Goal: Information Seeking & Learning: Learn about a topic

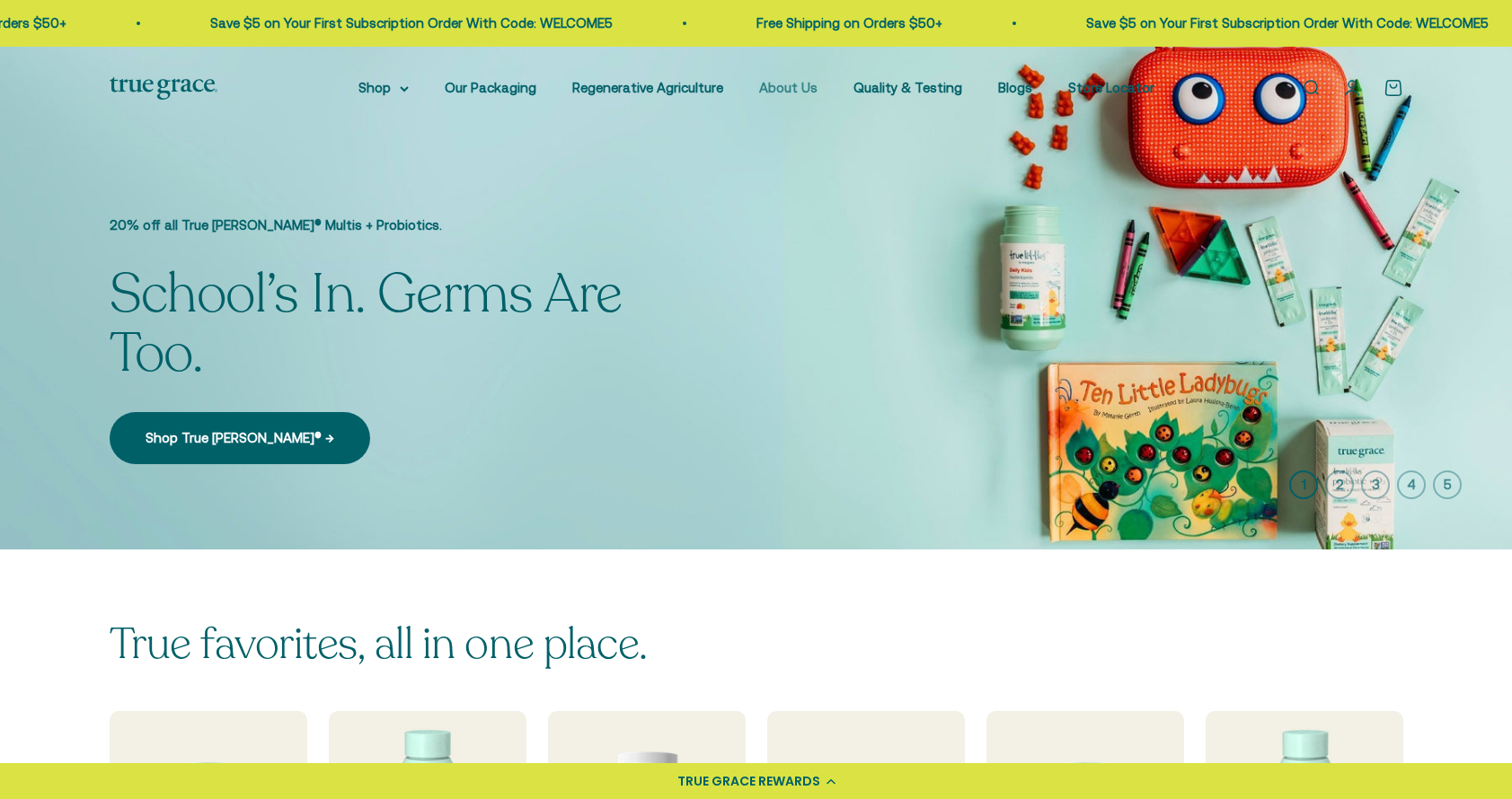
click at [811, 85] on link "About Us" at bounding box center [787, 87] width 58 height 15
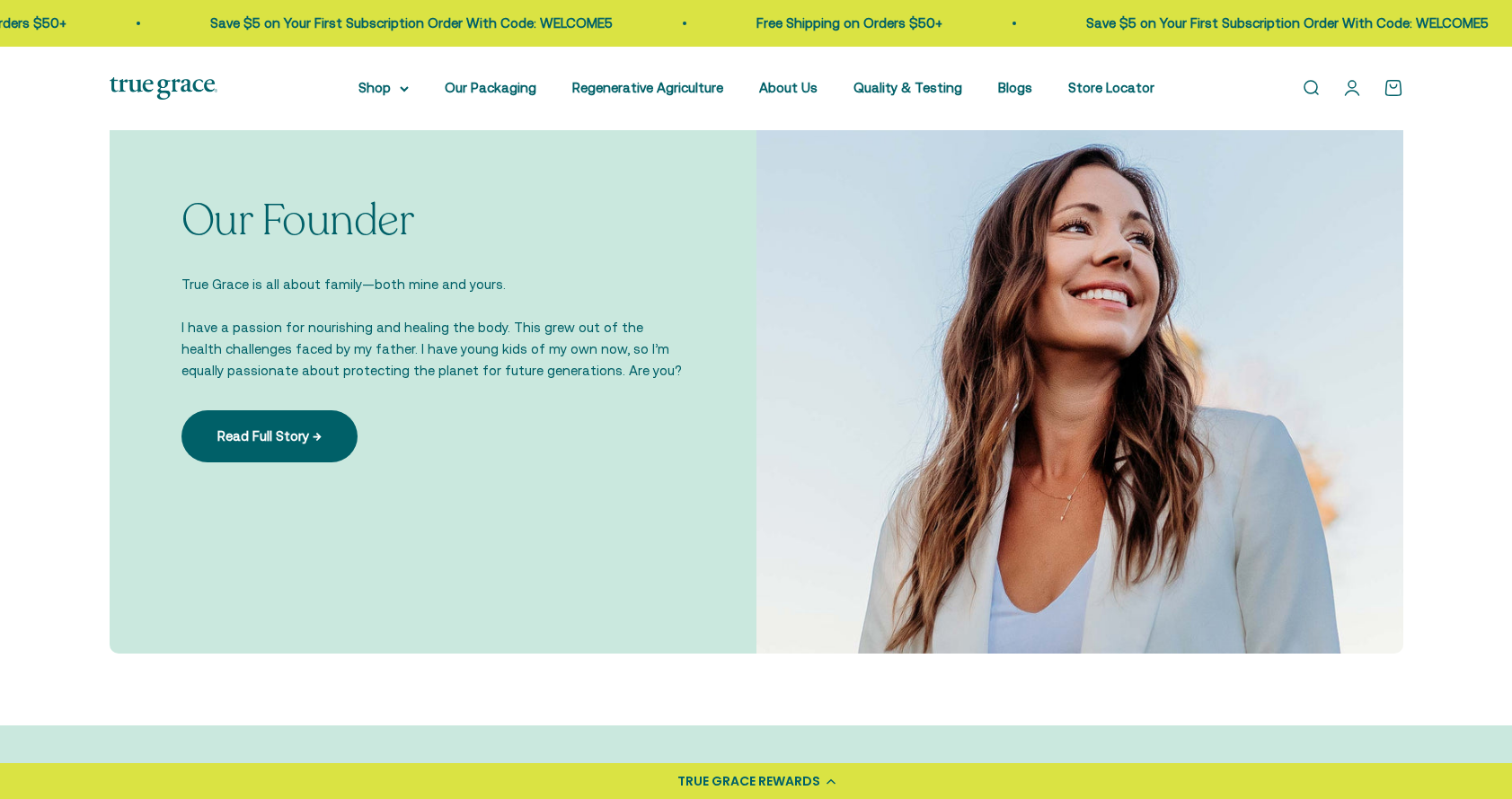
scroll to position [1285, 0]
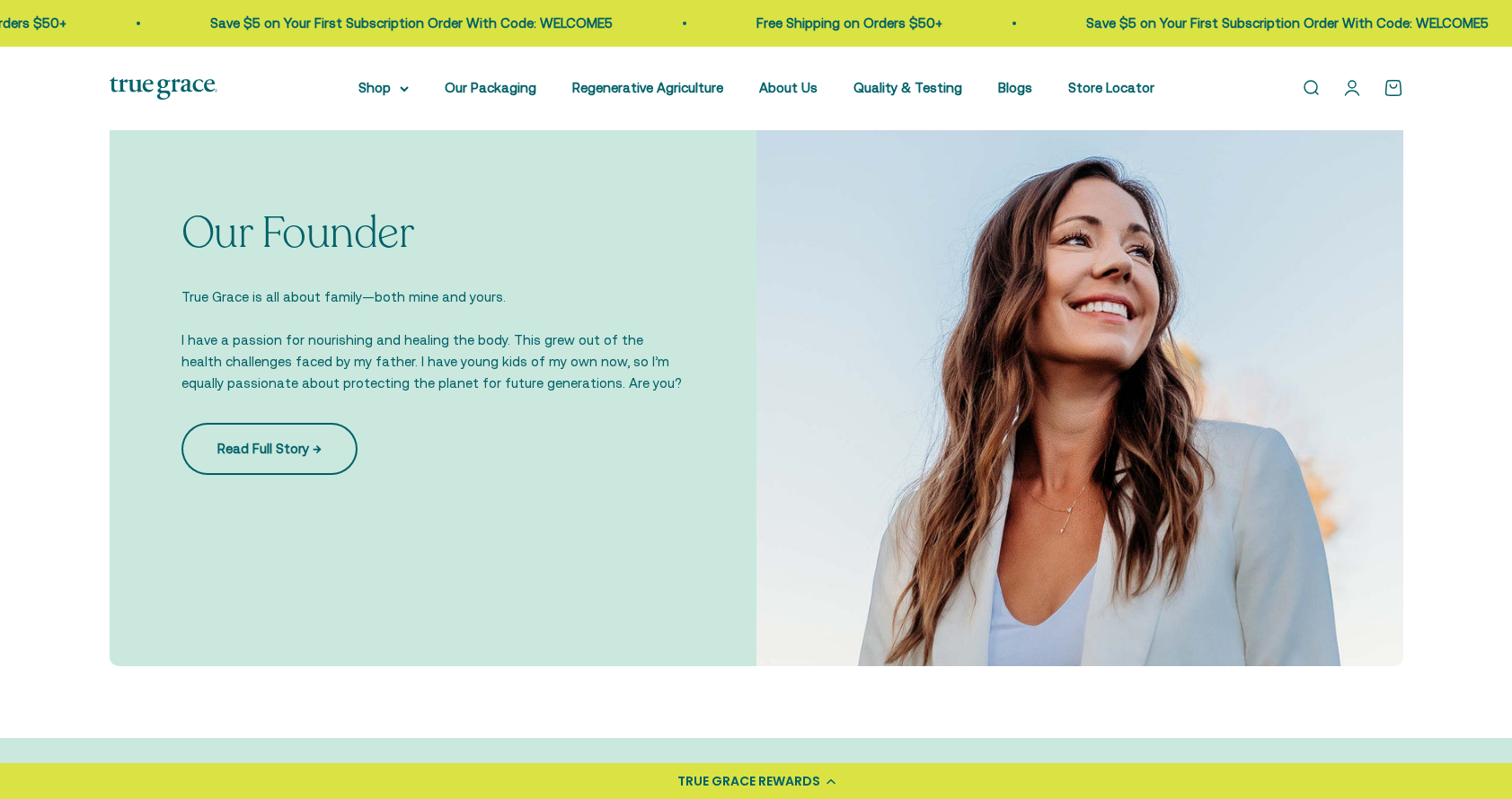
click at [295, 464] on link "Read Full Story →" at bounding box center [270, 449] width 176 height 53
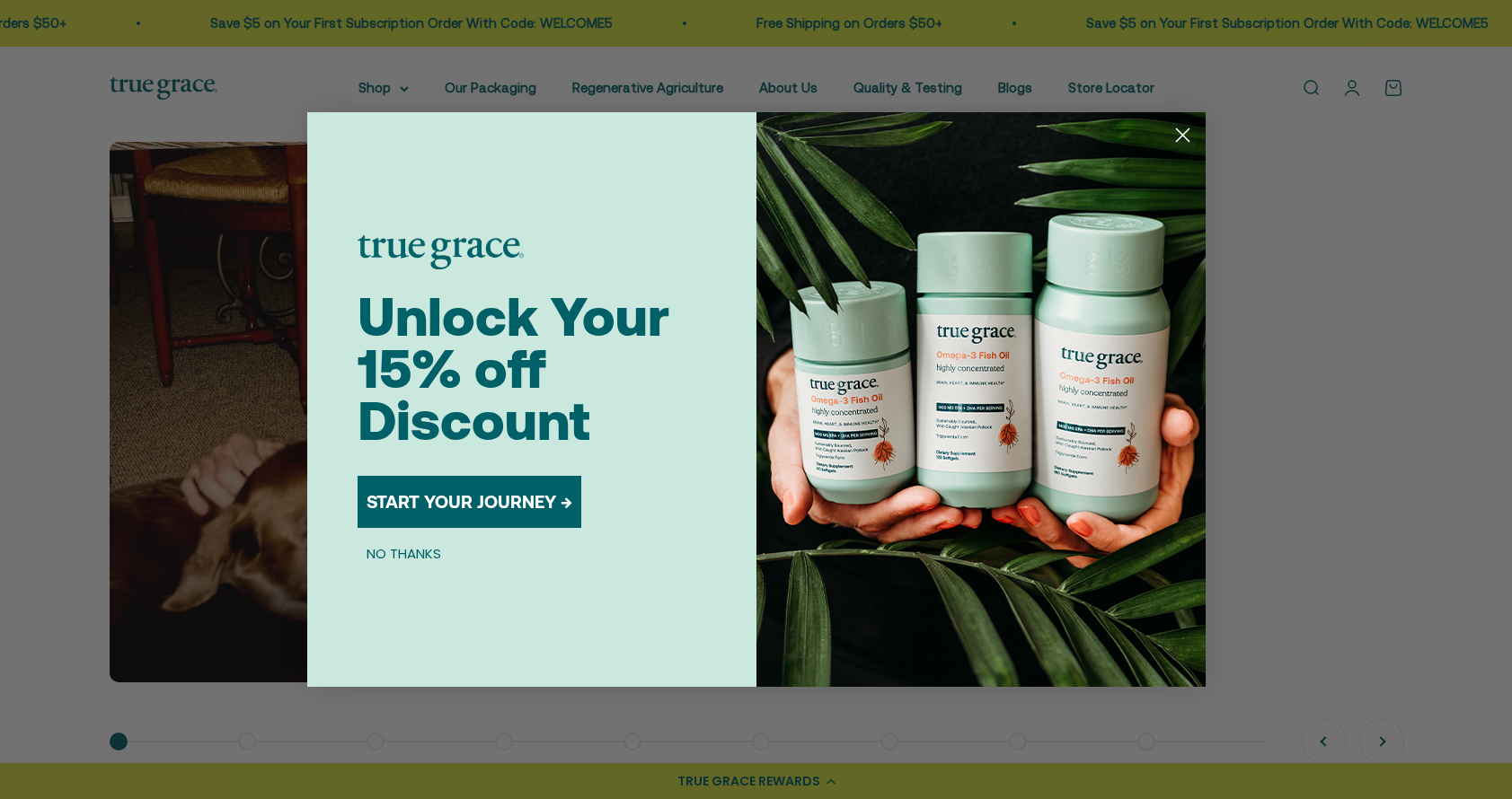
scroll to position [1288, 0]
click at [1170, 137] on circle "Close dialog" at bounding box center [1182, 135] width 30 height 30
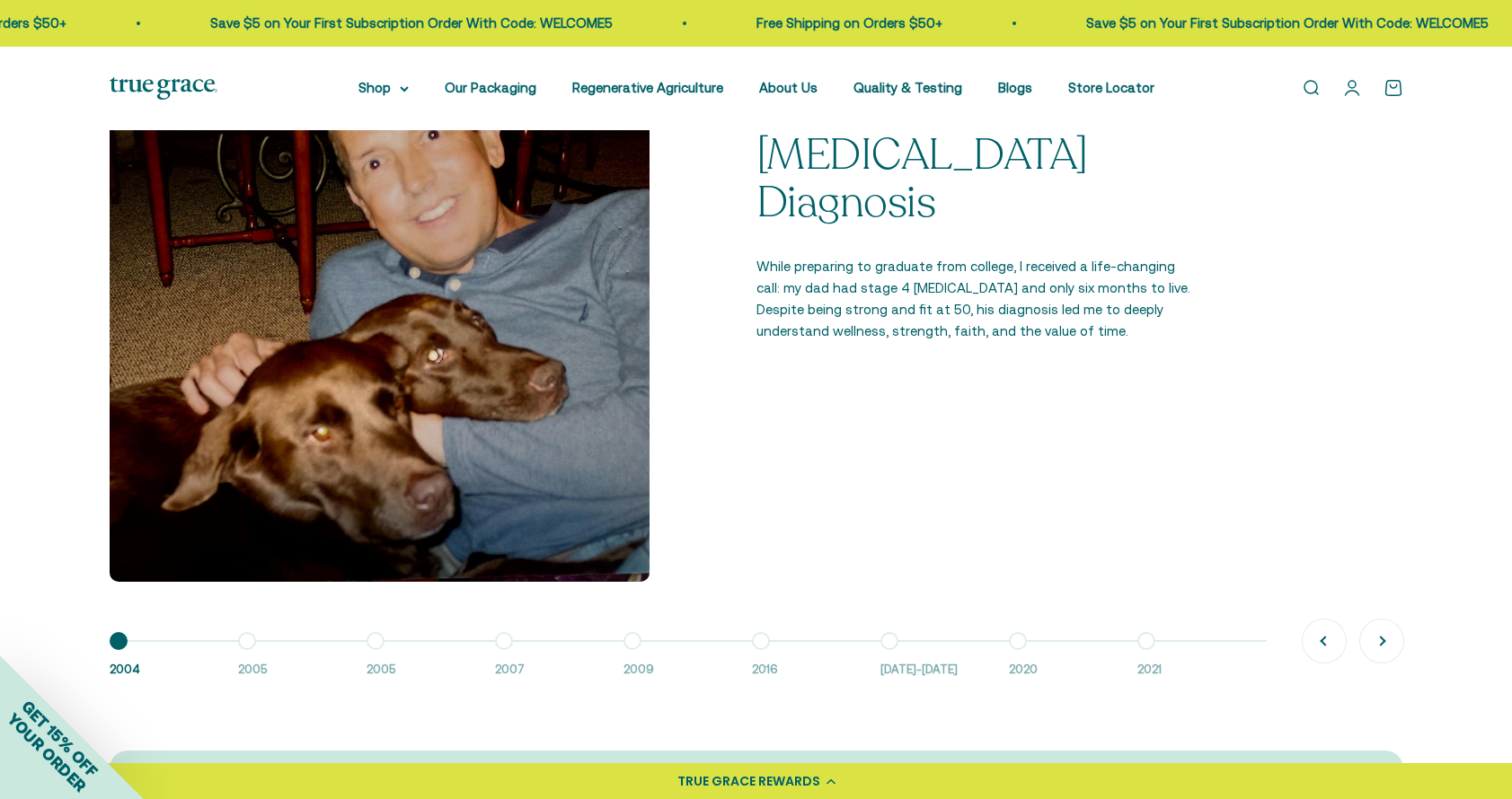
scroll to position [1402, 0]
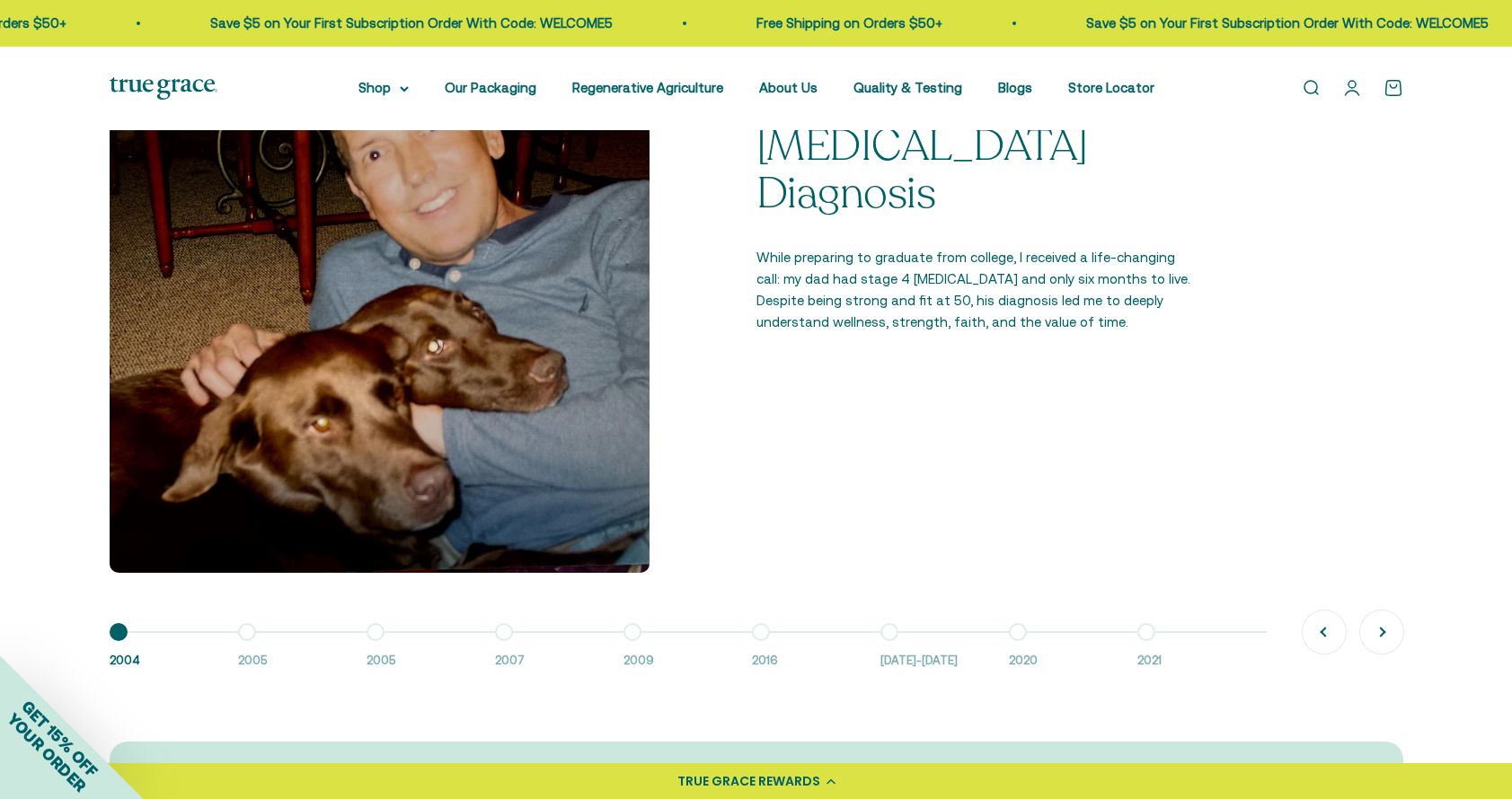
click at [248, 632] on button "Go to item 2 2005" at bounding box center [302, 651] width 129 height 39
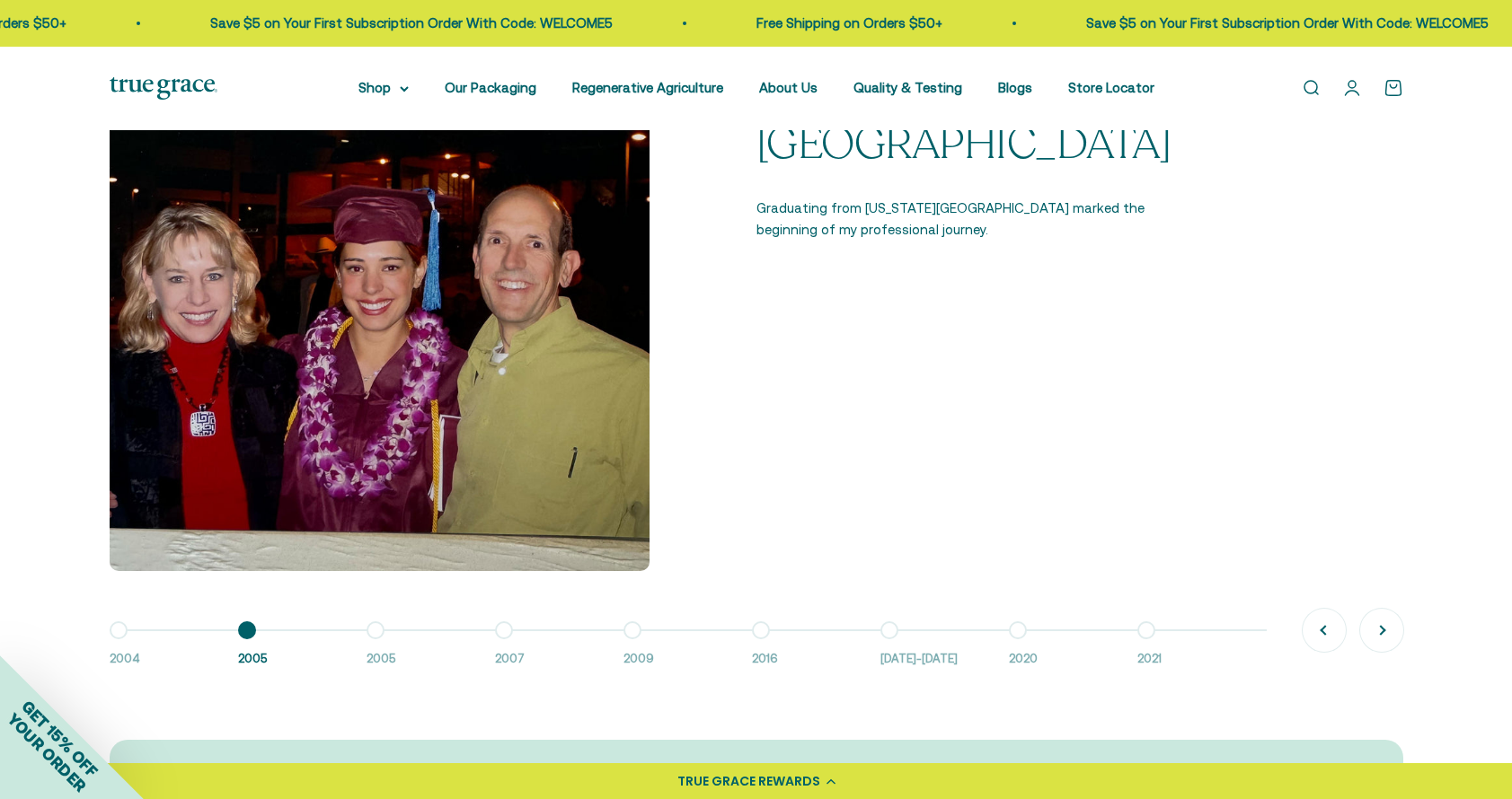
scroll to position [1410, 0]
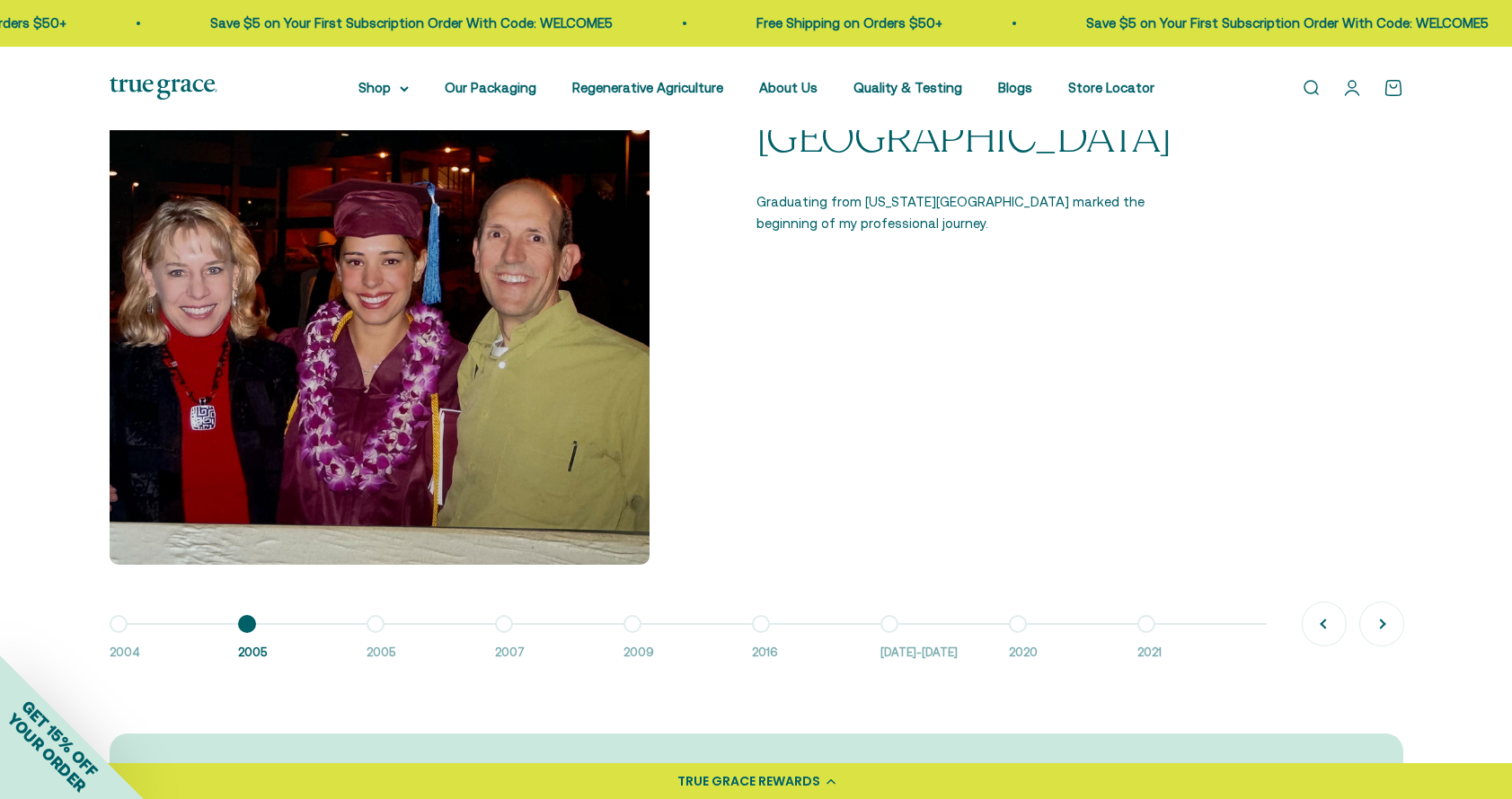
click at [378, 625] on button "Go to item 3 2005" at bounding box center [431, 643] width 129 height 39
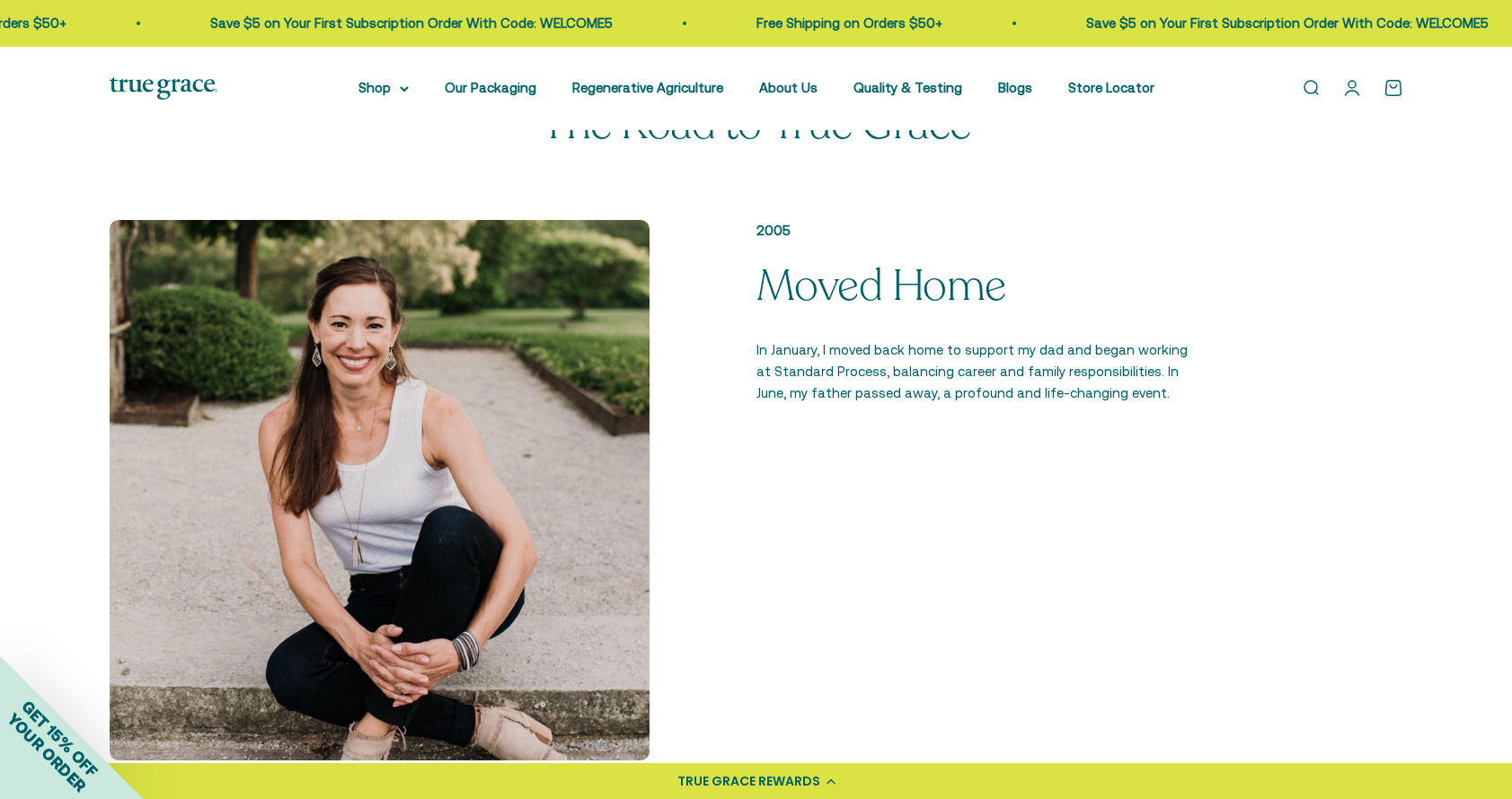
scroll to position [1184, 0]
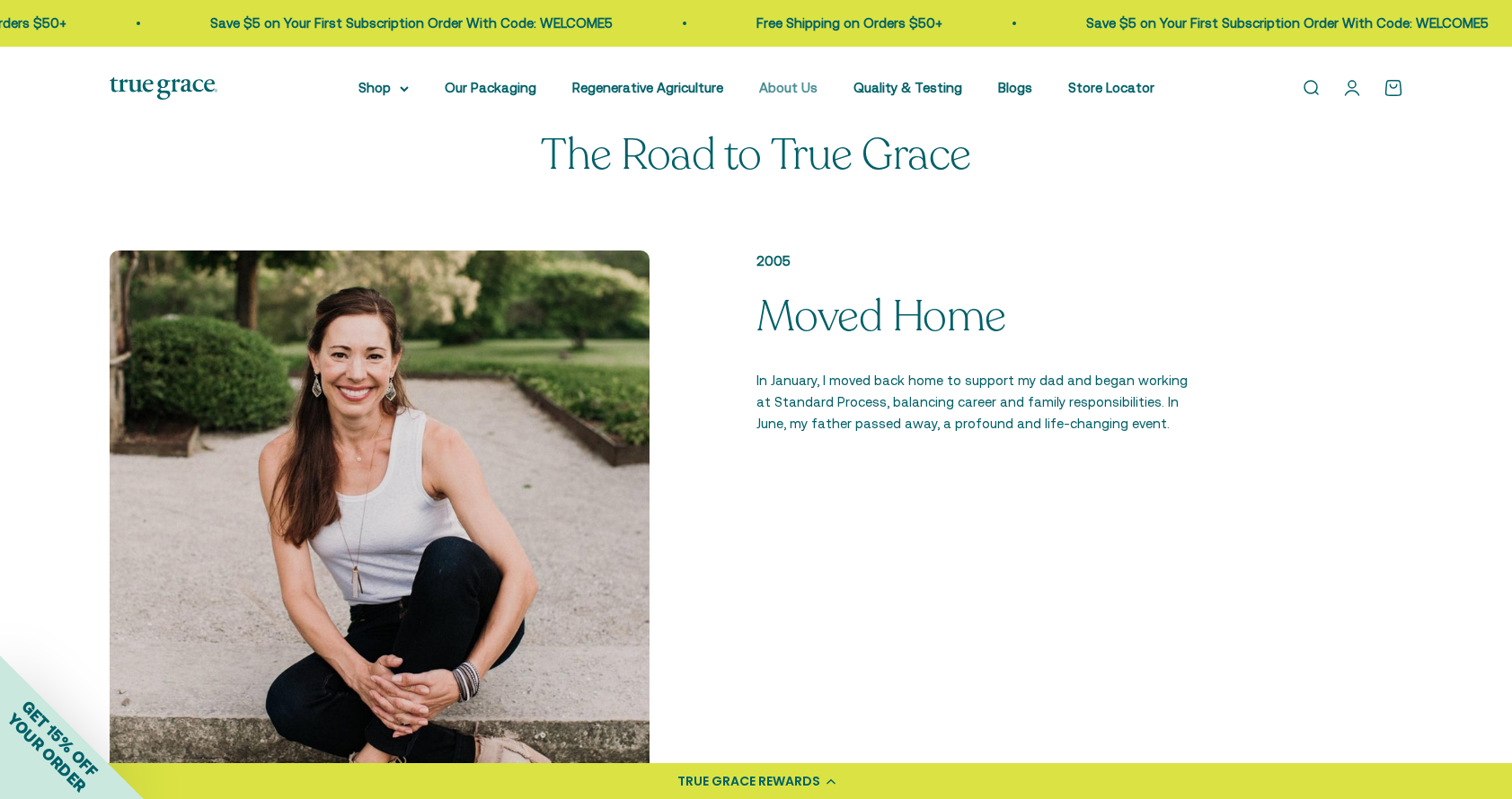
click at [788, 90] on link "About Us" at bounding box center [787, 87] width 58 height 15
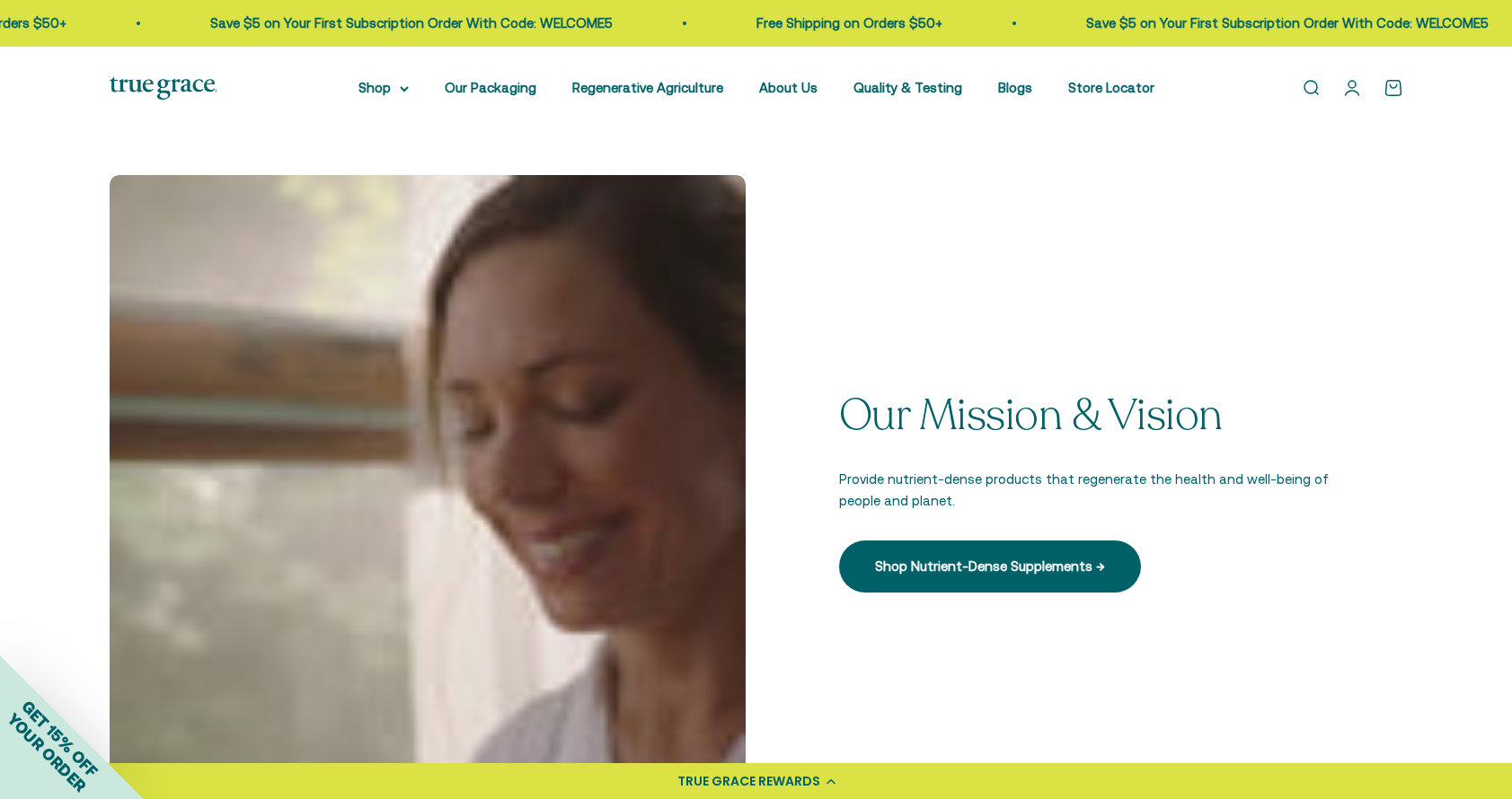
scroll to position [421, 0]
click at [685, 89] on link "Regenerative Agriculture" at bounding box center [647, 87] width 151 height 15
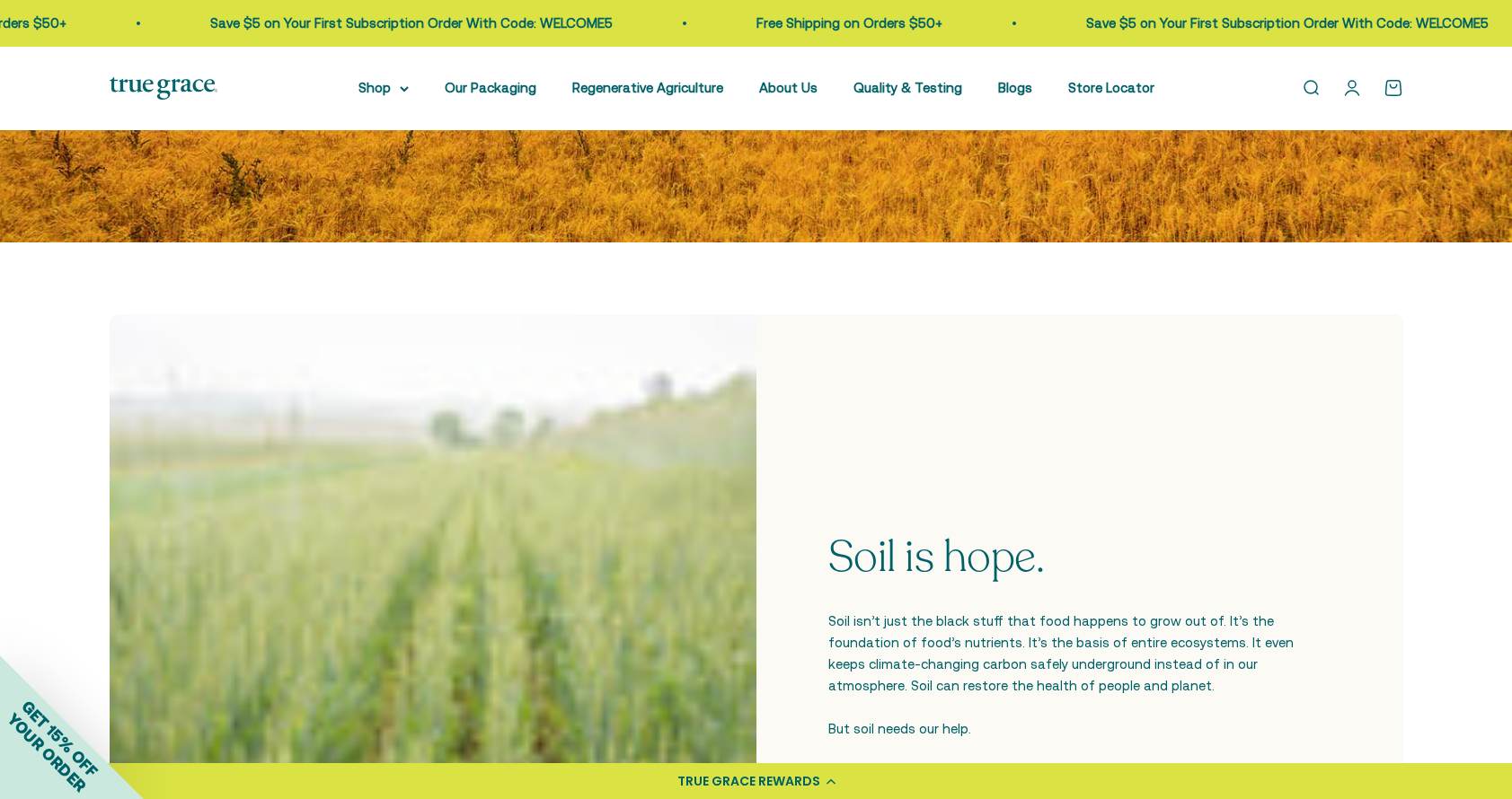
scroll to position [263, 0]
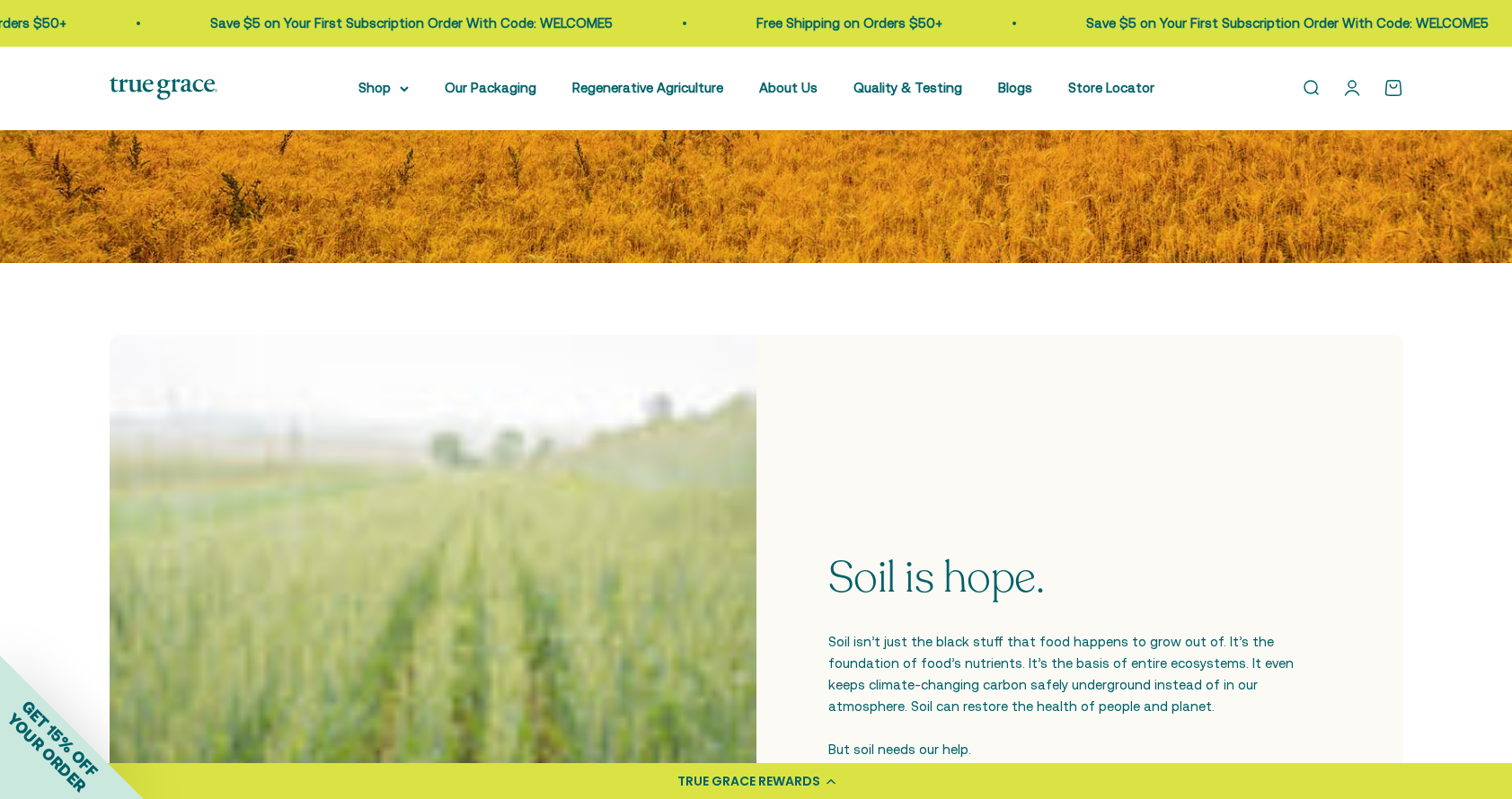
click at [779, 77] on li "About Us" at bounding box center [787, 88] width 58 height 22
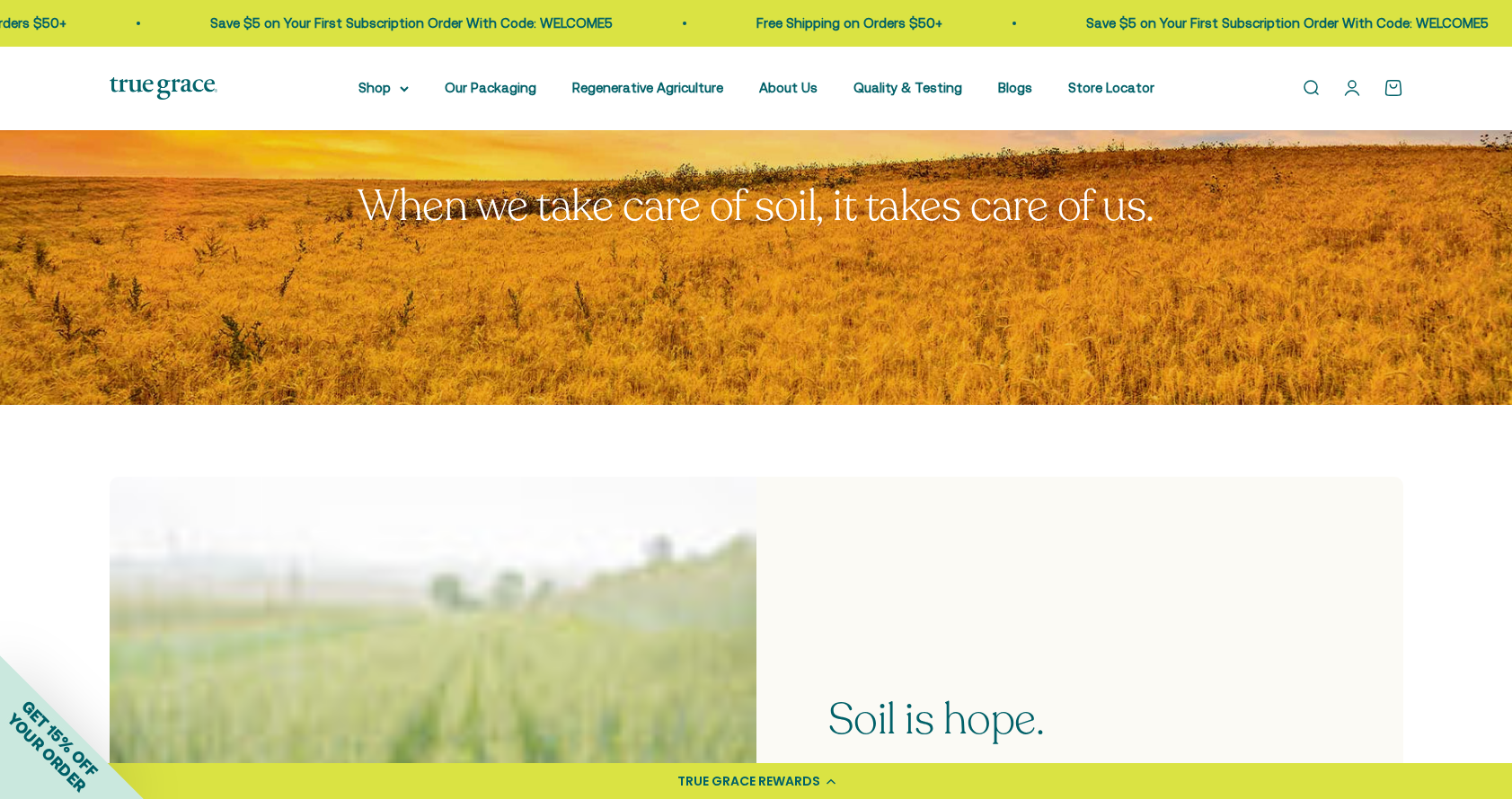
scroll to position [16, 0]
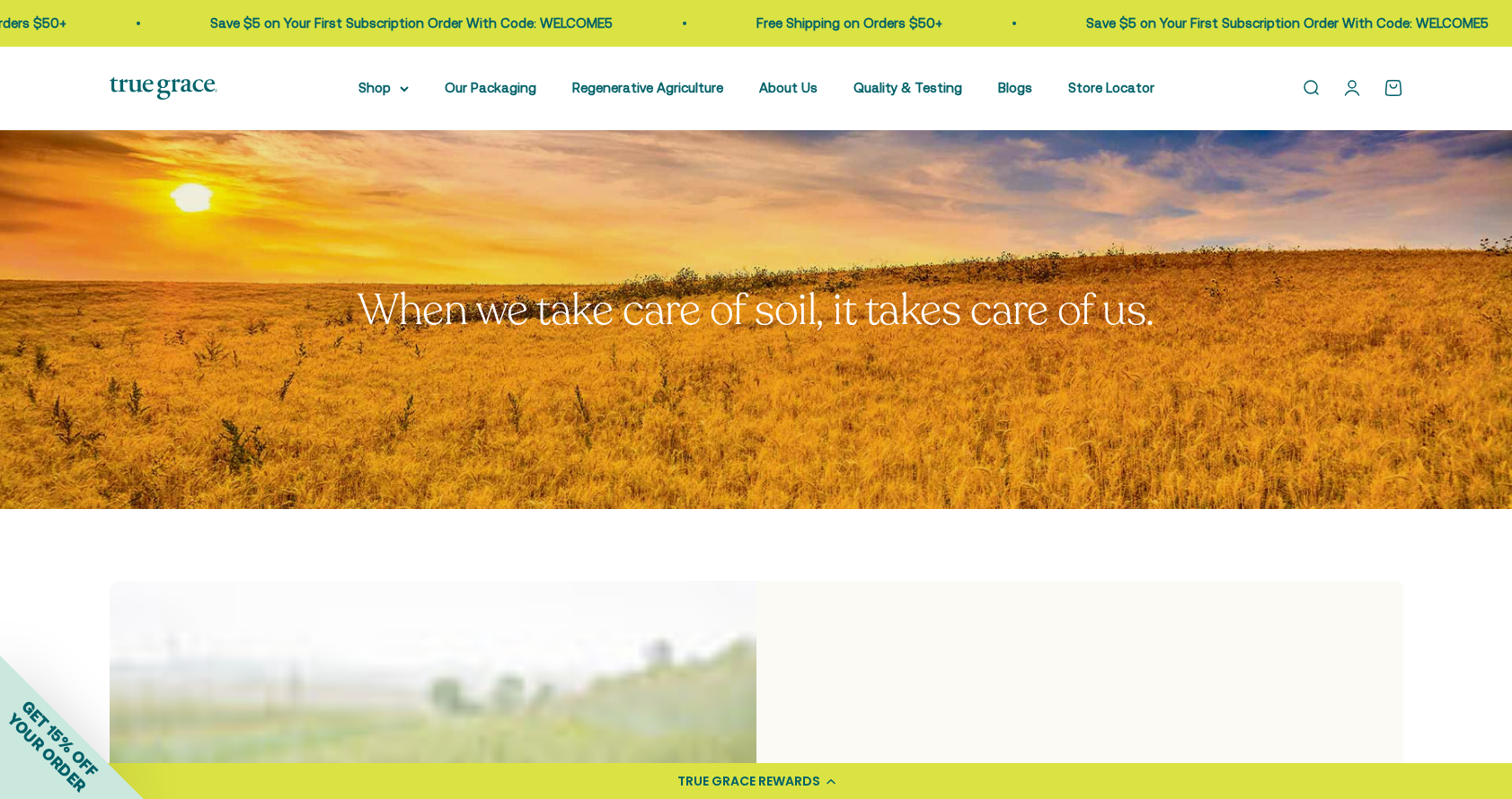
click at [782, 96] on li "About Us" at bounding box center [787, 88] width 58 height 22
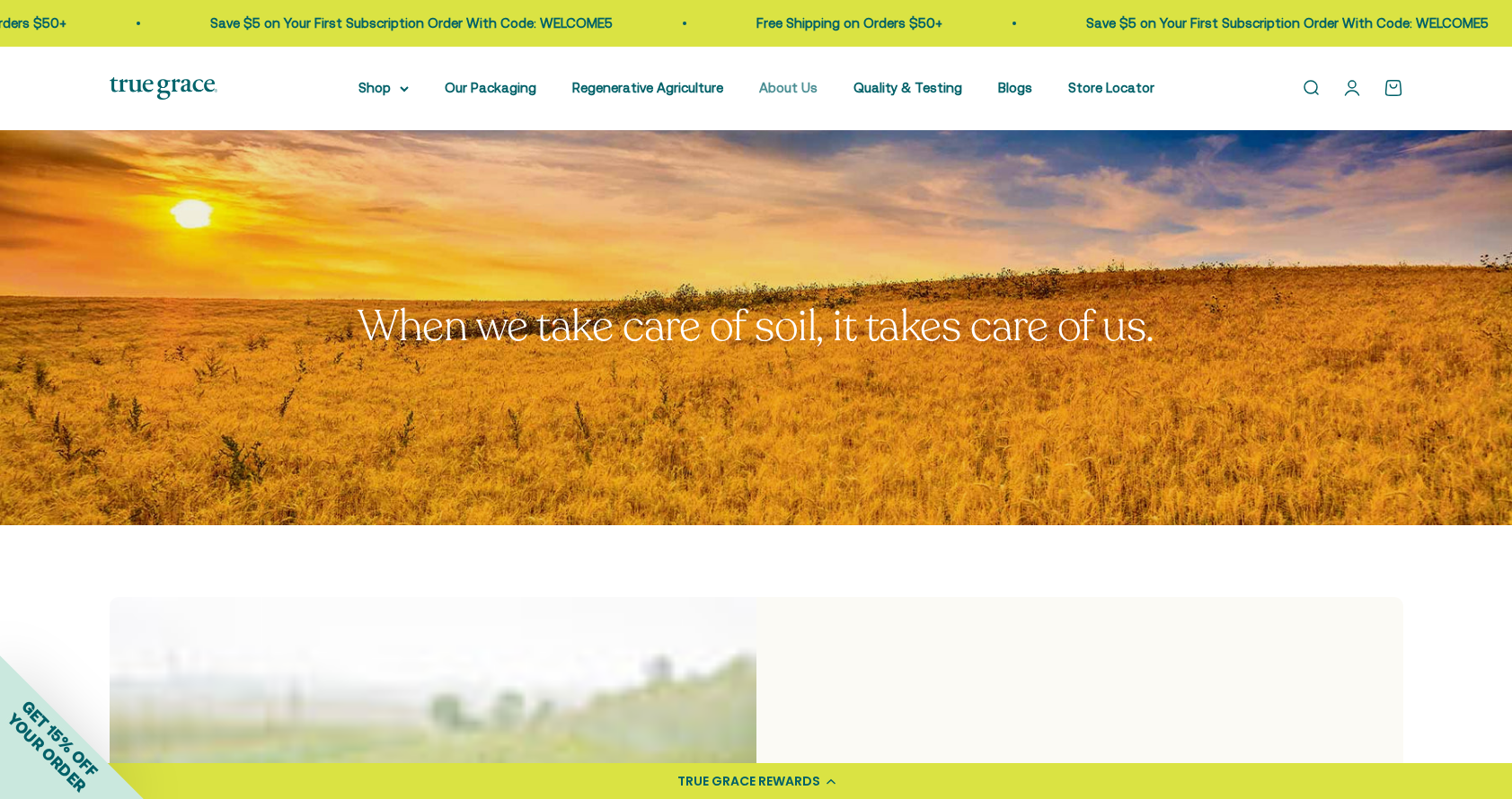
click at [788, 83] on link "About Us" at bounding box center [787, 87] width 58 height 15
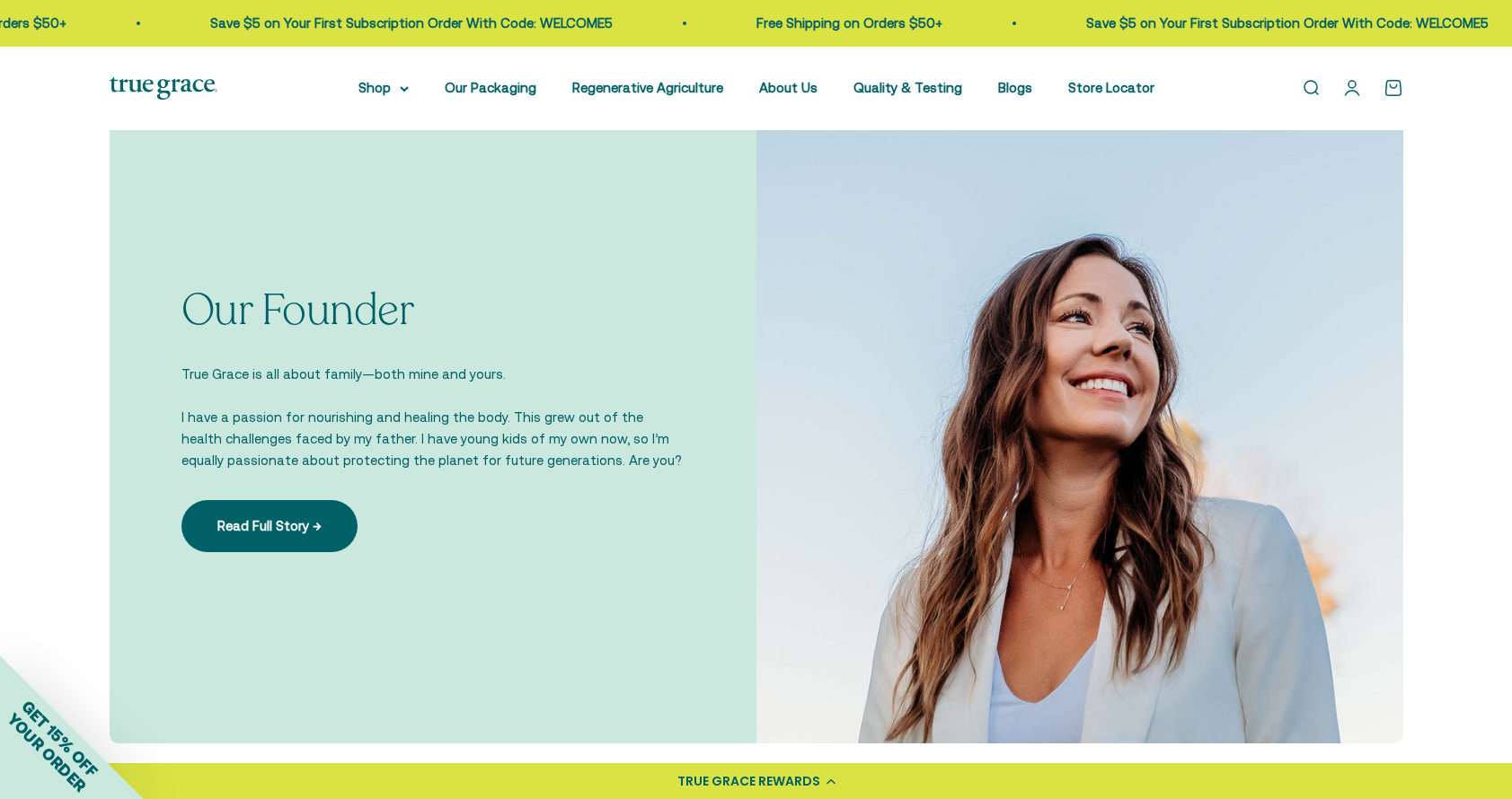
scroll to position [1229, 0]
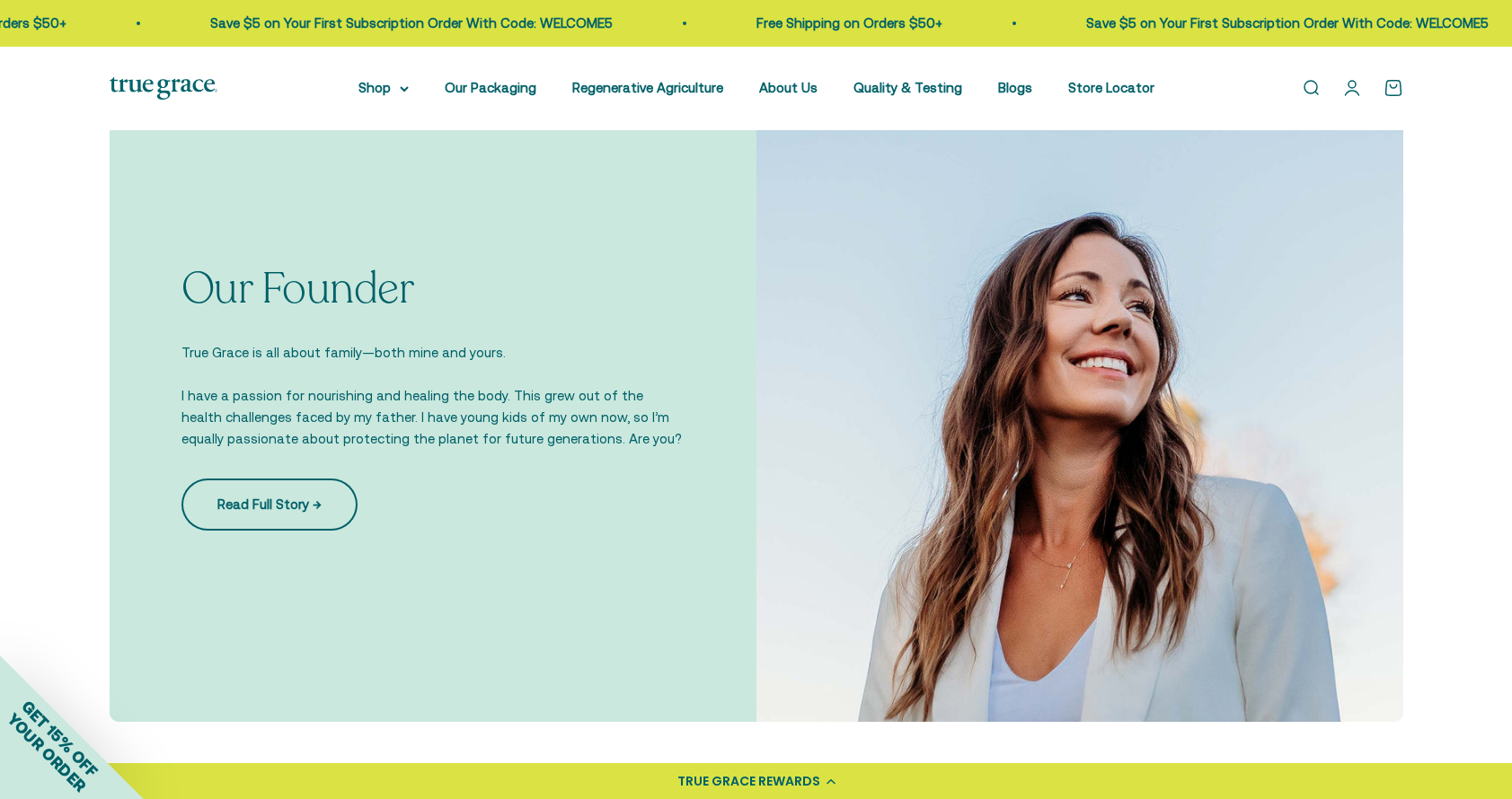
click at [293, 511] on link "Read Full Story →" at bounding box center [270, 505] width 176 height 53
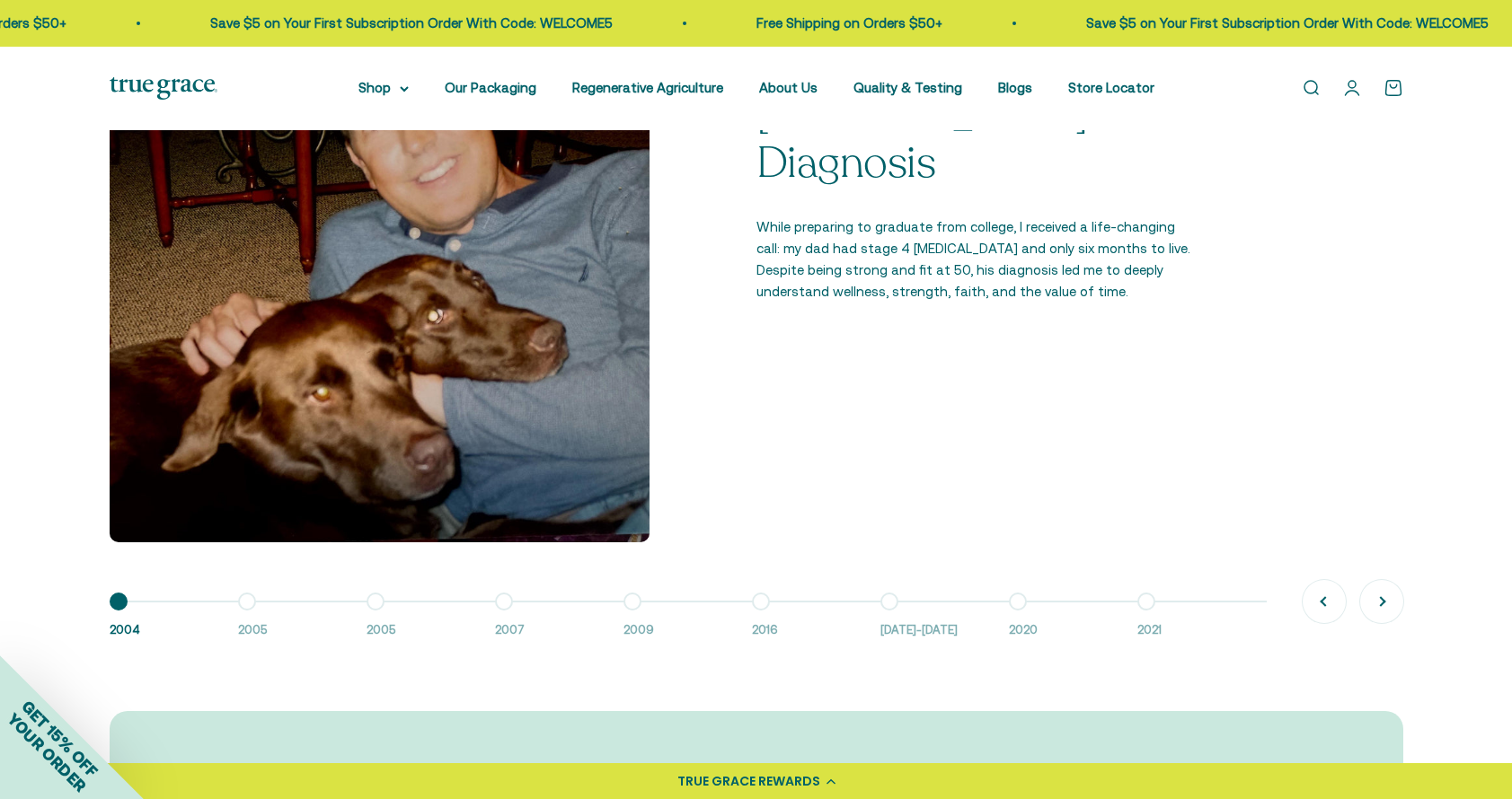
scroll to position [1435, 0]
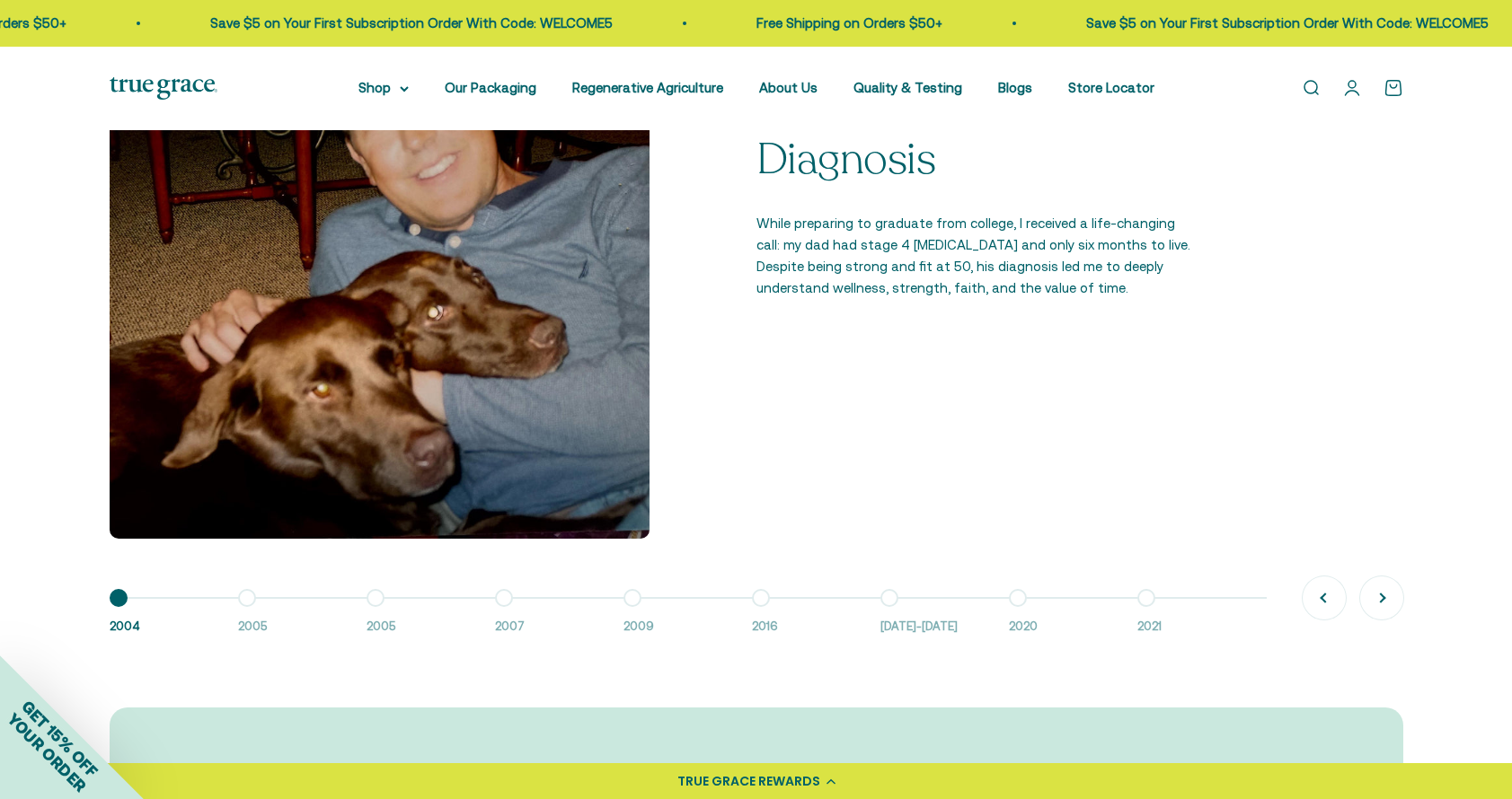
click at [377, 598] on button "Go to item 3 2005" at bounding box center [431, 617] width 129 height 39
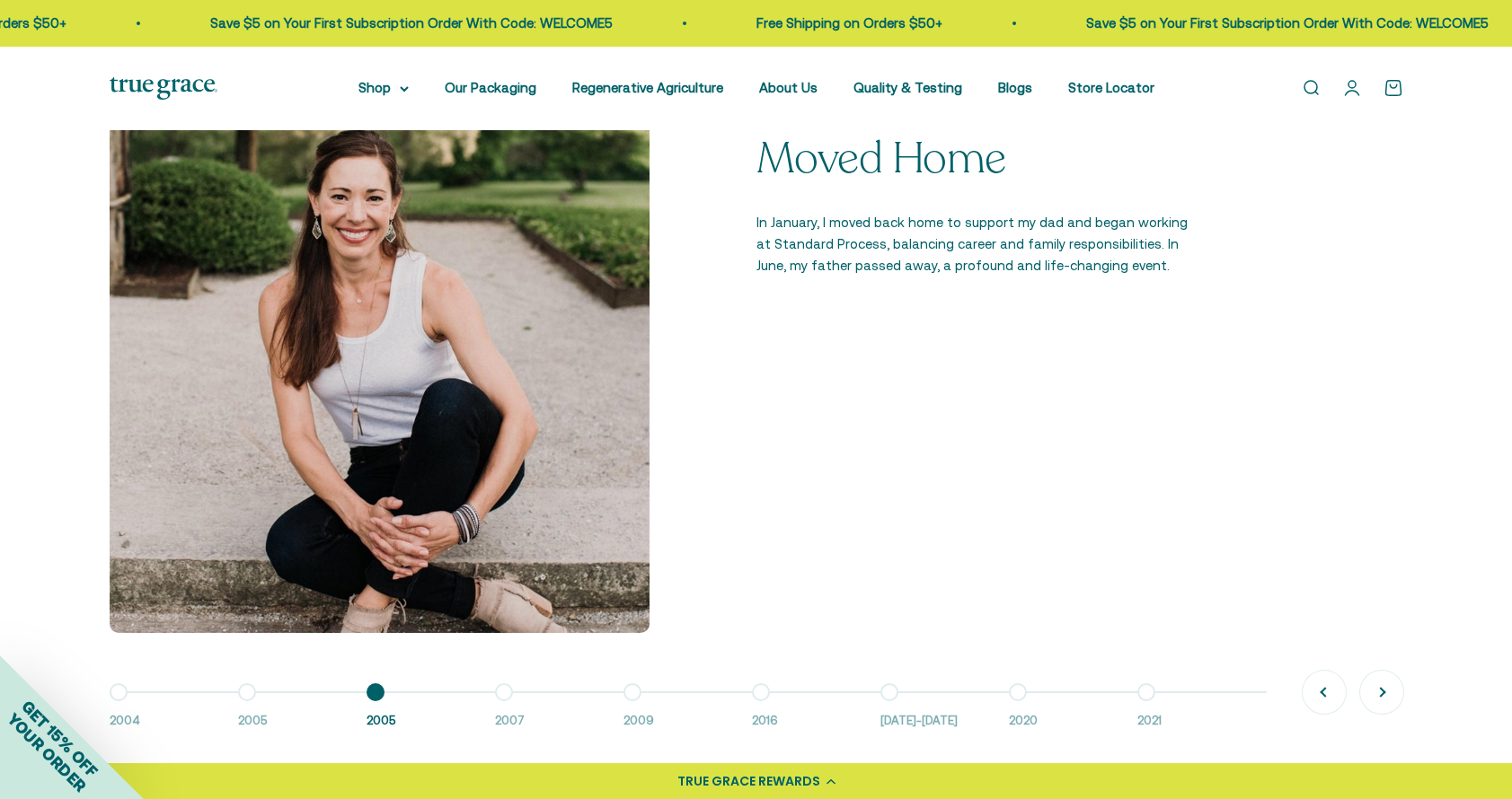
scroll to position [1341, 0]
click at [502, 692] on button "Go to item 4 2007" at bounding box center [559, 711] width 129 height 39
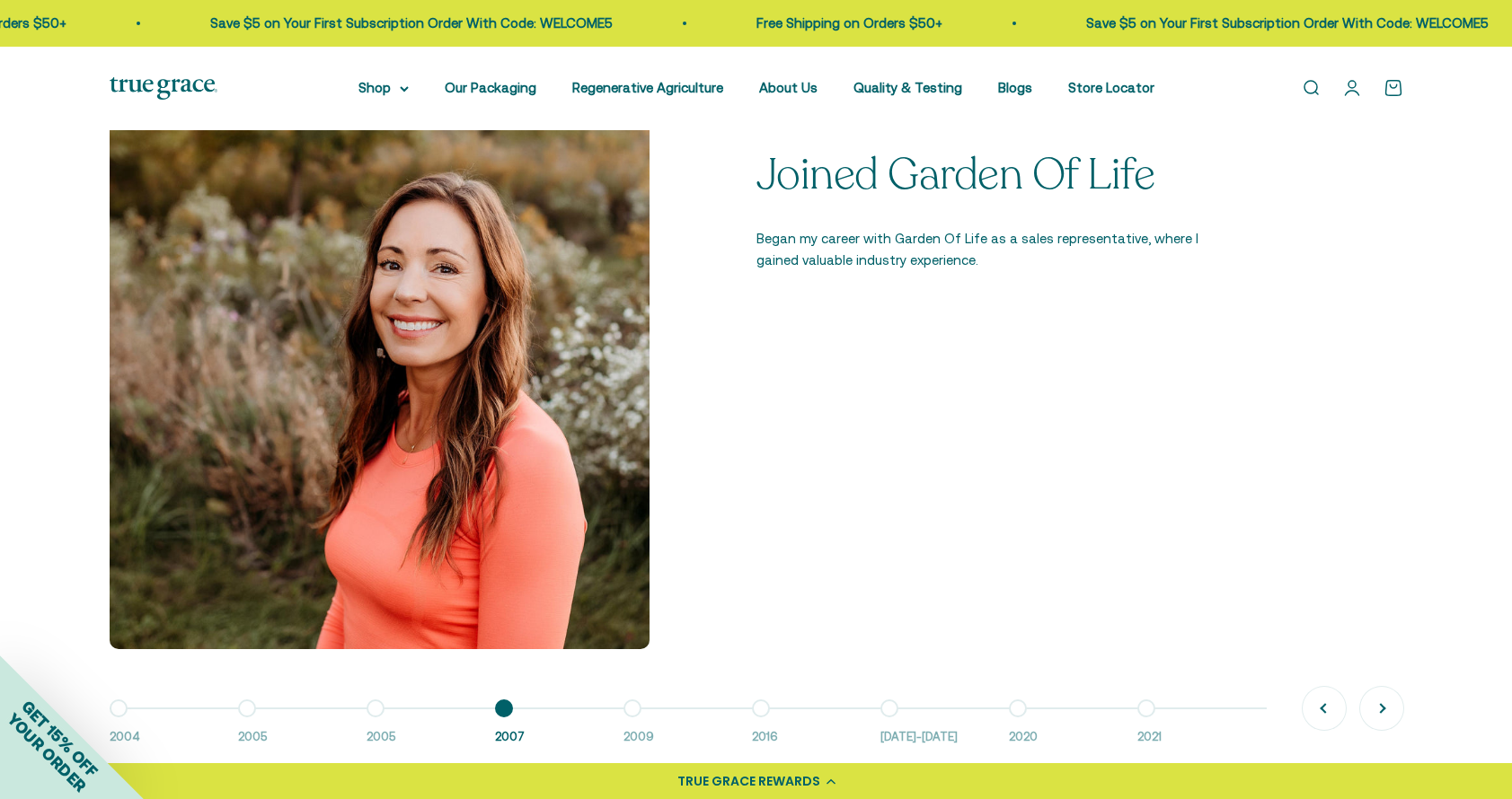
scroll to position [1333, 0]
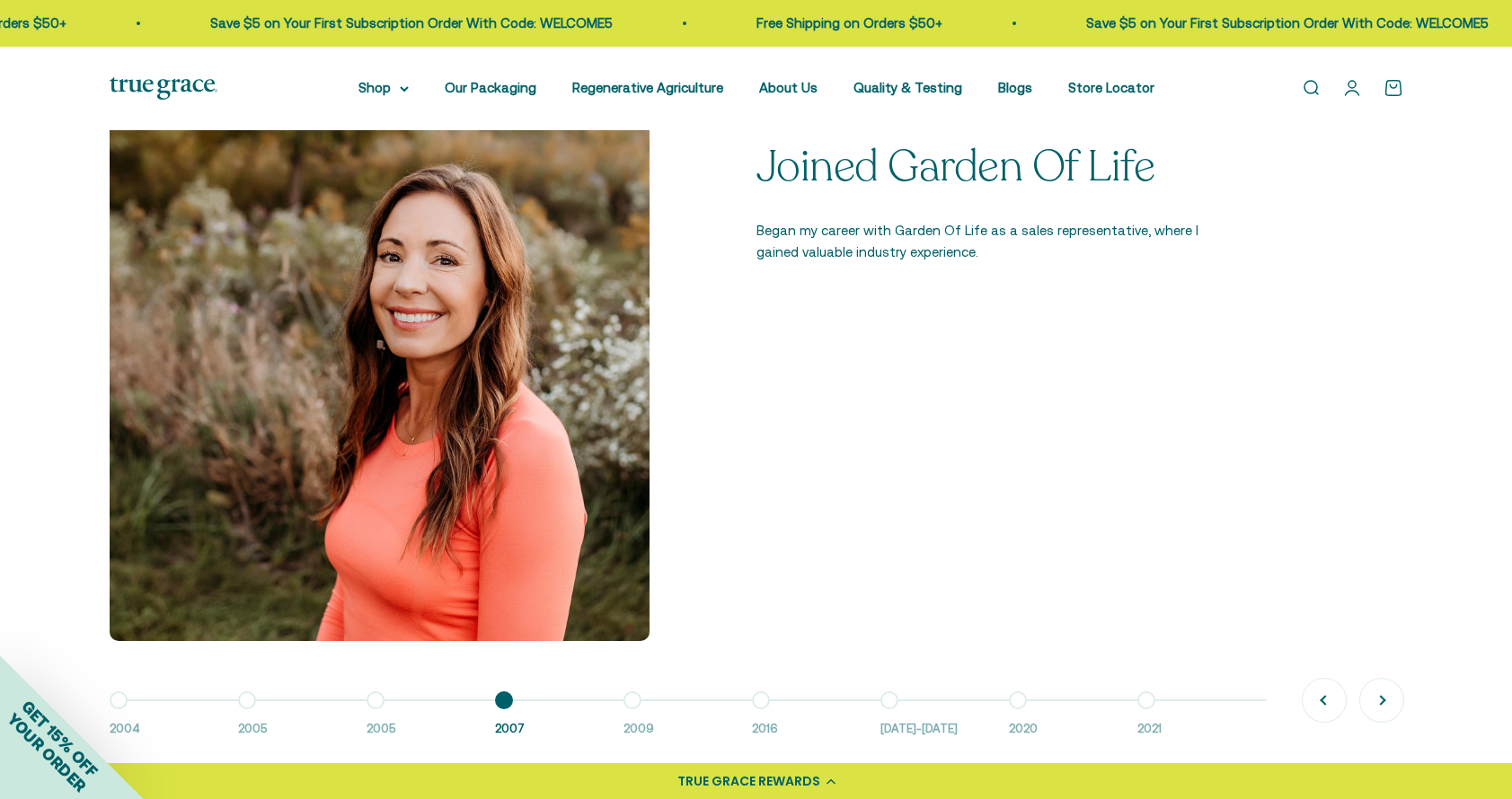
click at [635, 701] on button "Go to item 5 2009" at bounding box center [688, 720] width 129 height 39
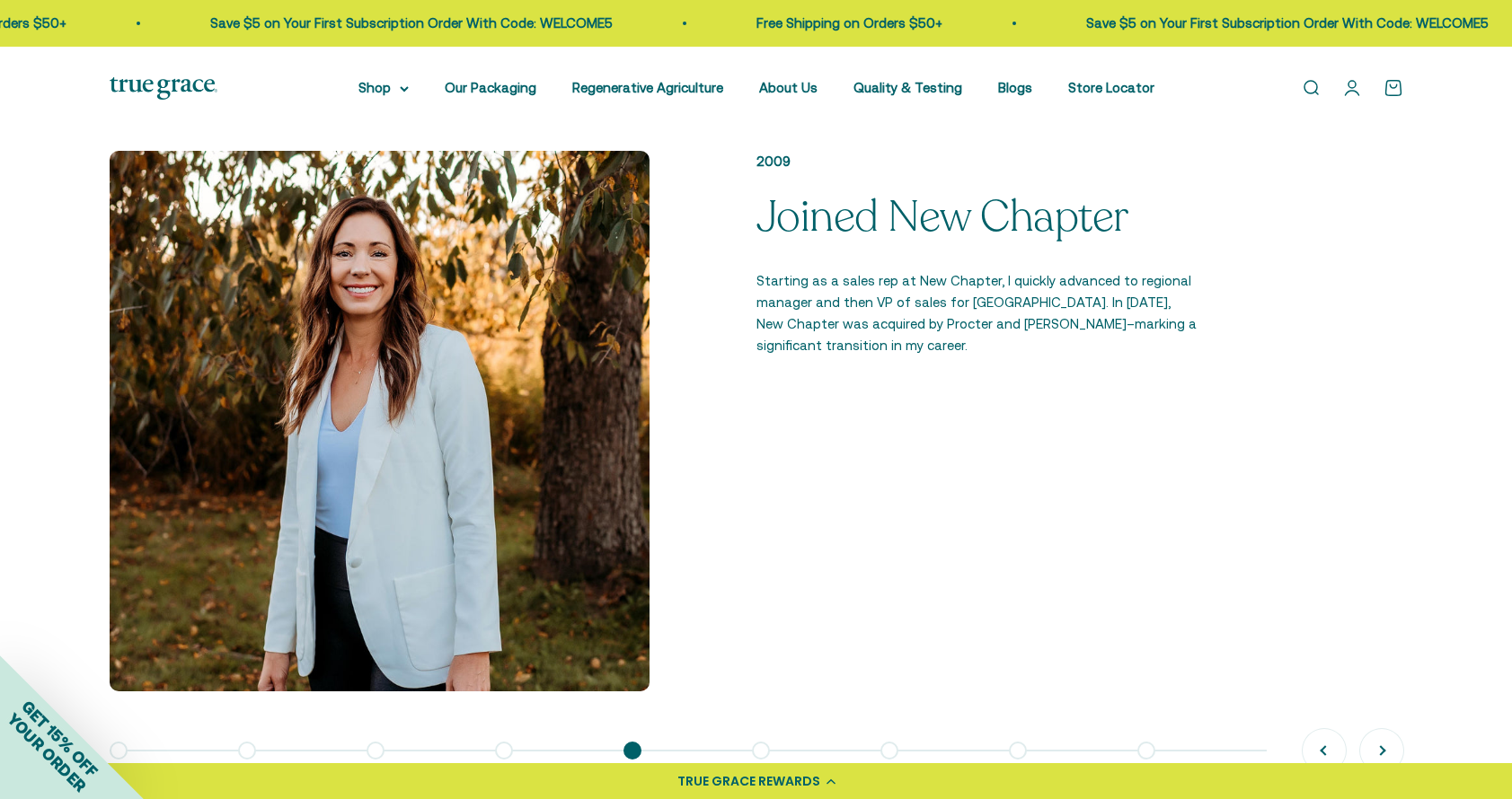
scroll to position [1378, 0]
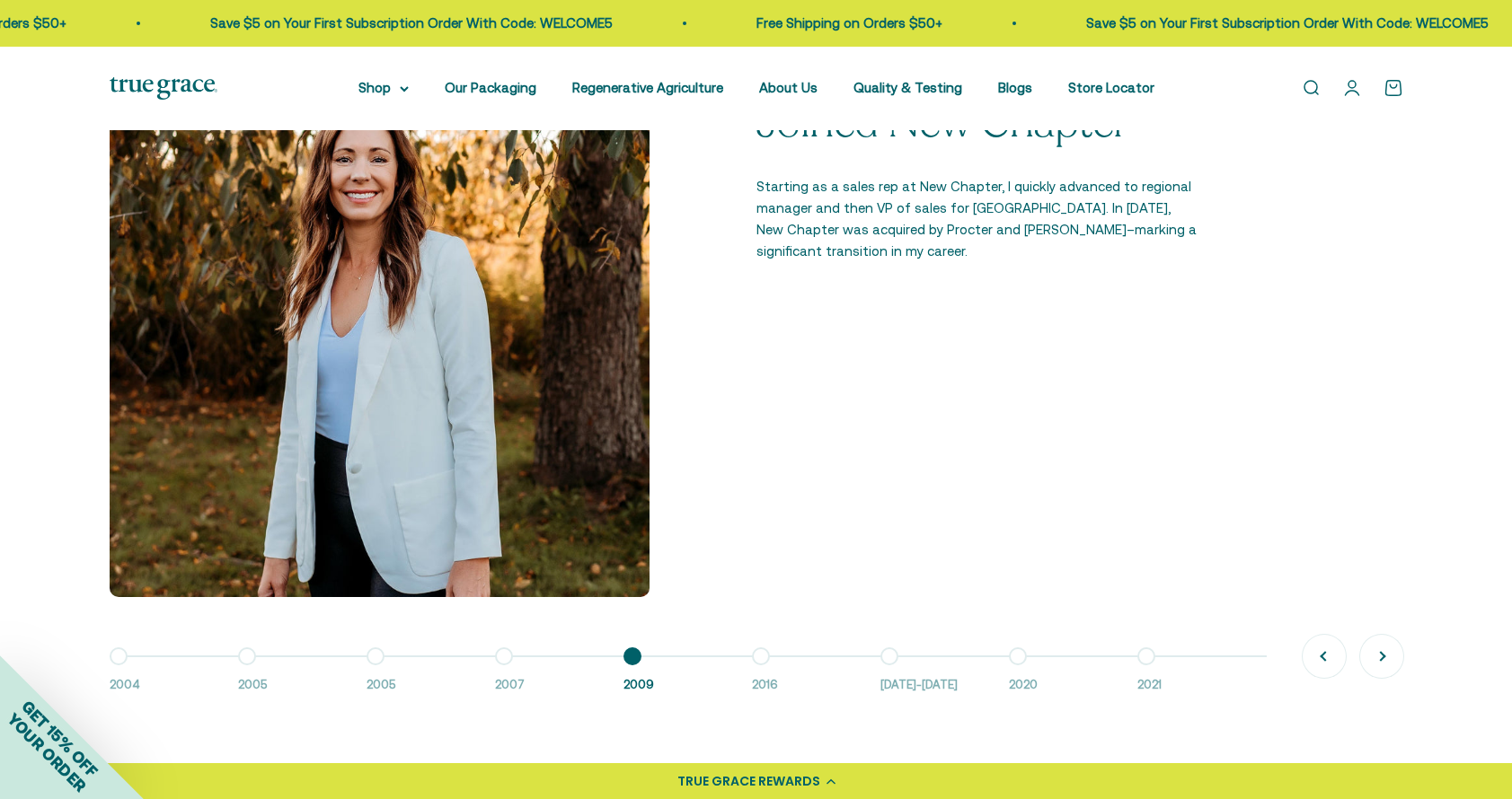
click at [501, 656] on button "Go to item 4 2007" at bounding box center [559, 675] width 129 height 39
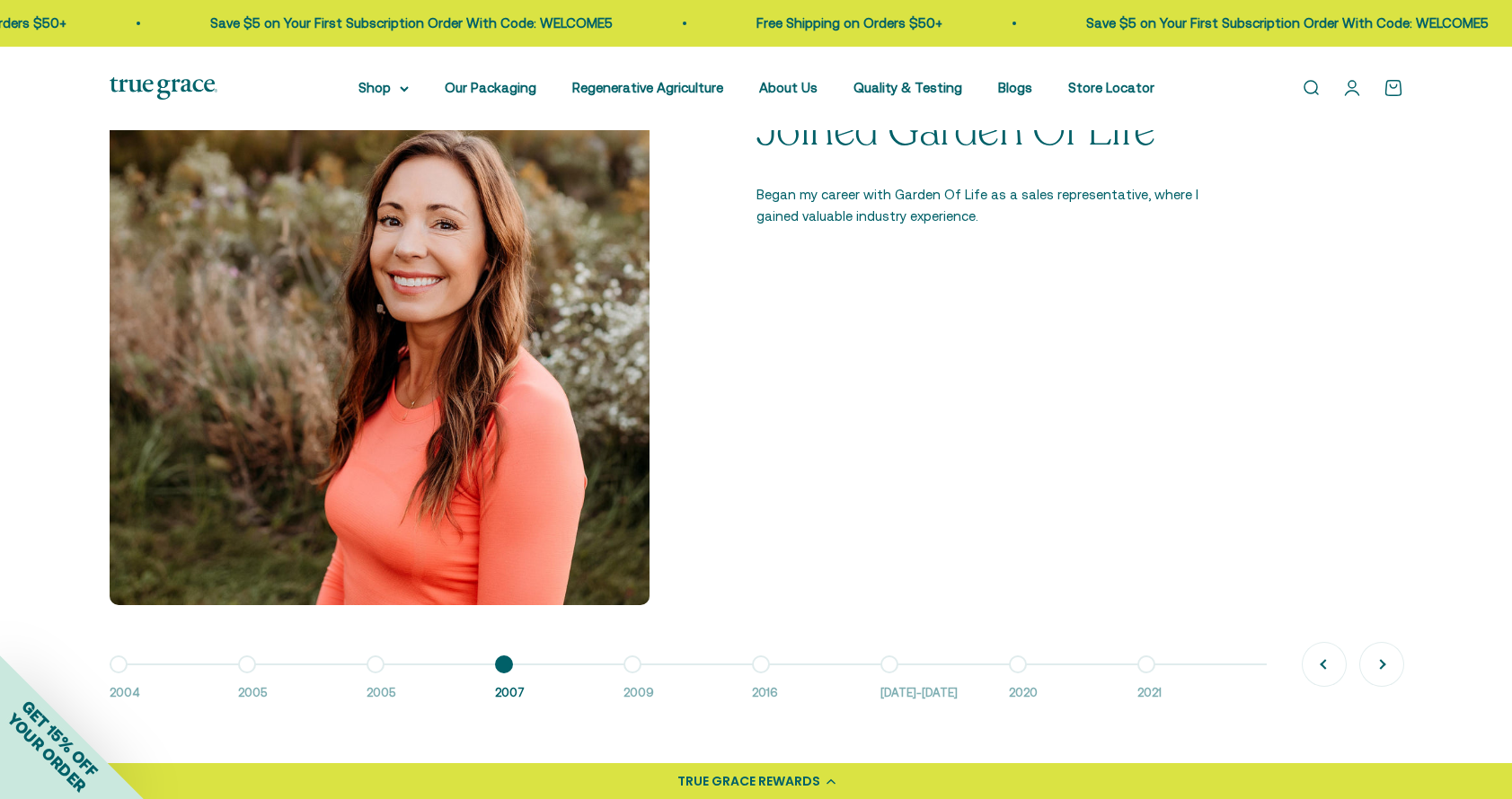
scroll to position [1392, 0]
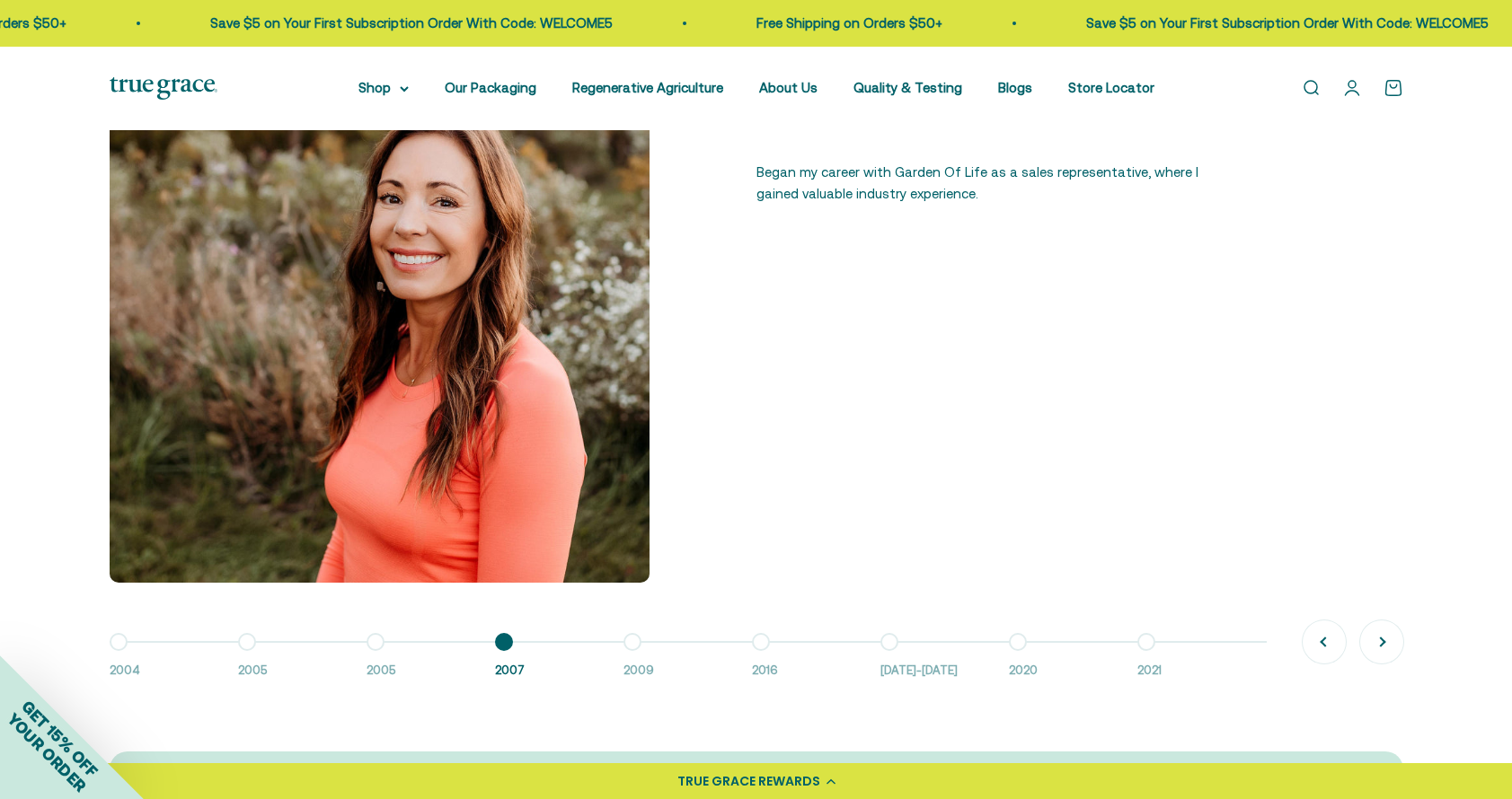
click at [631, 642] on button "Go to item 5 2009" at bounding box center [688, 661] width 129 height 39
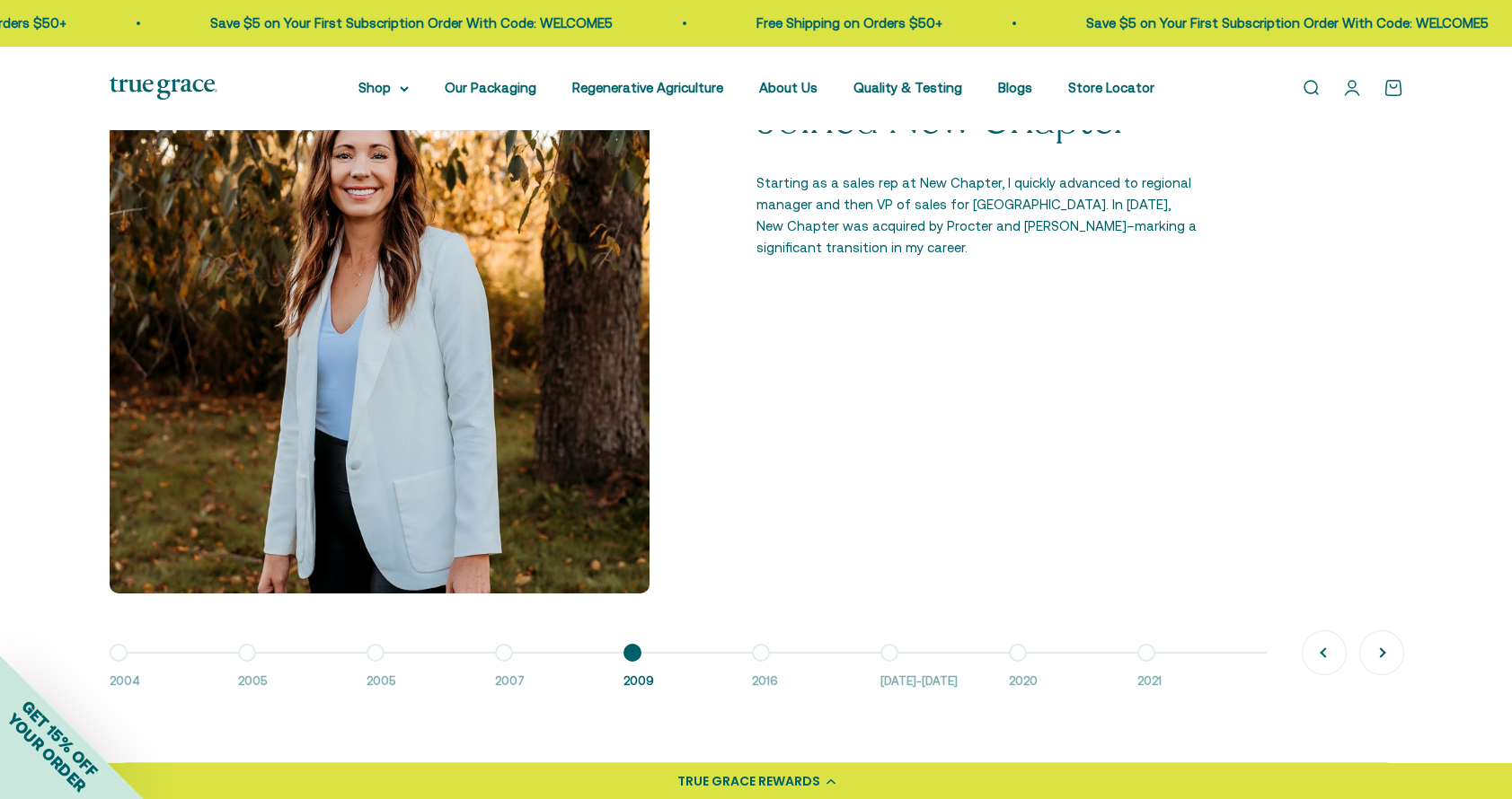
scroll to position [1380, 0]
click at [757, 653] on button "Go to item 6 2016" at bounding box center [816, 672] width 129 height 39
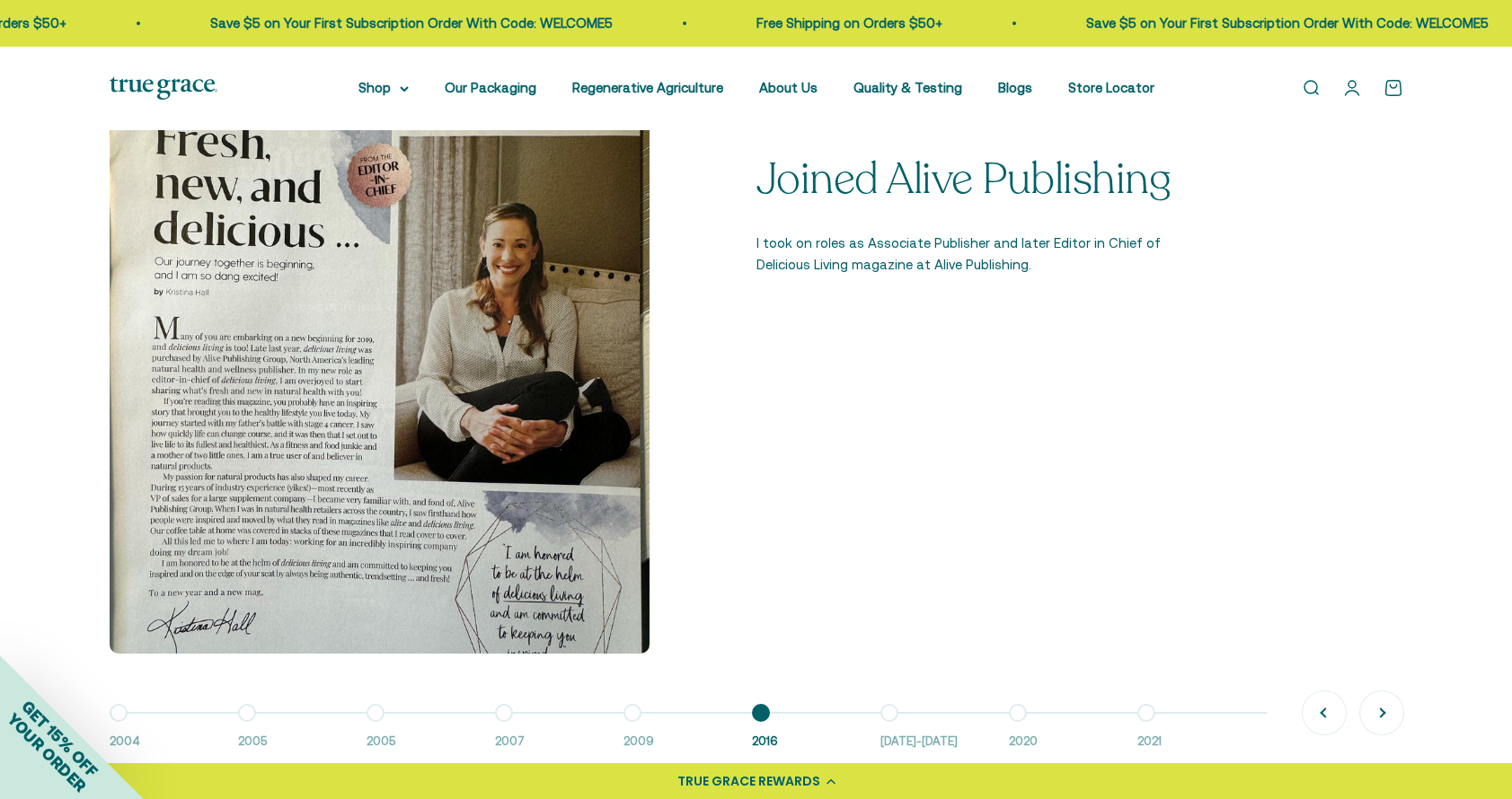
scroll to position [1319, 0]
click at [885, 715] on button "Go to item 7 2016-2018" at bounding box center [945, 734] width 129 height 39
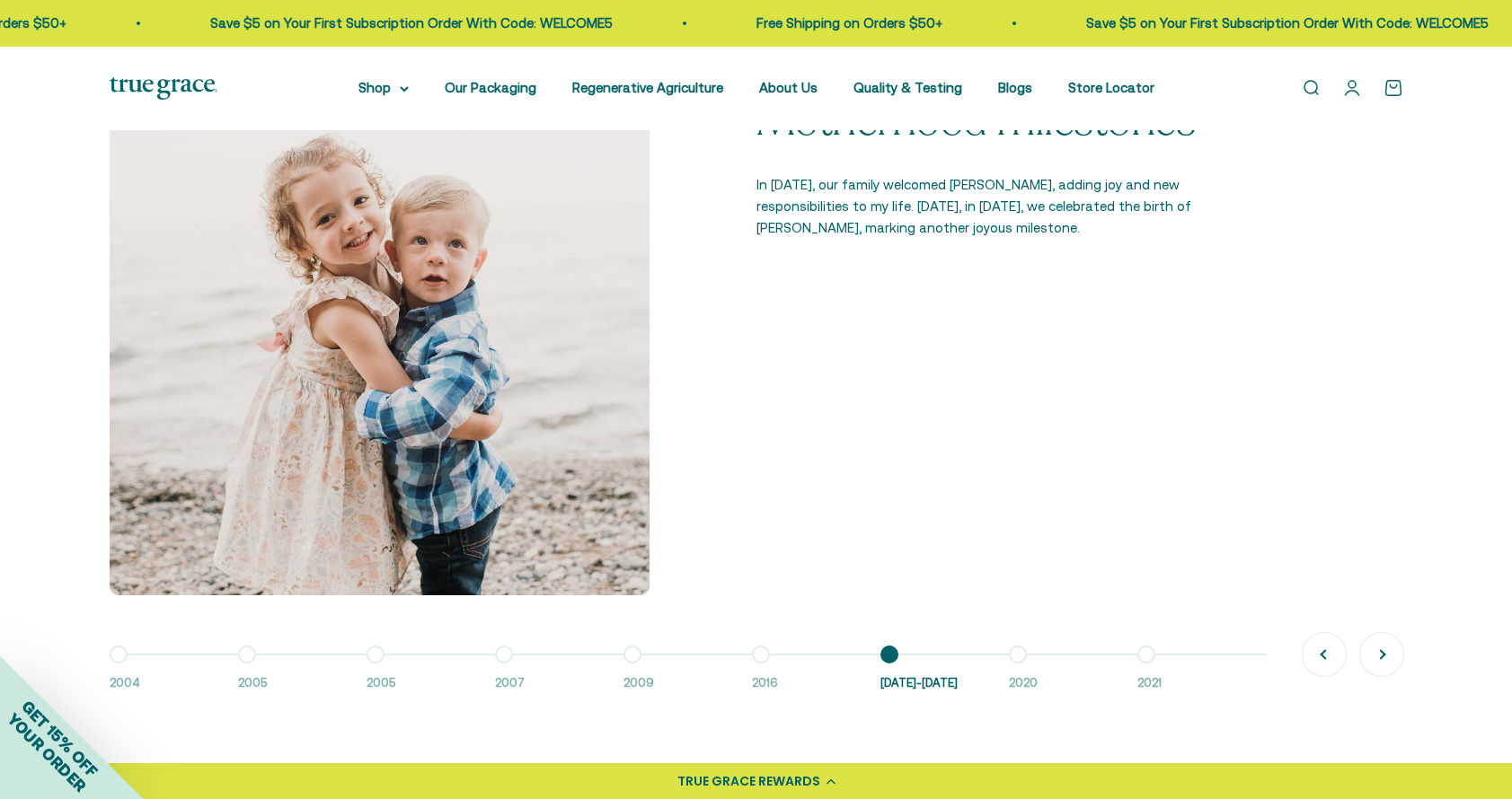
scroll to position [1398, 0]
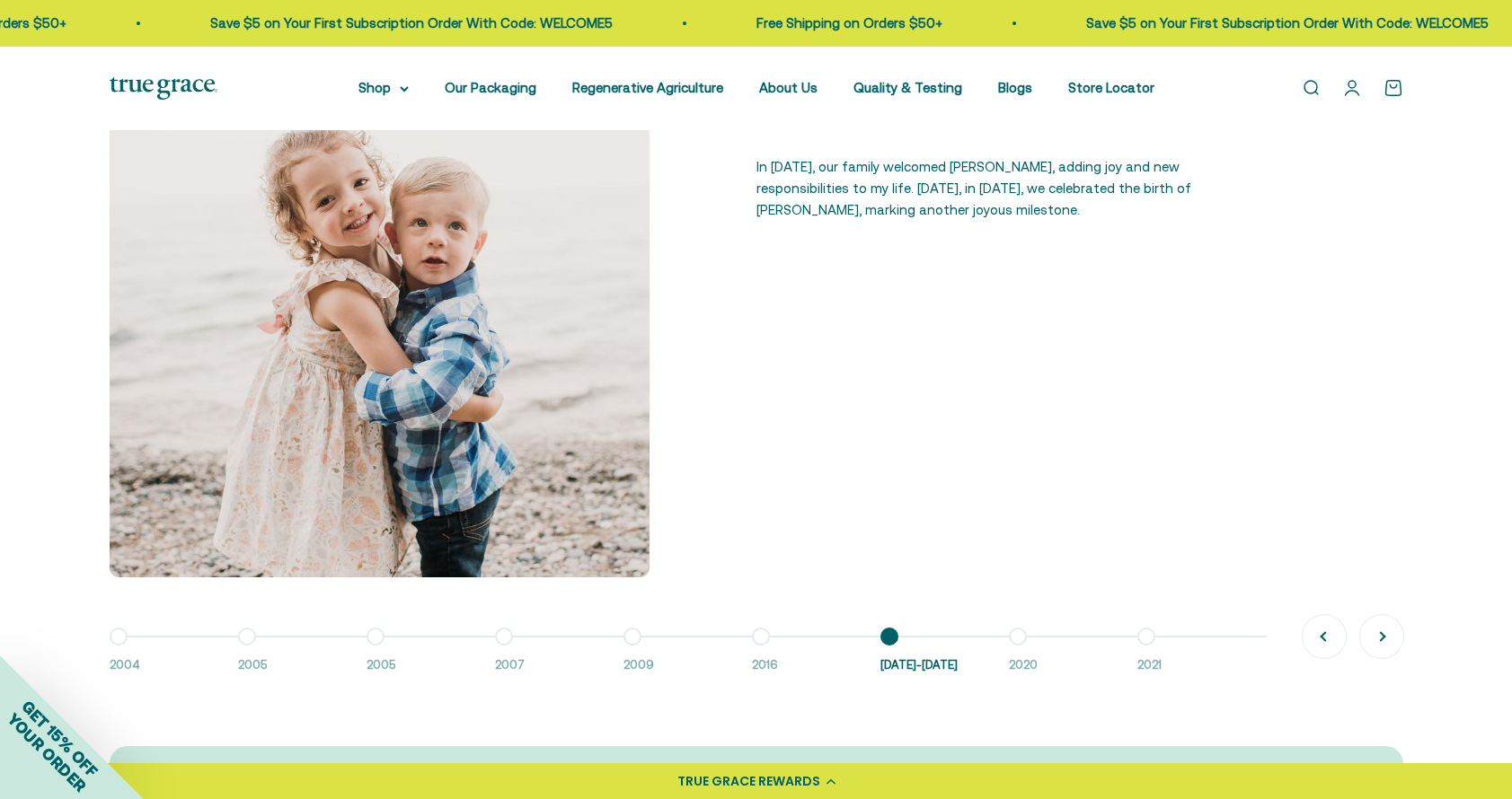
click at [1022, 641] on button "Go to item 8 2020" at bounding box center [1073, 655] width 129 height 39
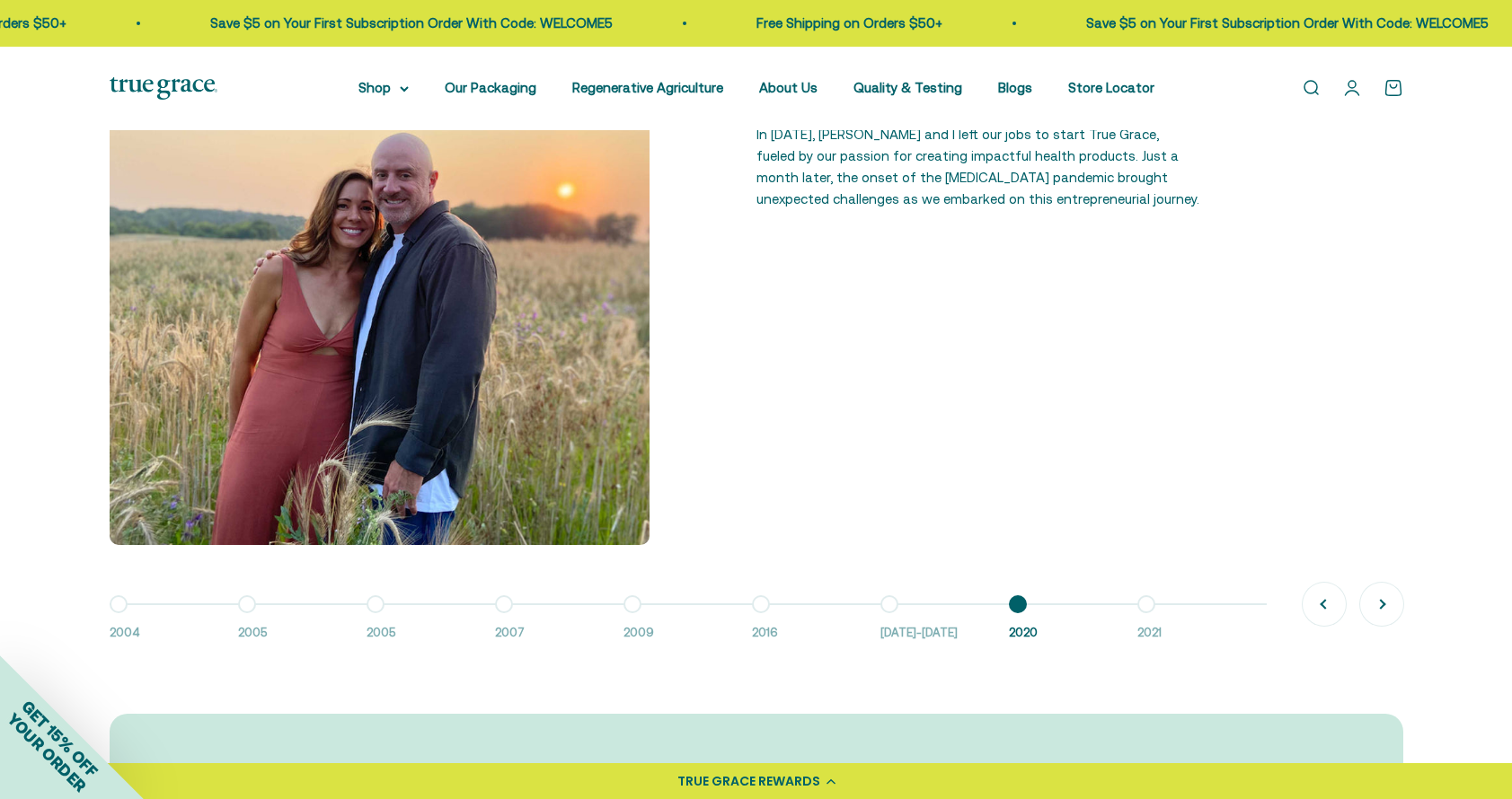
scroll to position [1442, 0]
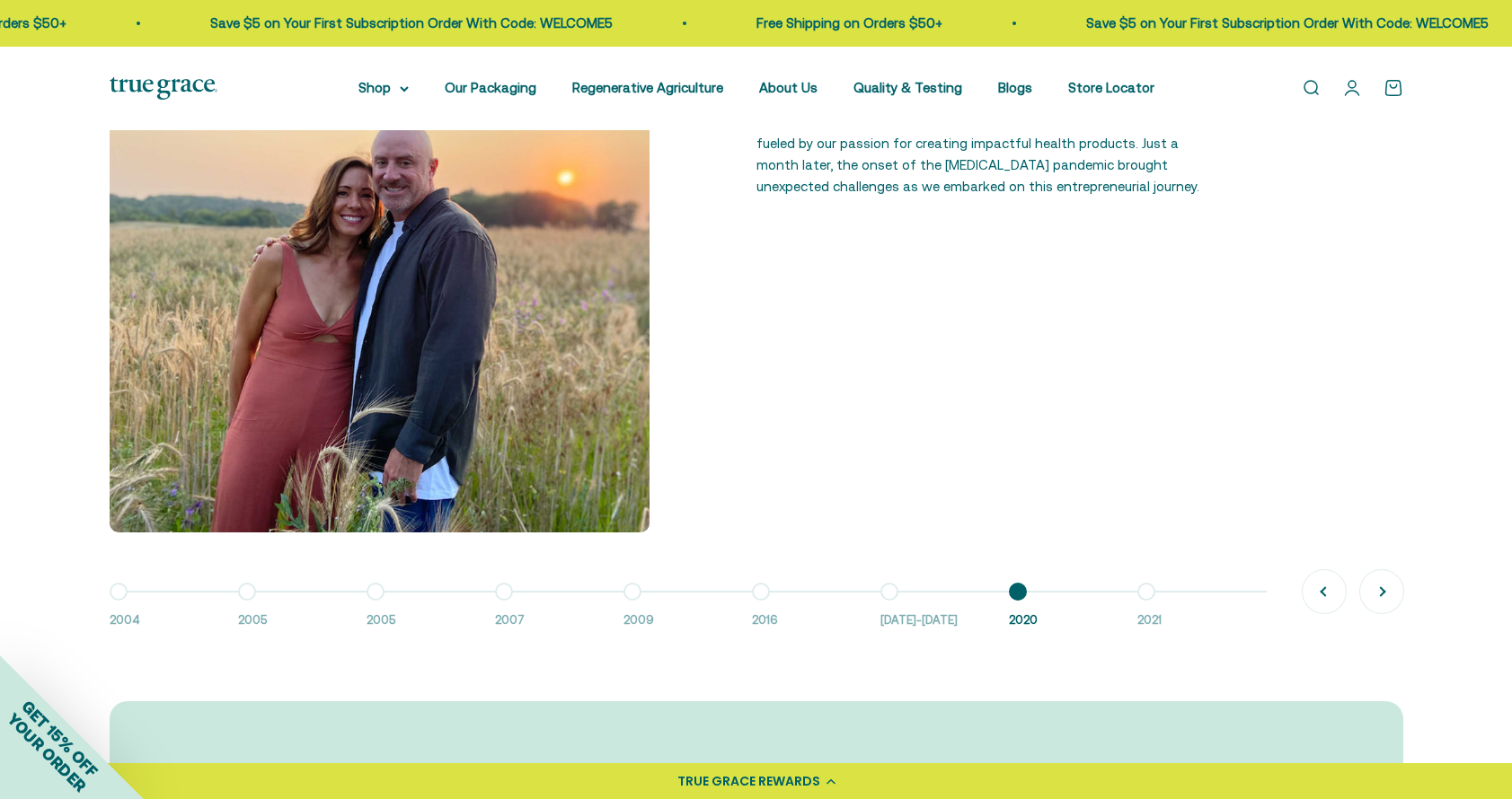
click at [1153, 592] on button "Go to item 9 2021" at bounding box center [1202, 611] width 129 height 39
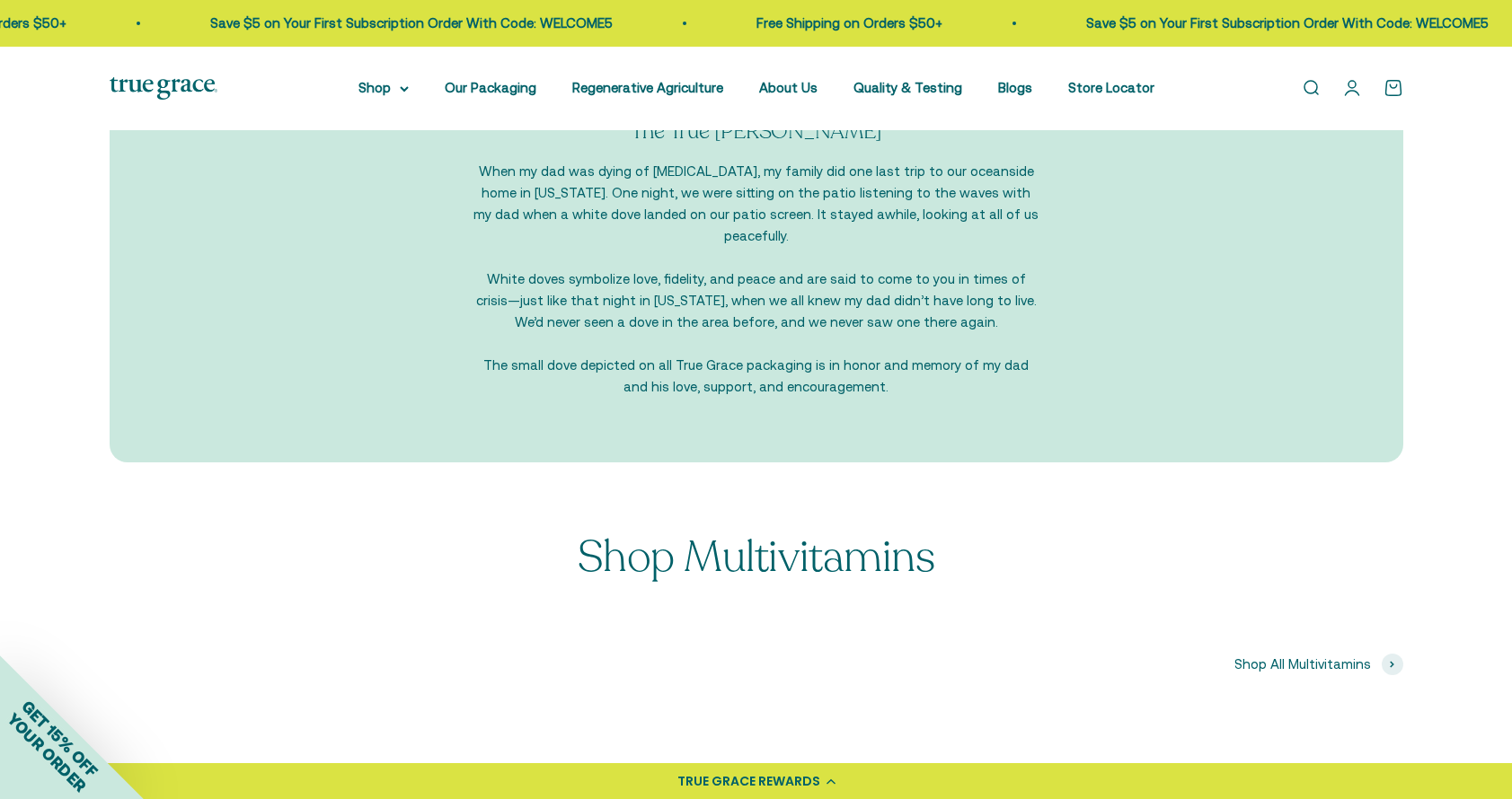
scroll to position [2120, 0]
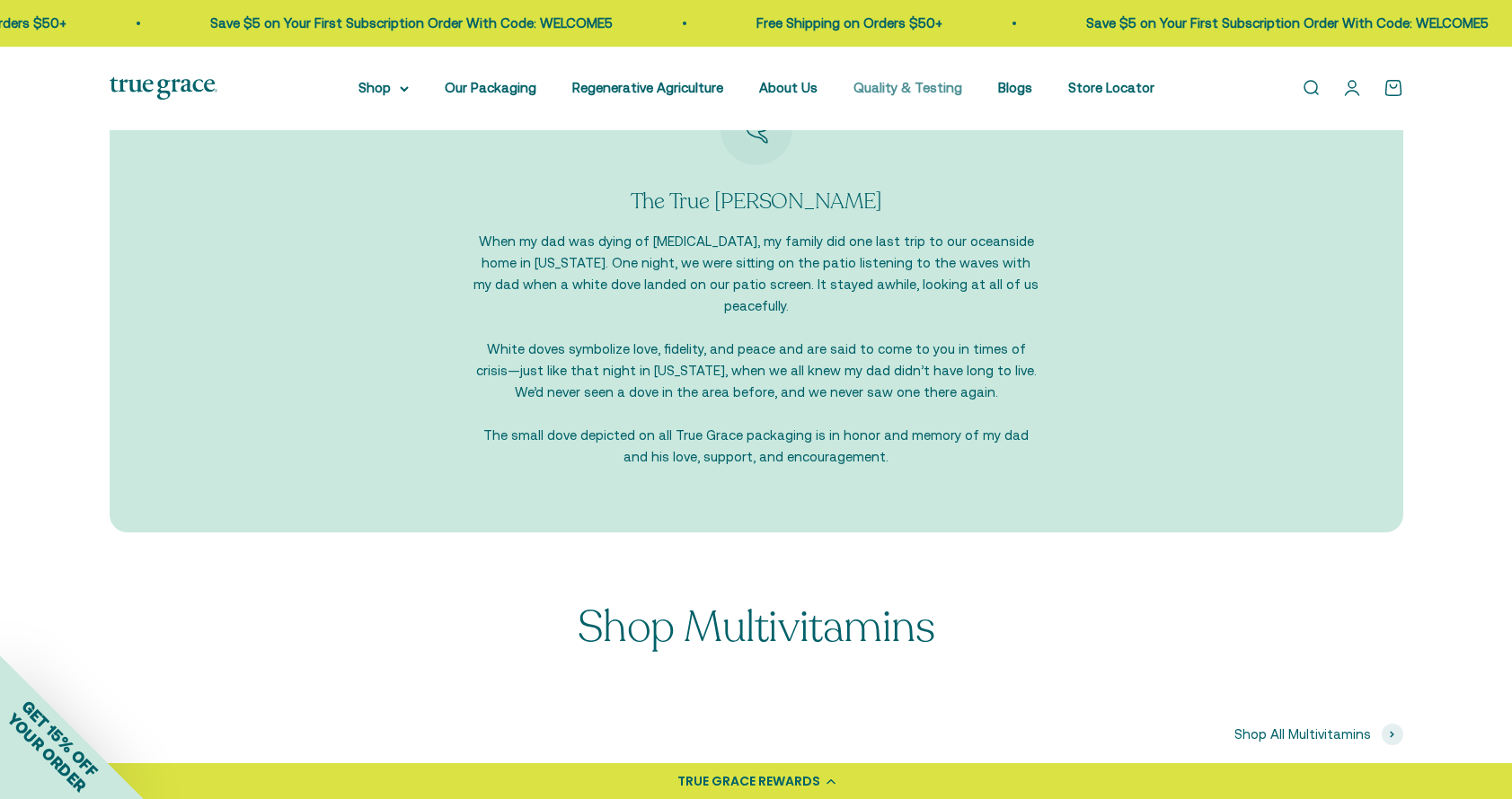
click at [902, 86] on link "Quality & Testing" at bounding box center [908, 87] width 109 height 15
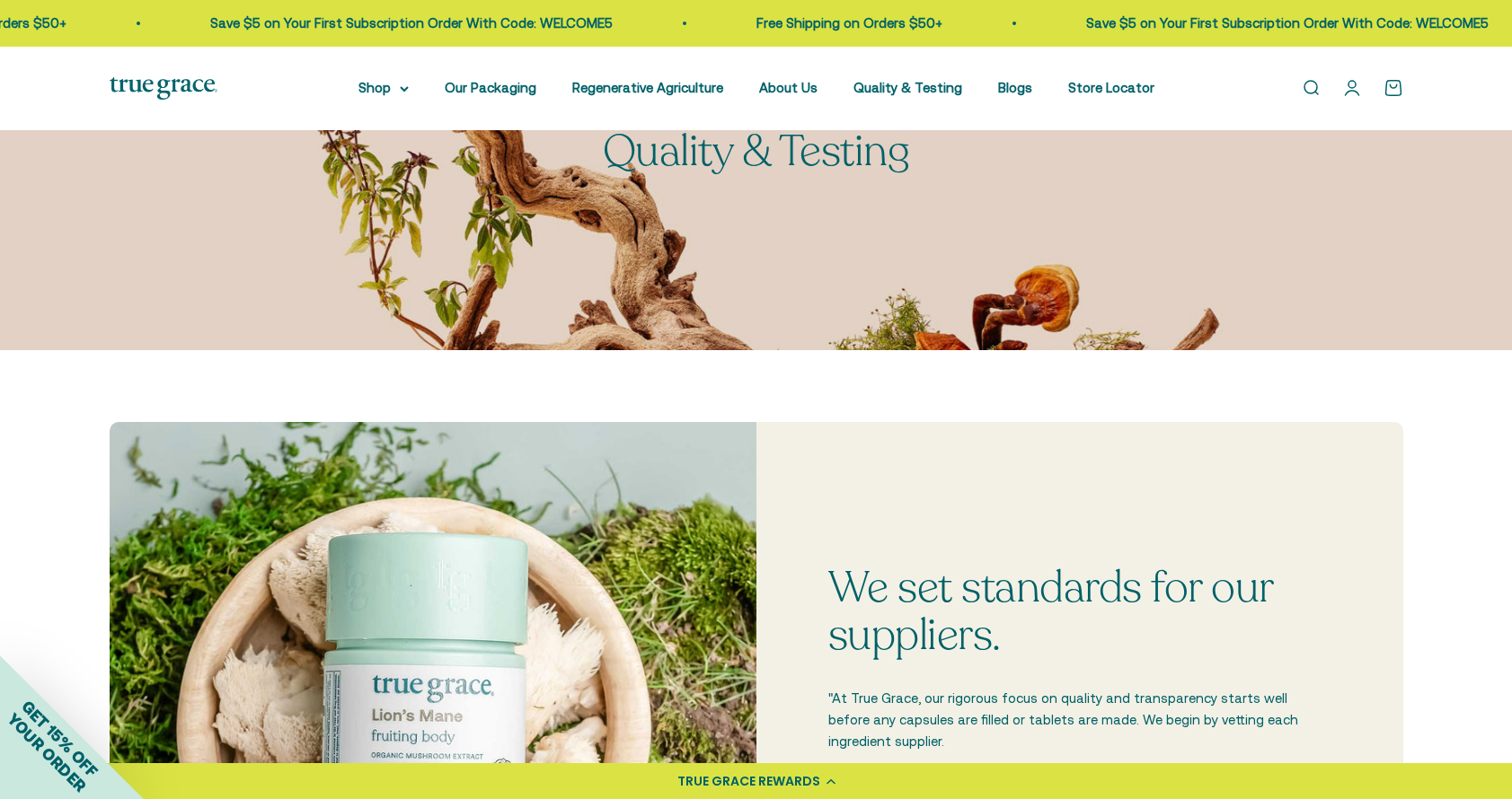
scroll to position [110, 0]
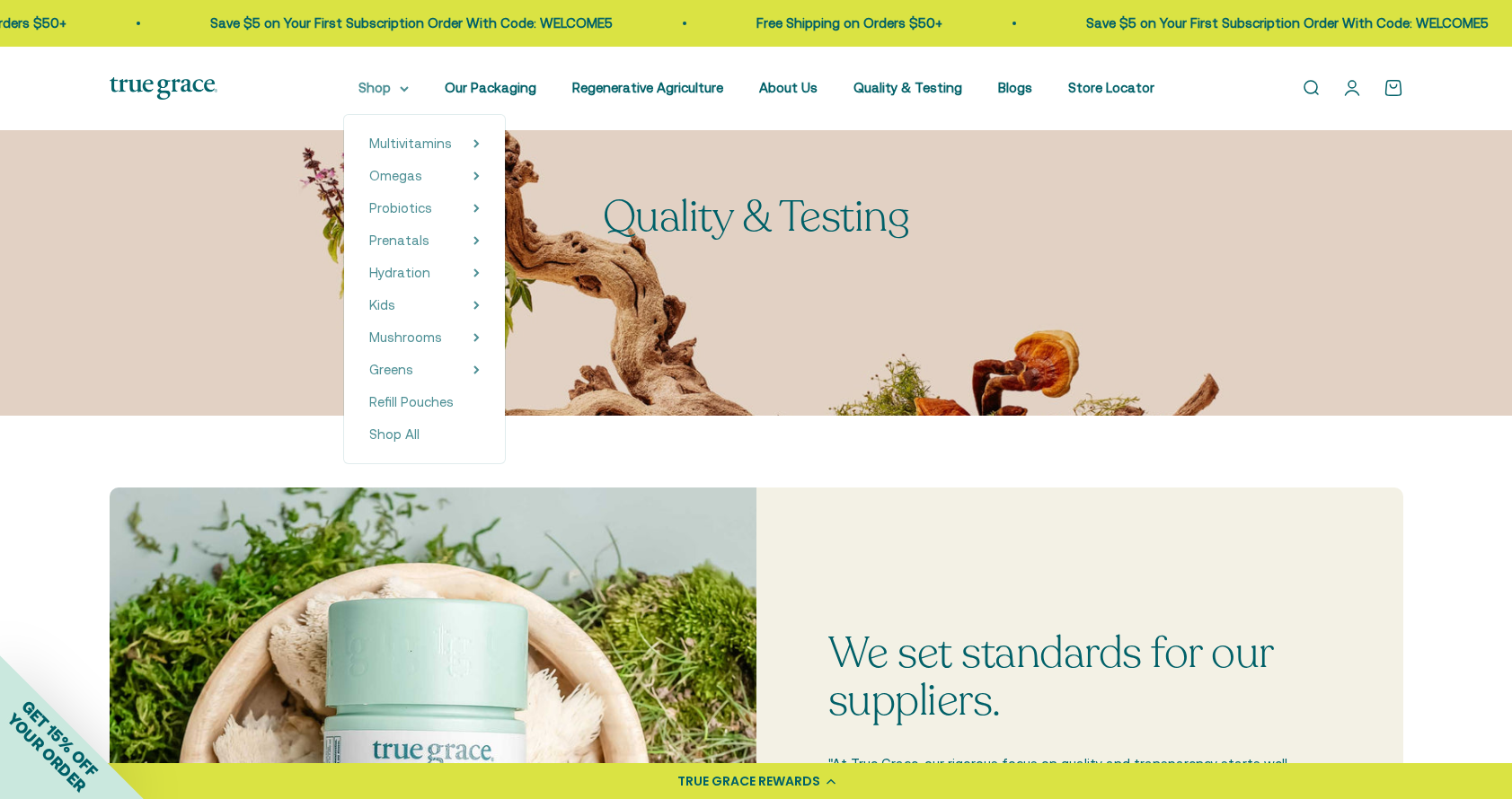
click at [379, 85] on summary "Shop" at bounding box center [383, 88] width 51 height 22
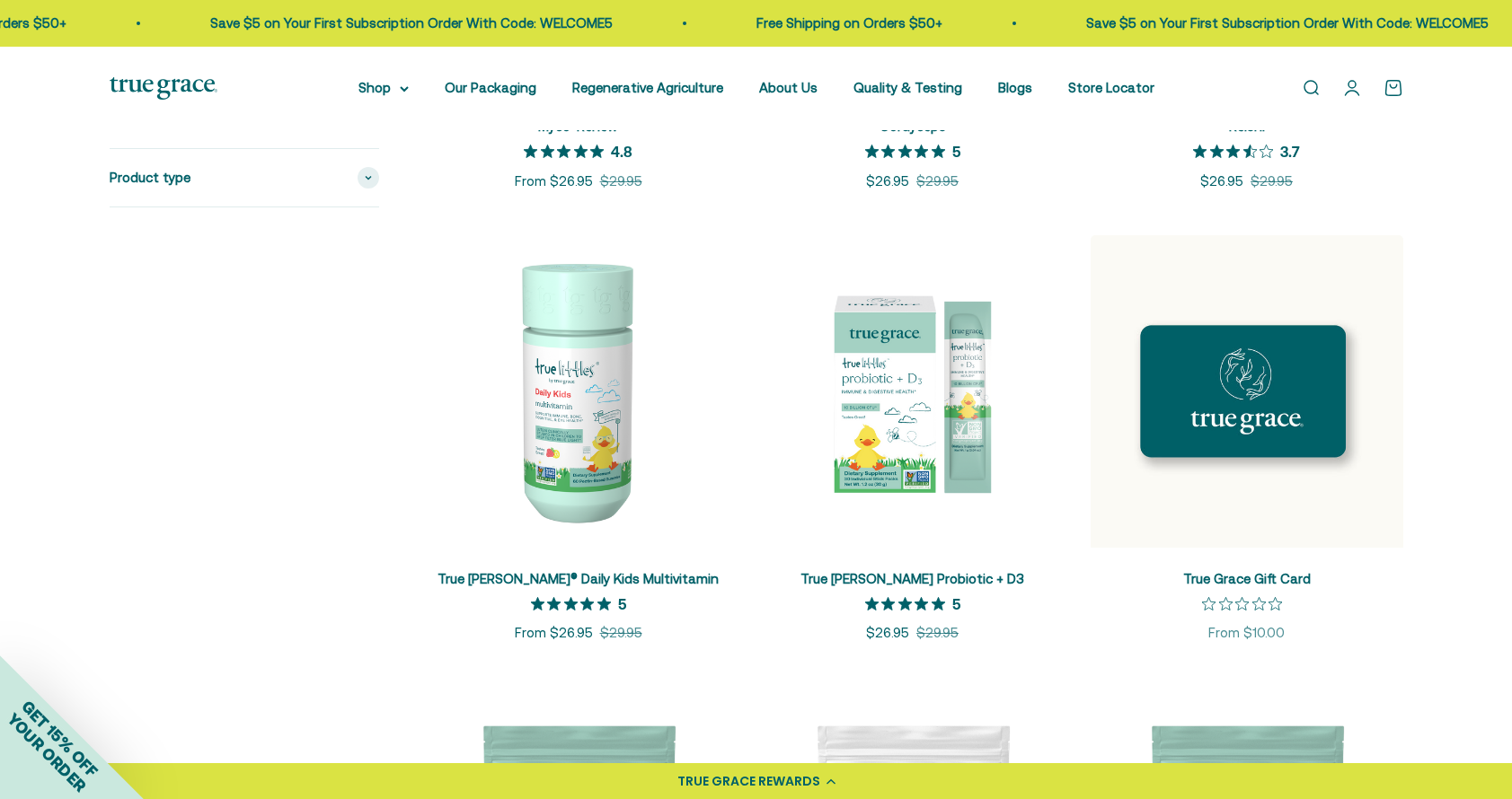
scroll to position [2580, 0]
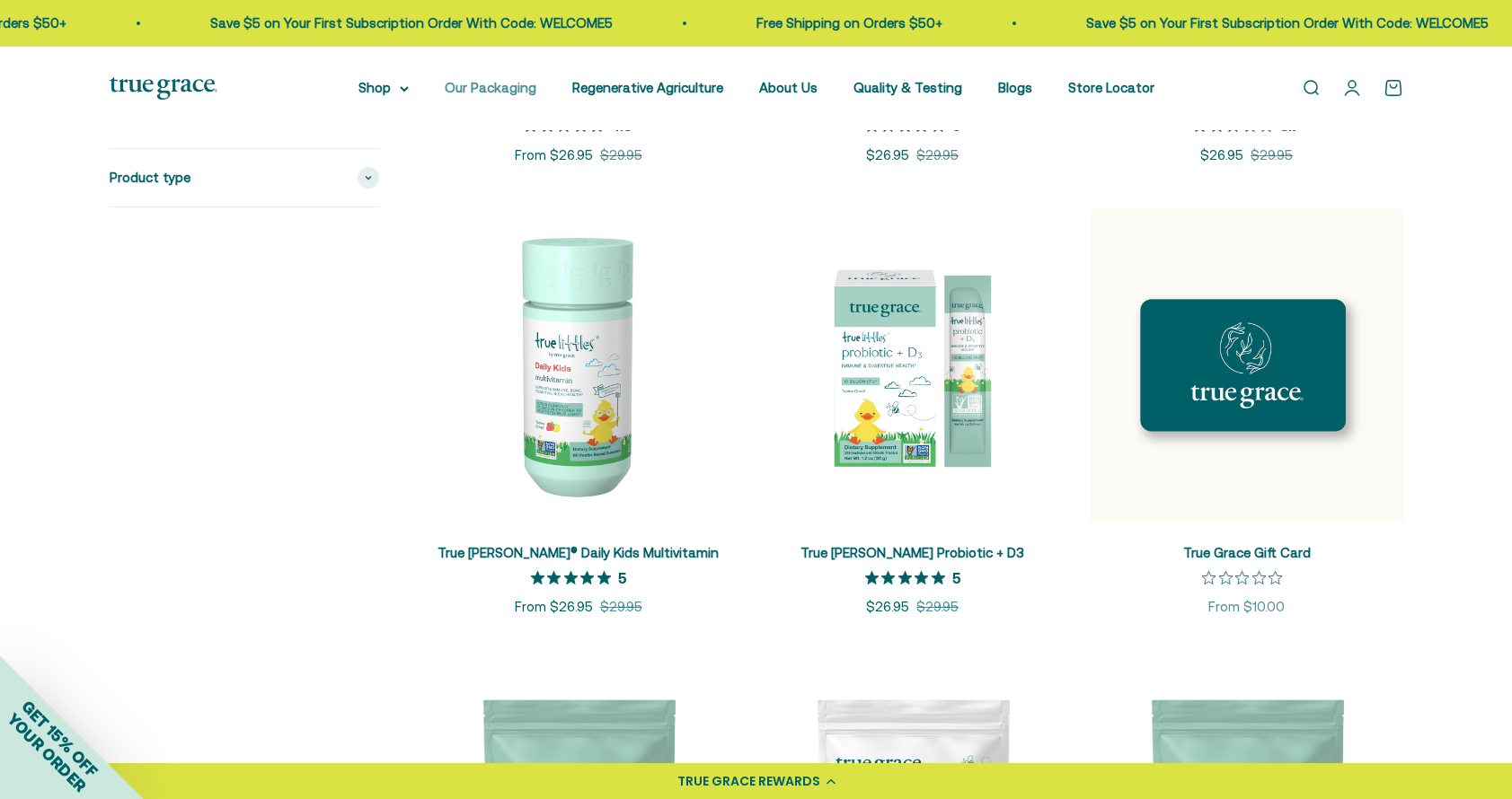
click at [497, 93] on link "Our Packaging" at bounding box center [490, 87] width 91 height 15
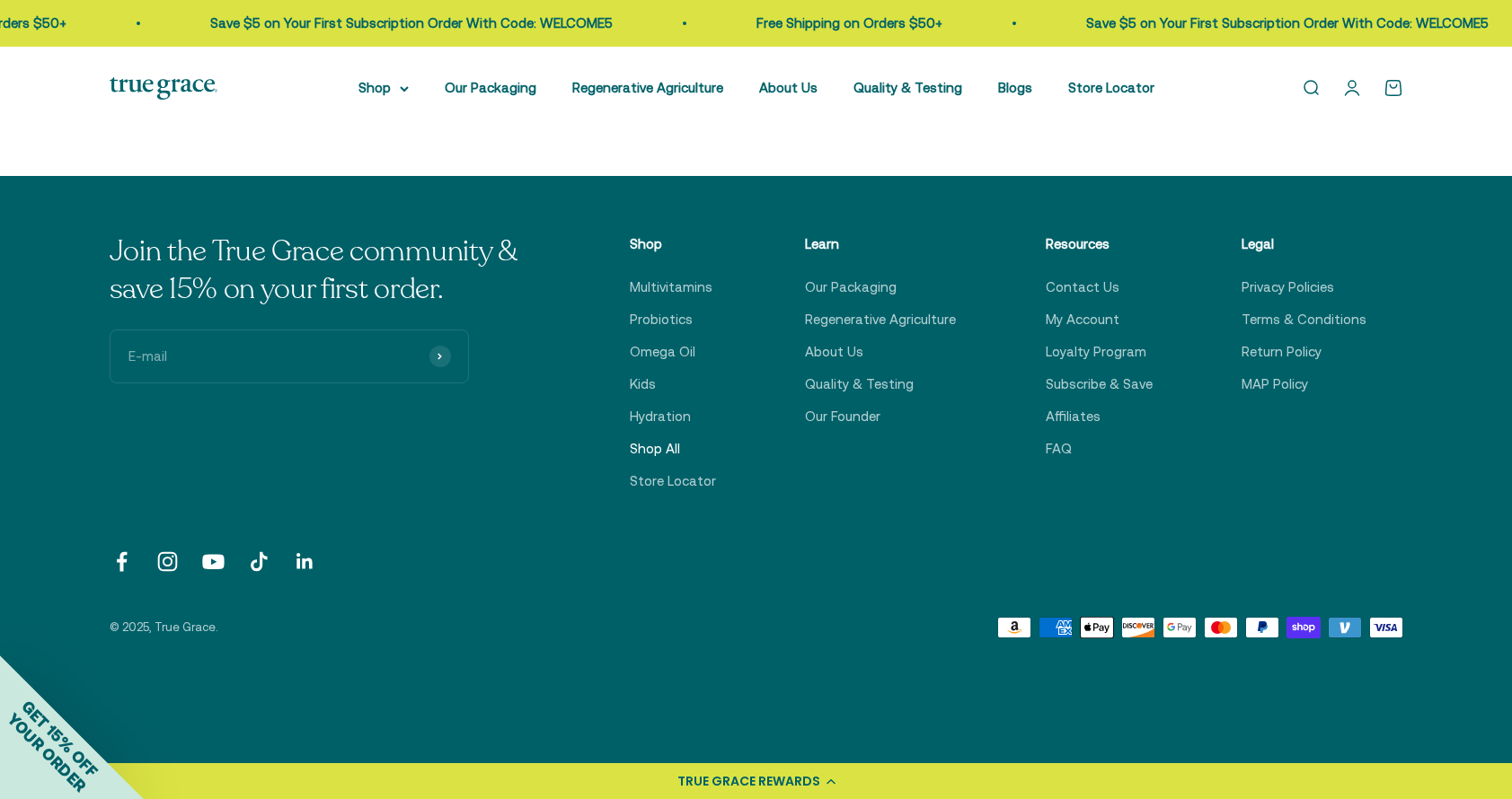
scroll to position [4975, 0]
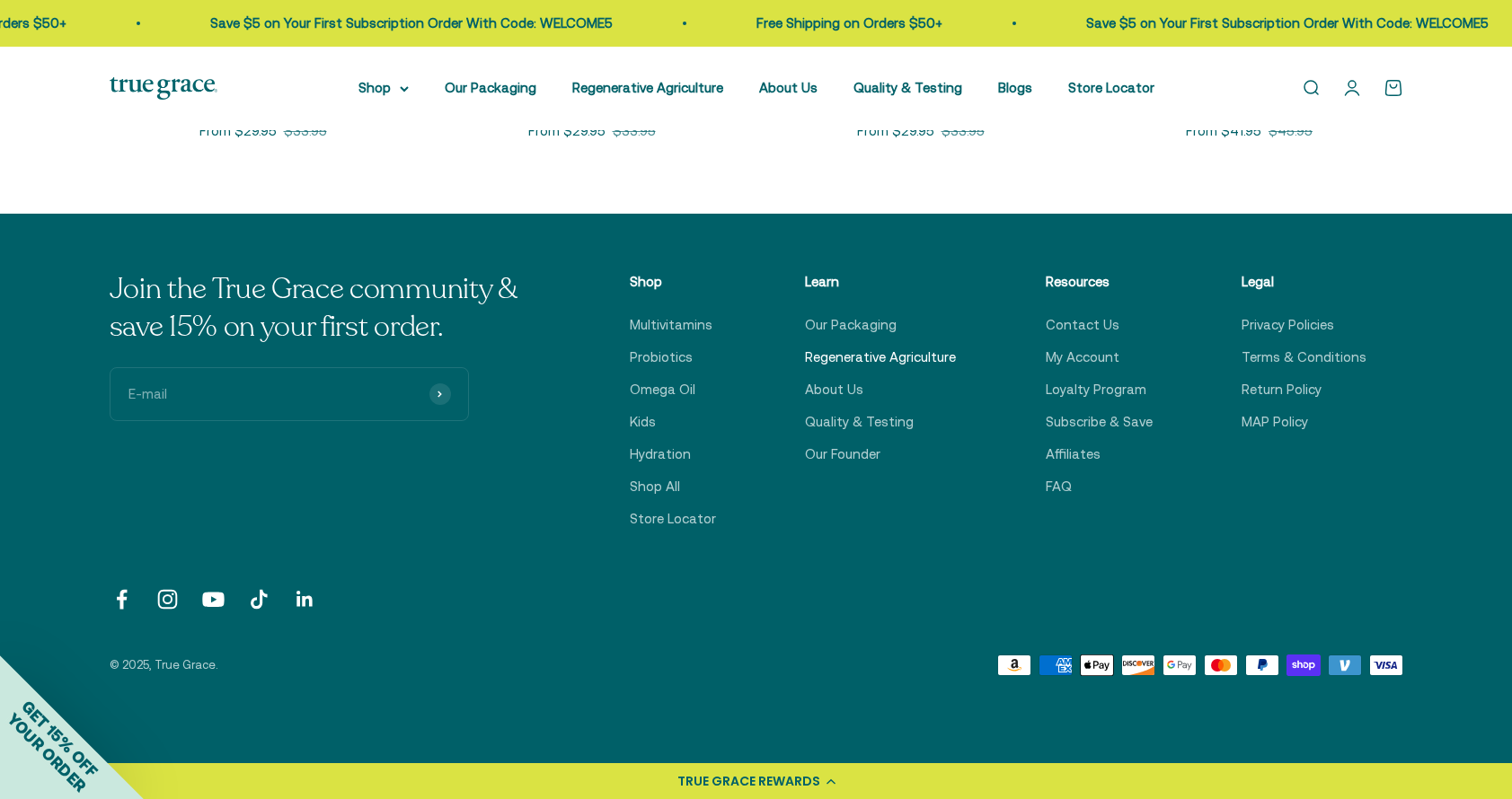
click at [893, 358] on link "Regenerative Agriculture" at bounding box center [880, 358] width 151 height 22
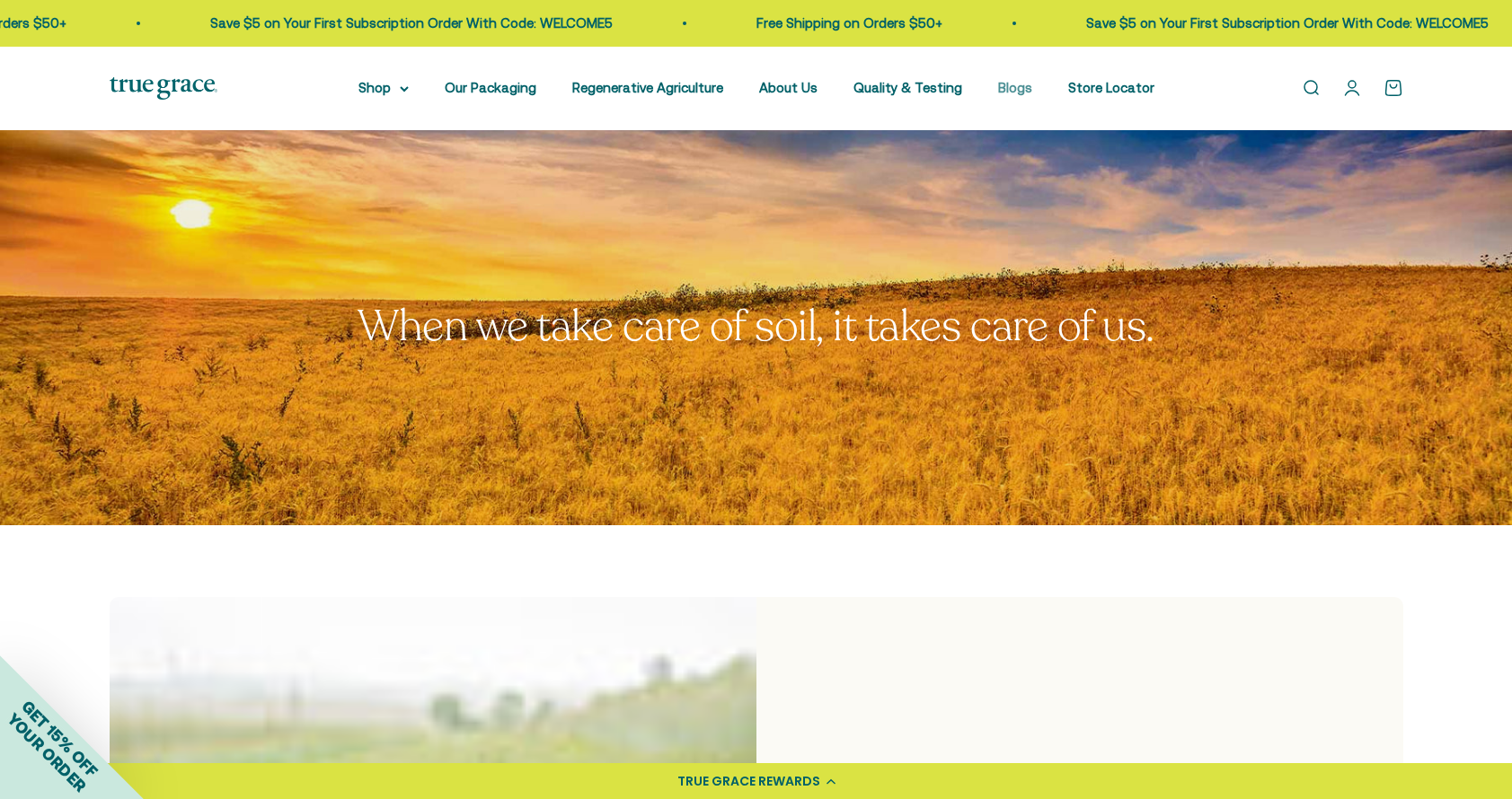
click at [1026, 85] on link "Blogs" at bounding box center [1014, 87] width 34 height 15
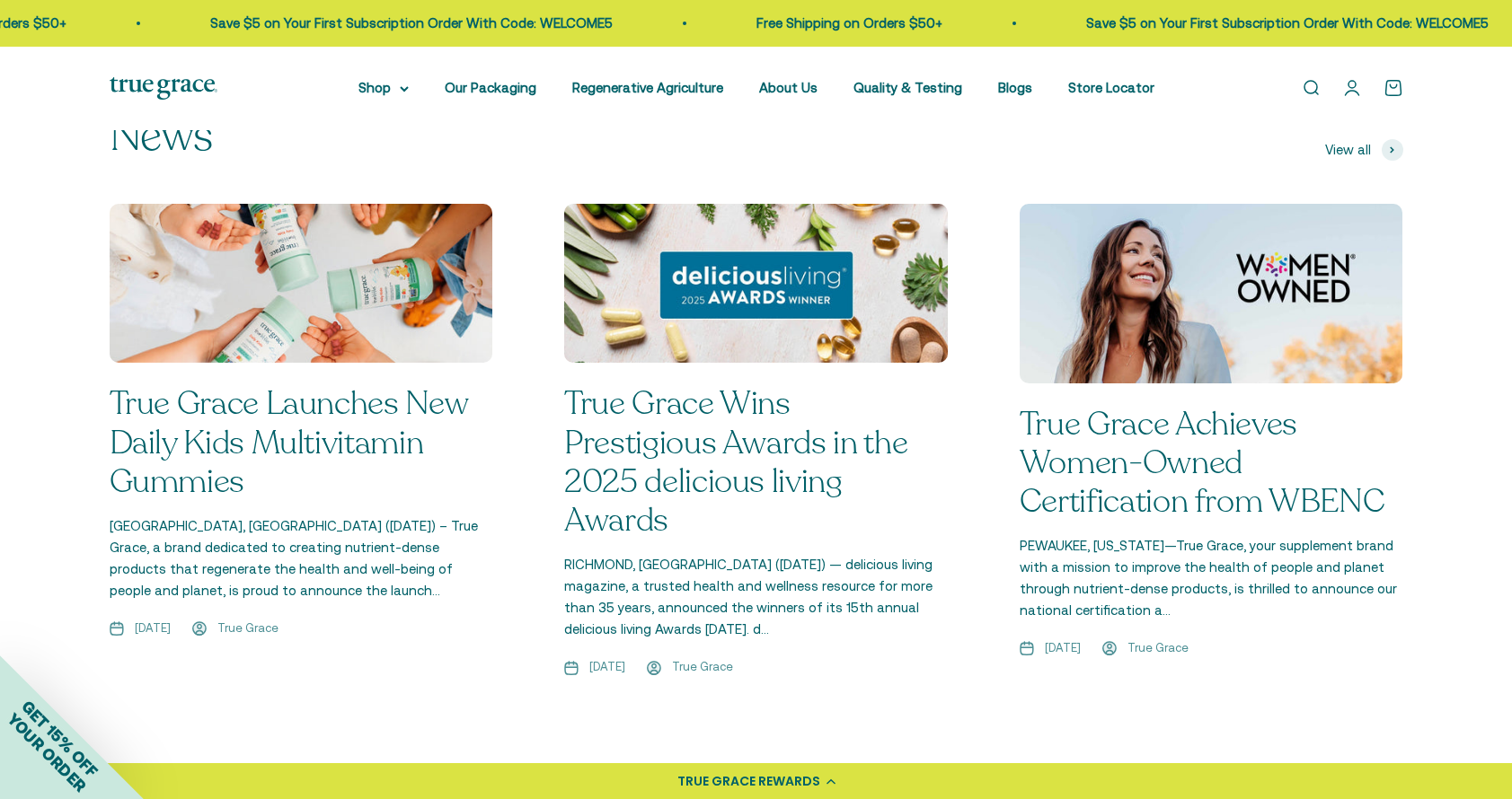
scroll to position [1883, 0]
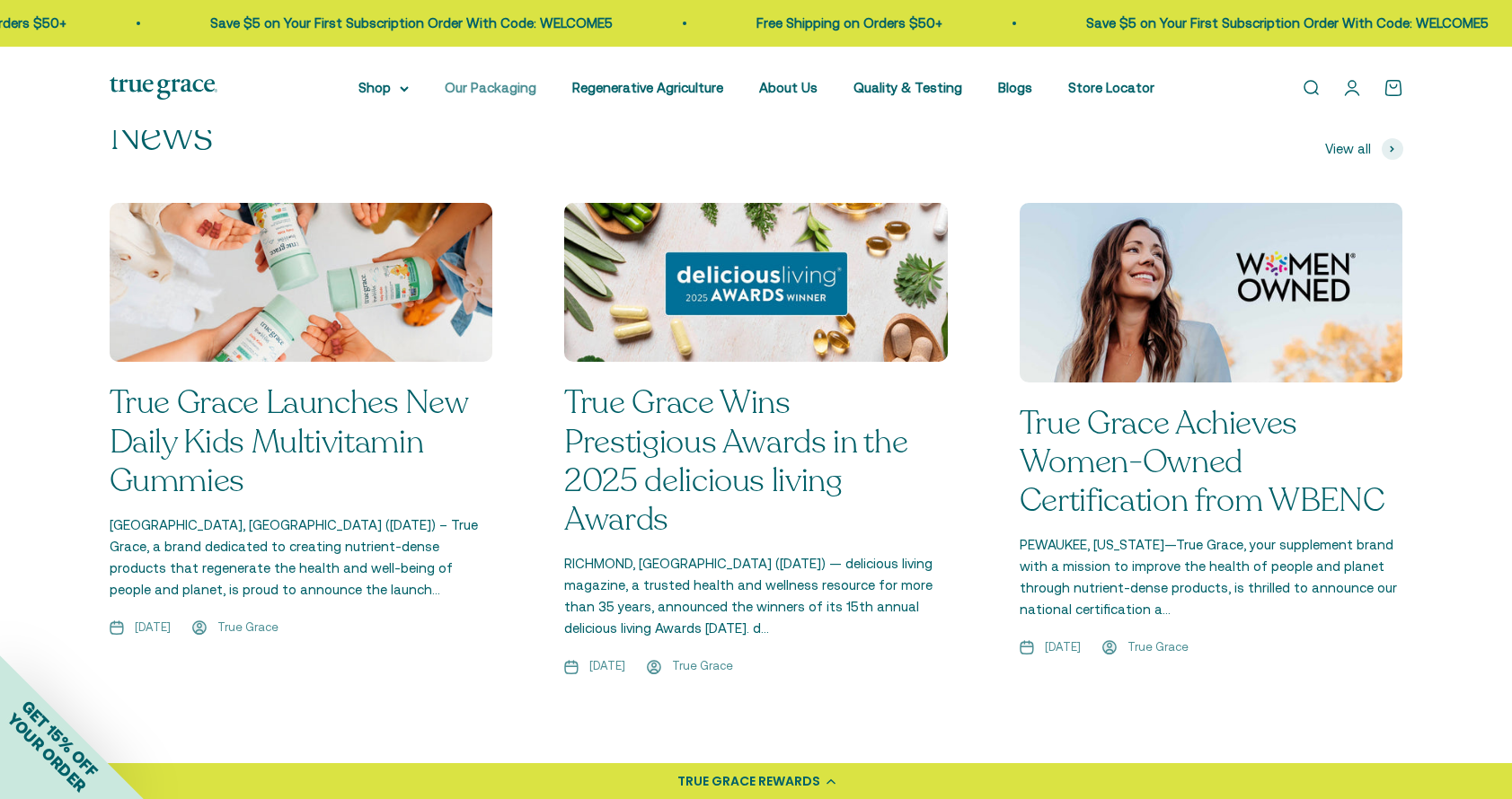
click at [496, 89] on link "Our Packaging" at bounding box center [490, 87] width 91 height 15
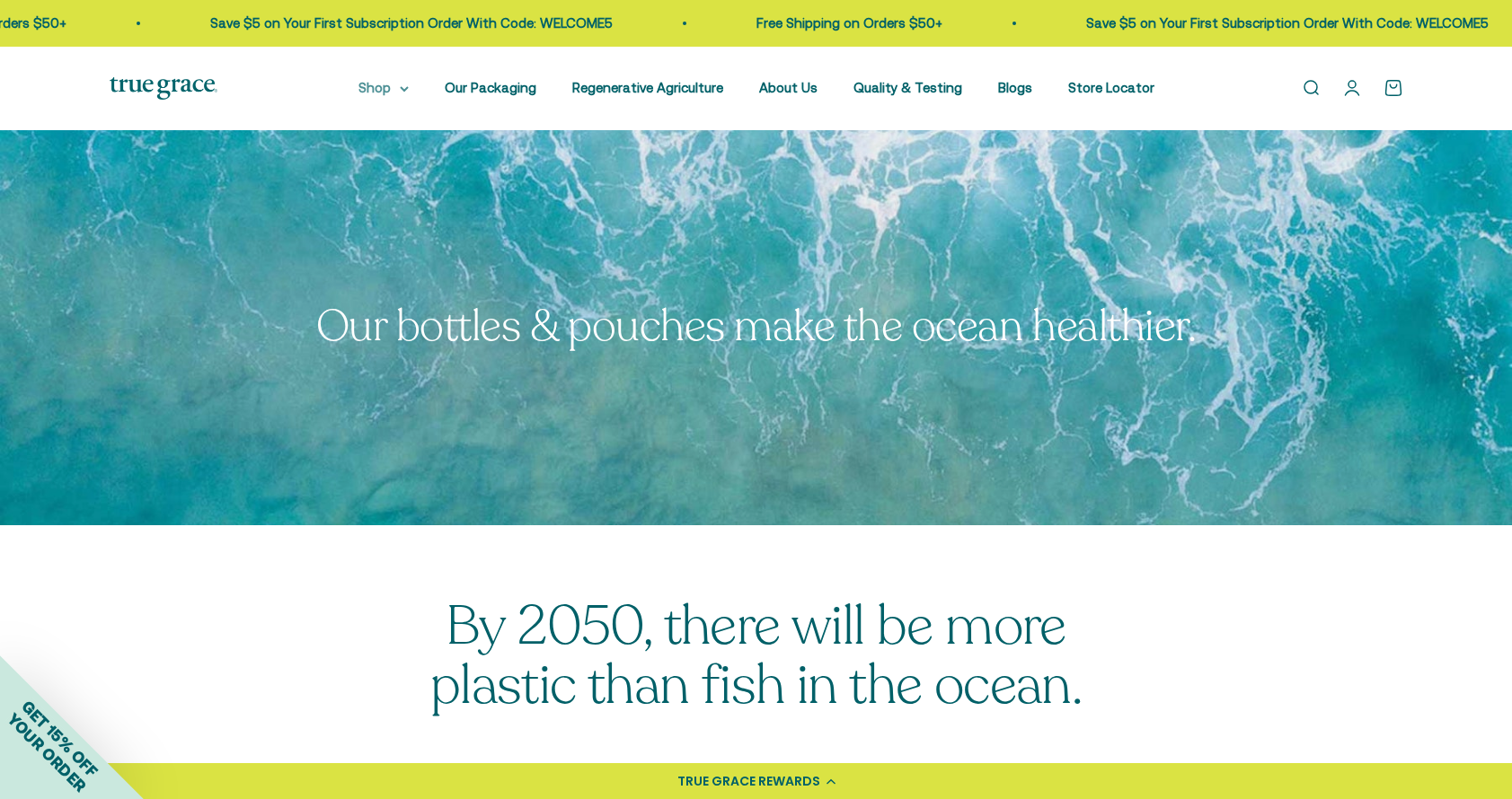
click at [378, 88] on summary "Shop" at bounding box center [383, 88] width 51 height 22
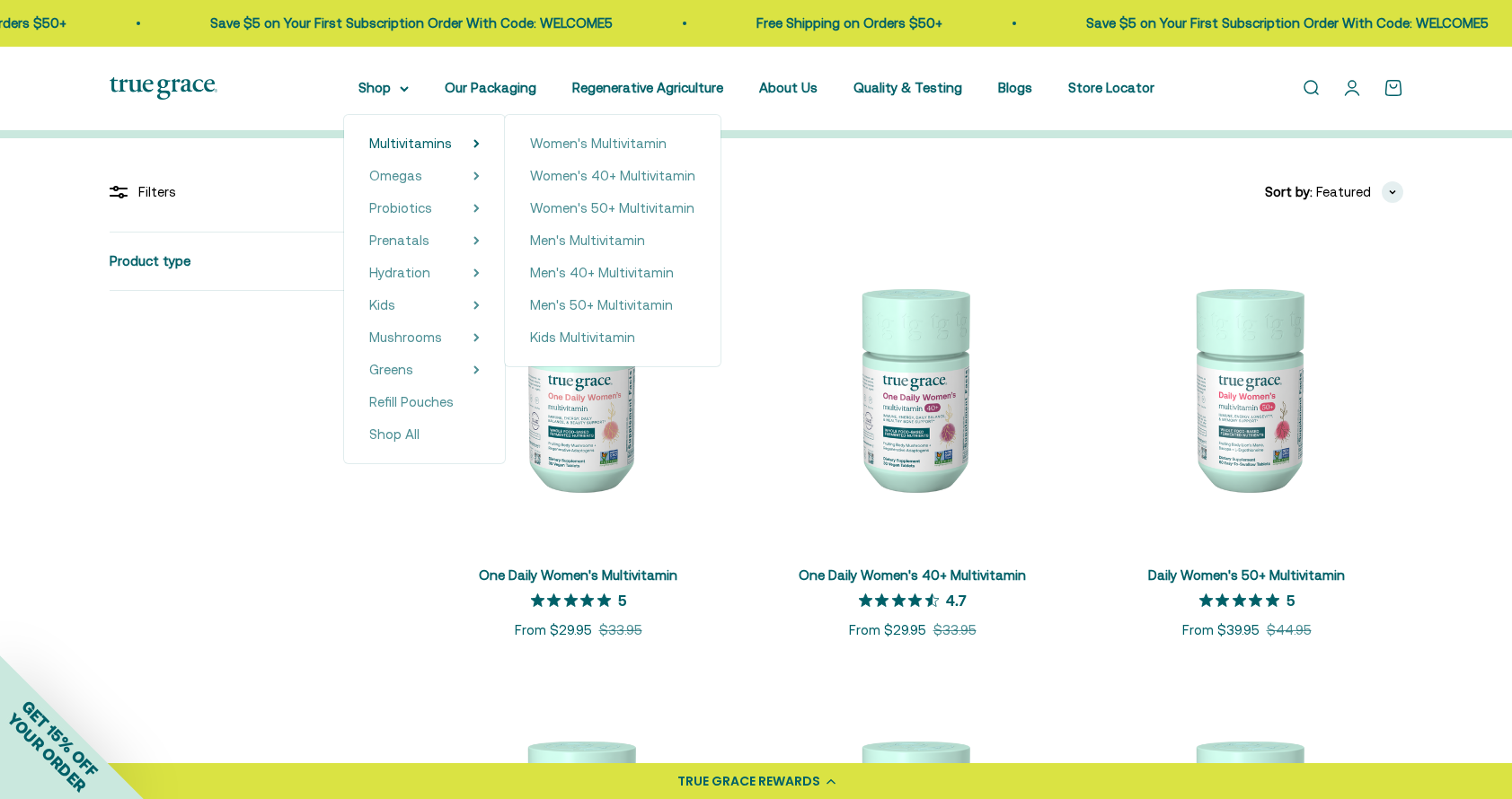
scroll to position [312, 0]
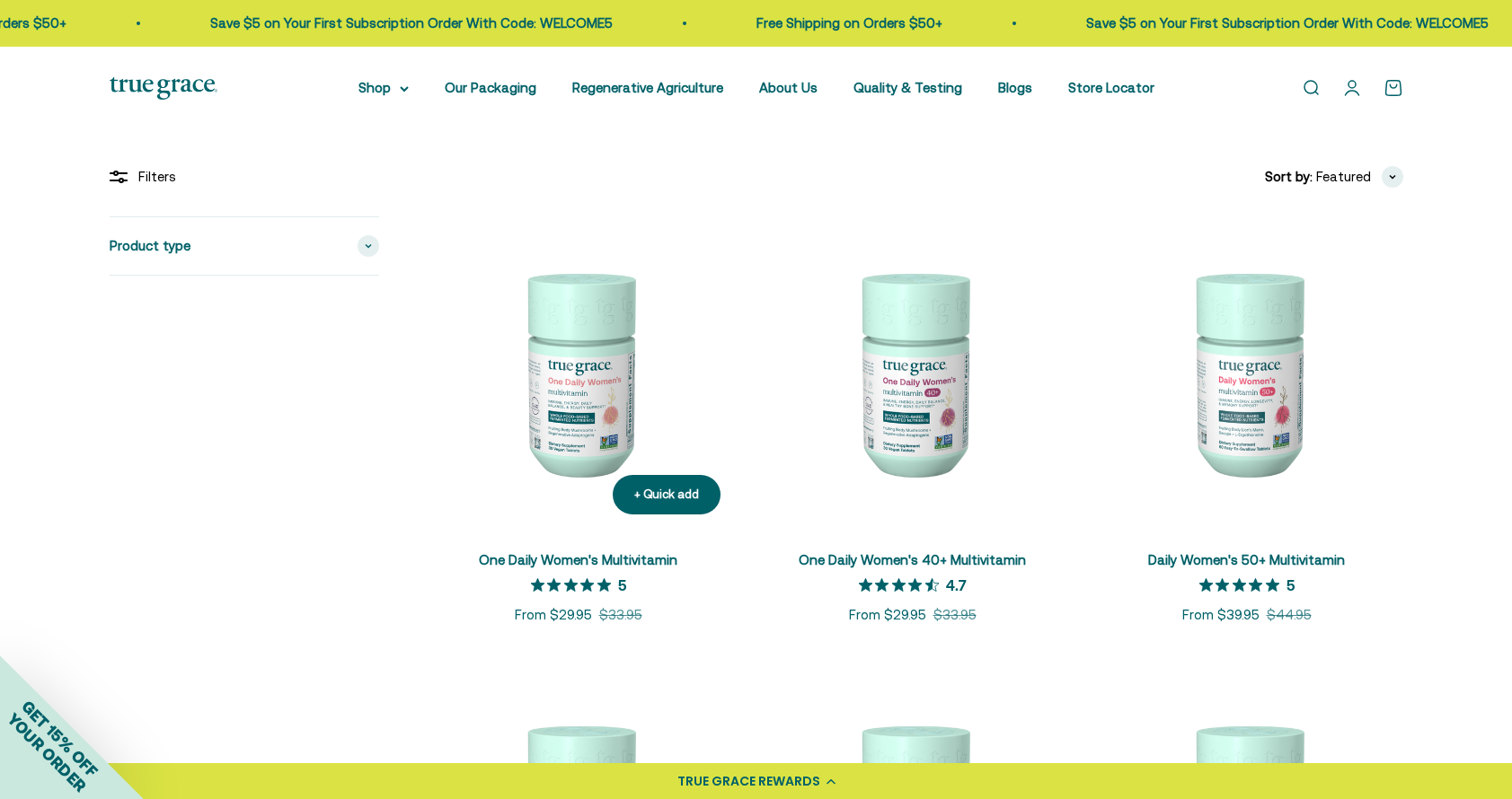
click at [577, 431] on img at bounding box center [578, 372] width 312 height 312
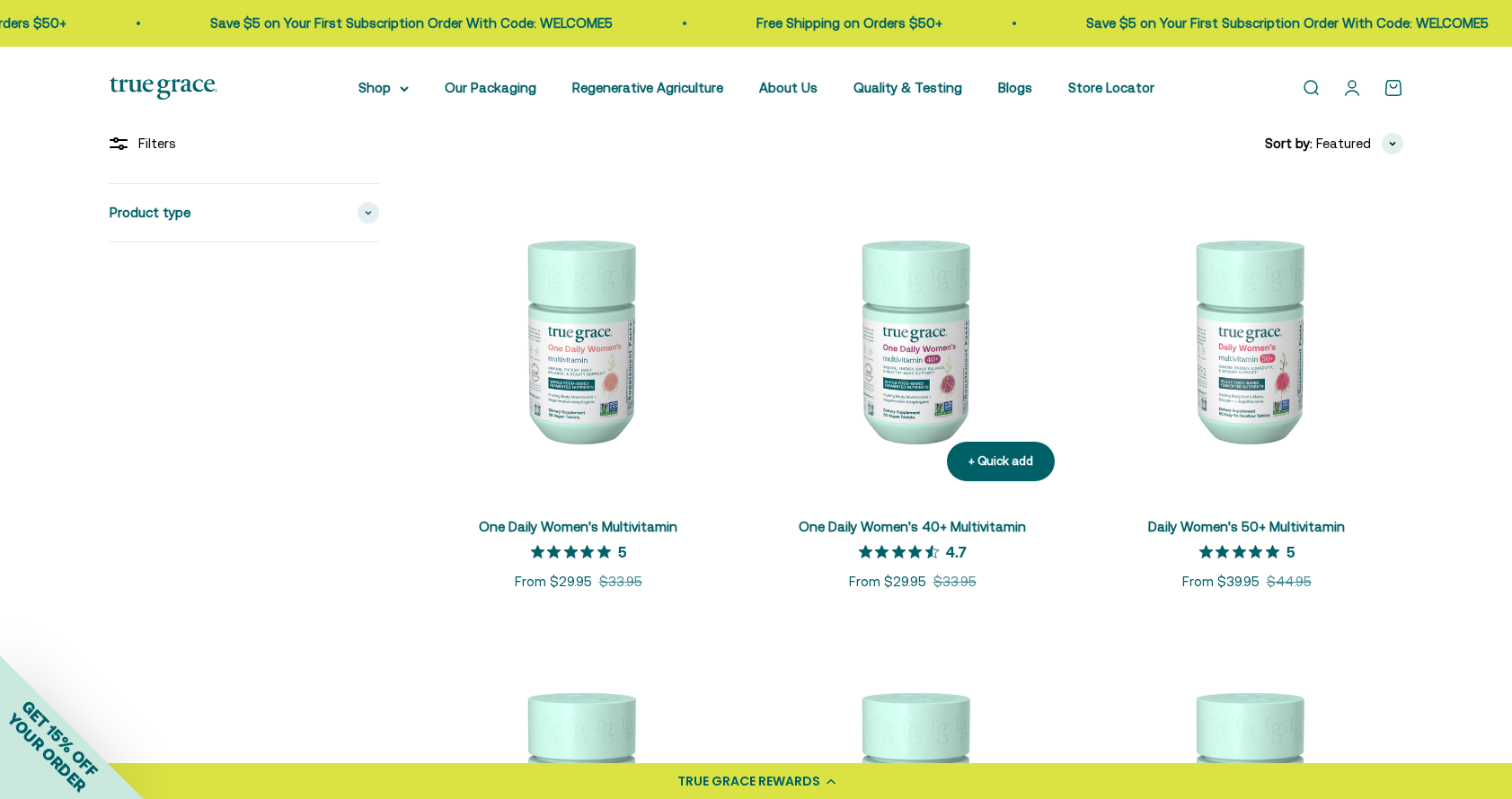
scroll to position [348, 0]
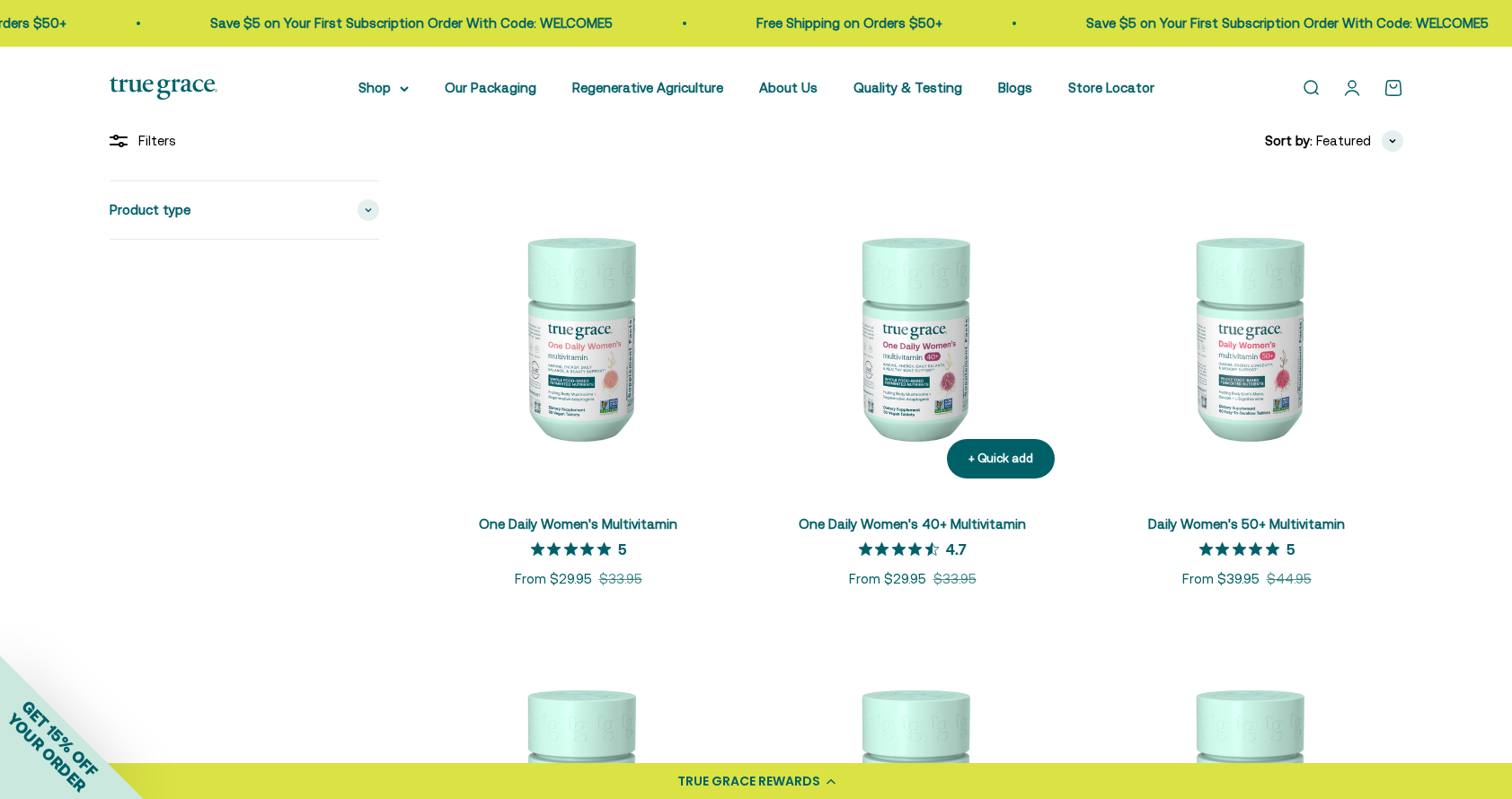
click at [901, 517] on link "One Daily Women's 40+ Multivitamin" at bounding box center [911, 523] width 227 height 15
click at [1214, 525] on link "Daily Women's 50+ Multivitamin" at bounding box center [1246, 523] width 196 height 15
click at [536, 359] on img at bounding box center [578, 336] width 312 height 312
click at [922, 353] on img at bounding box center [912, 336] width 312 height 312
click at [588, 364] on img at bounding box center [578, 336] width 312 height 312
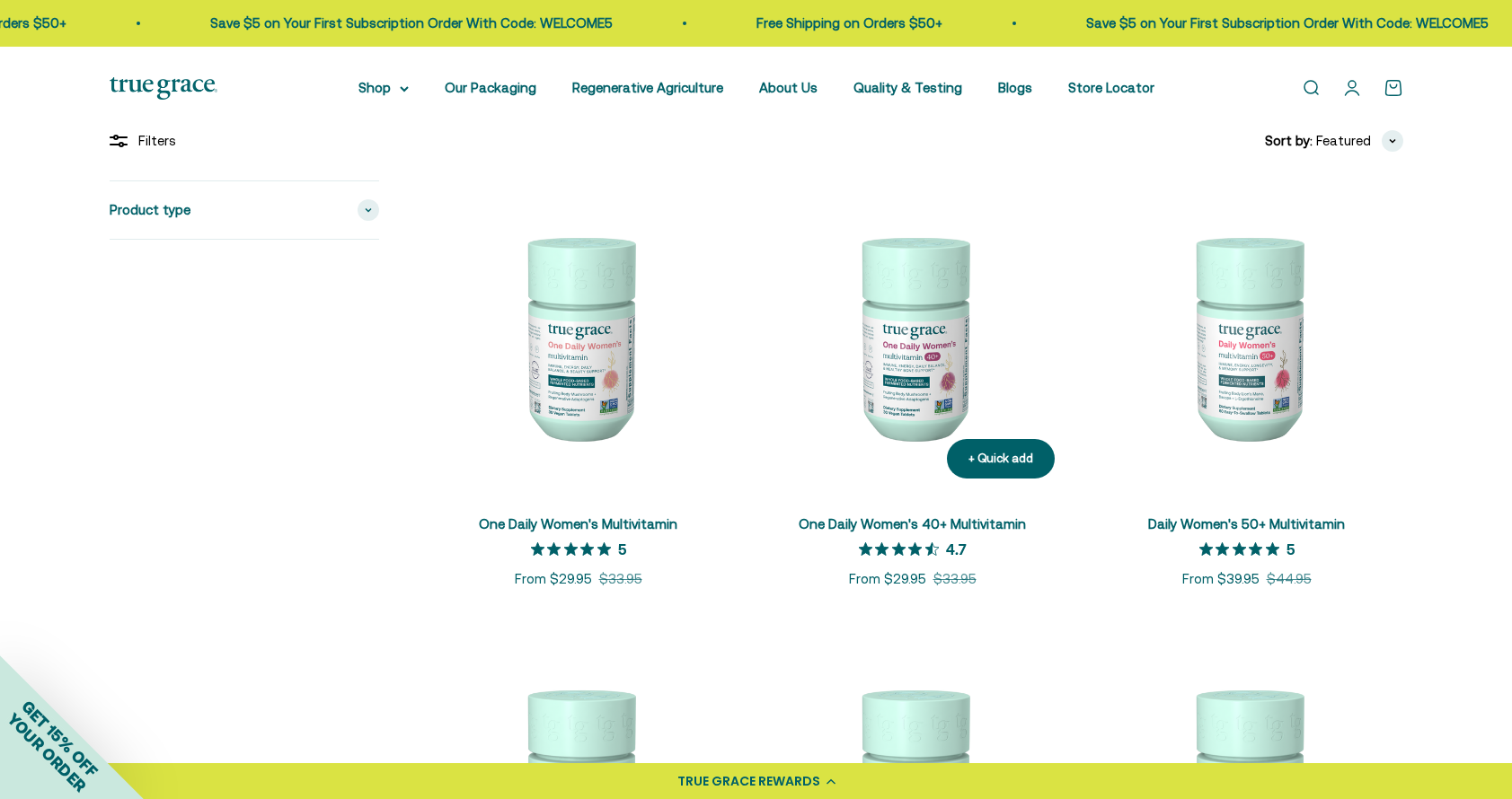
click at [904, 312] on img at bounding box center [912, 336] width 312 height 312
click at [571, 334] on img at bounding box center [578, 336] width 312 height 312
click at [1259, 376] on img at bounding box center [1246, 336] width 312 height 312
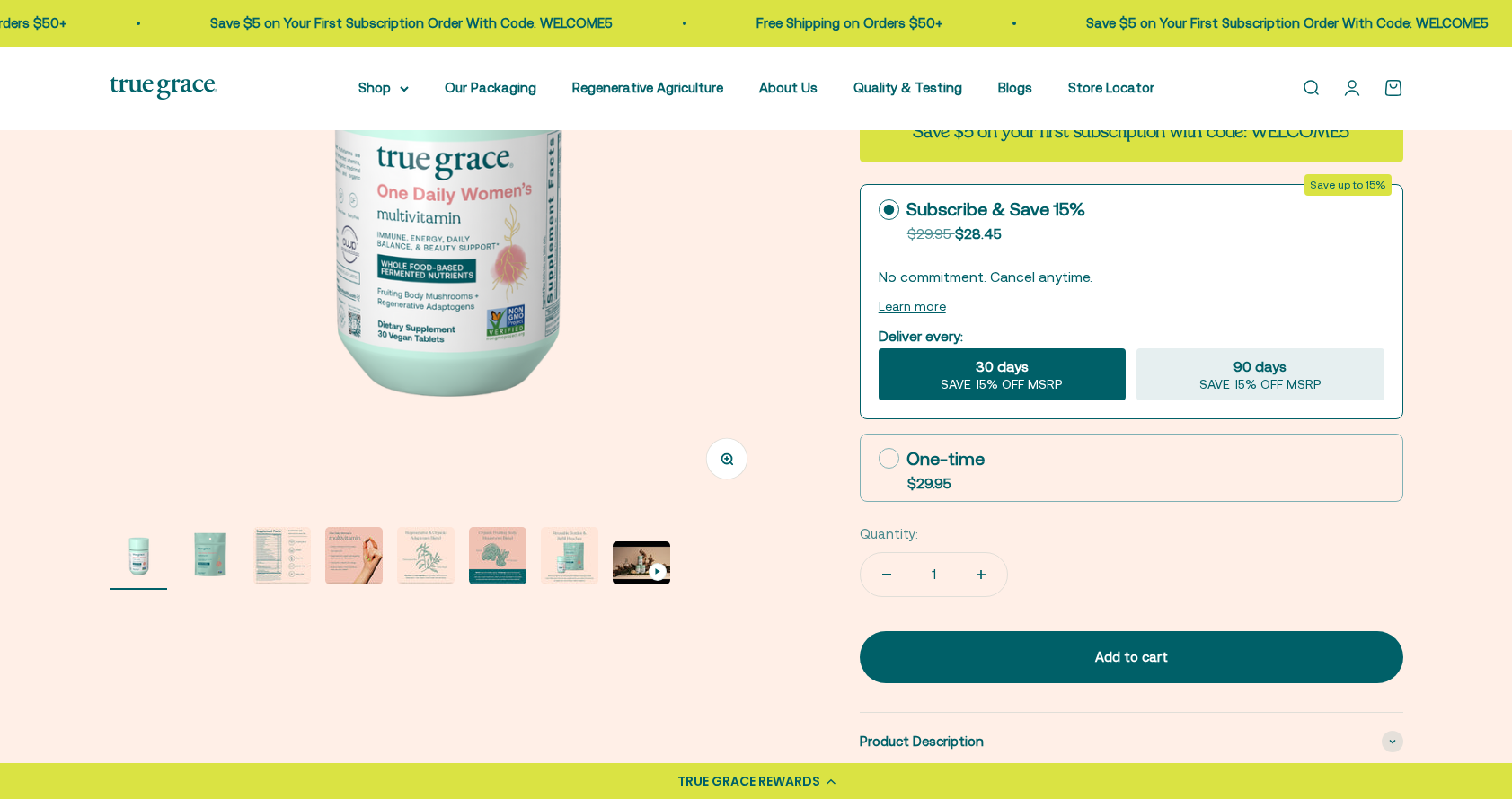
scroll to position [352, 0]
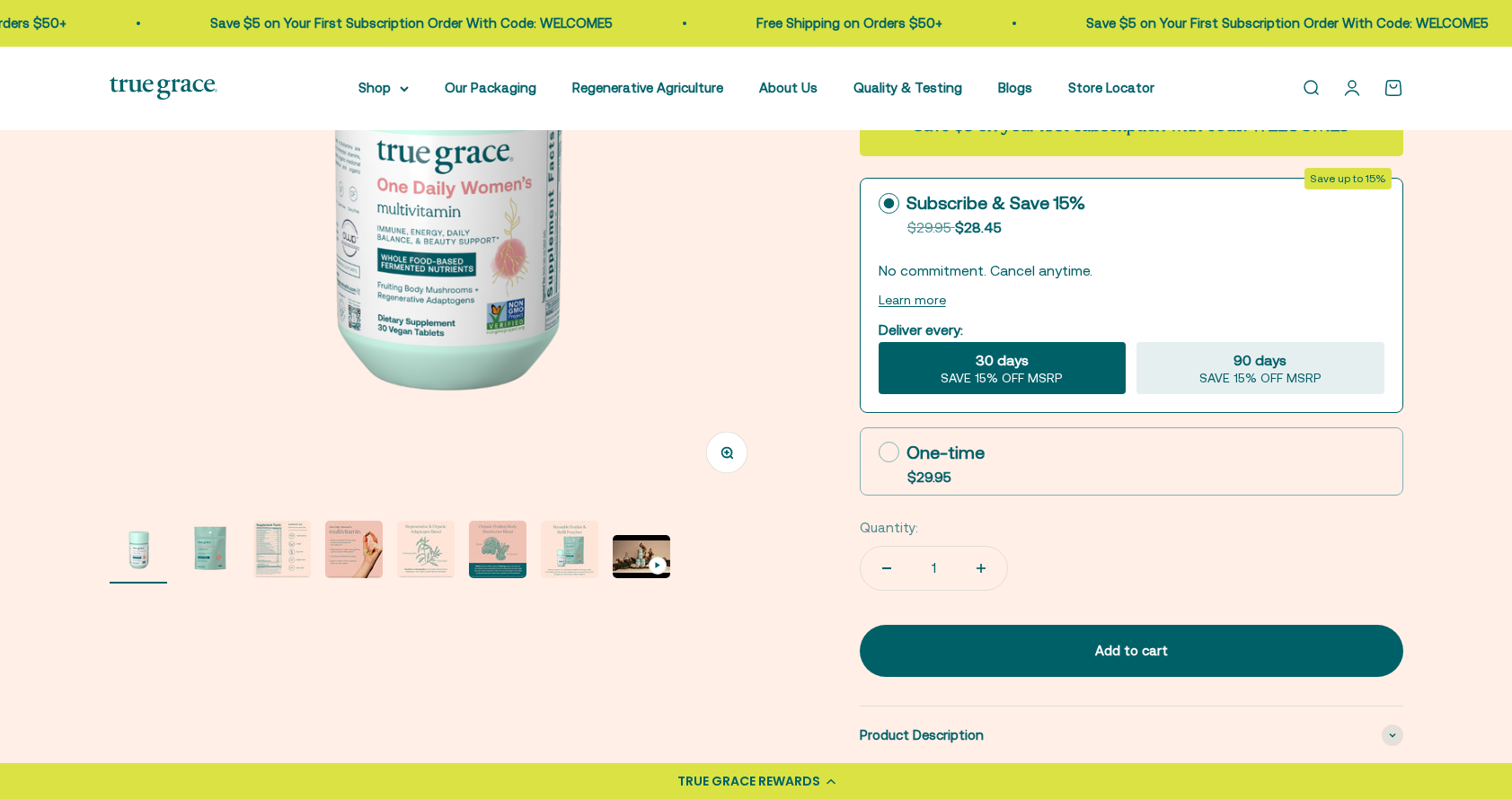
click at [294, 541] on img "Go to item 3" at bounding box center [282, 549] width 58 height 57
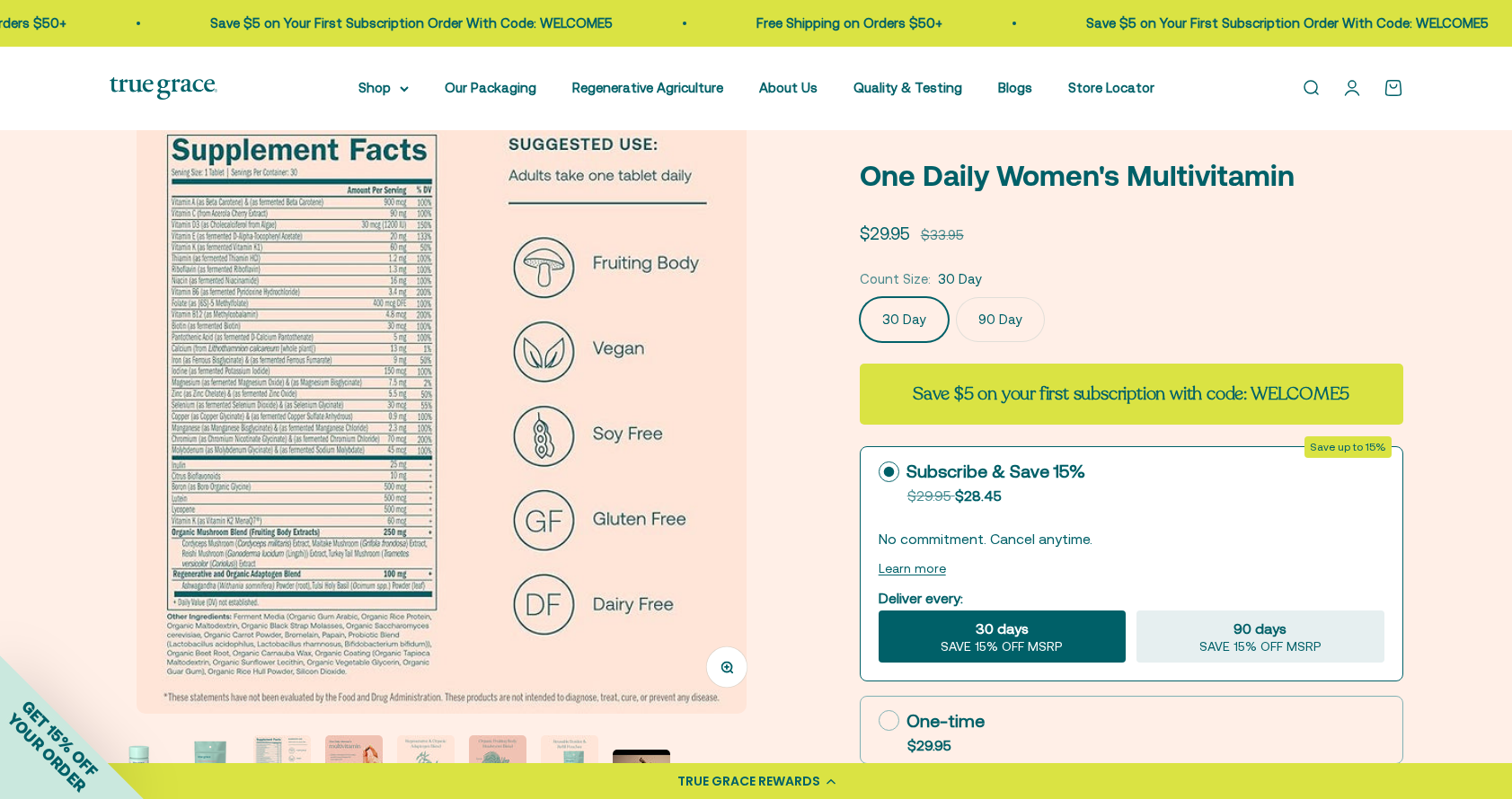
scroll to position [127, 0]
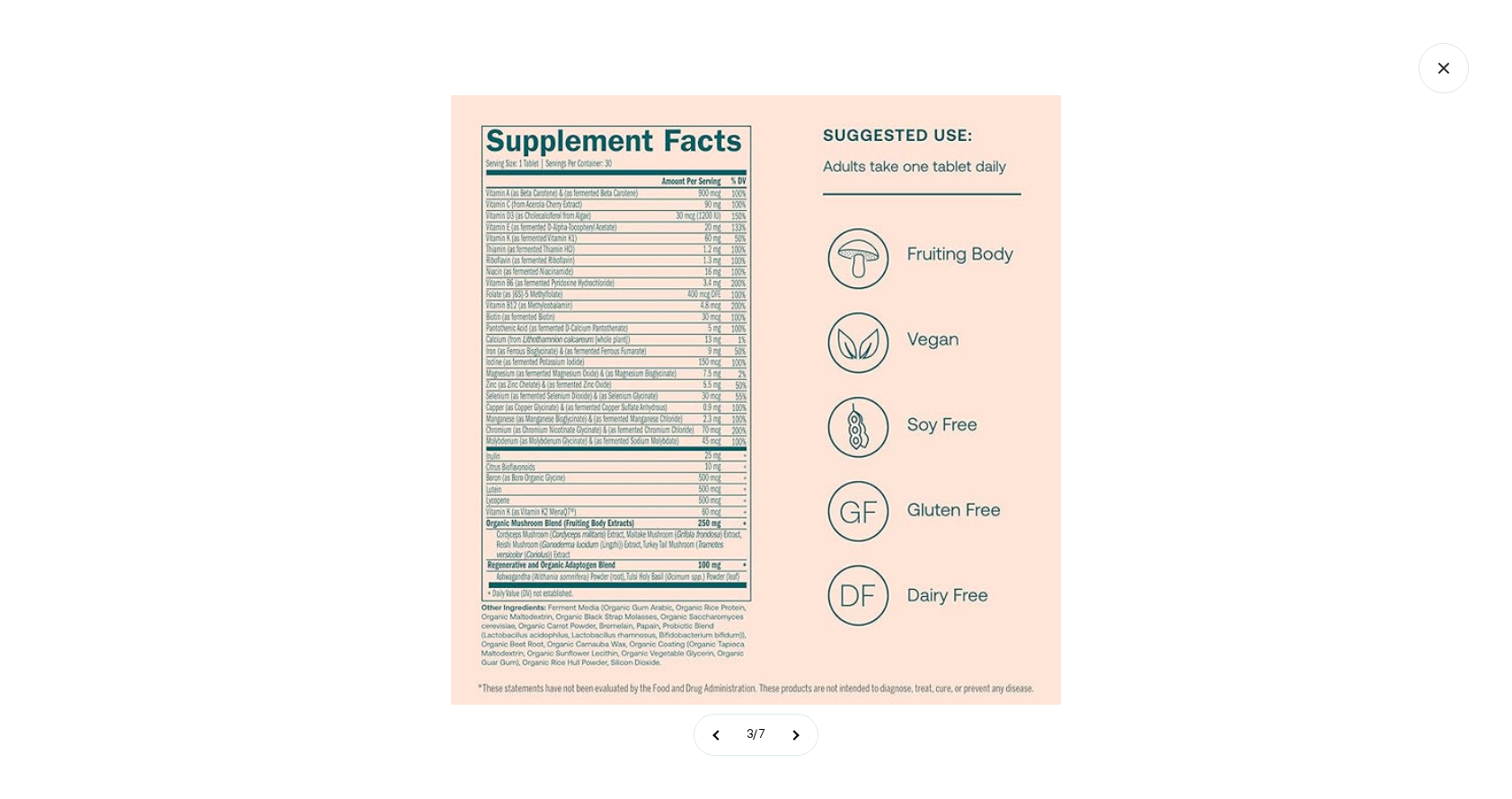
click at [1180, 570] on div at bounding box center [756, 400] width 1512 height 799
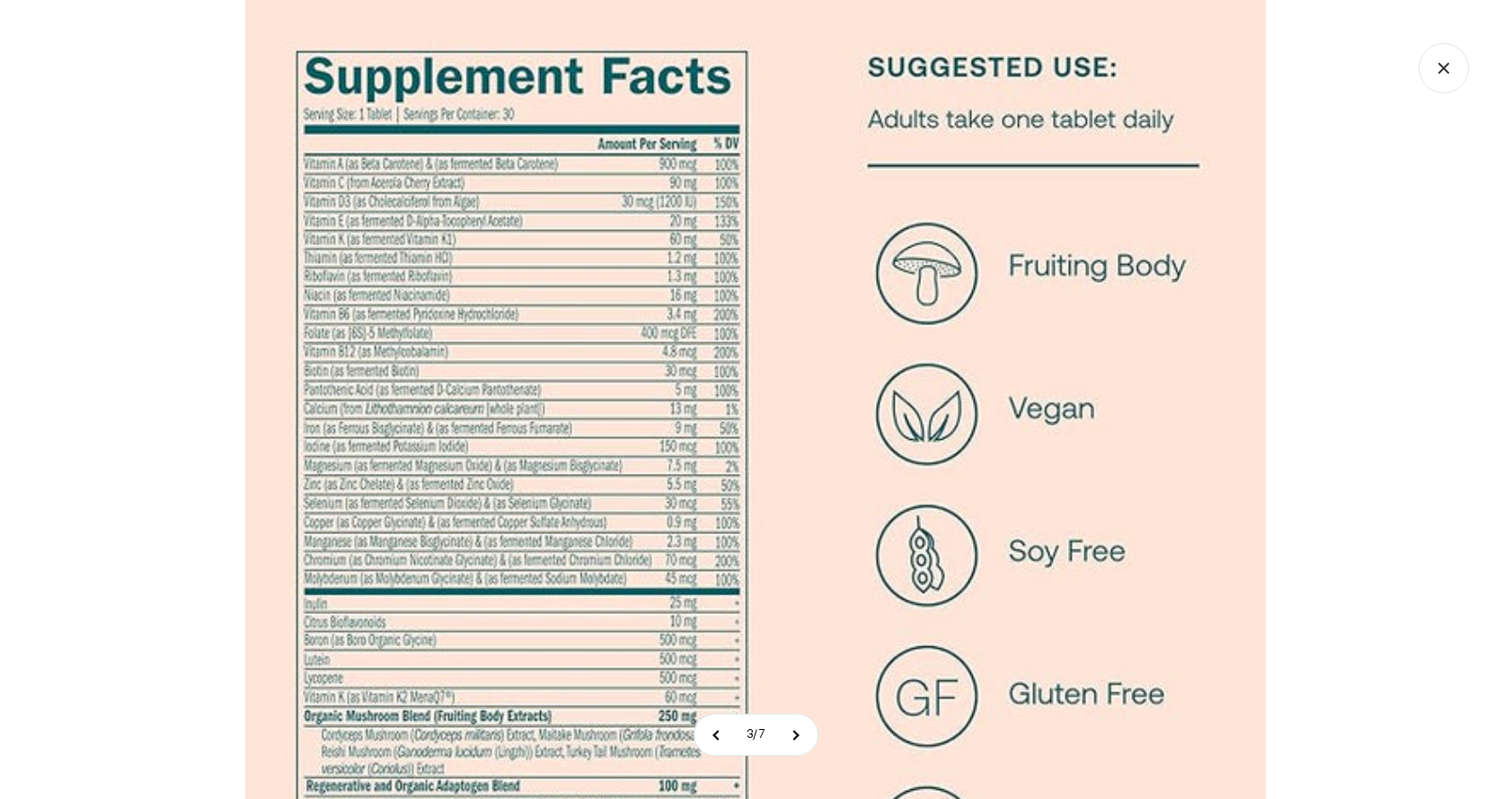
click at [1449, 70] on icon "Close gallery" at bounding box center [1443, 67] width 51 height 51
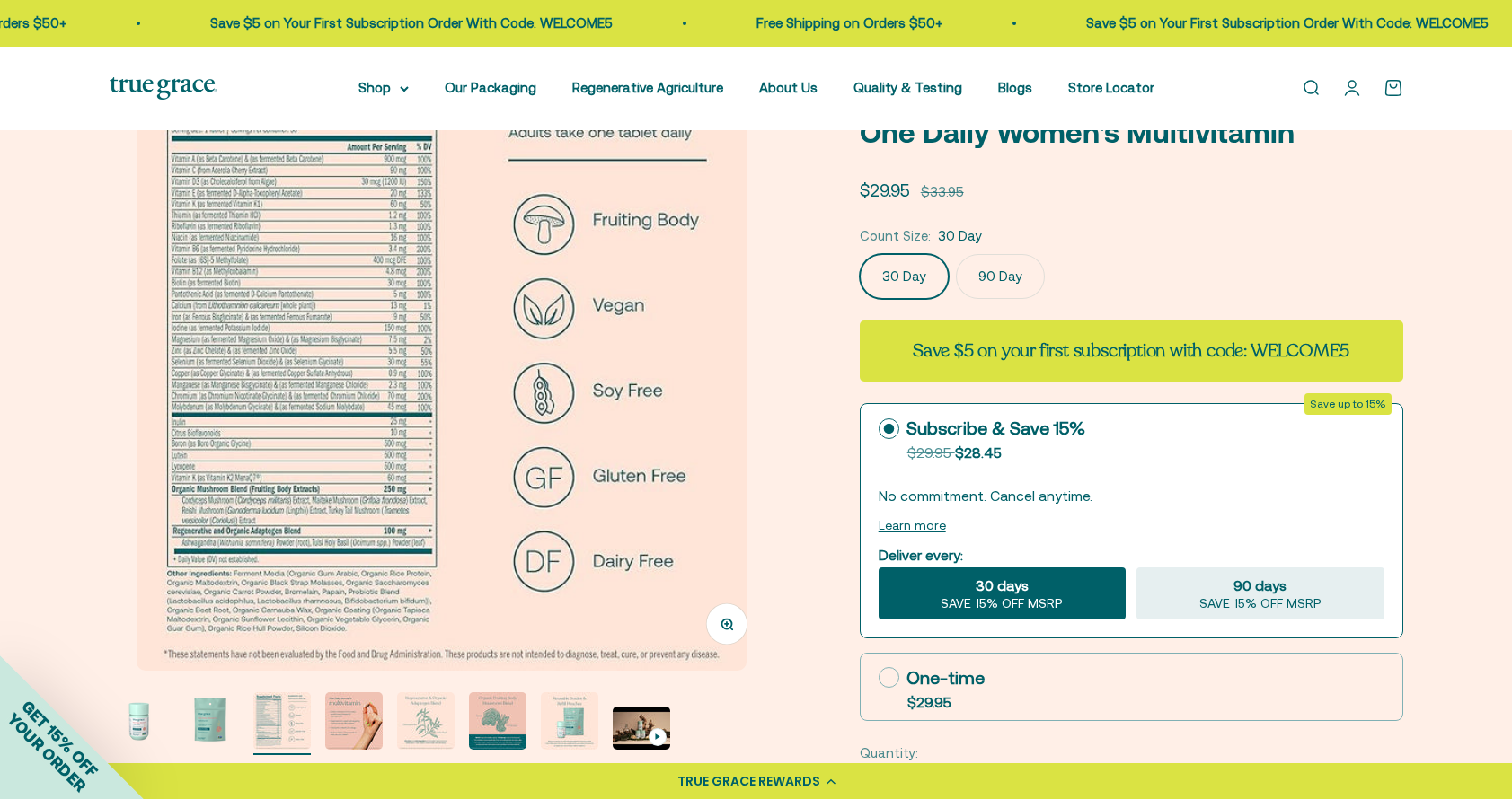
click at [831, 340] on div "Zoom Go to item 1 Go to item 2 Go to item 3 Go to item 4 Go to item 5 Go to ite…" at bounding box center [756, 567] width 1293 height 1011
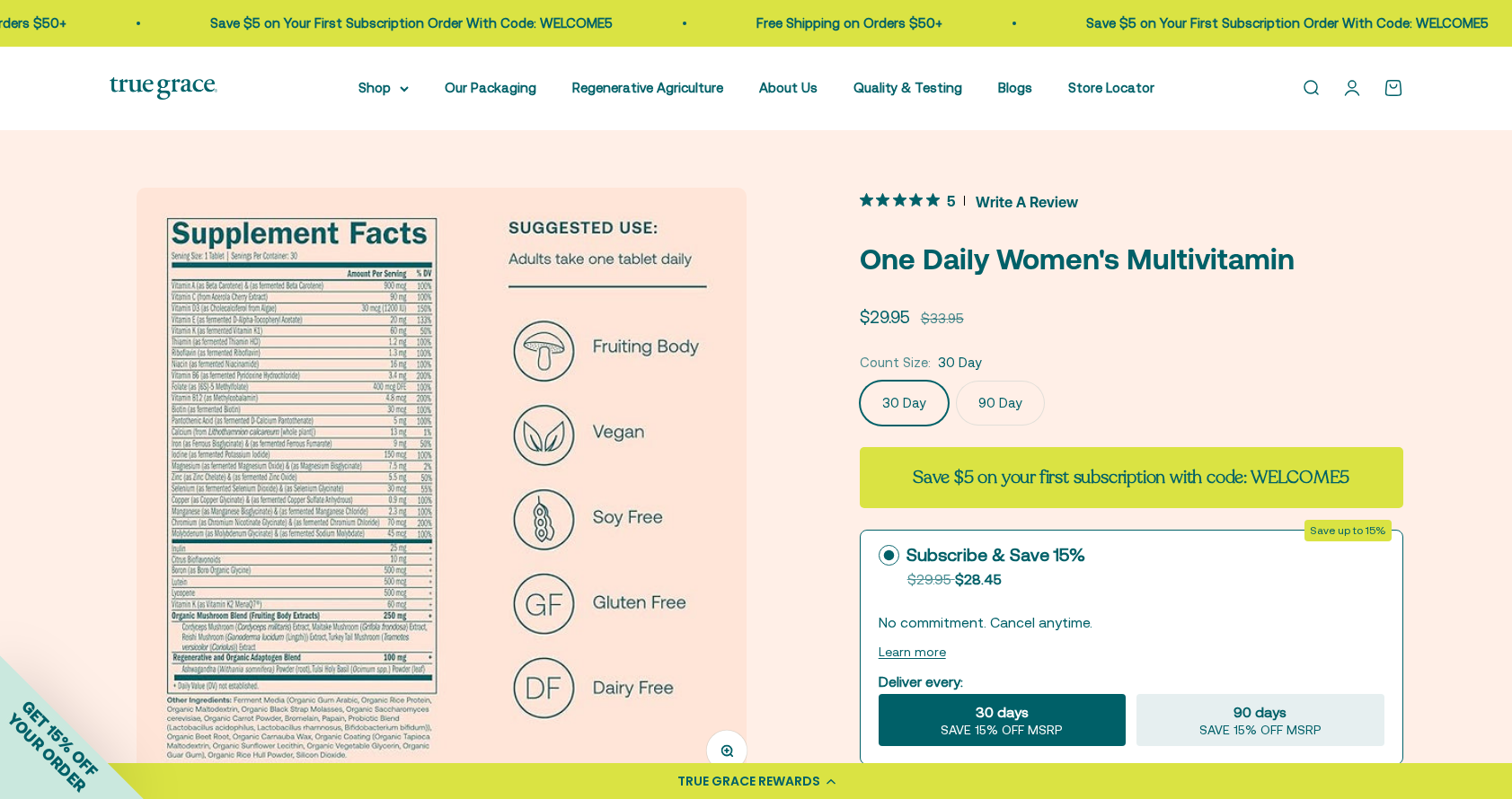
scroll to position [0, 0]
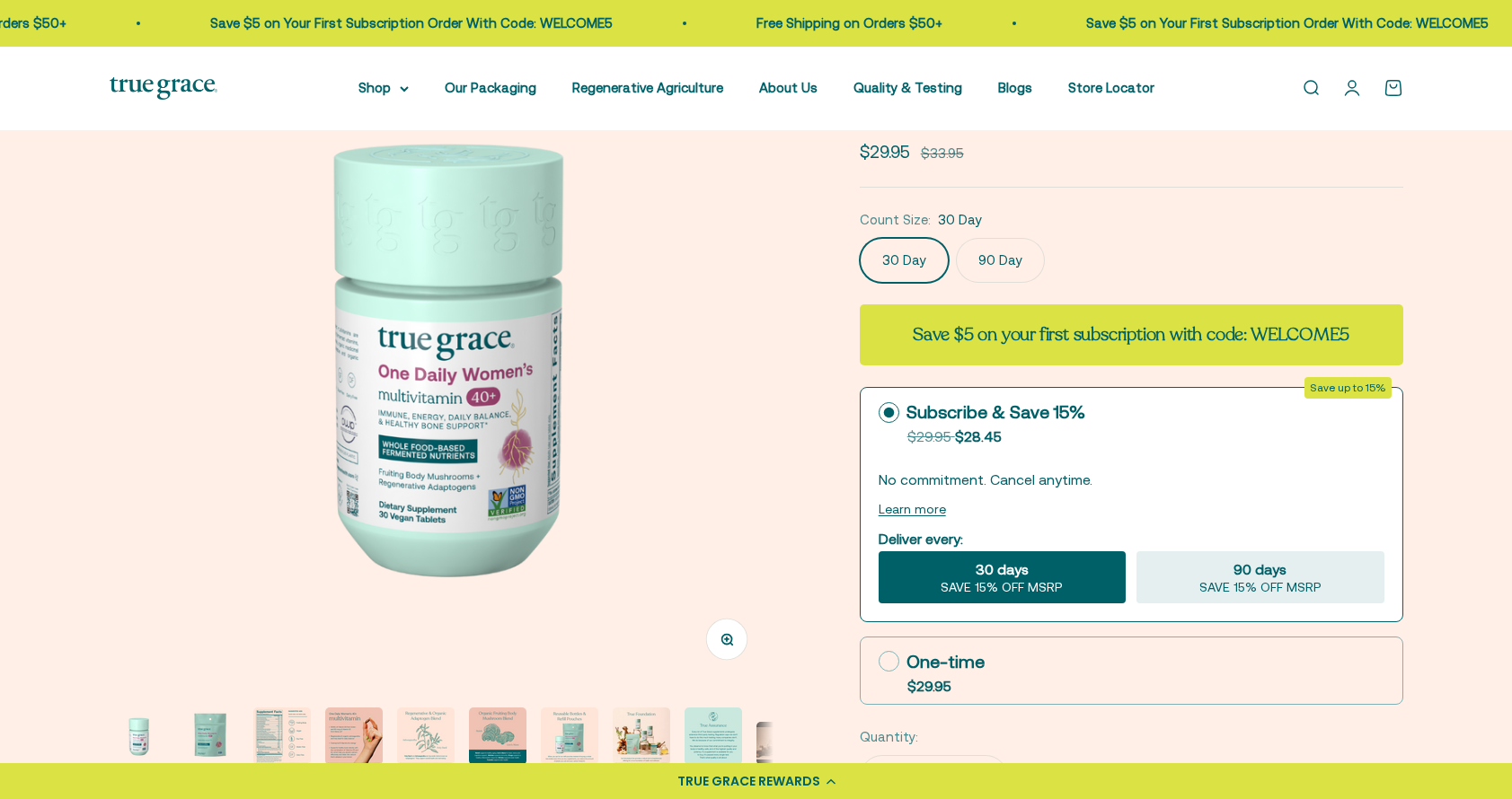
scroll to position [335, 0]
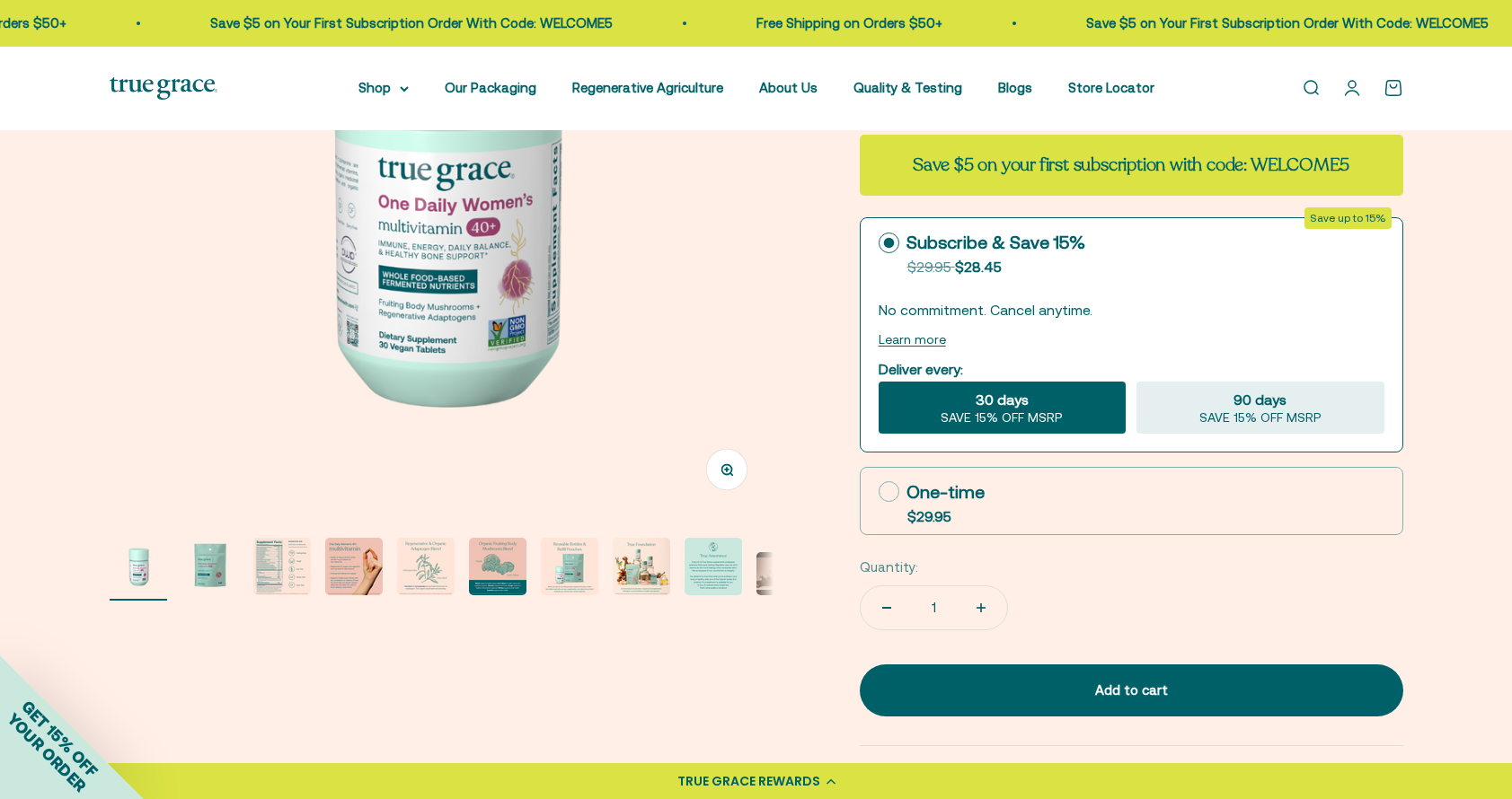
click at [286, 550] on img "Go to item 3" at bounding box center [282, 567] width 58 height 57
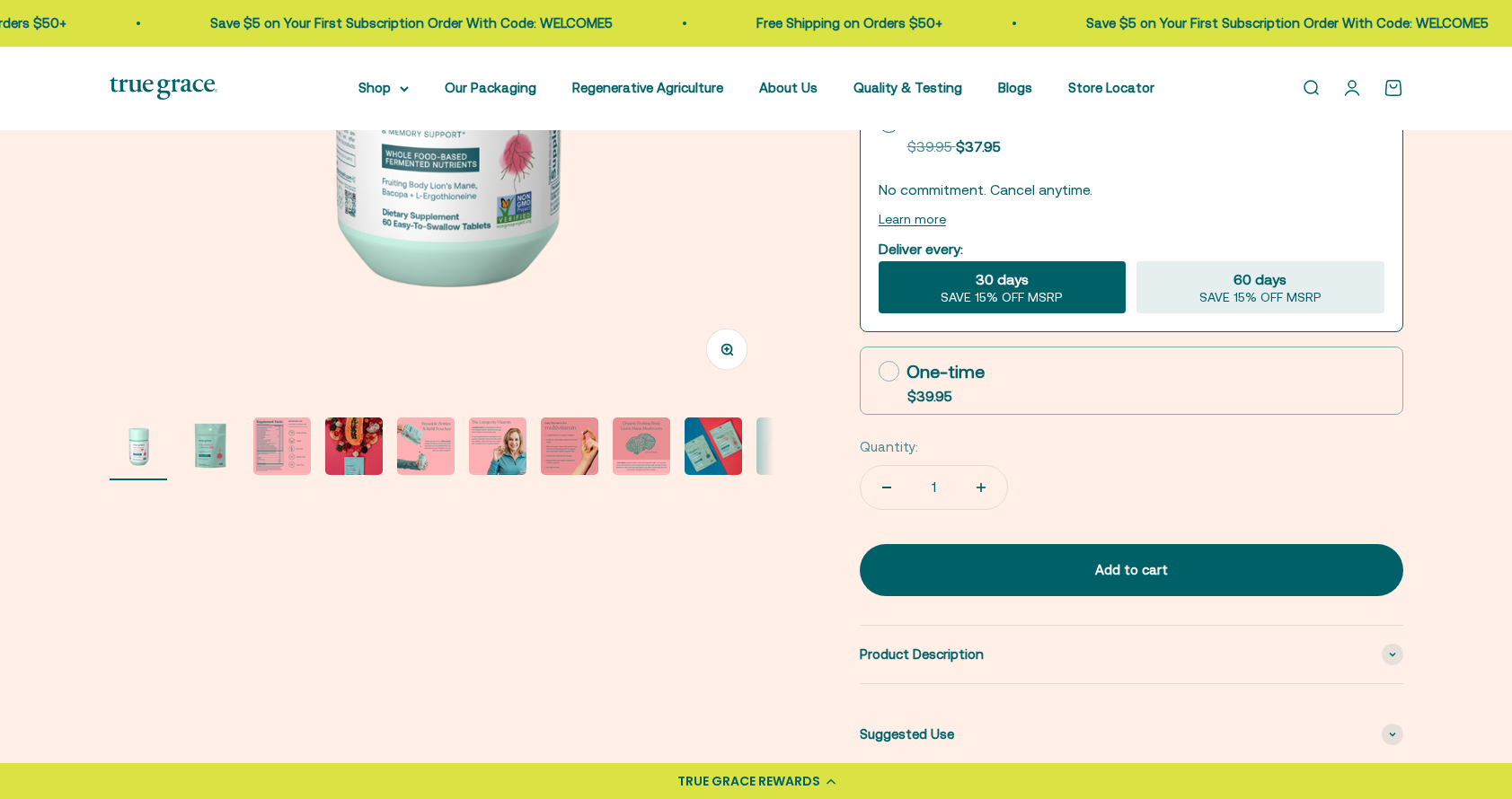
scroll to position [442, 0]
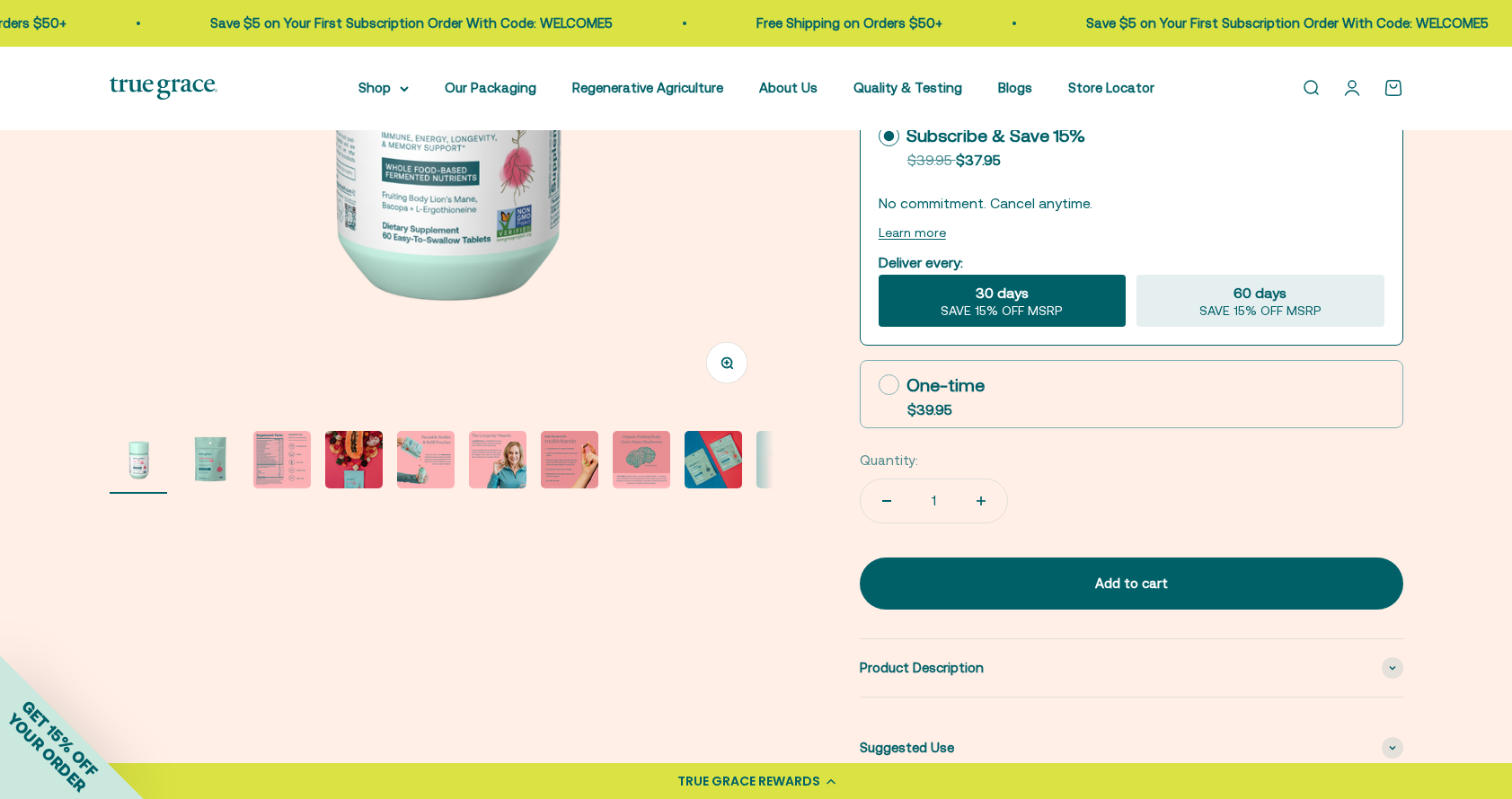
click at [296, 469] on img "Go to item 3" at bounding box center [282, 460] width 58 height 57
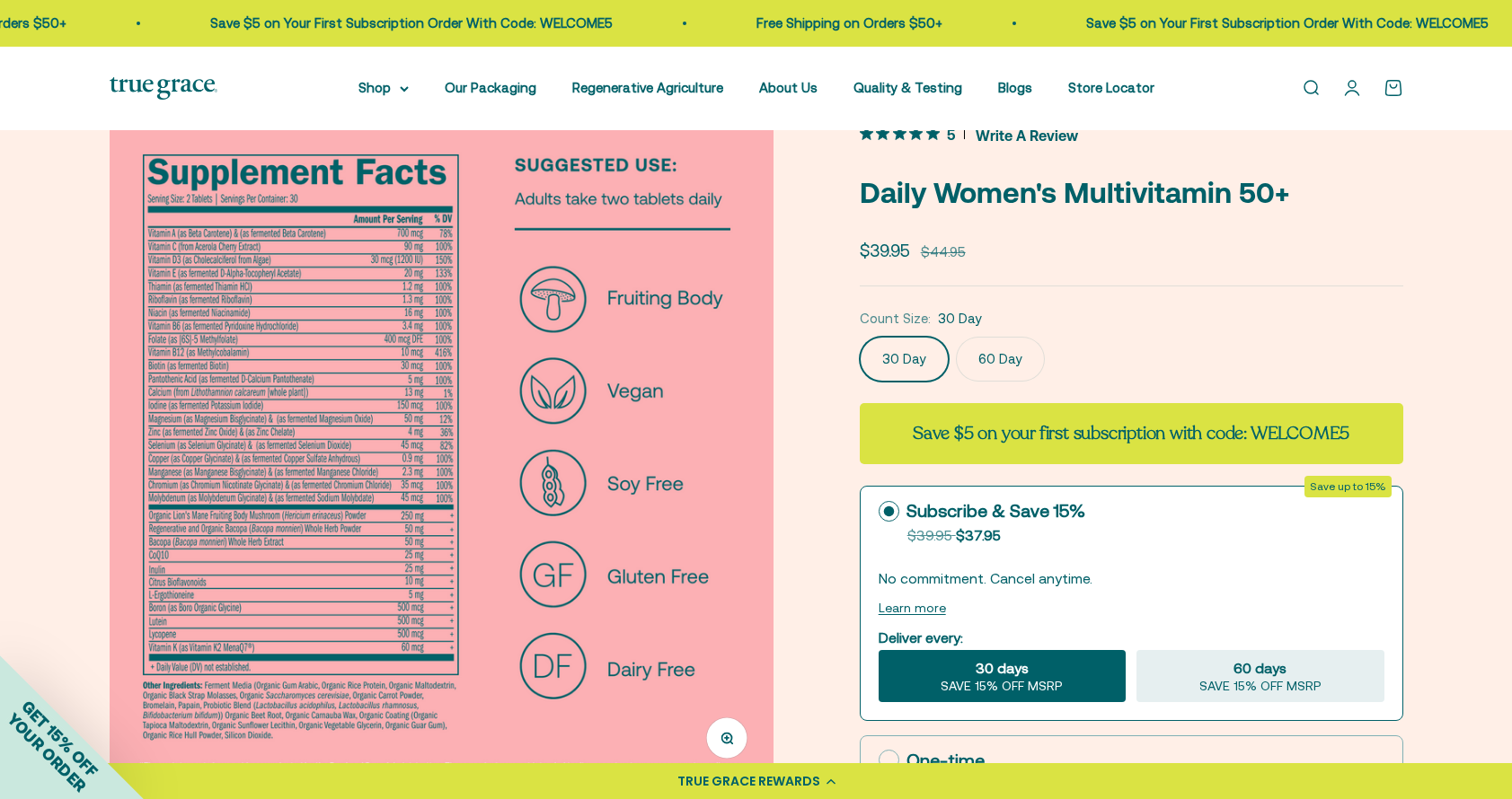
scroll to position [79, 0]
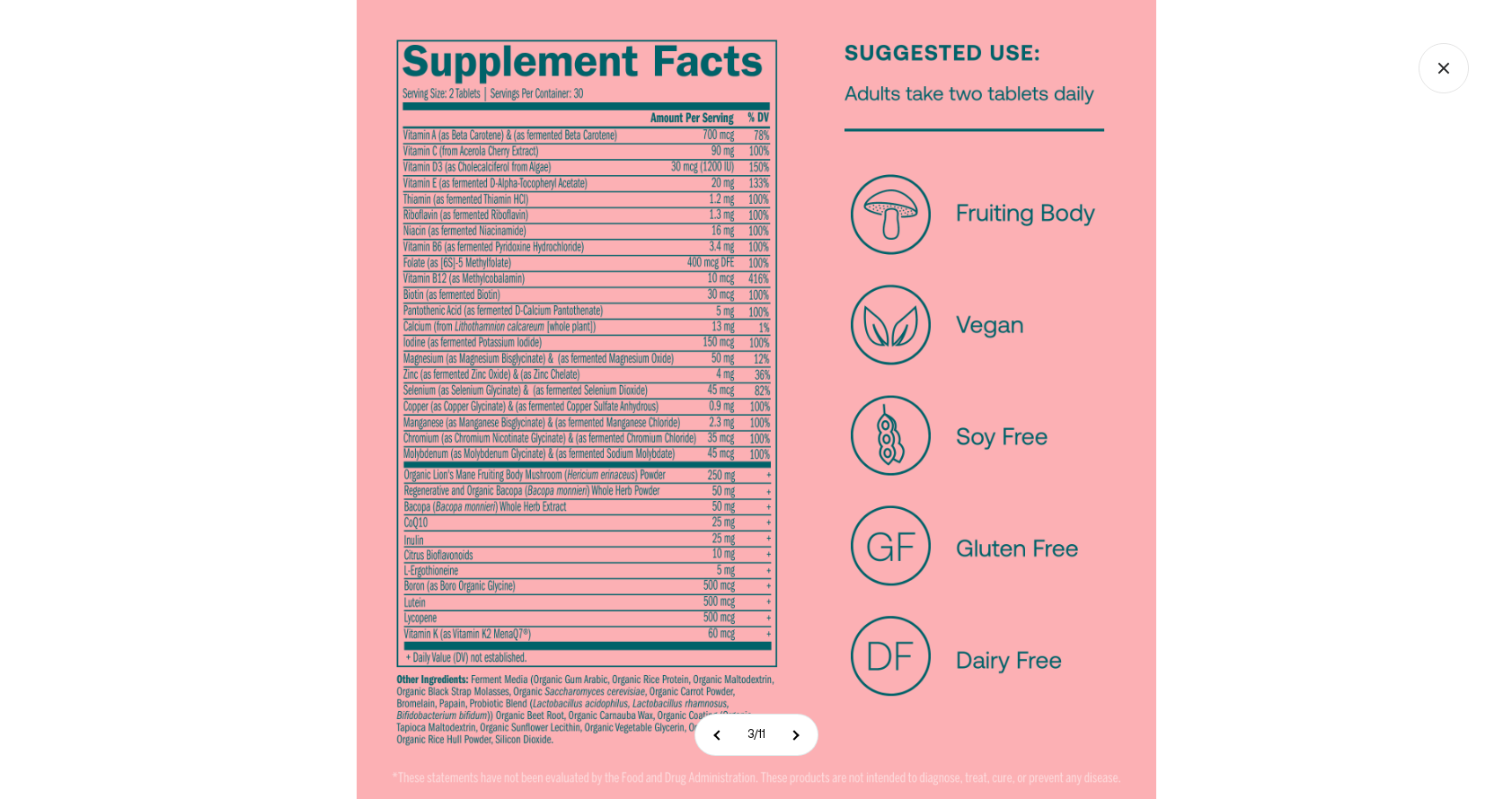
click at [1427, 65] on icon "Close gallery" at bounding box center [1443, 67] width 51 height 51
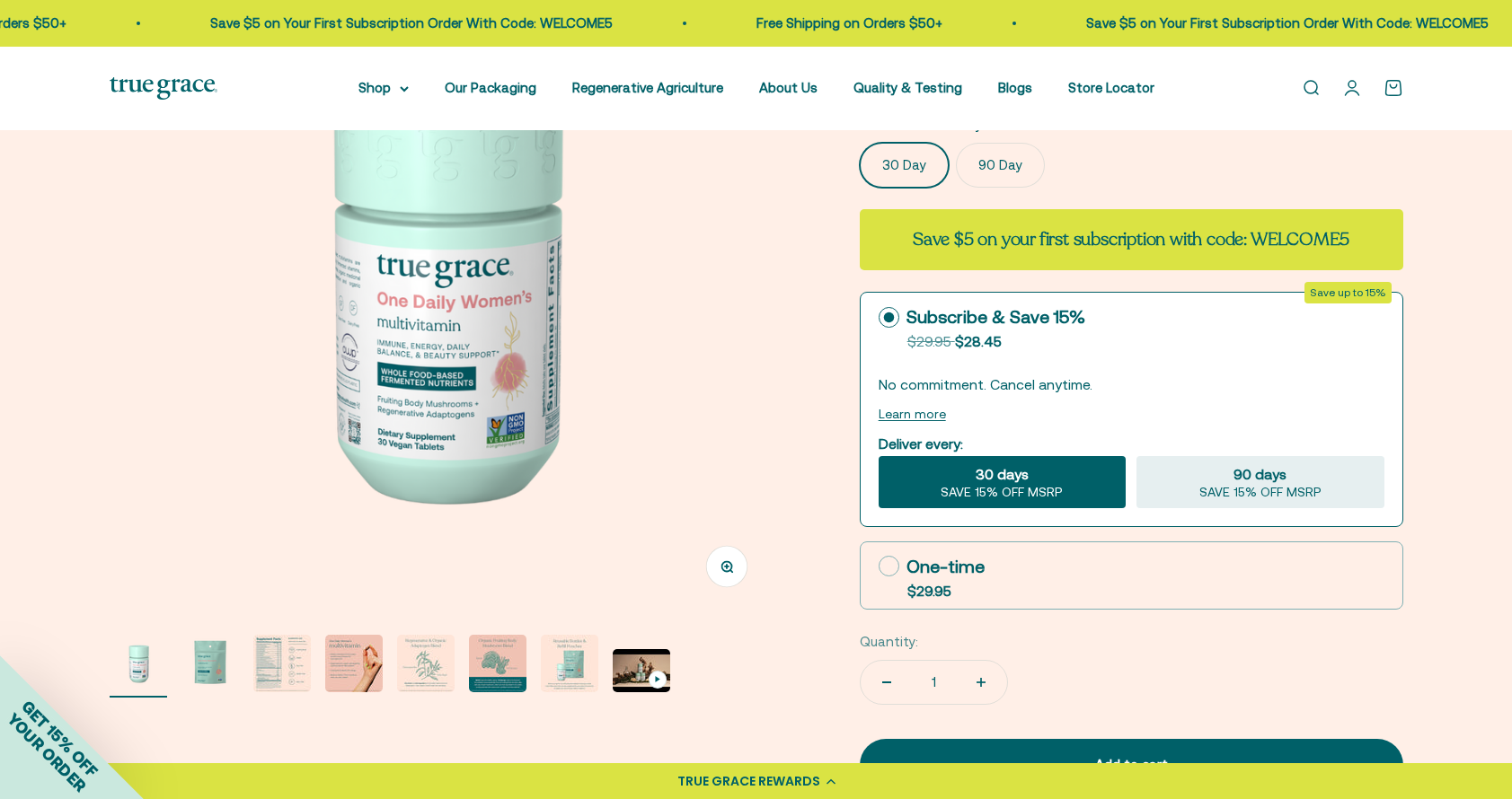
scroll to position [253, 0]
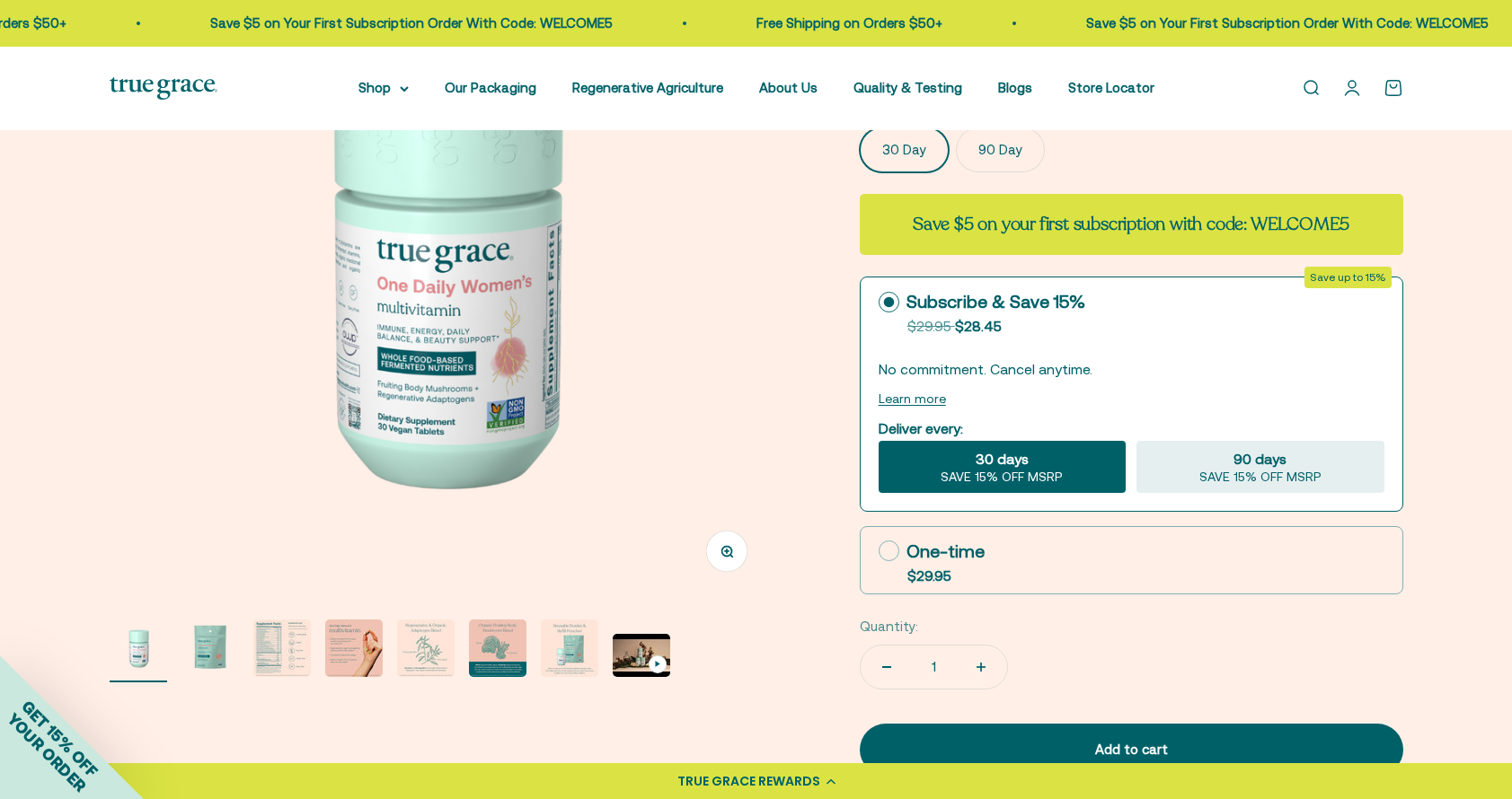
click at [276, 640] on img "Go to item 3" at bounding box center [282, 648] width 58 height 57
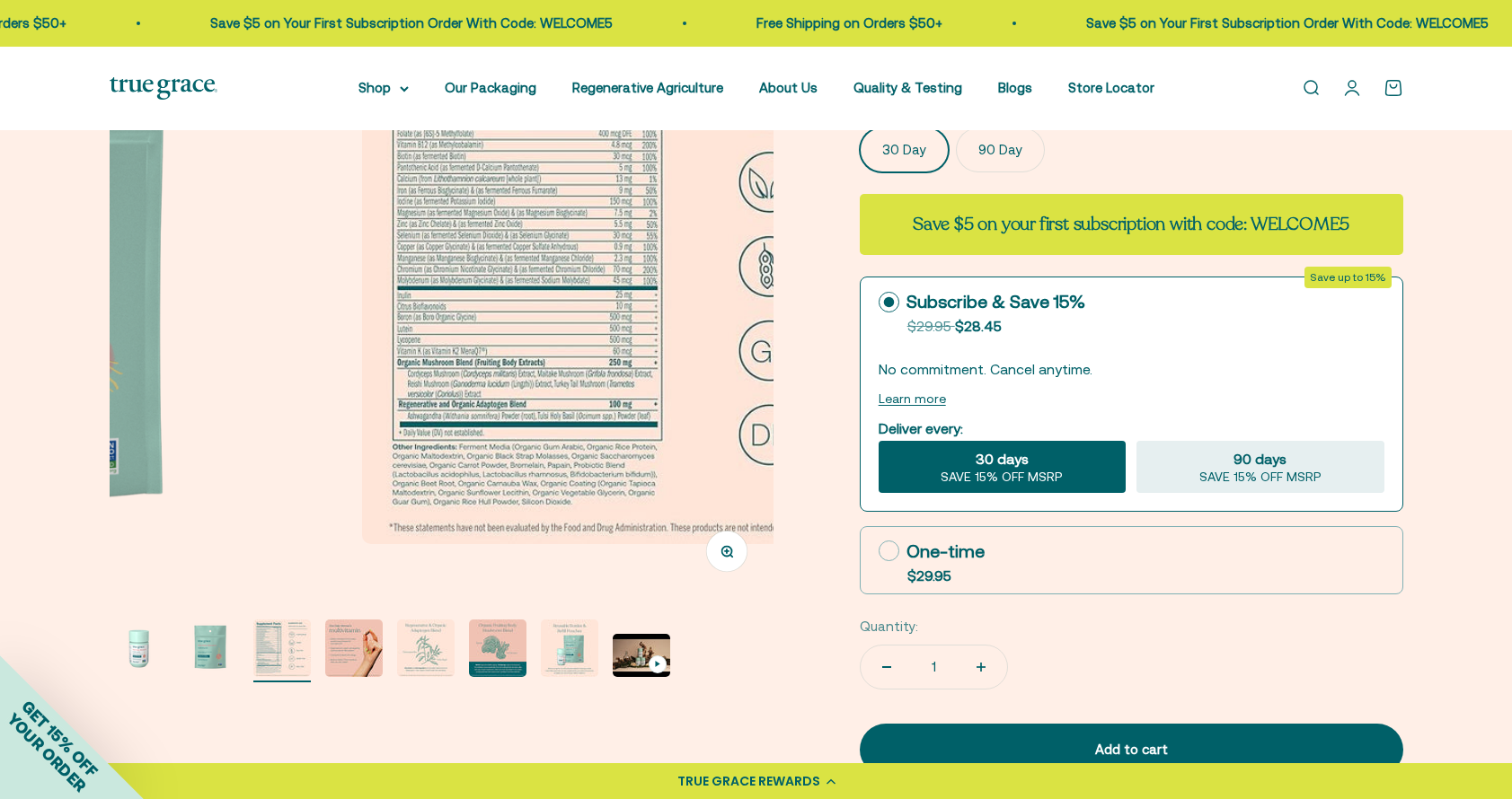
scroll to position [0, 1370]
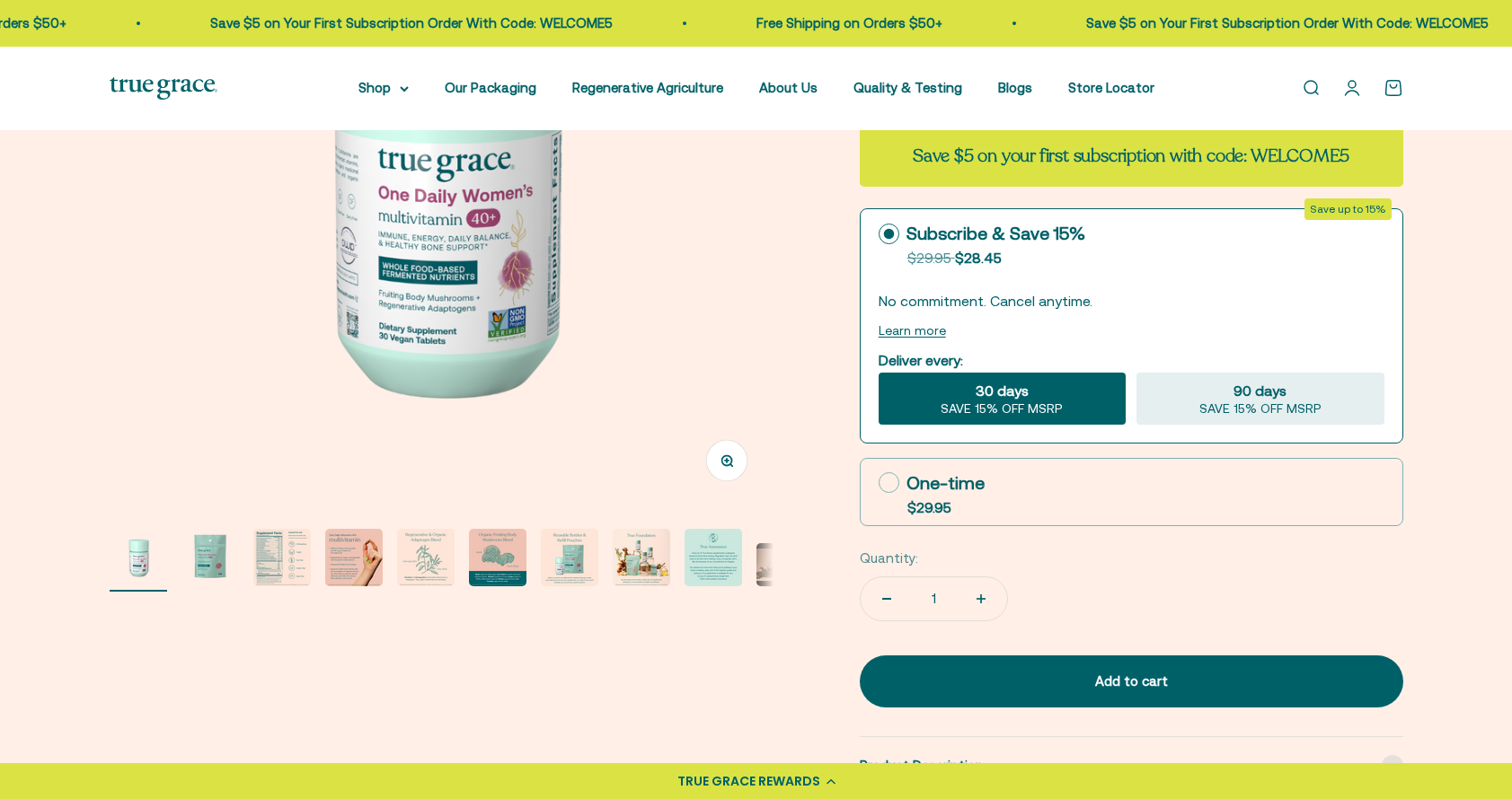
scroll to position [357, 0]
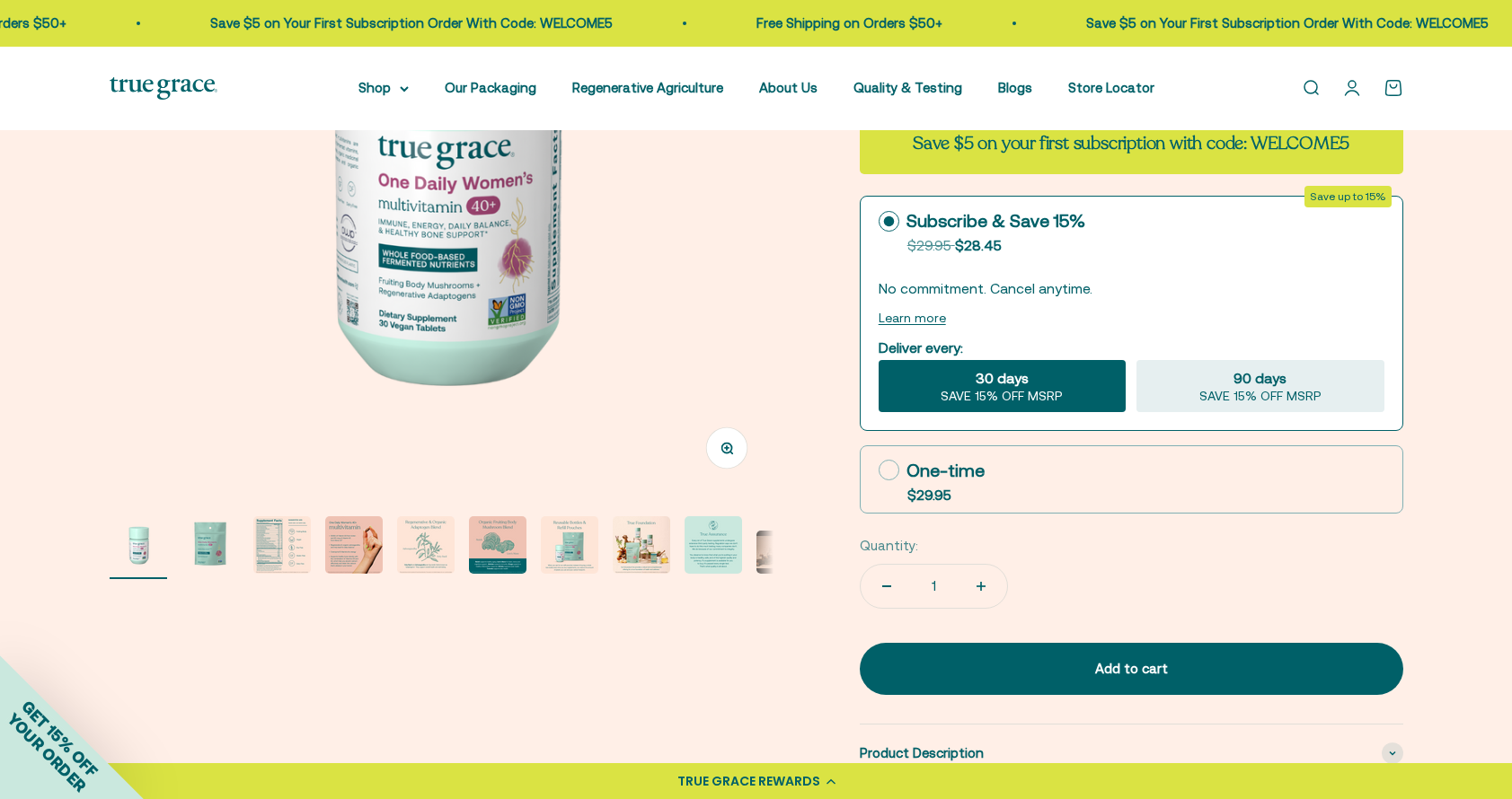
click at [272, 551] on img "Go to item 3" at bounding box center [282, 545] width 58 height 57
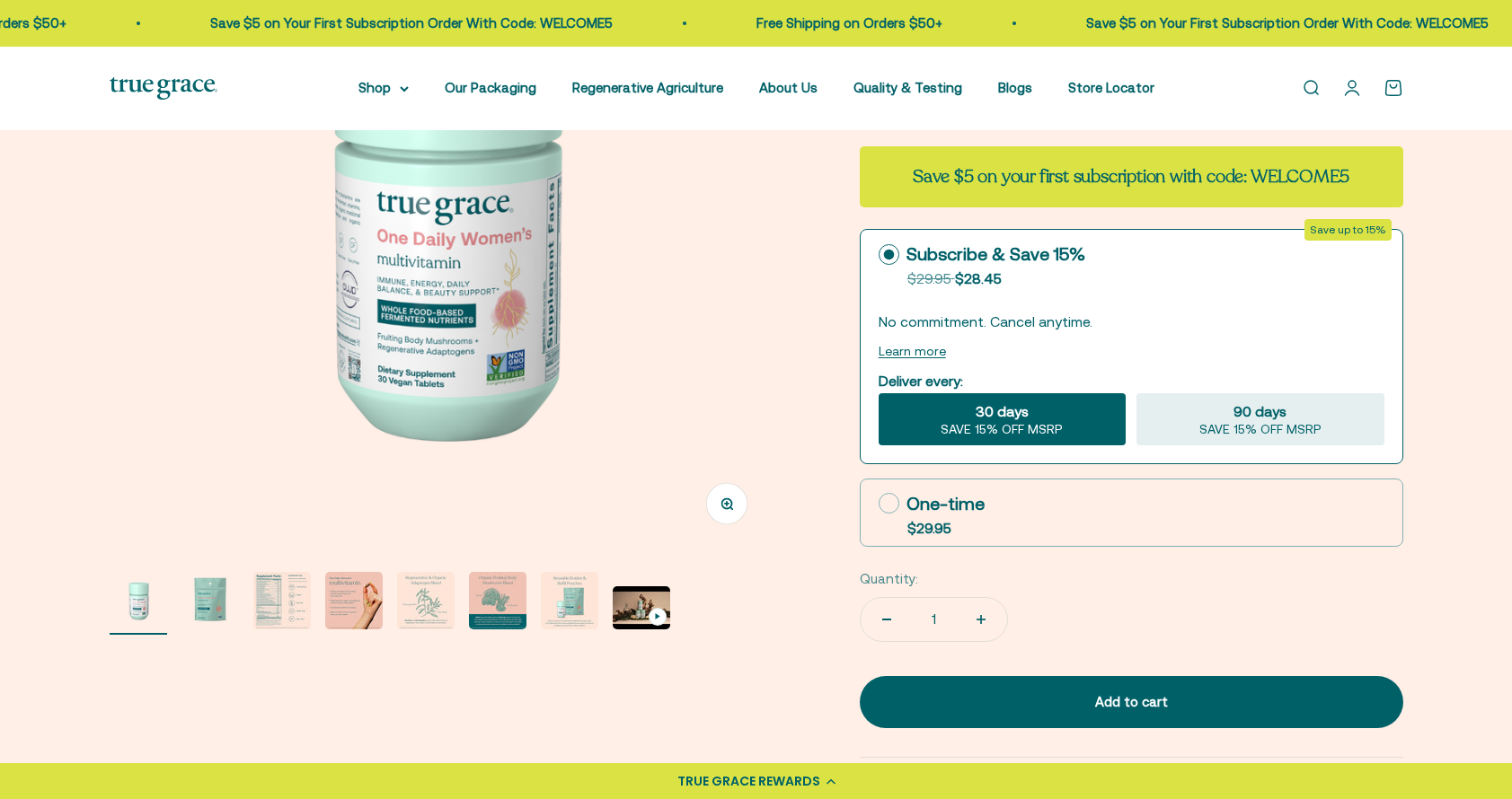
scroll to position [304, 0]
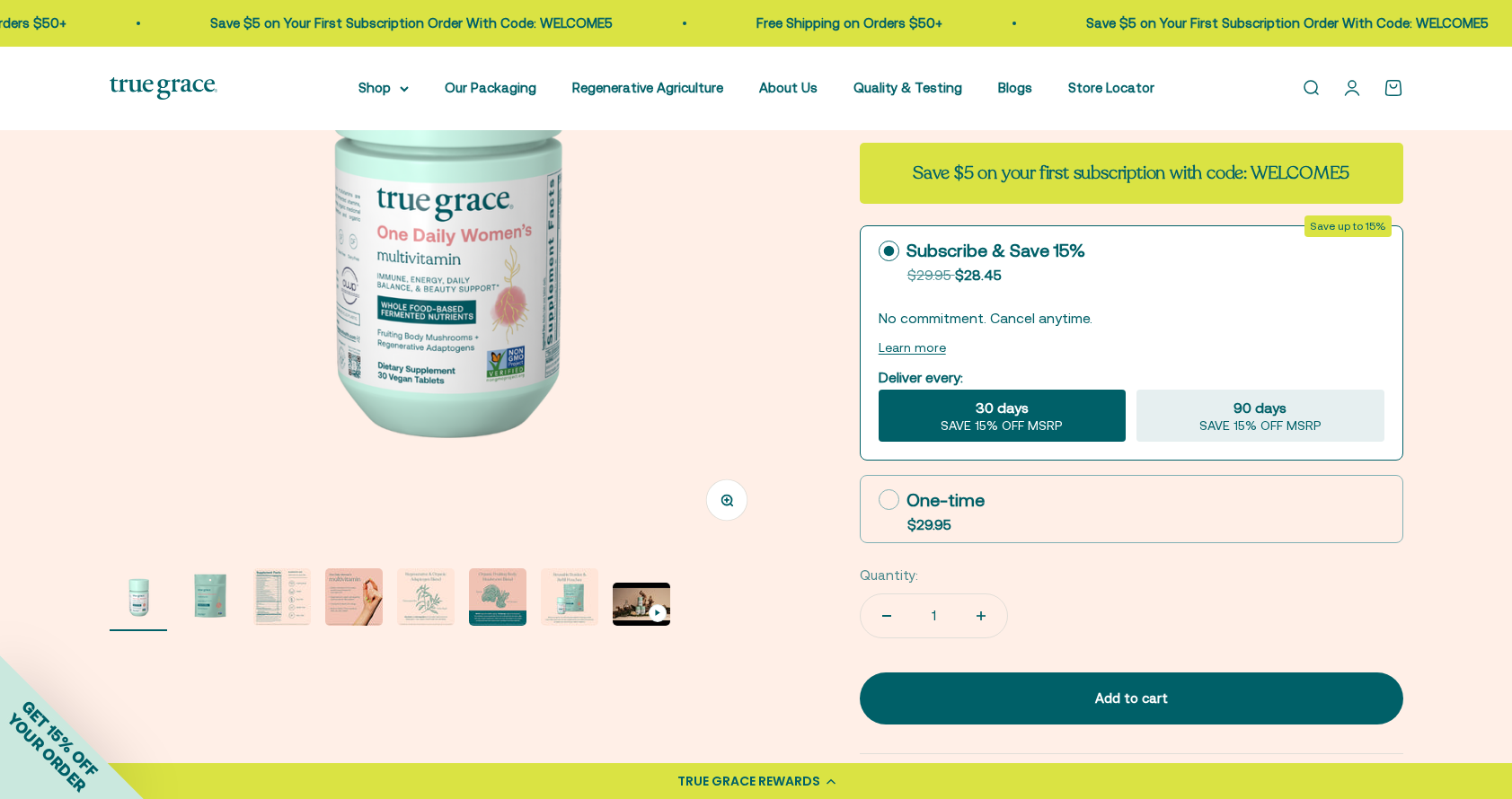
click at [280, 597] on img "Go to item 3" at bounding box center [282, 597] width 58 height 57
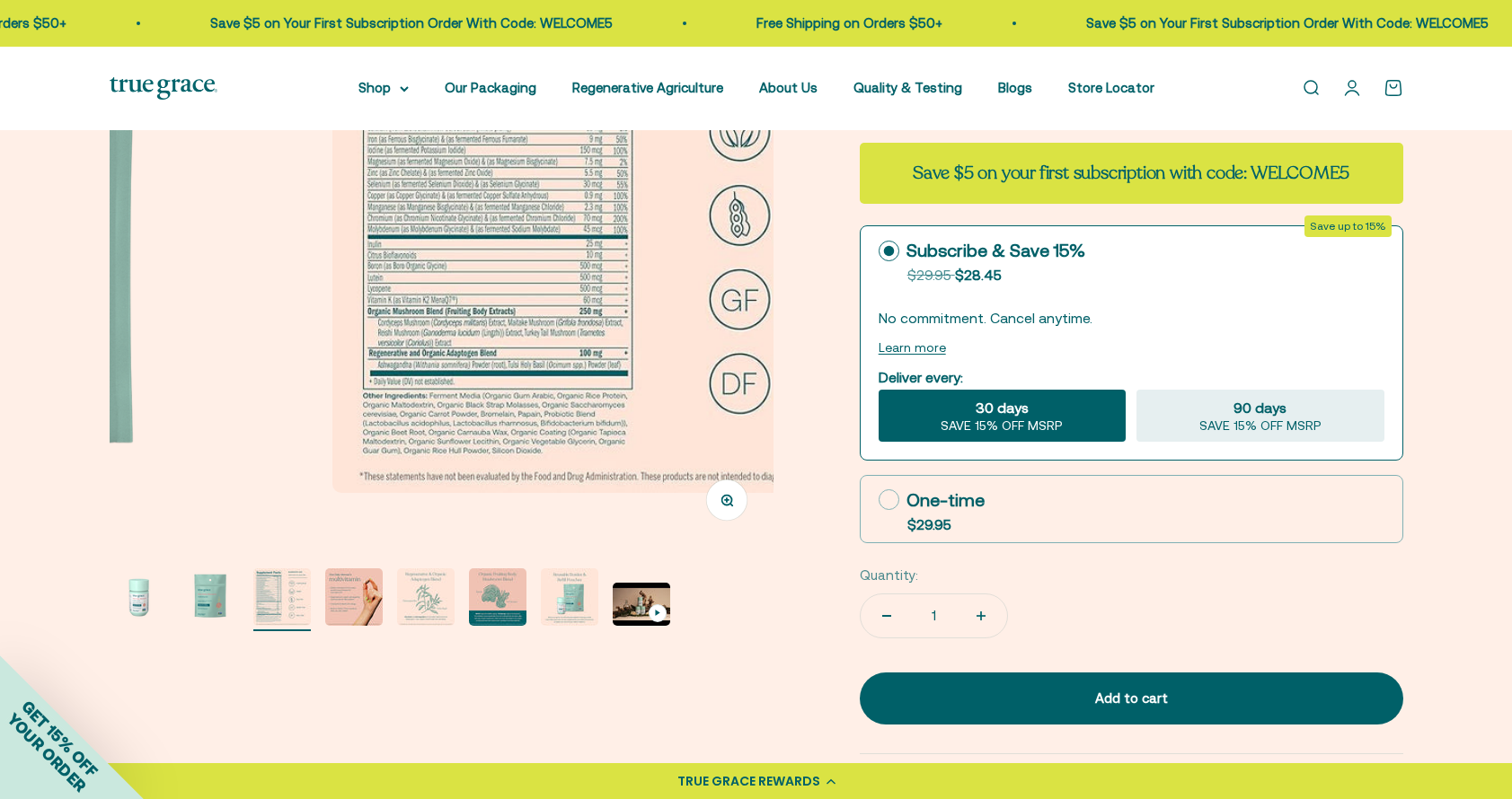
scroll to position [0, 1370]
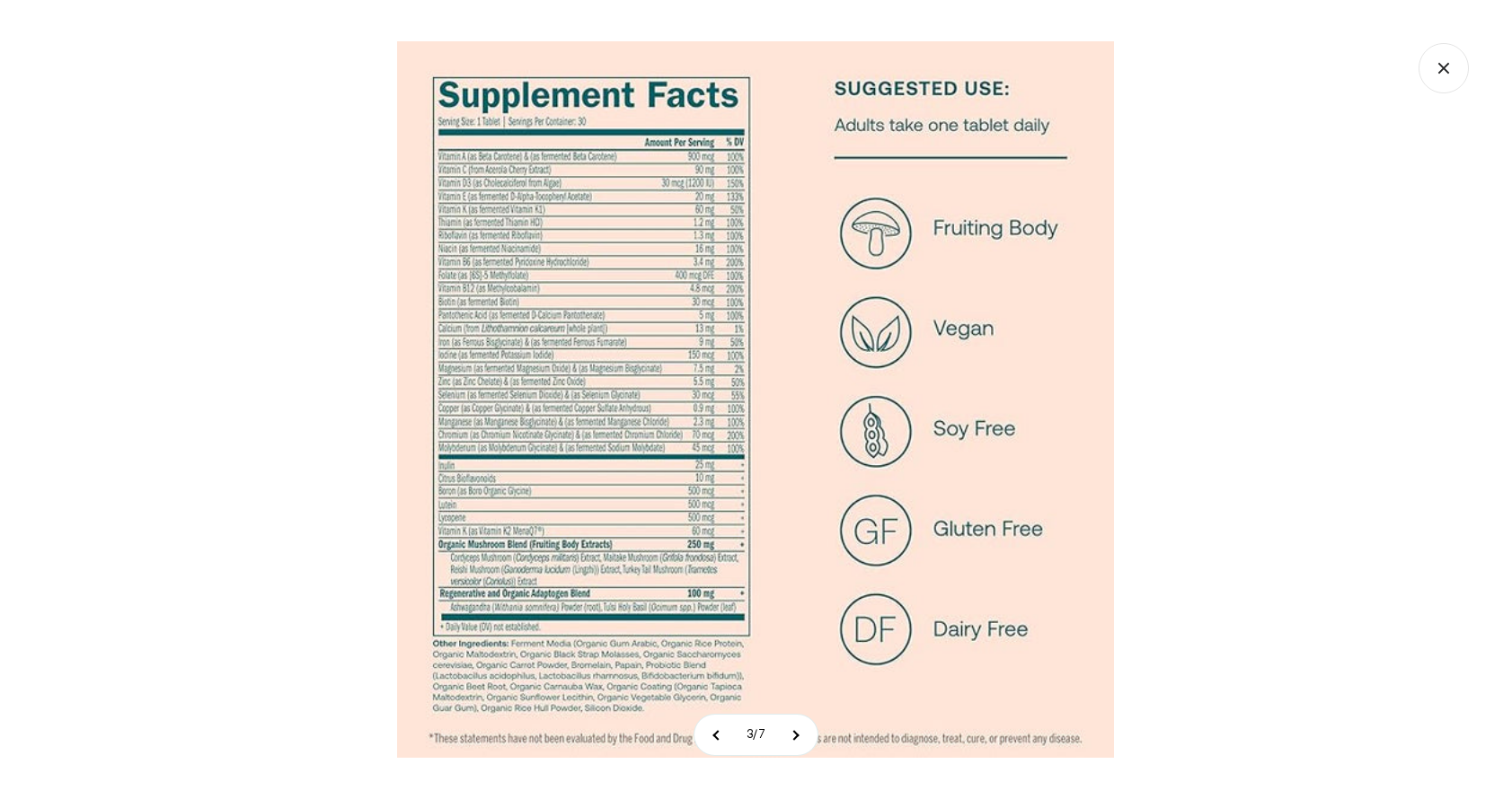
click at [1451, 62] on icon "Close gallery" at bounding box center [1443, 67] width 51 height 51
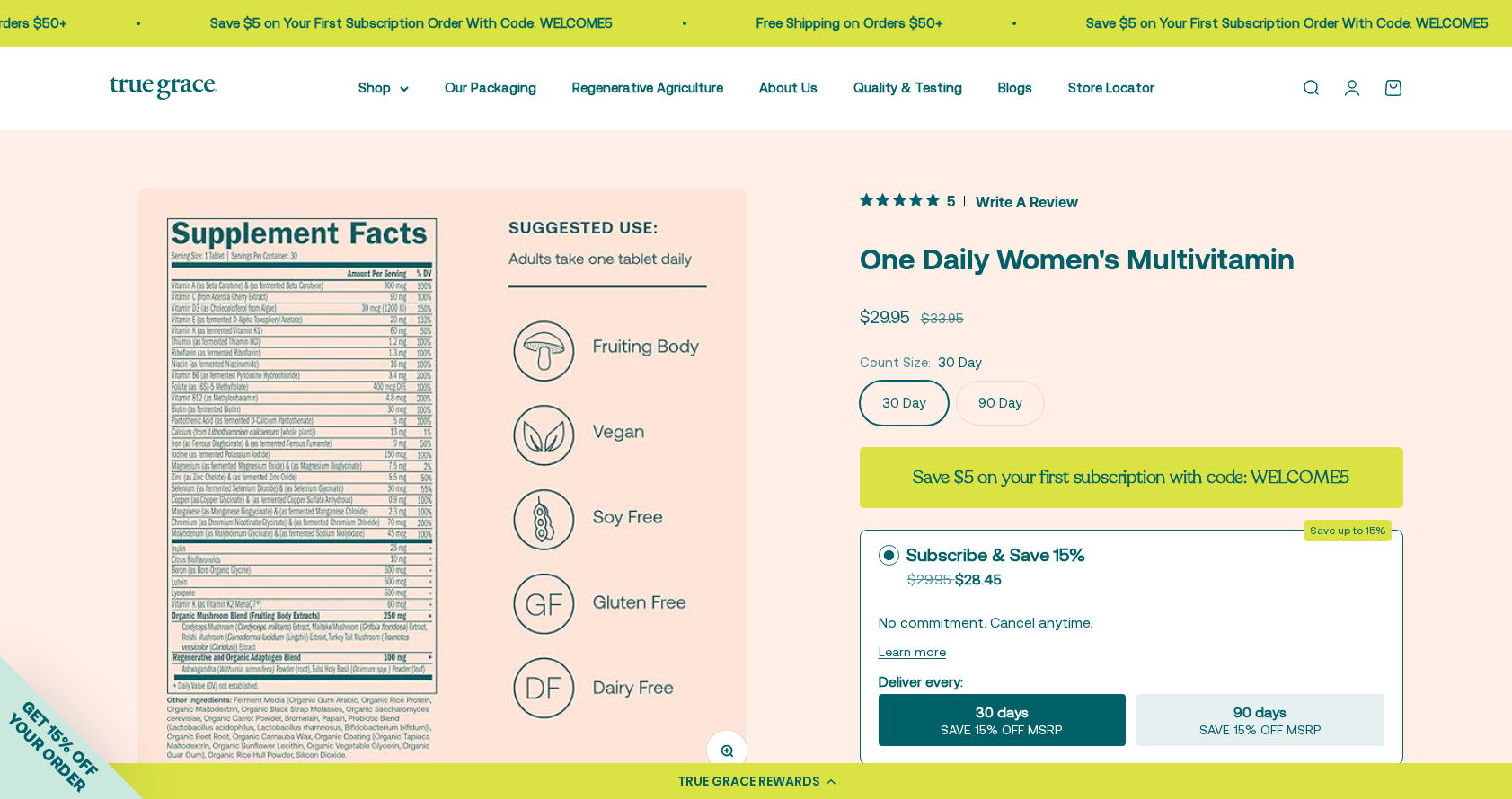
scroll to position [0, 0]
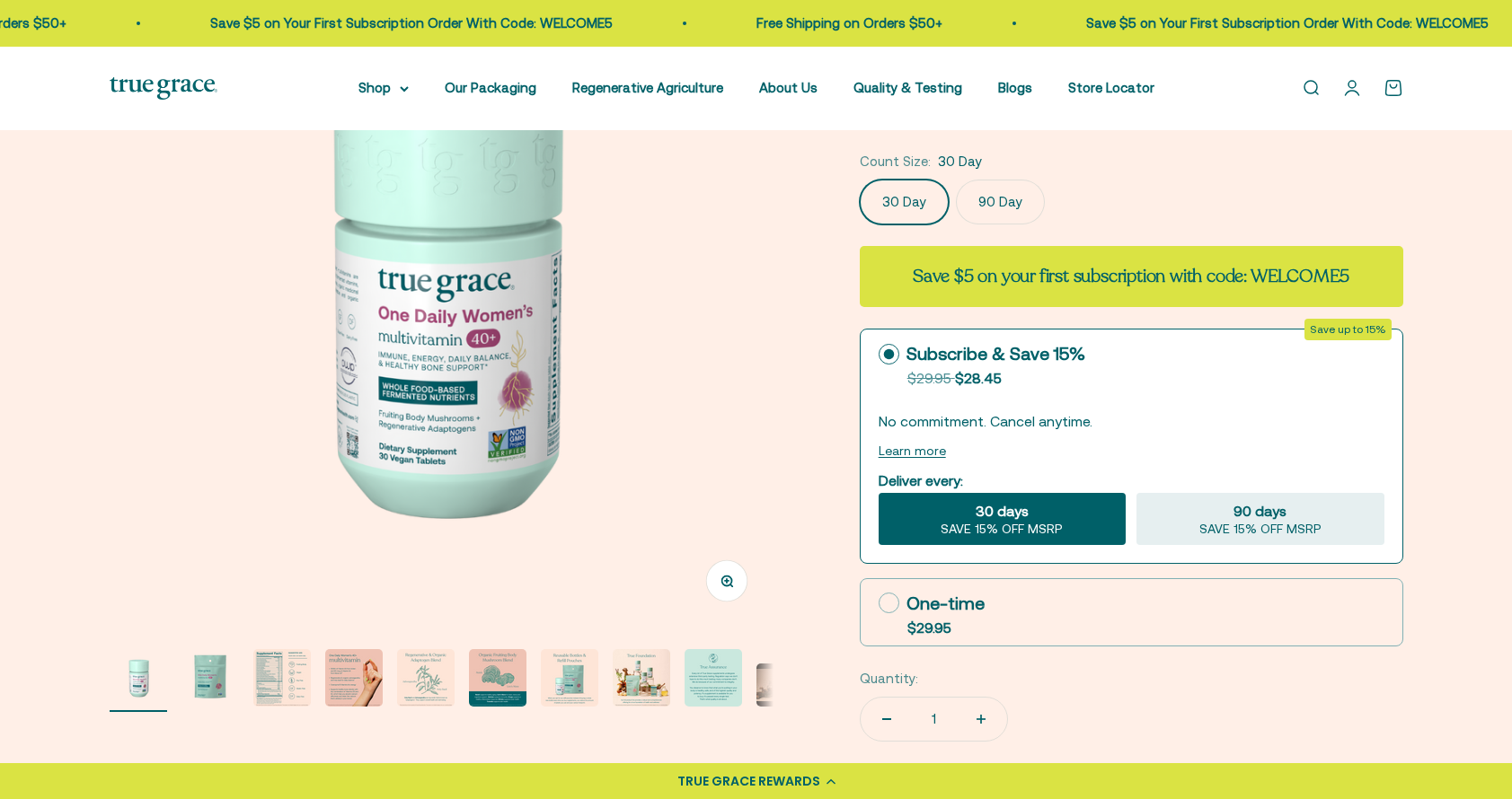
scroll to position [234, 0]
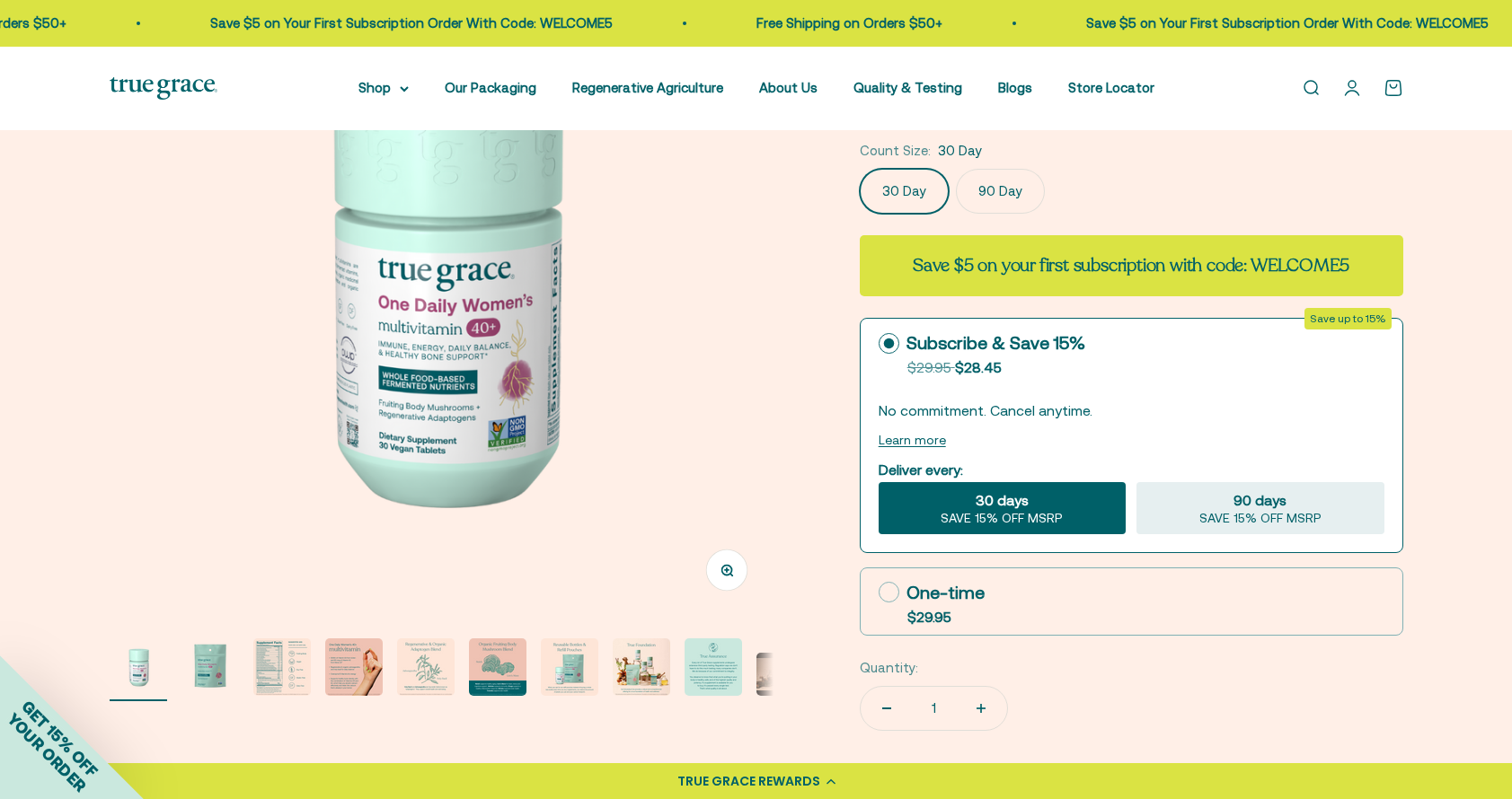
click at [298, 662] on img "Go to item 3" at bounding box center [282, 667] width 58 height 57
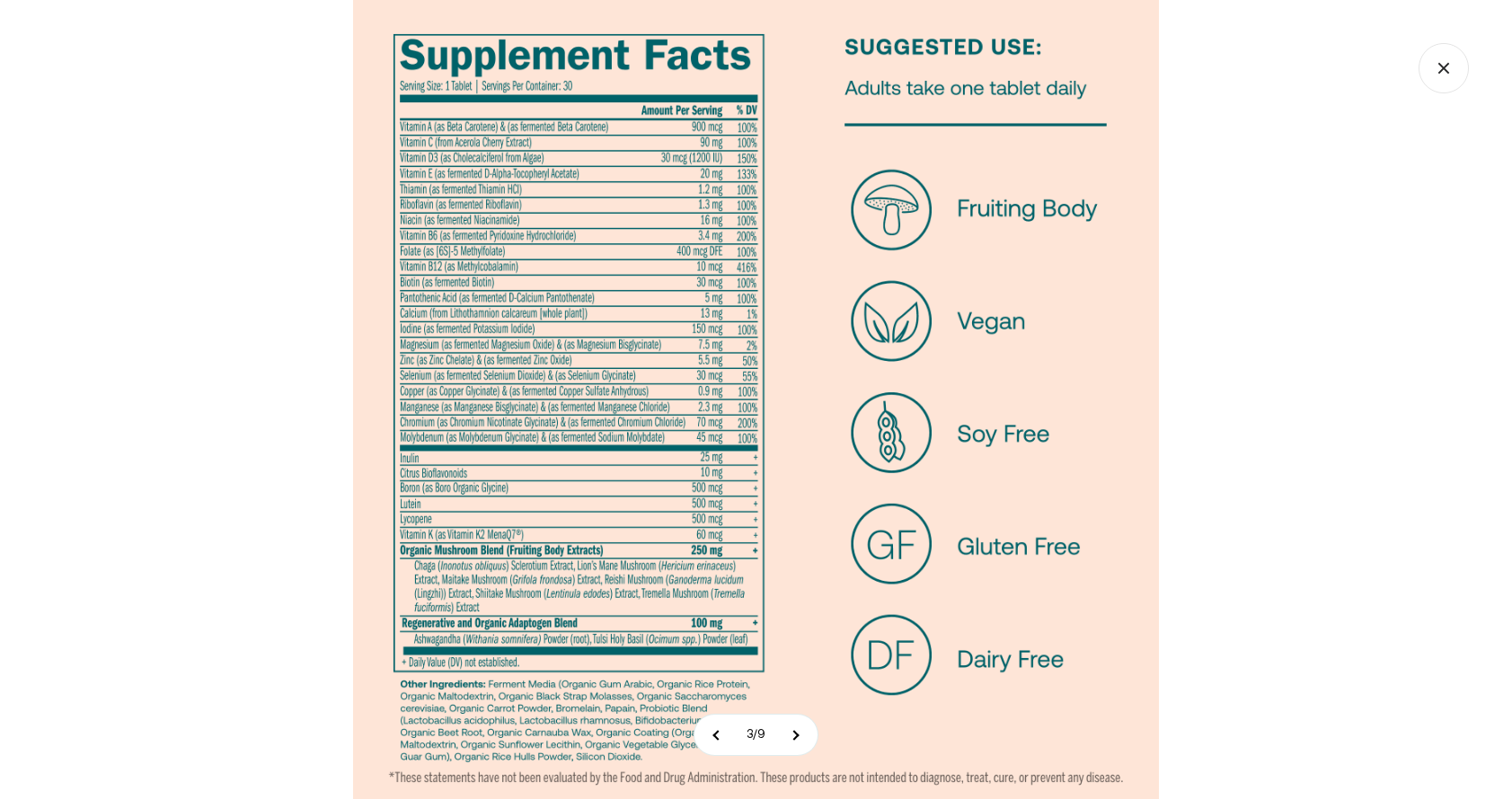
click at [1439, 65] on icon "Close gallery" at bounding box center [1443, 67] width 51 height 51
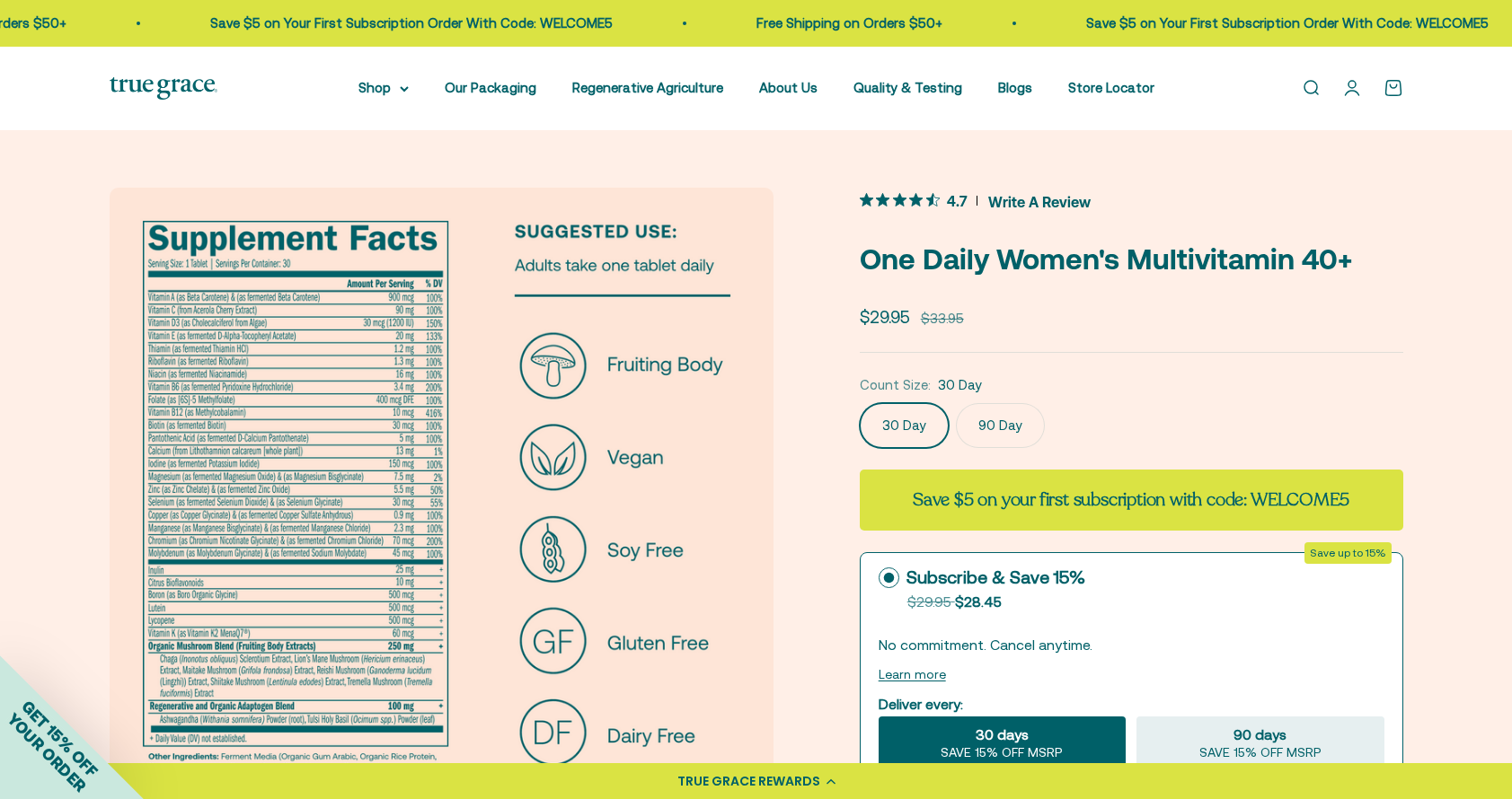
scroll to position [0, 0]
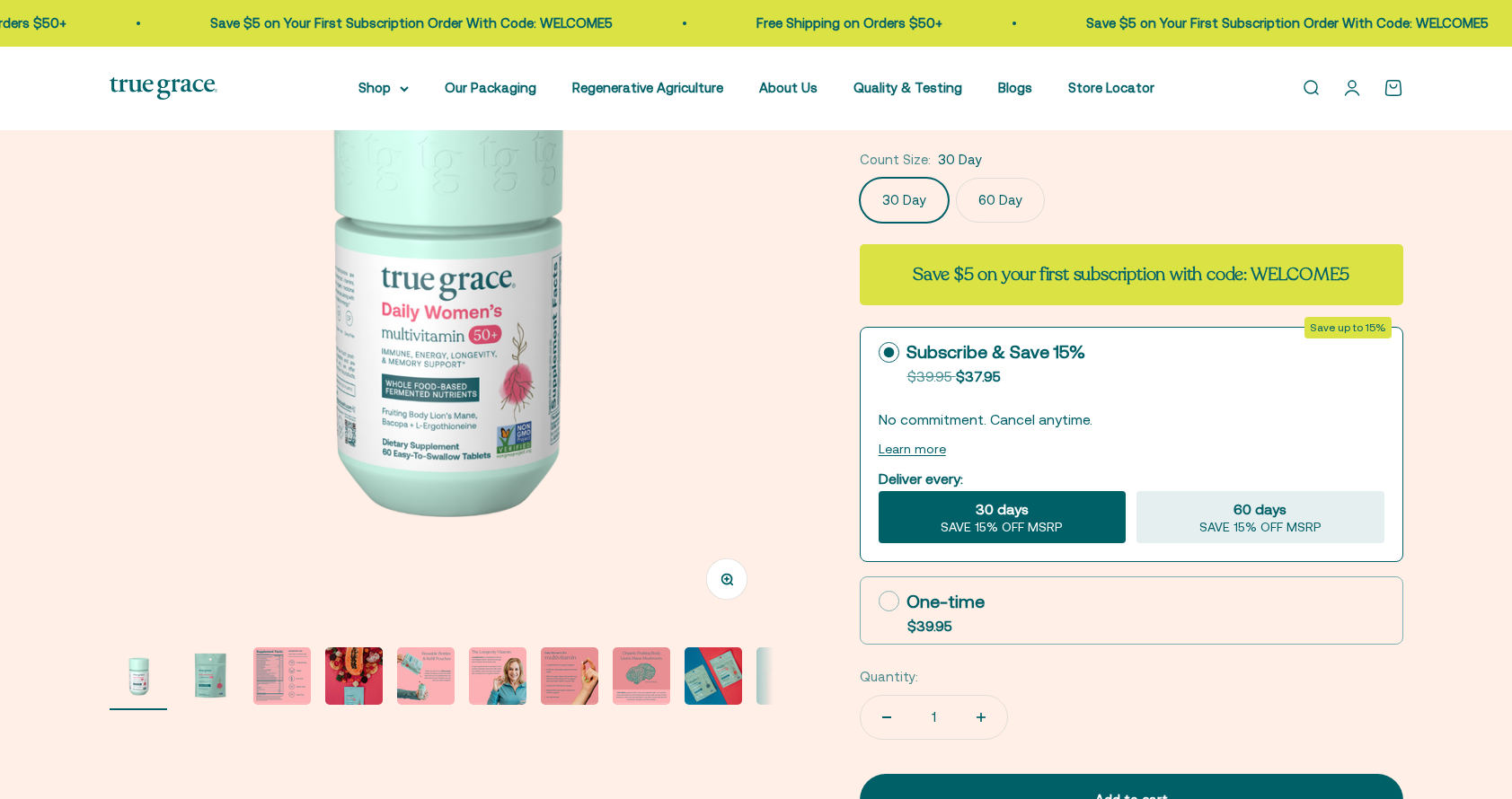
scroll to position [263, 0]
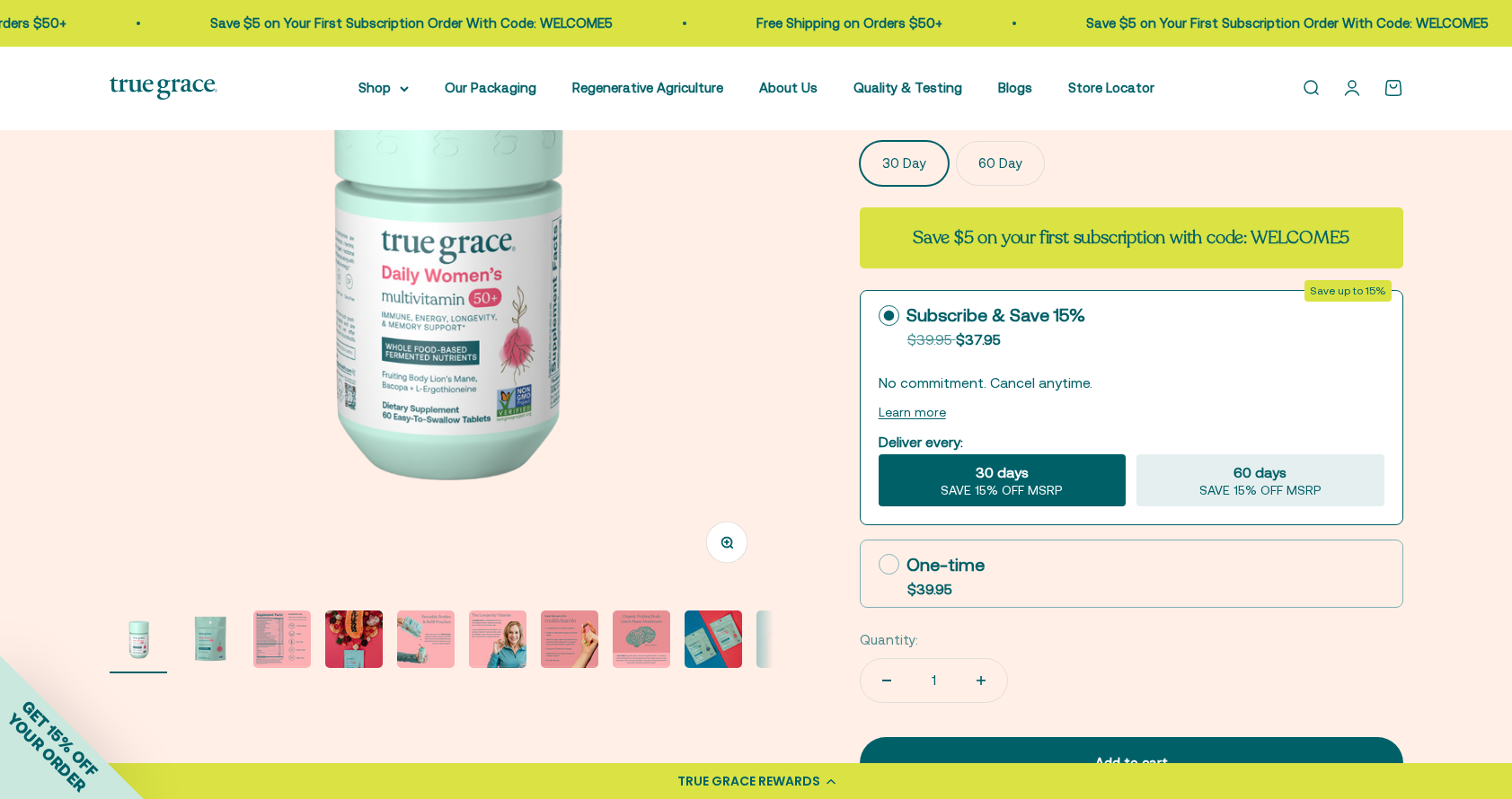
click at [282, 634] on img "Go to item 3" at bounding box center [282, 639] width 58 height 57
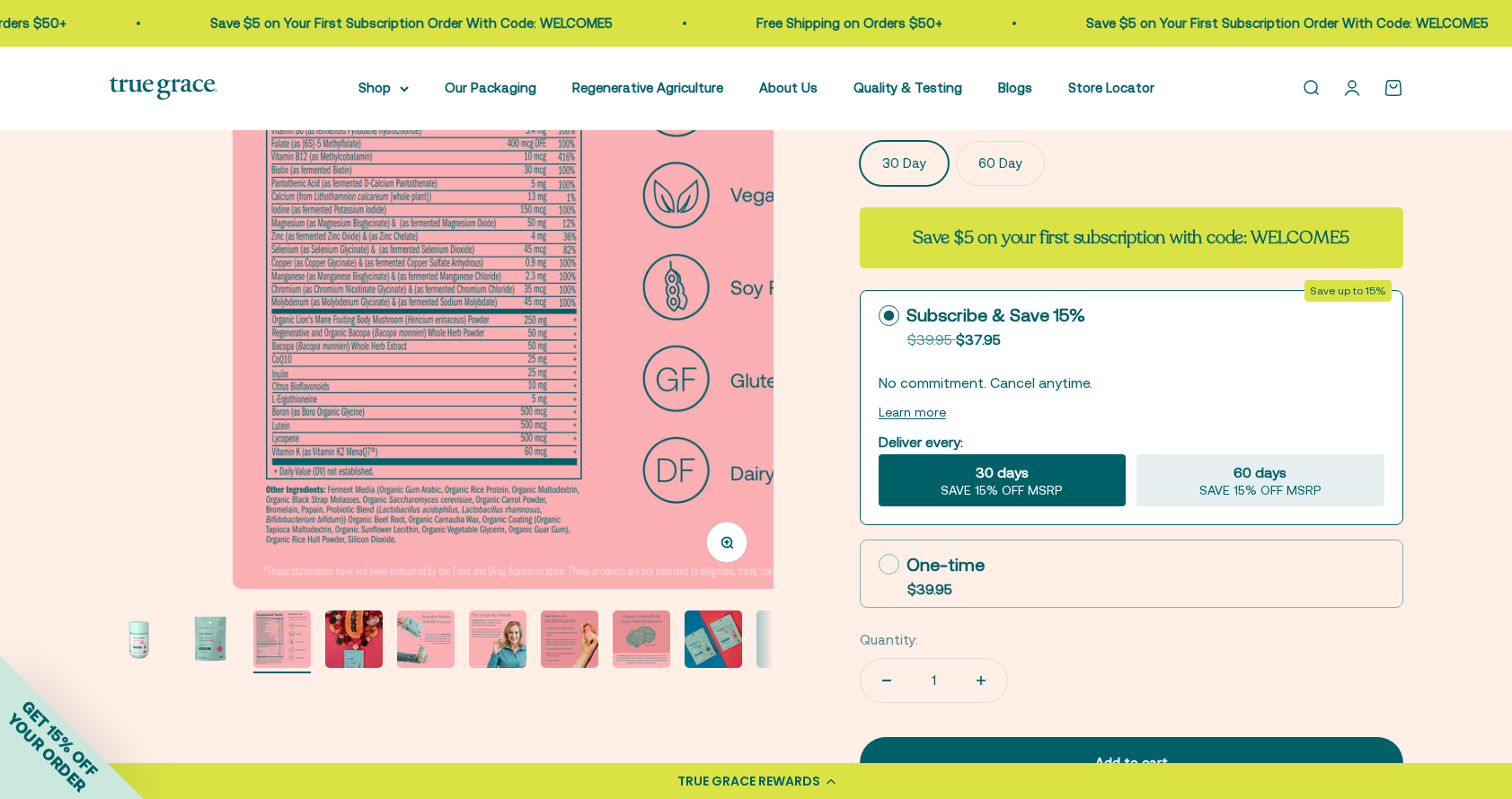
scroll to position [0, 1370]
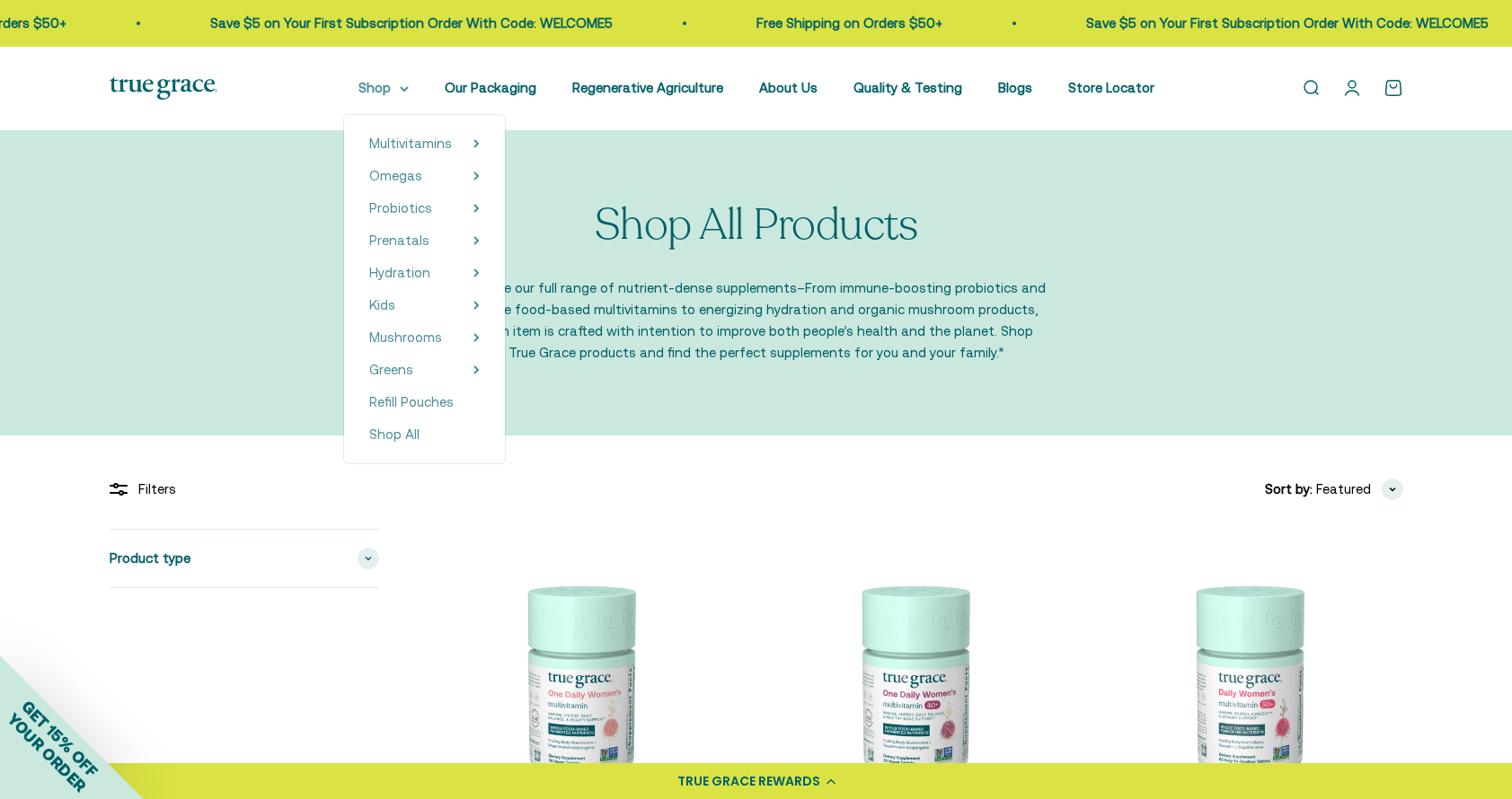
click at [389, 80] on summary "Shop" at bounding box center [383, 88] width 51 height 22
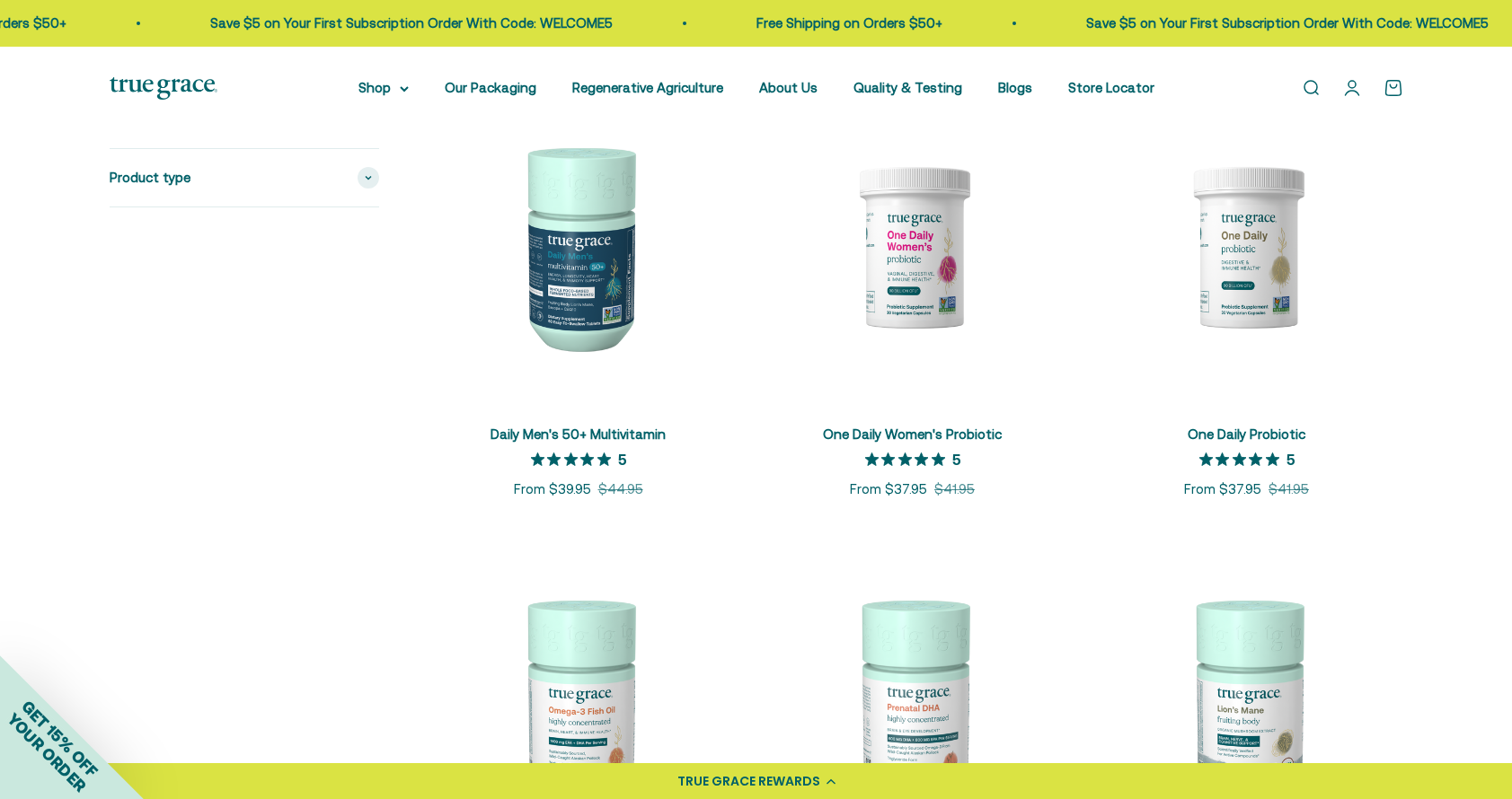
scroll to position [1340, 0]
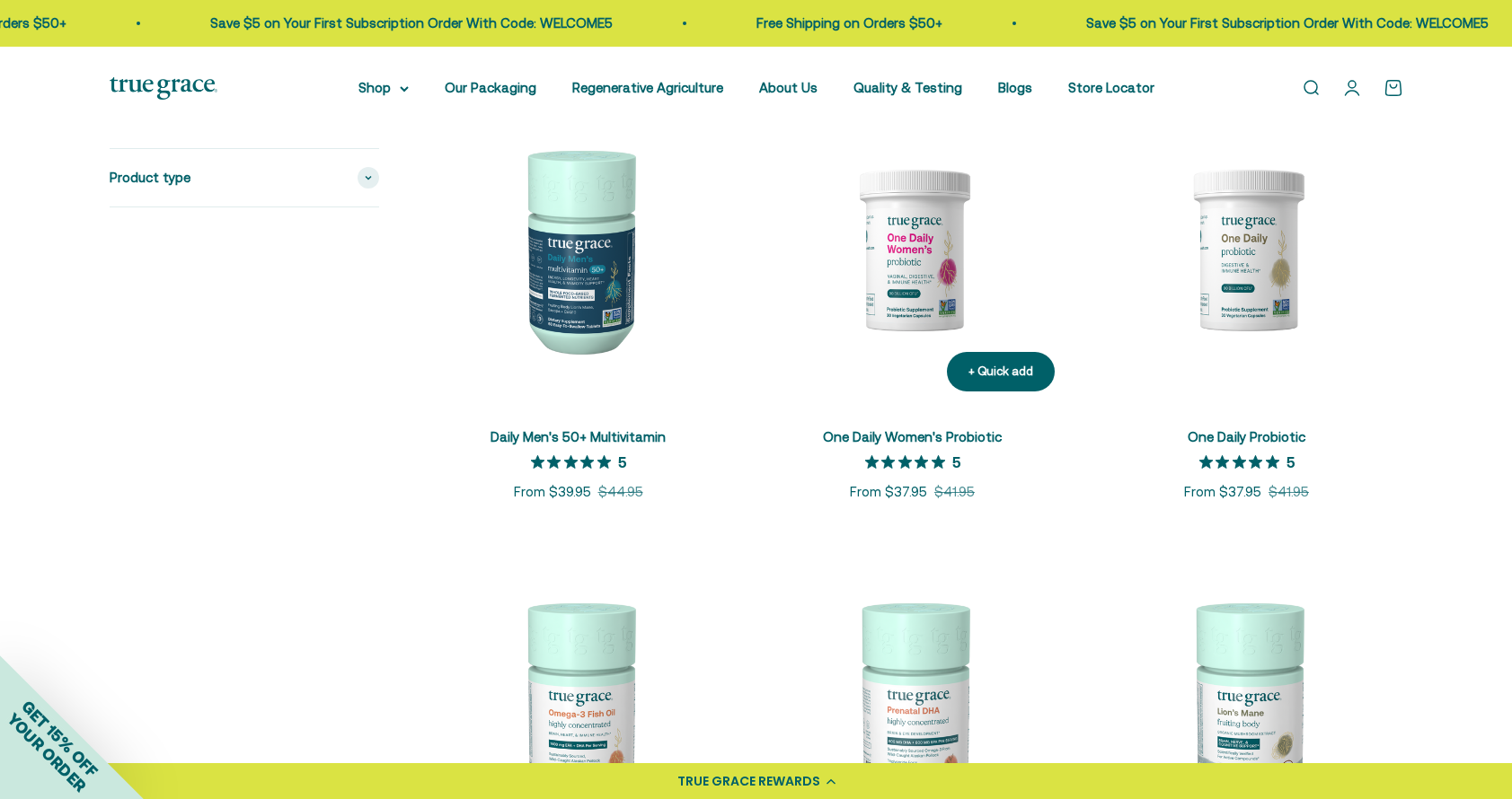
click at [930, 238] on img at bounding box center [912, 249] width 312 height 312
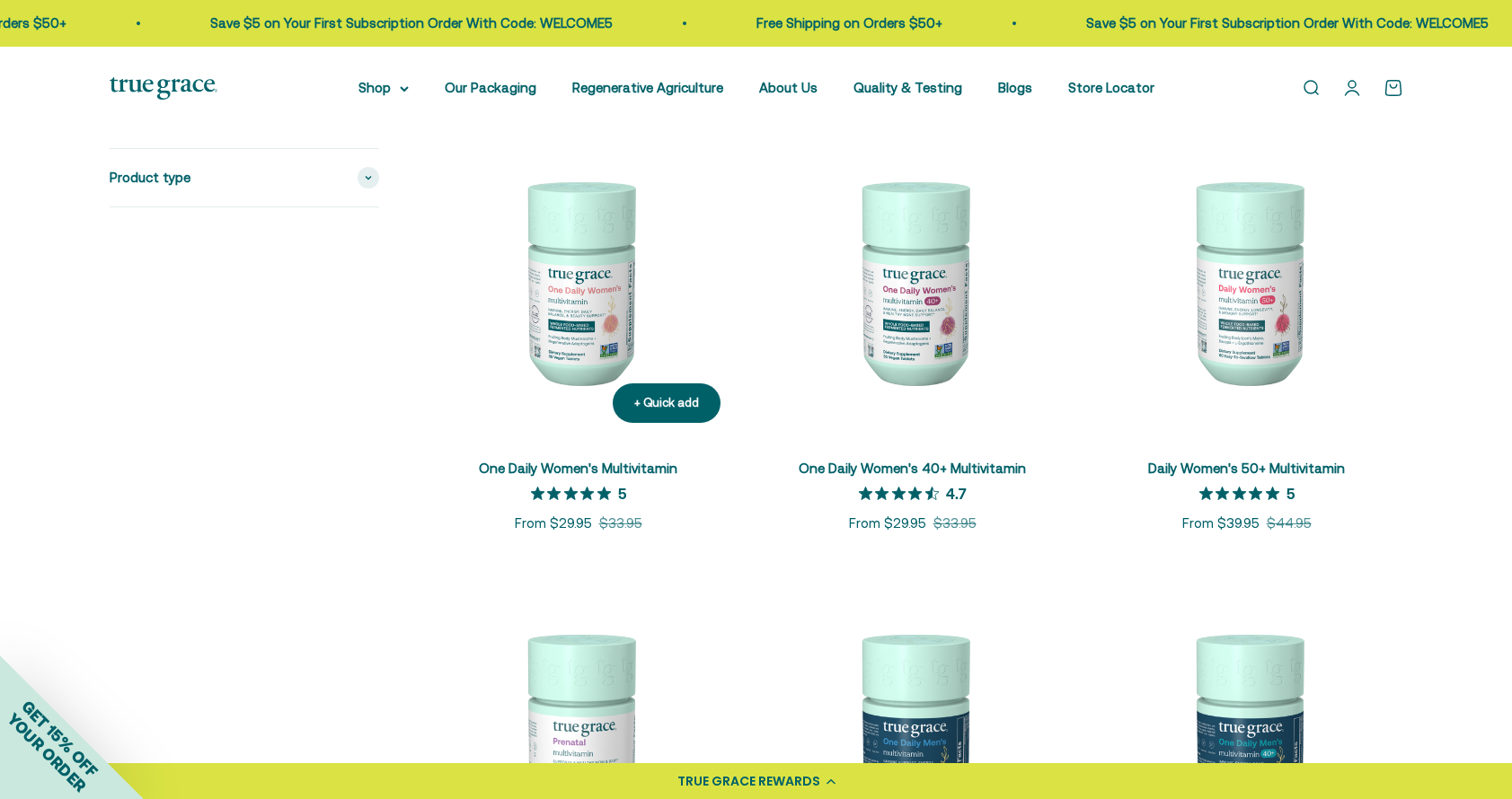
scroll to position [399, 0]
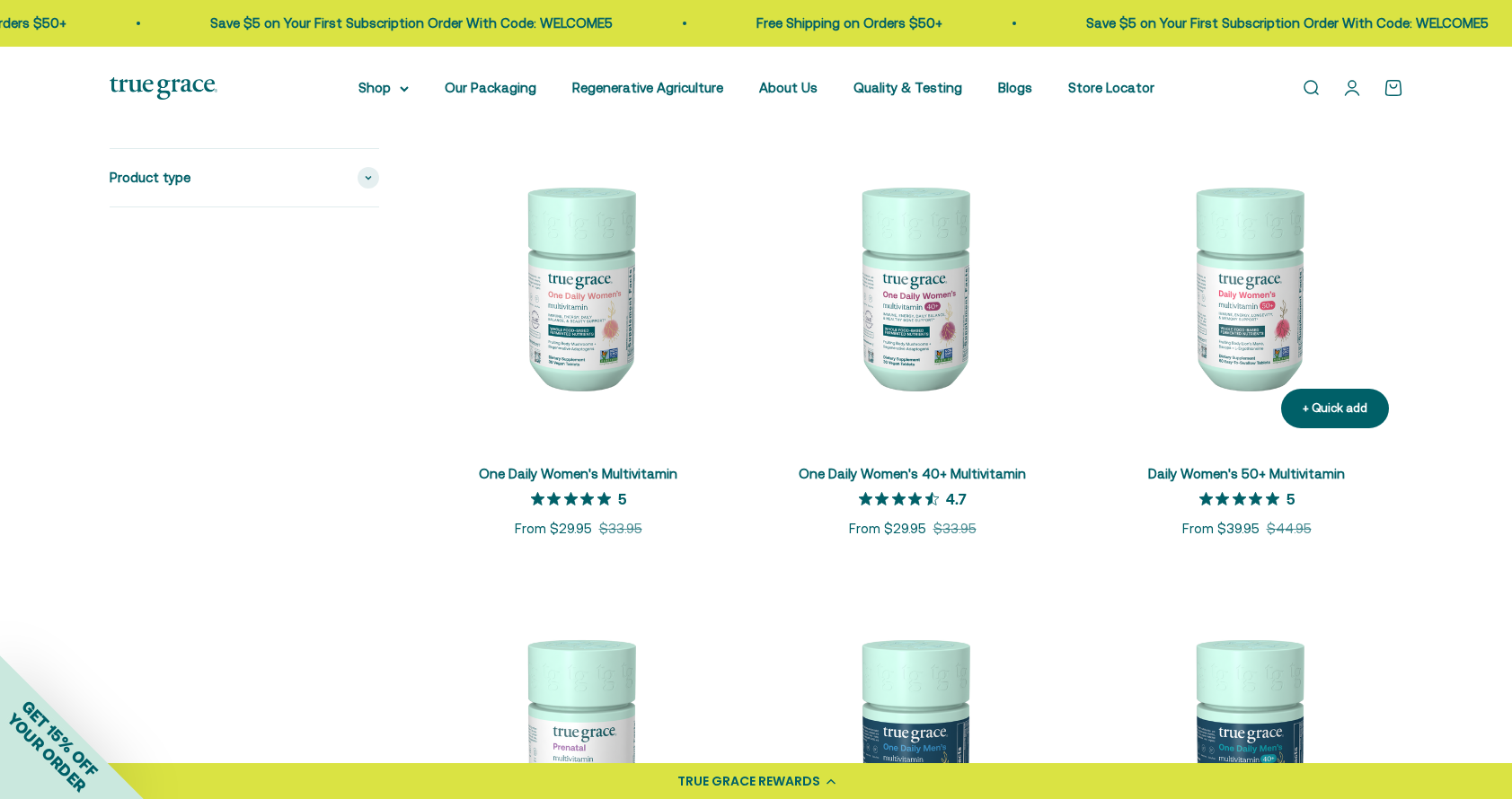
click at [1251, 339] on img at bounding box center [1246, 285] width 312 height 312
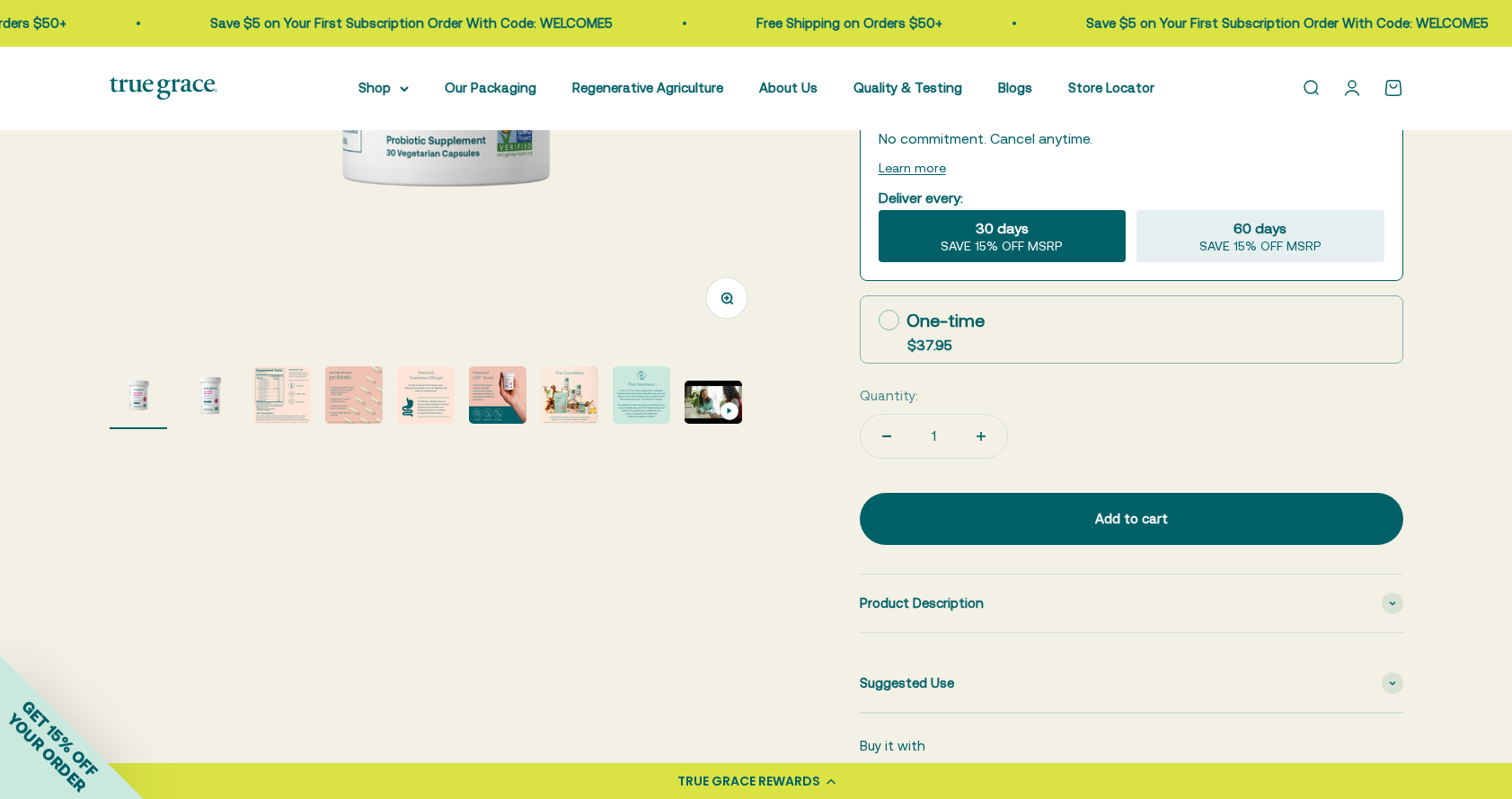
scroll to position [497, 0]
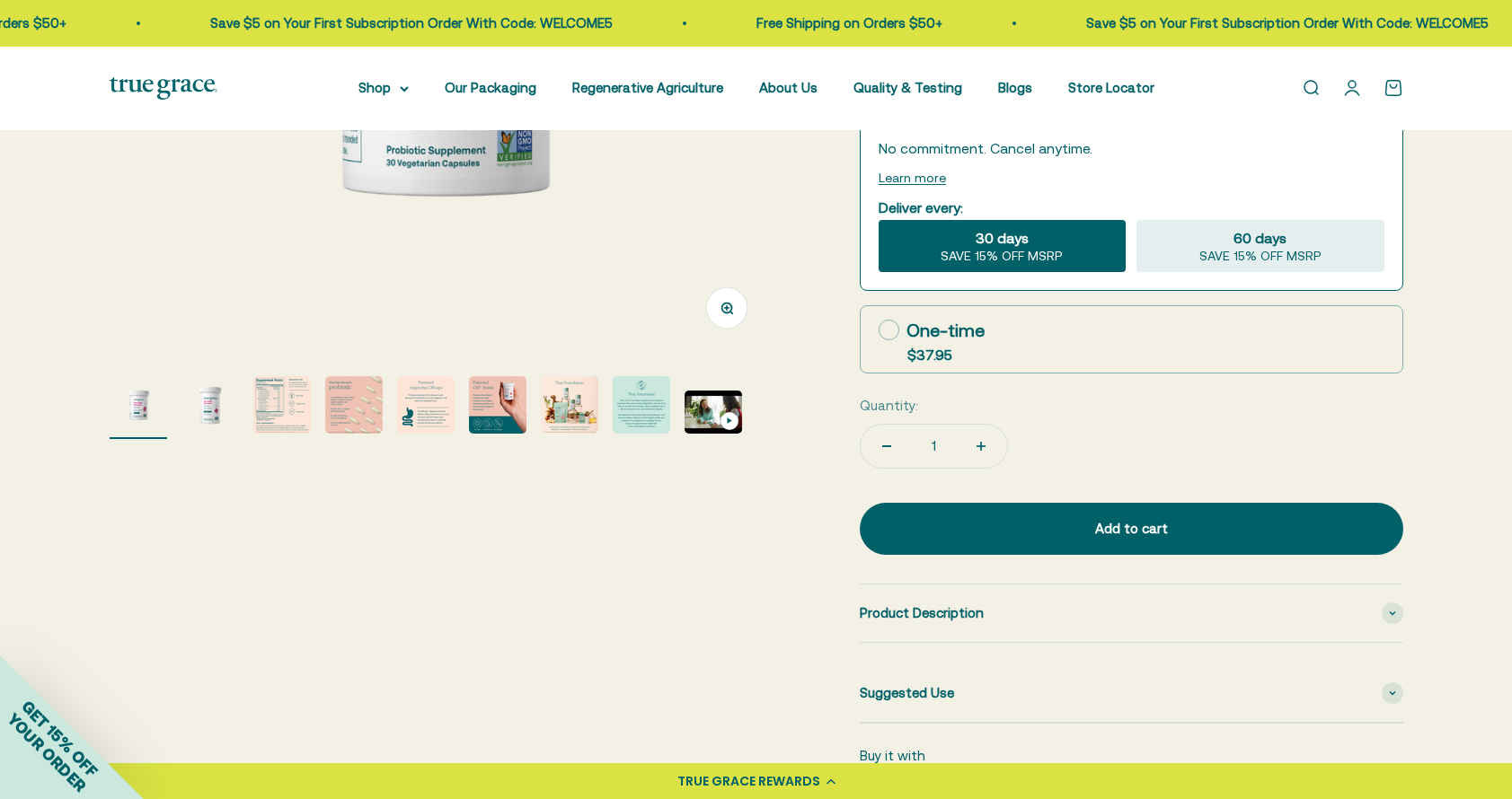
click at [291, 407] on img "Go to item 3" at bounding box center [282, 405] width 58 height 57
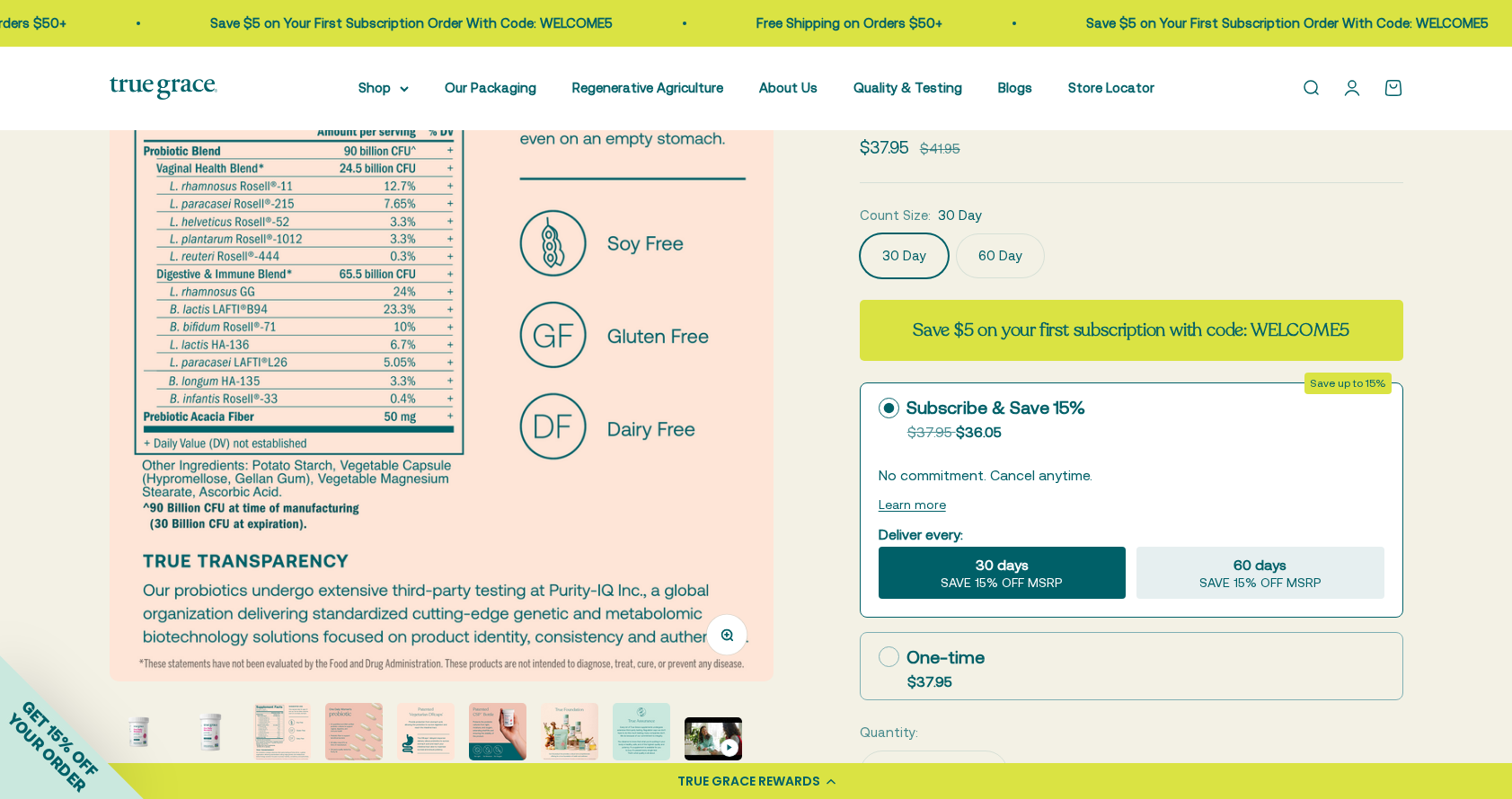
scroll to position [25, 0]
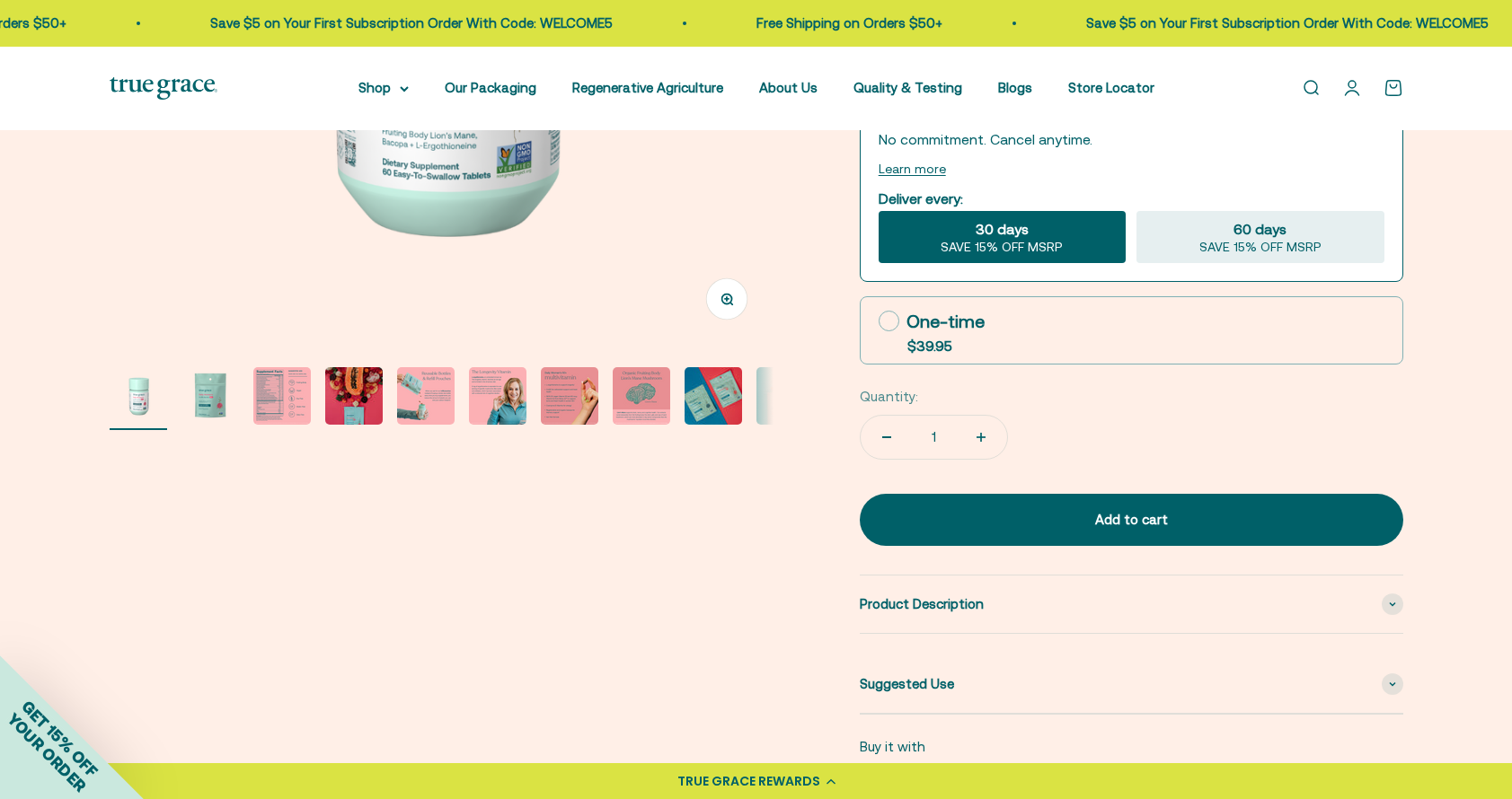
scroll to position [506, 0]
click at [281, 392] on img "Go to item 3" at bounding box center [282, 397] width 58 height 57
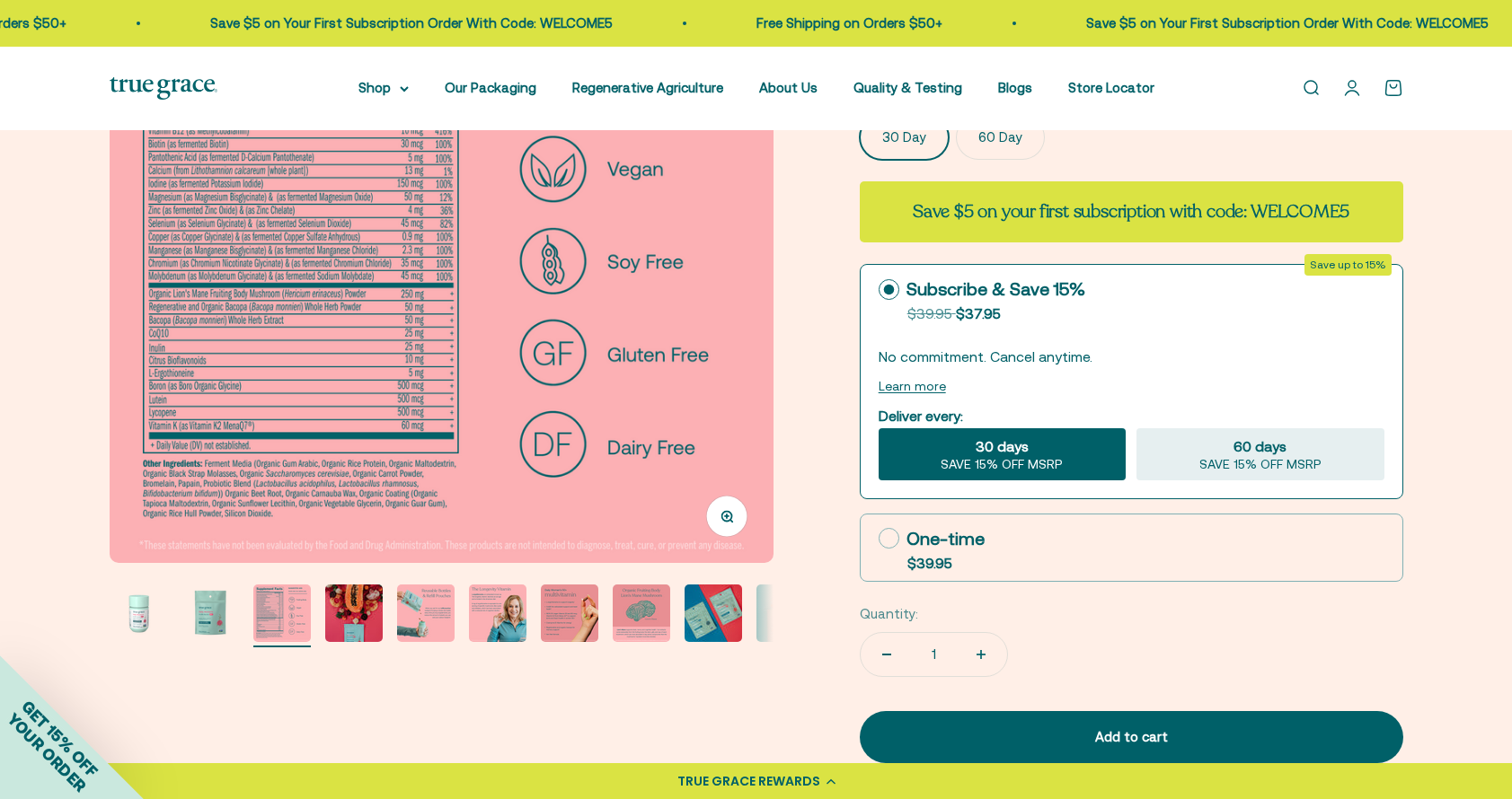
scroll to position [279, 0]
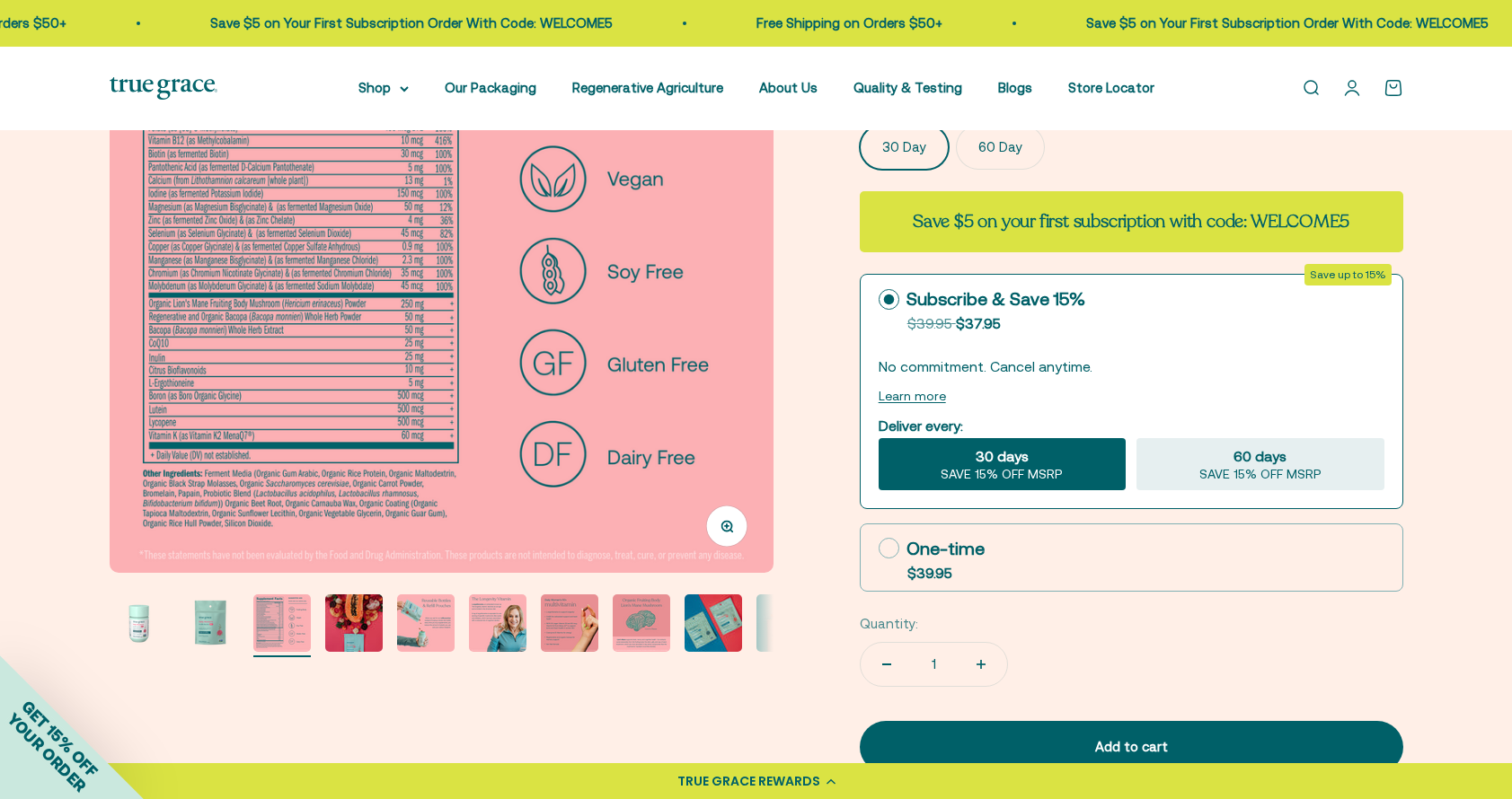
click at [414, 630] on img "Go to item 5" at bounding box center [425, 624] width 58 height 57
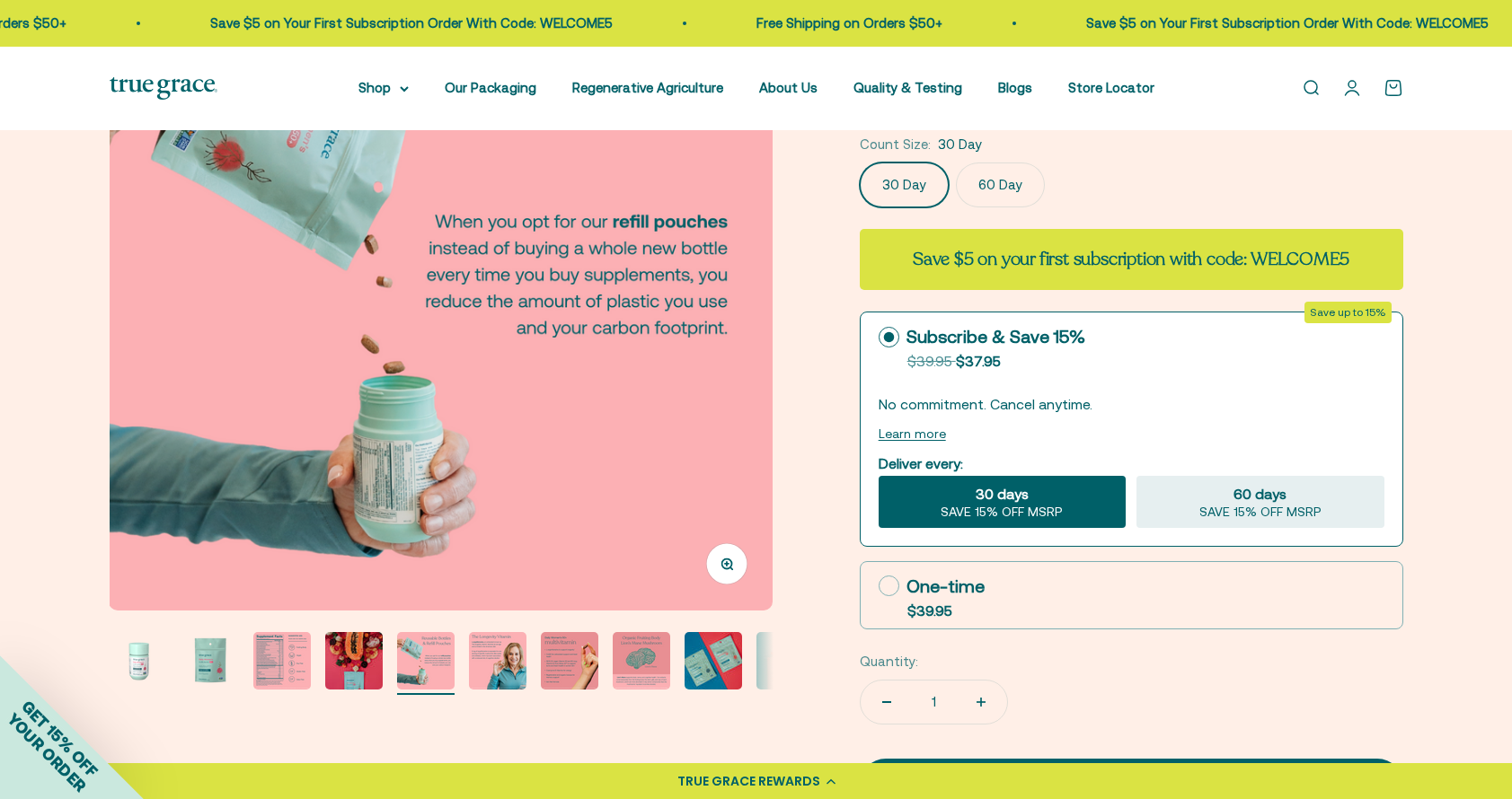
scroll to position [250, 0]
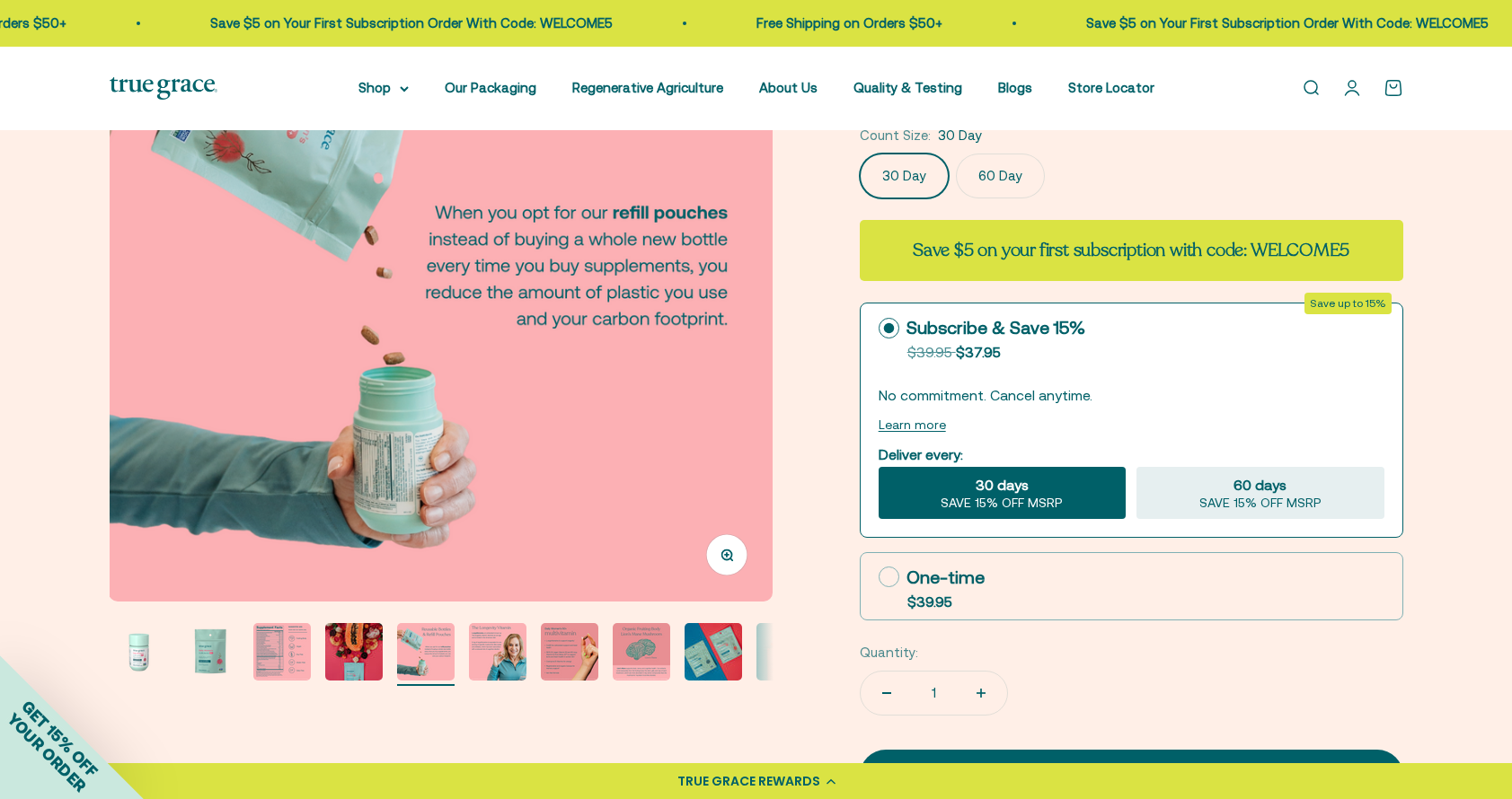
click at [500, 651] on img "Go to item 6" at bounding box center [498, 652] width 58 height 57
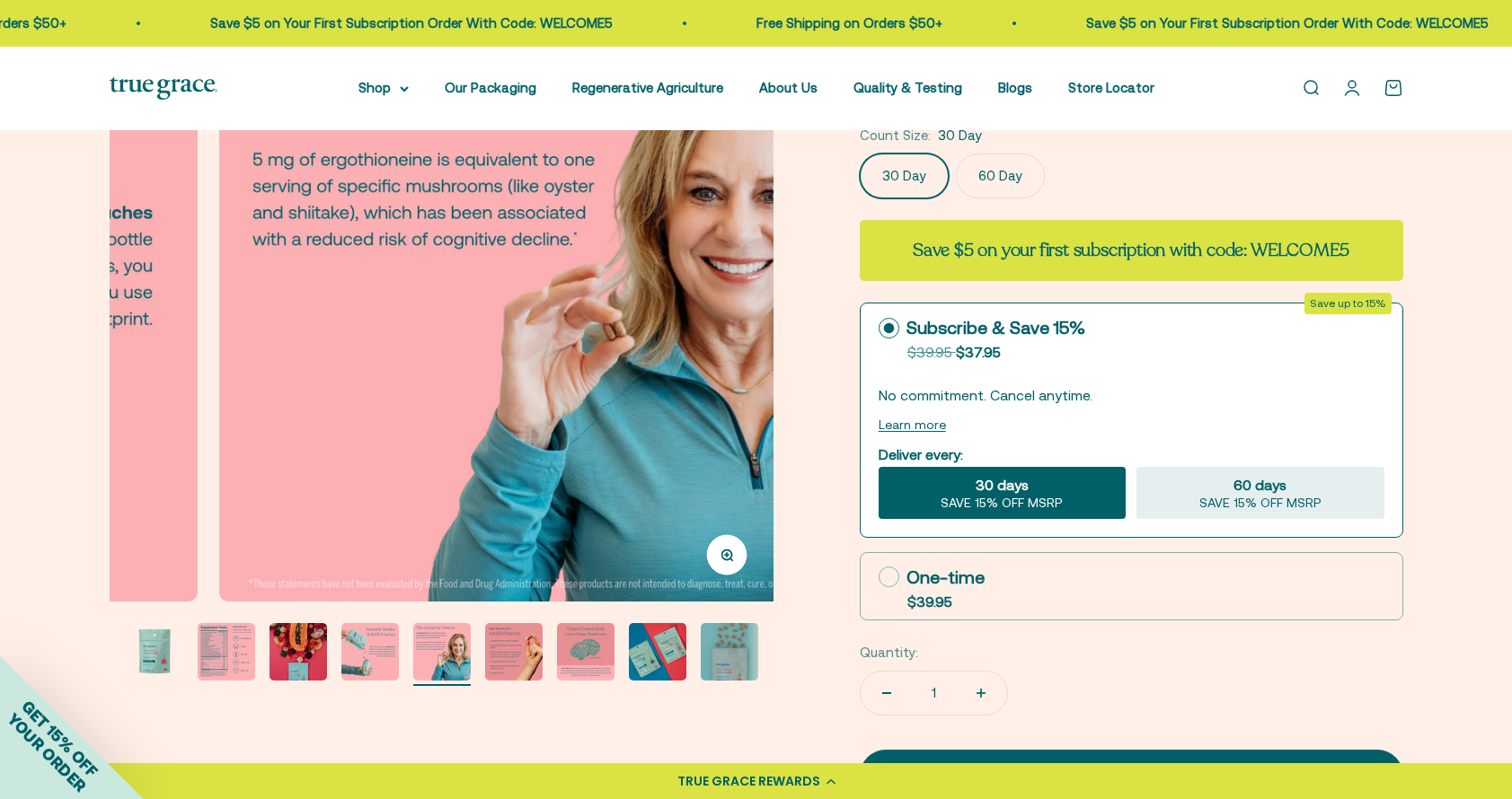
scroll to position [0, 3428]
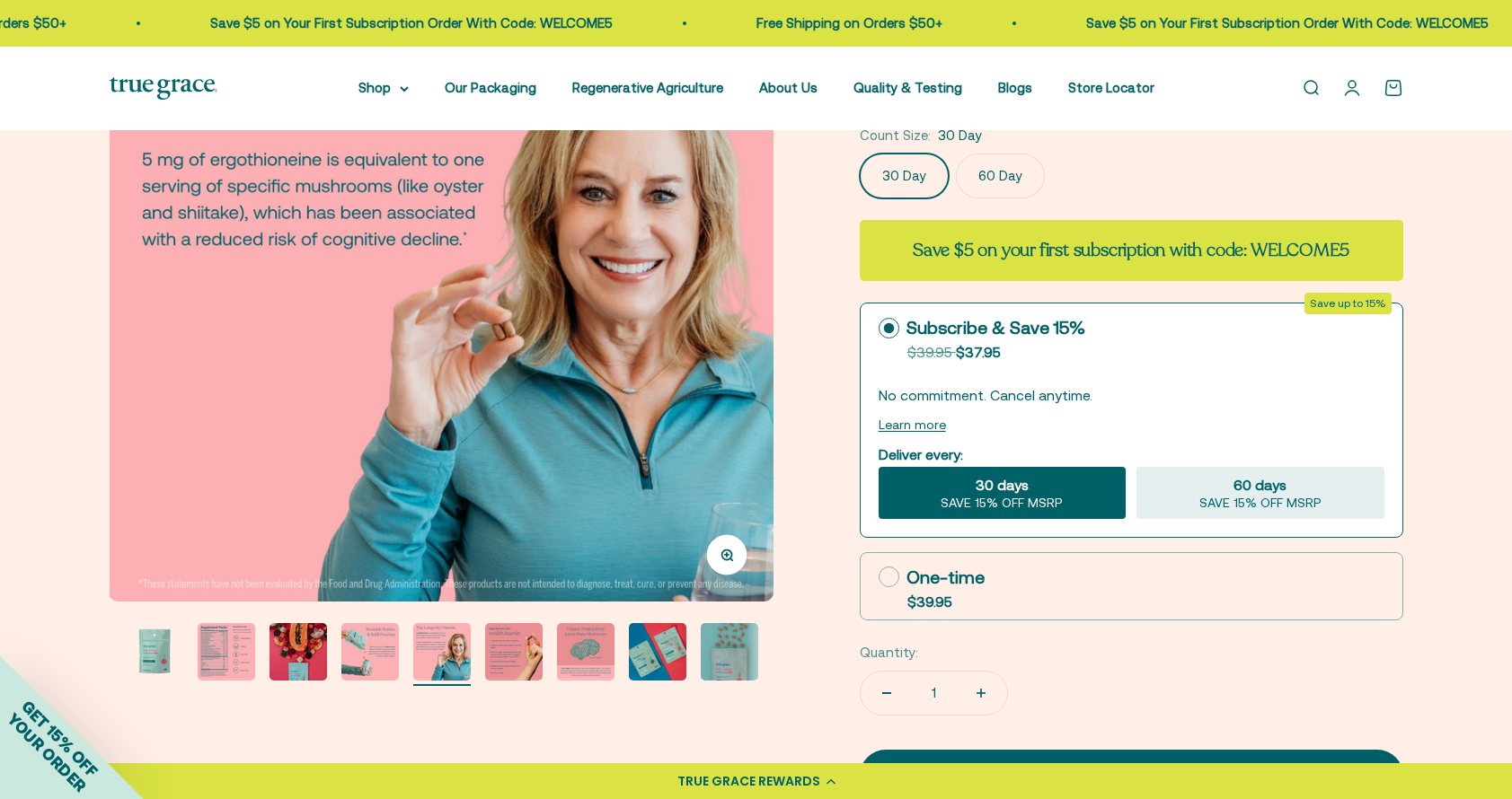
click at [231, 642] on img "Go to item 3" at bounding box center [226, 652] width 58 height 57
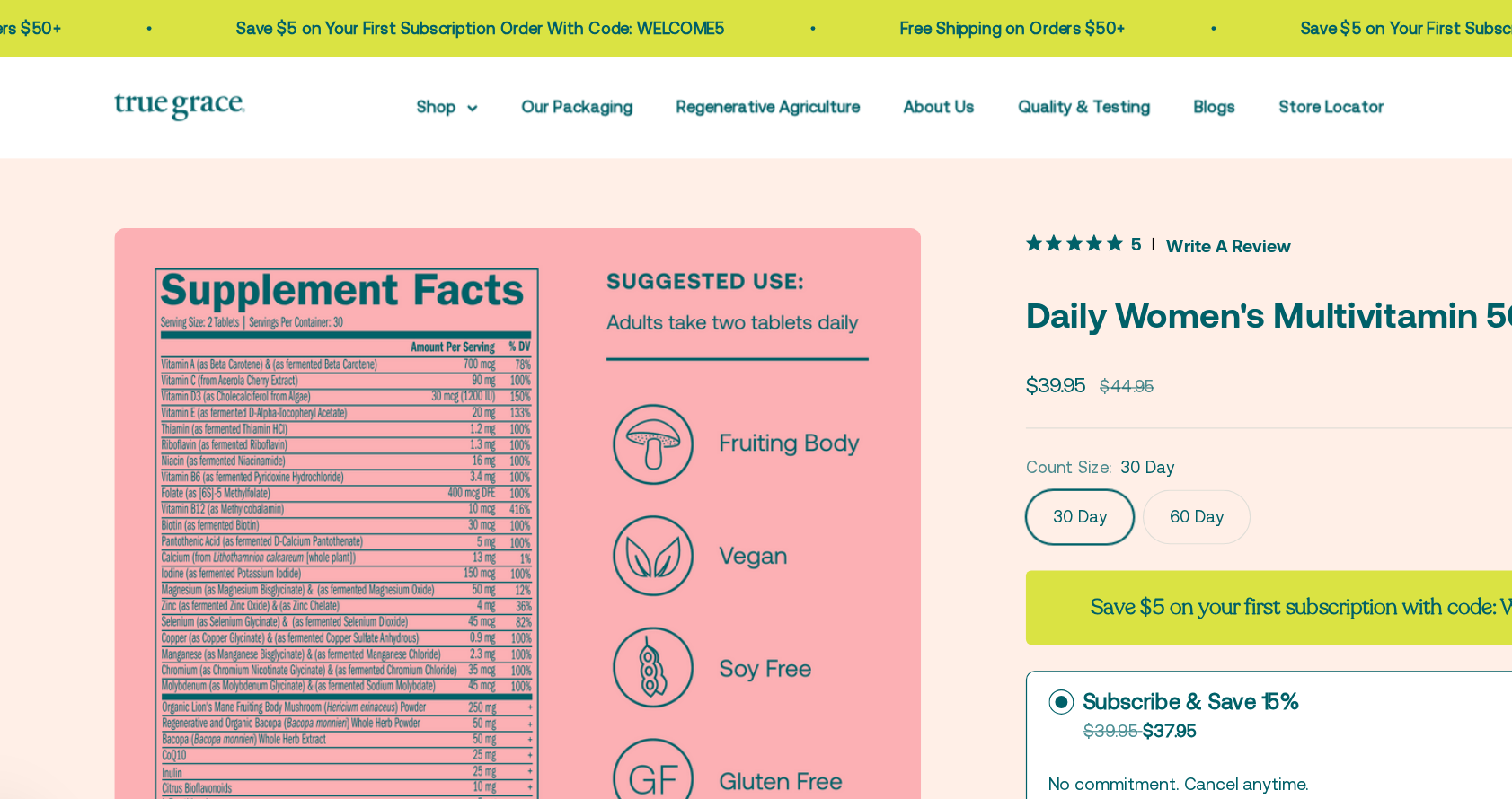
scroll to position [0, 0]
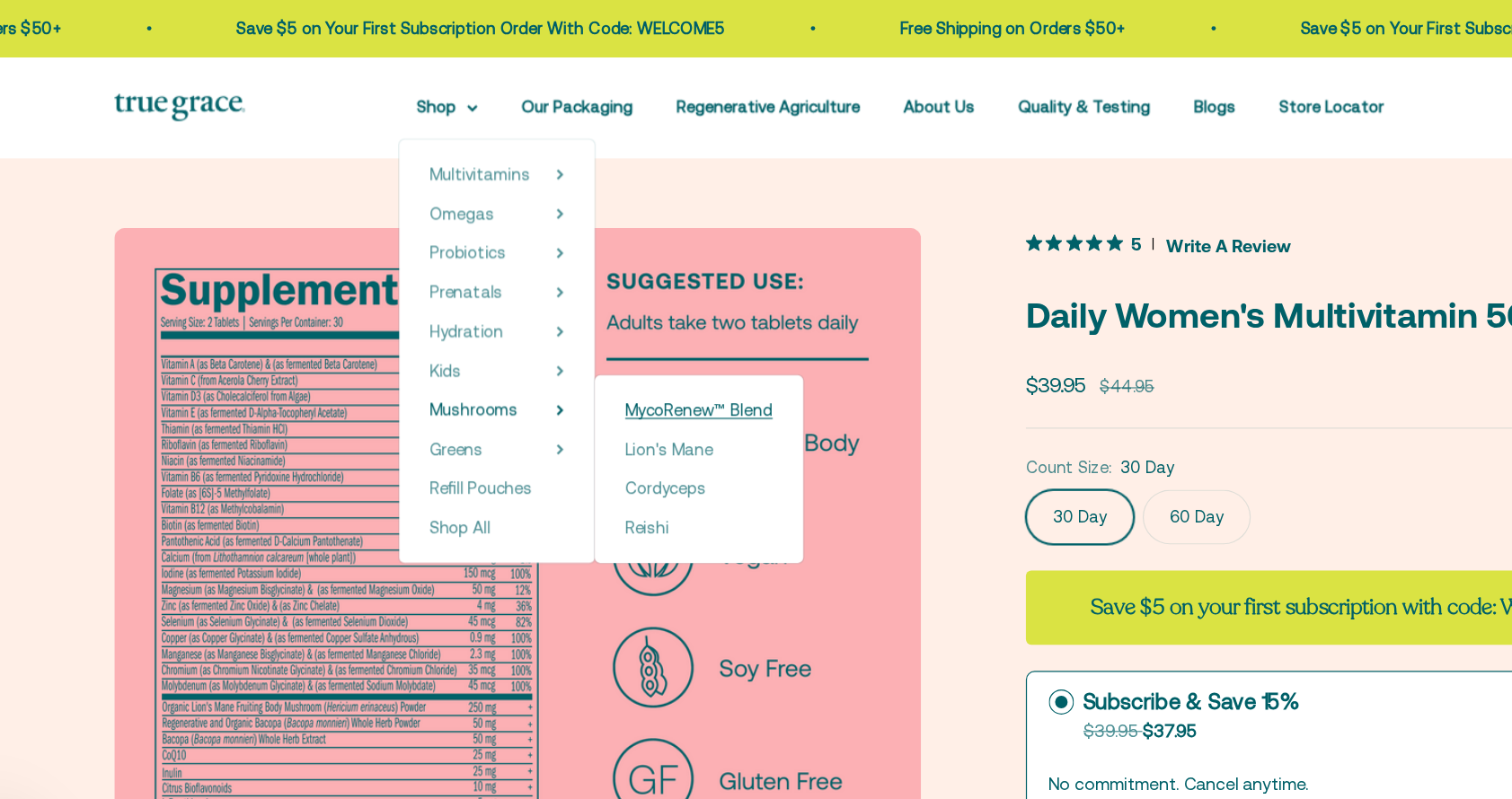
click at [574, 338] on span "MycoRenew™ Blend" at bounding box center [590, 336] width 121 height 15
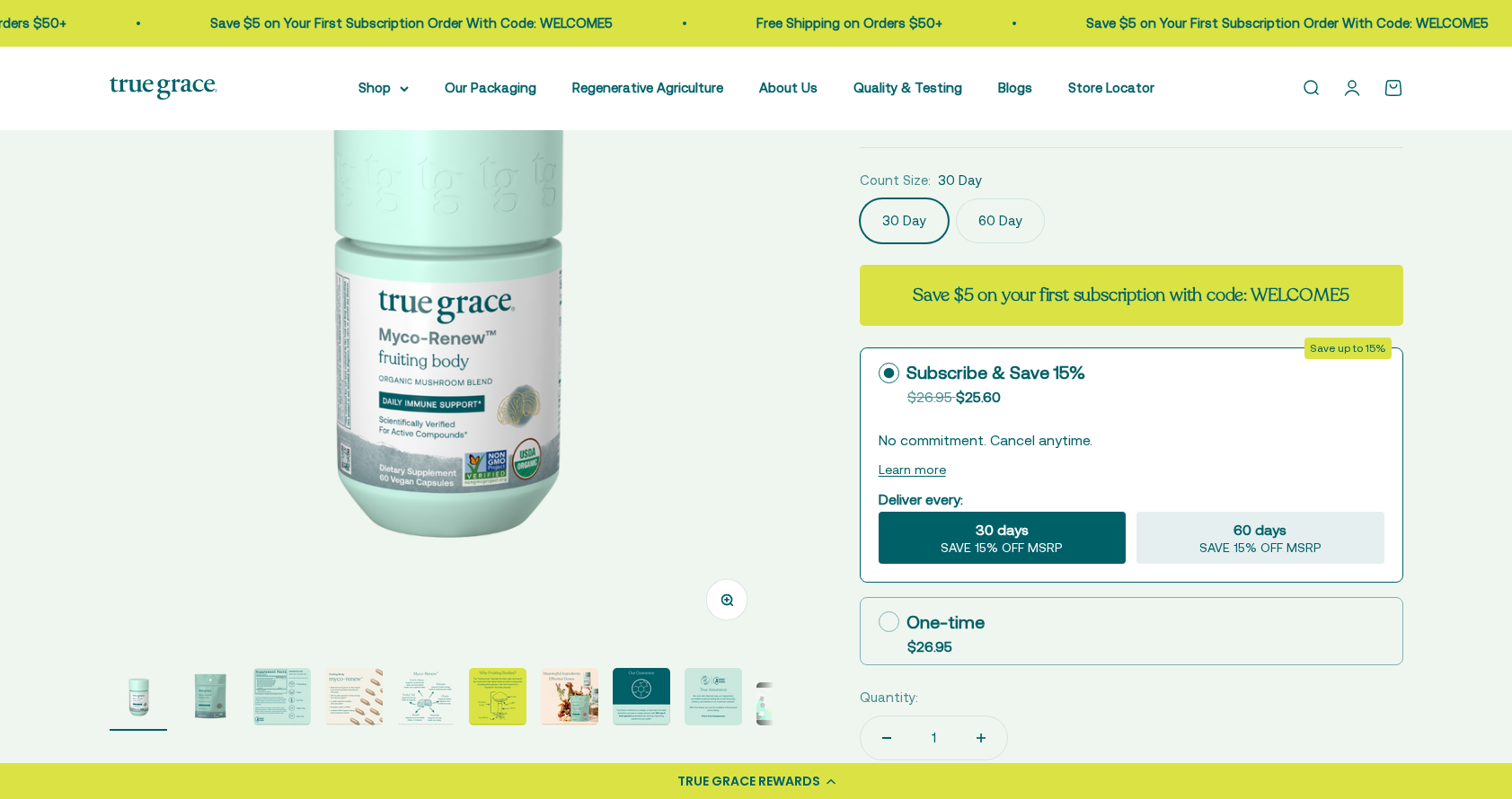
scroll to position [224, 0]
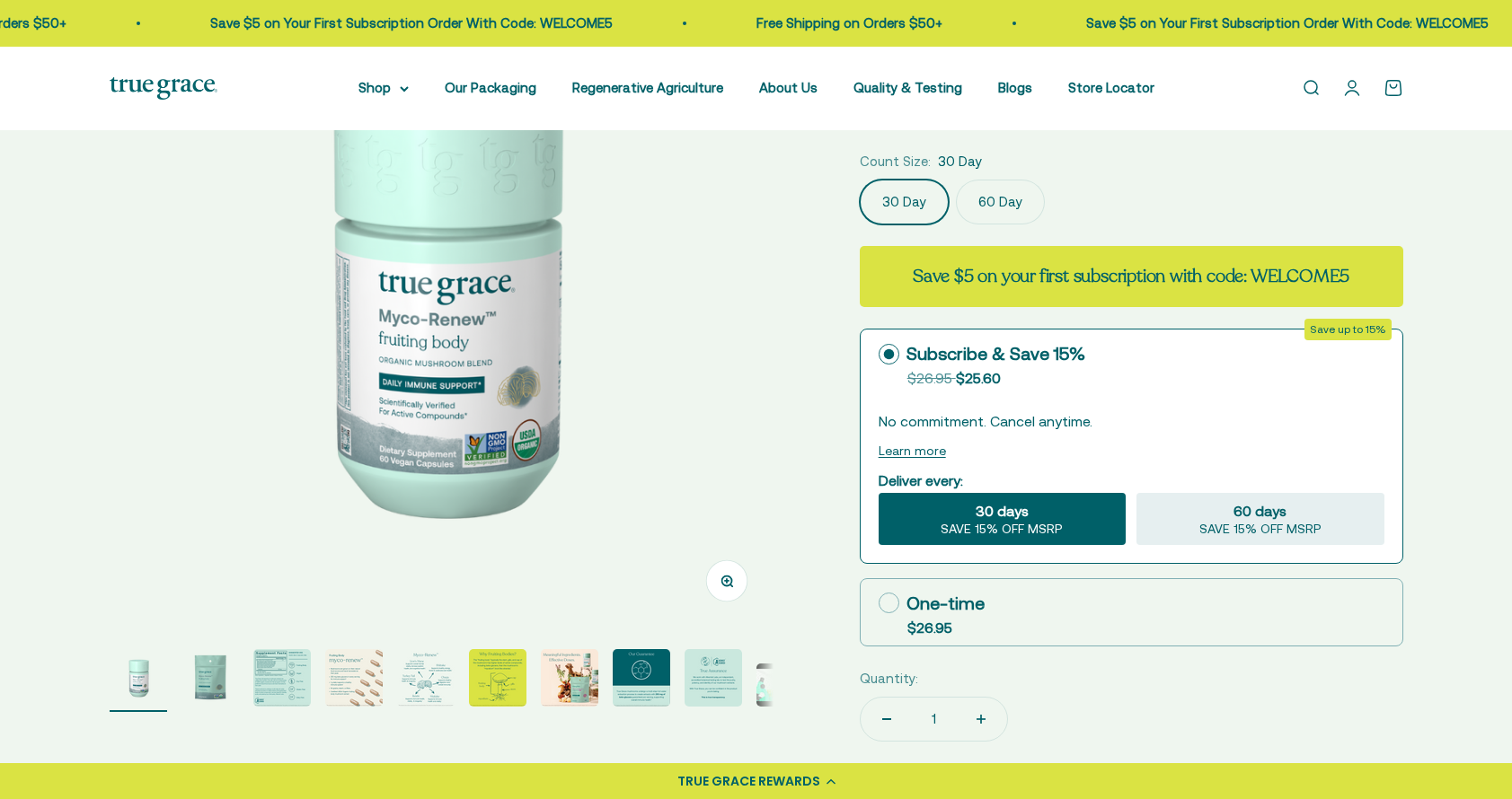
click at [277, 686] on img "Go to item 3" at bounding box center [282, 678] width 58 height 57
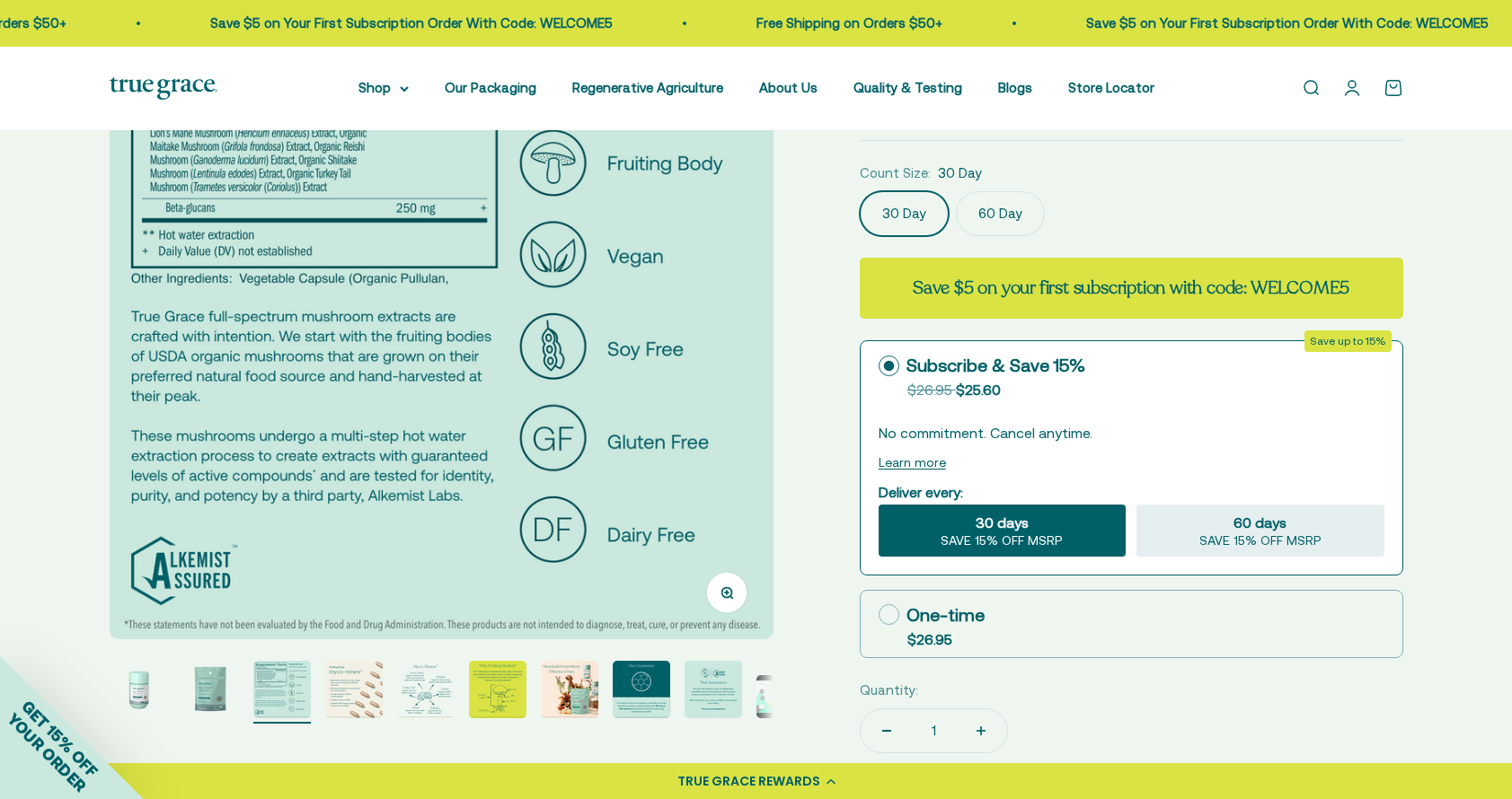
scroll to position [214, 0]
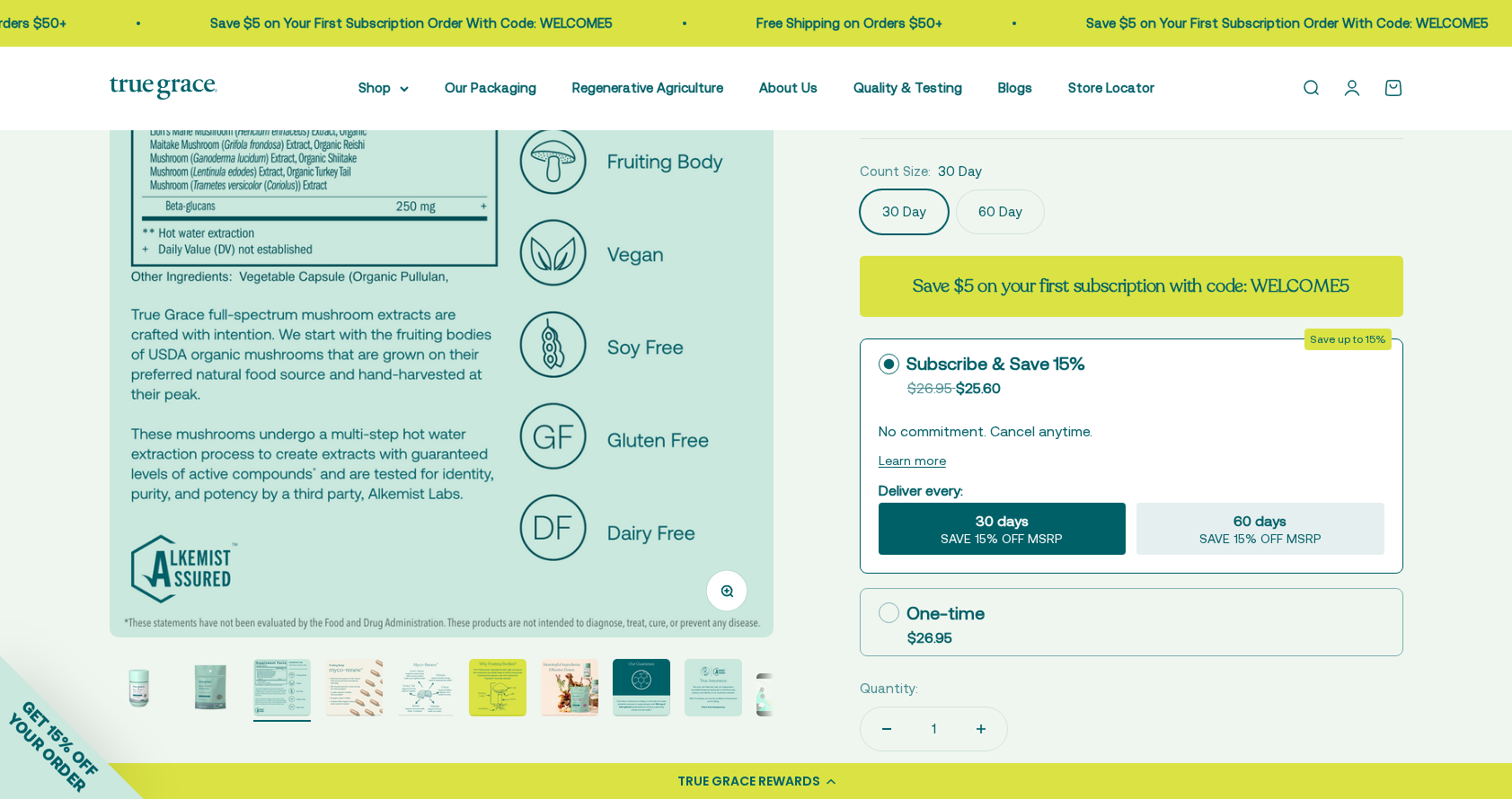
click at [358, 672] on img "Go to item 4" at bounding box center [354, 688] width 58 height 57
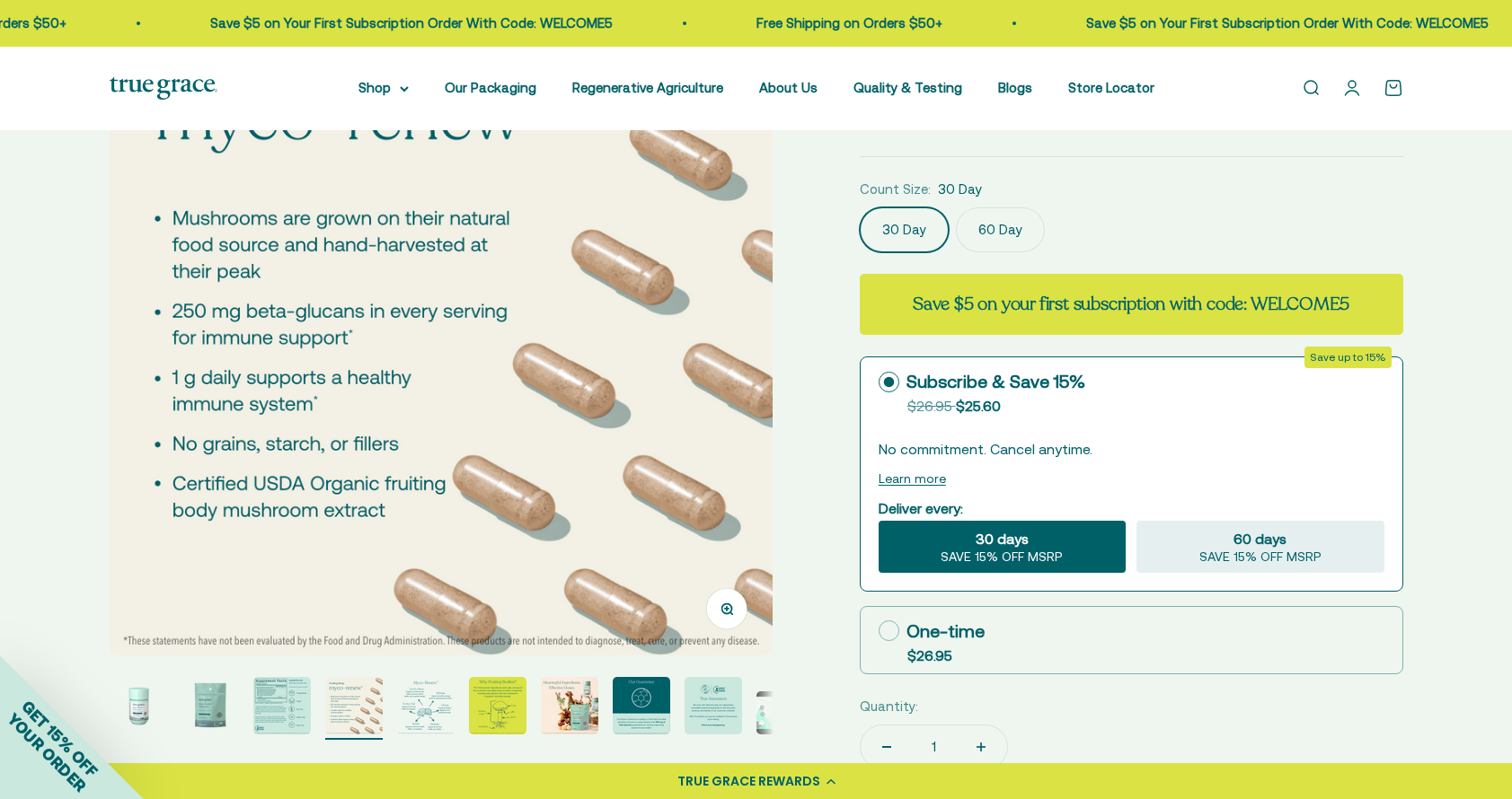
scroll to position [195, 0]
click at [430, 710] on img "Go to item 5" at bounding box center [425, 707] width 58 height 57
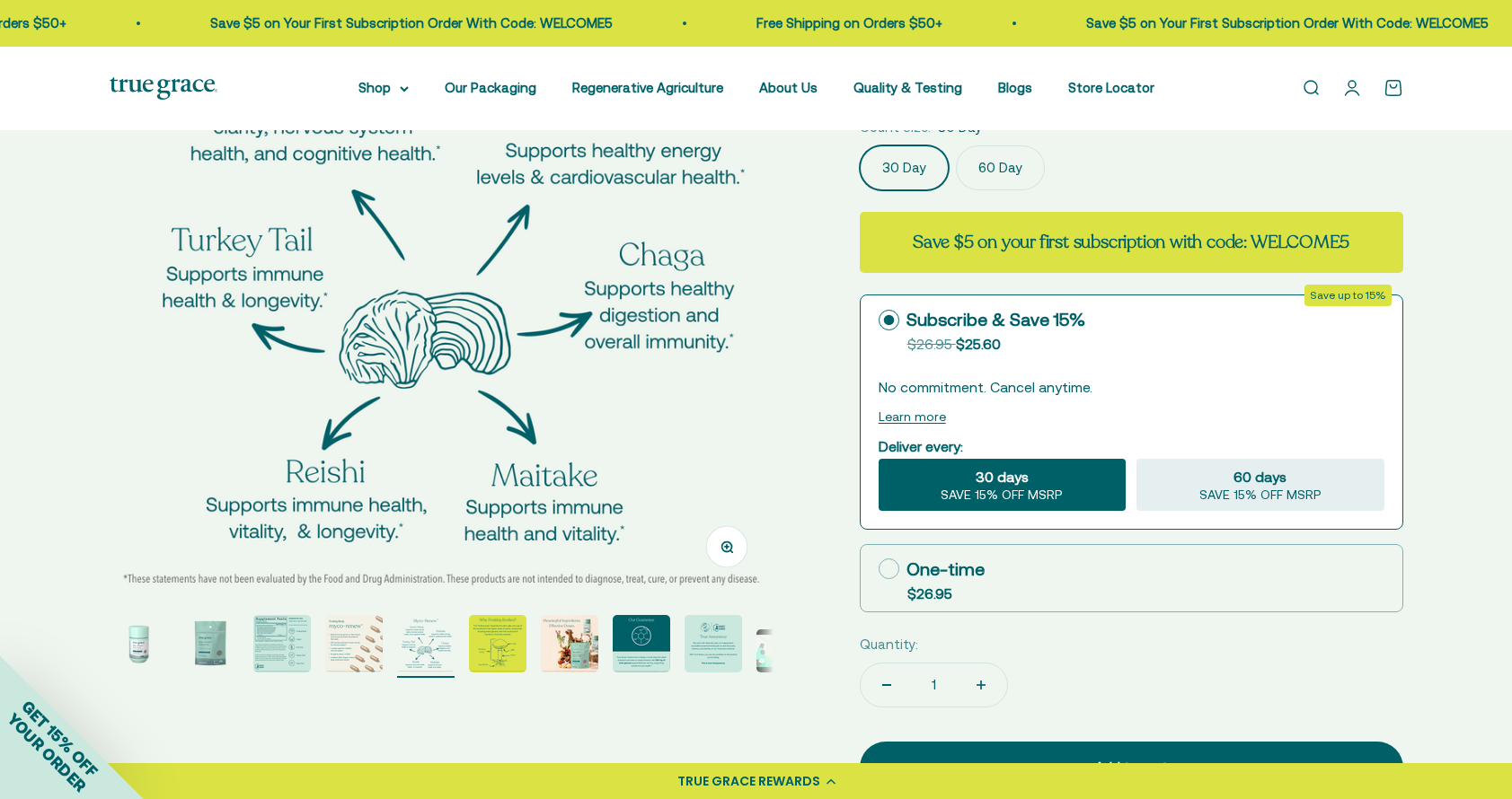
scroll to position [262, 0]
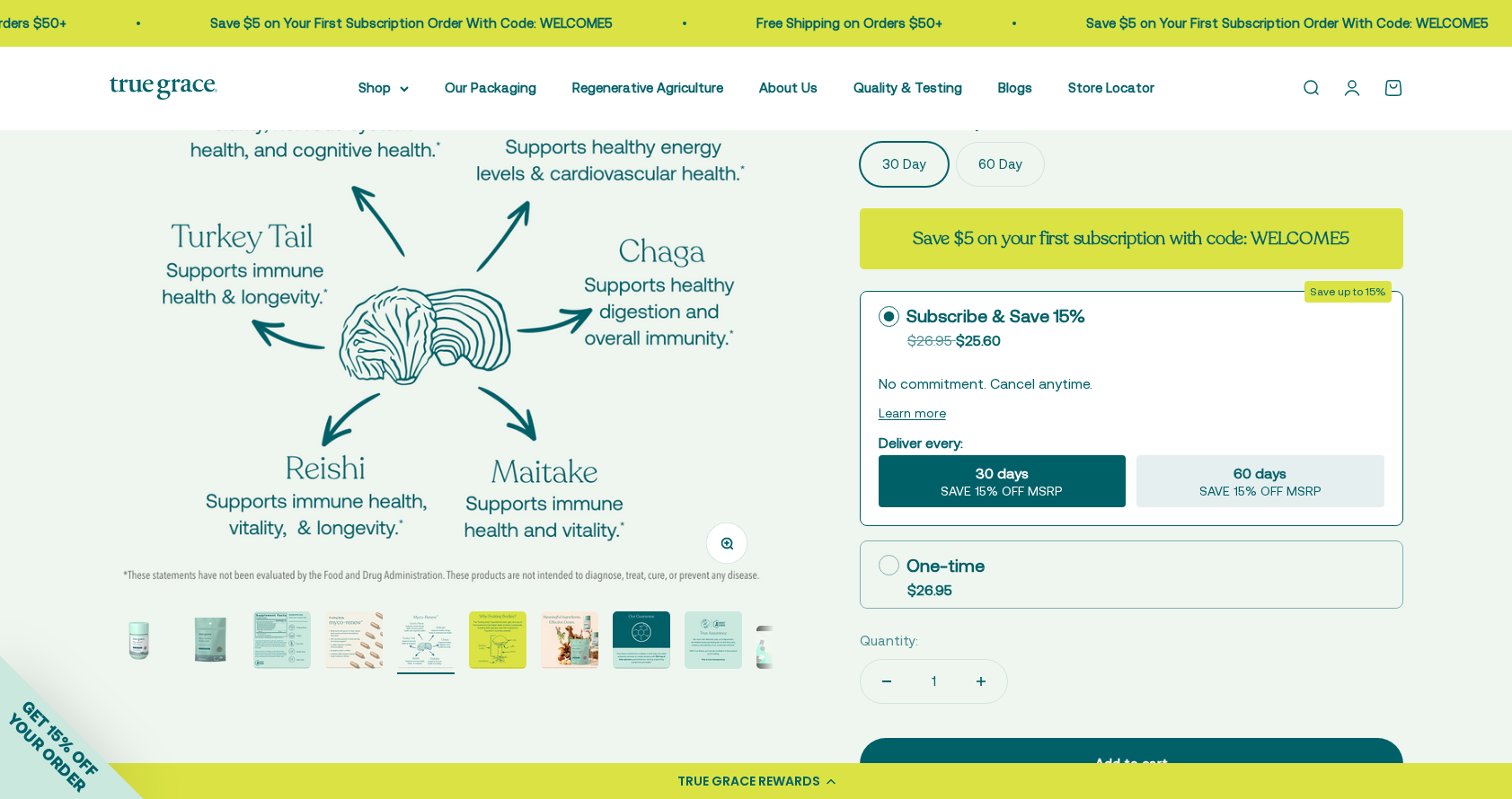
click at [382, 616] on img "Go to item 4" at bounding box center [354, 640] width 58 height 57
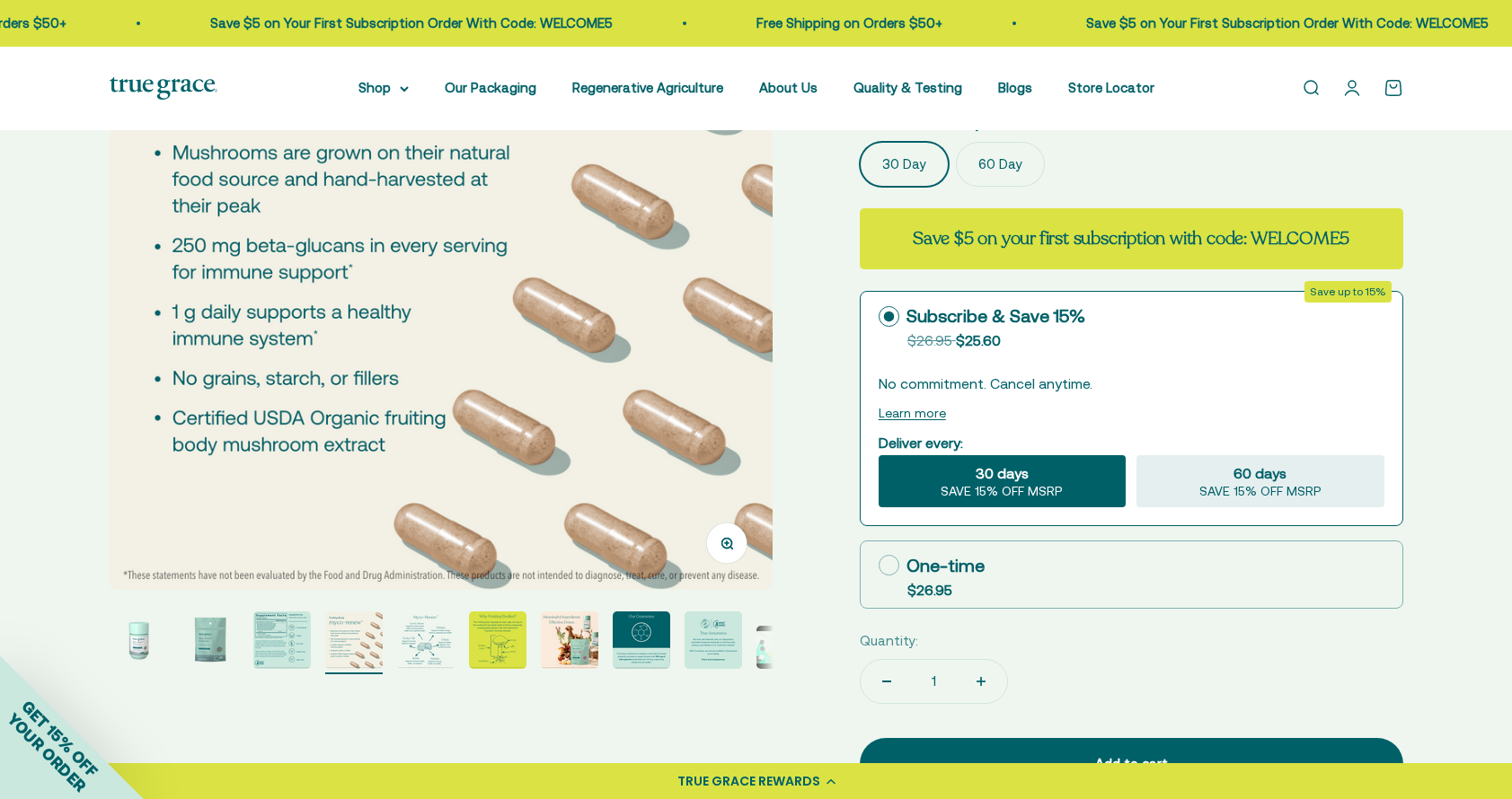
click at [432, 644] on img "Go to item 5" at bounding box center [425, 640] width 58 height 57
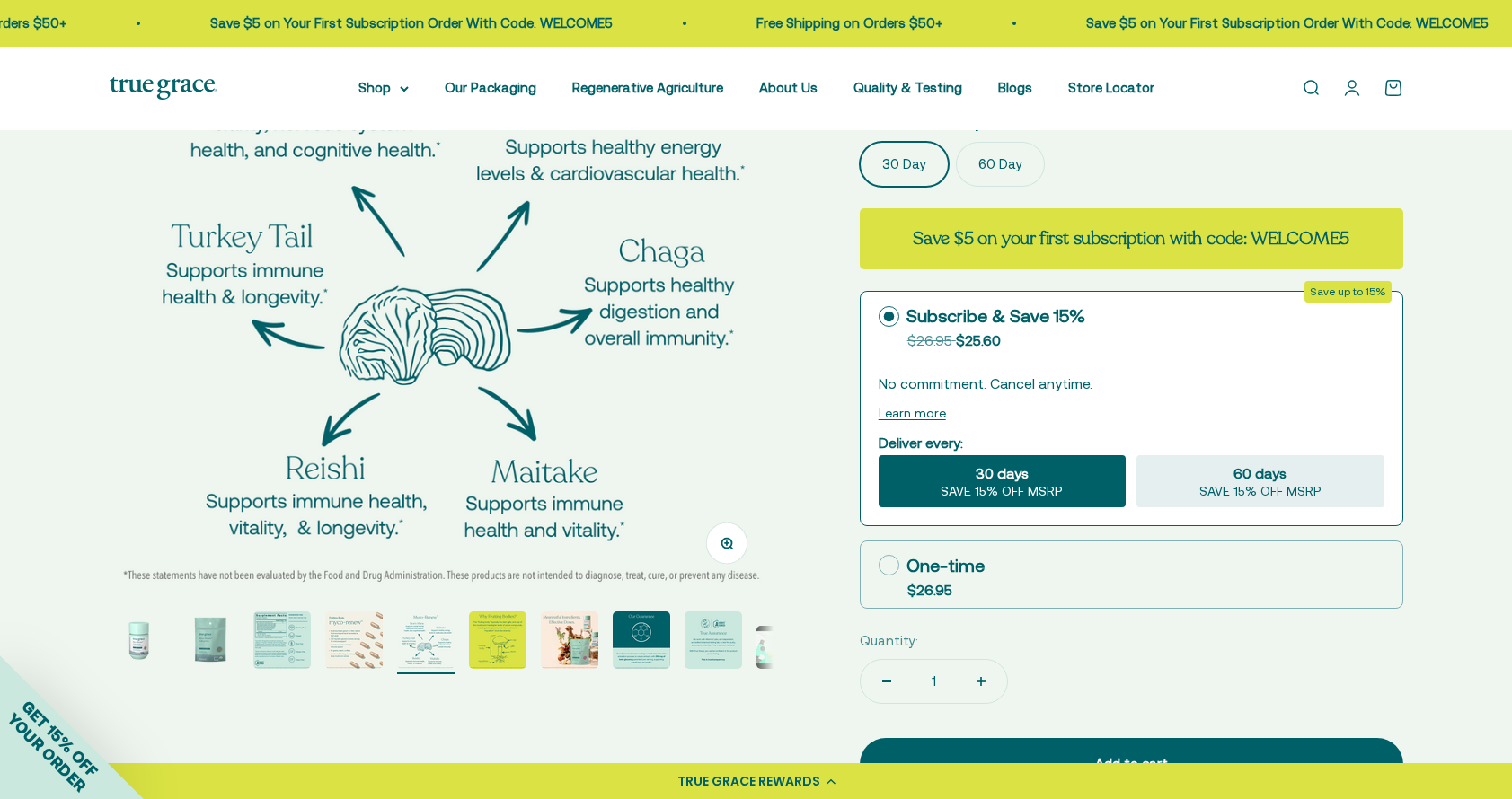
click at [470, 643] on img "Go to item 6" at bounding box center [498, 640] width 58 height 57
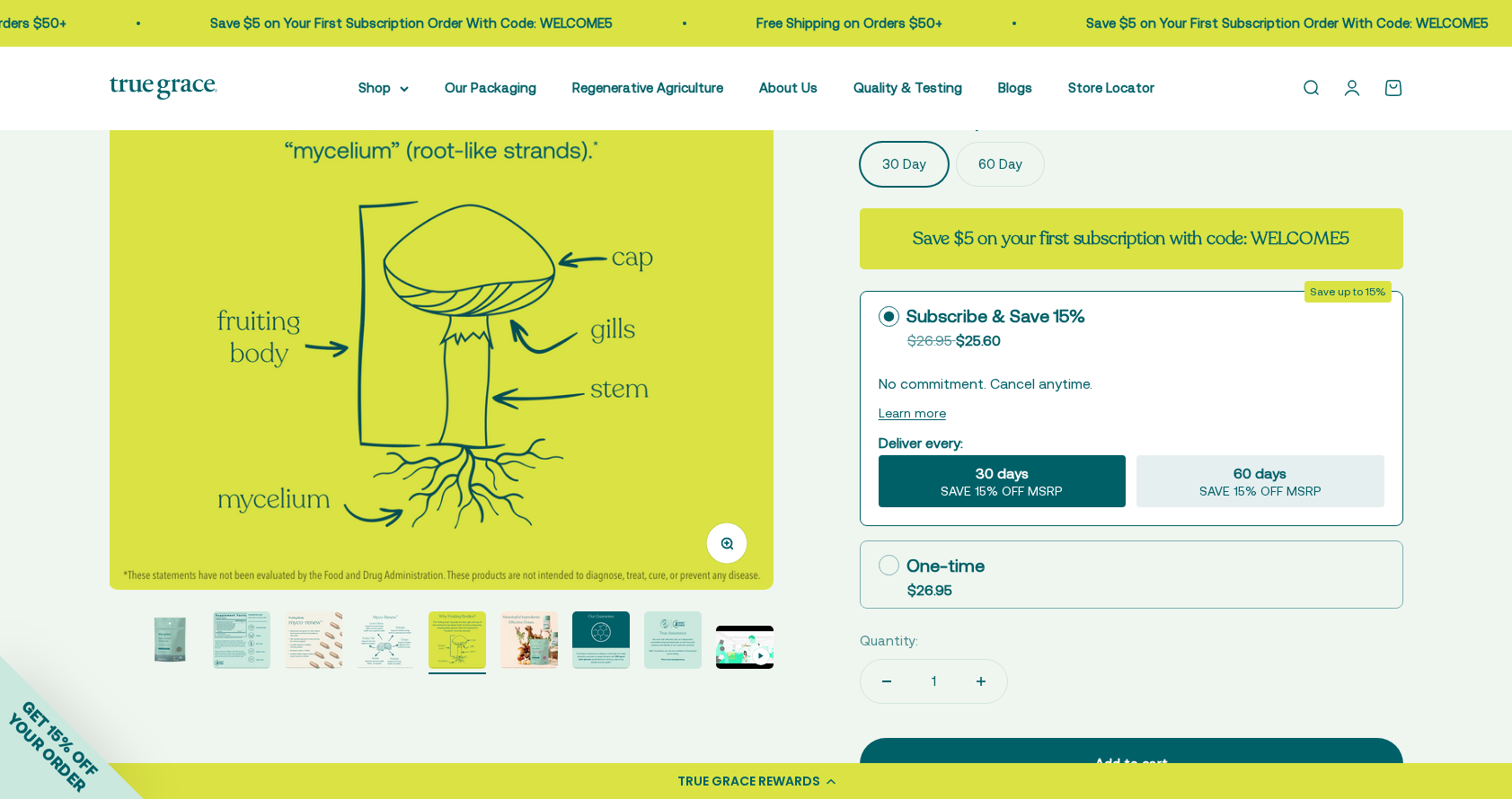
click at [521, 644] on img "Go to item 7" at bounding box center [529, 640] width 58 height 57
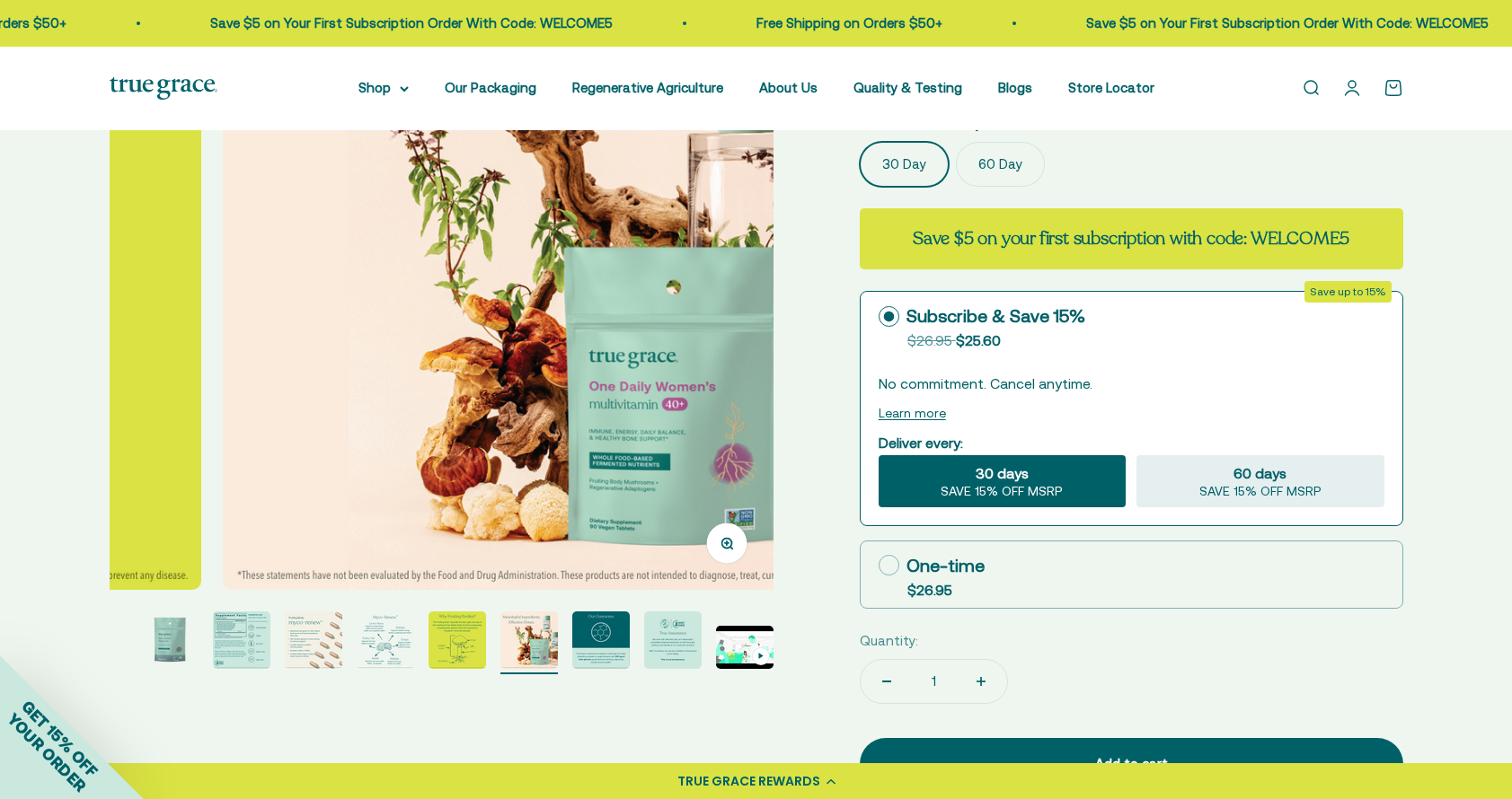
scroll to position [0, 4113]
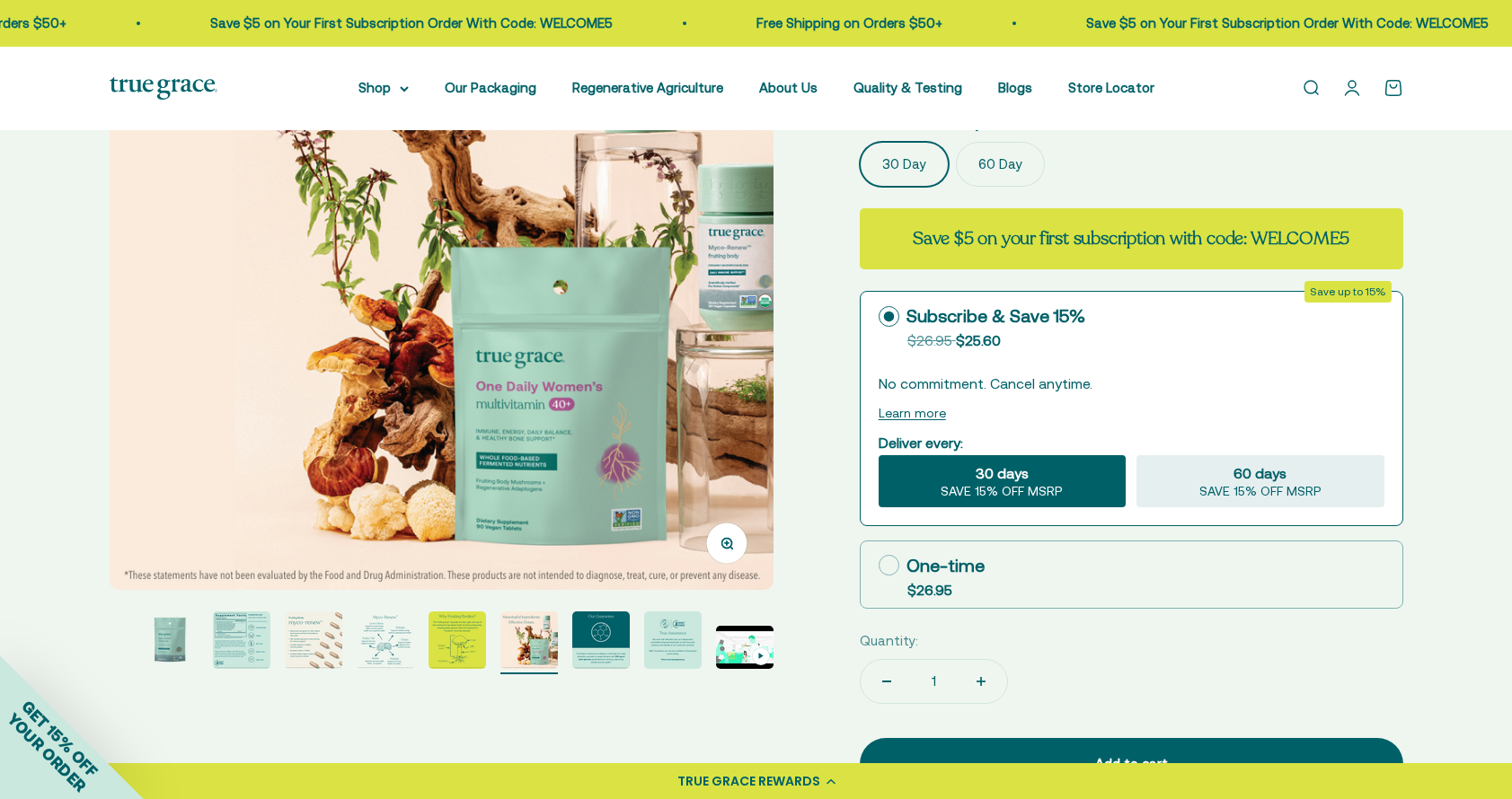
click at [384, 643] on img "Go to item 5" at bounding box center [386, 640] width 58 height 57
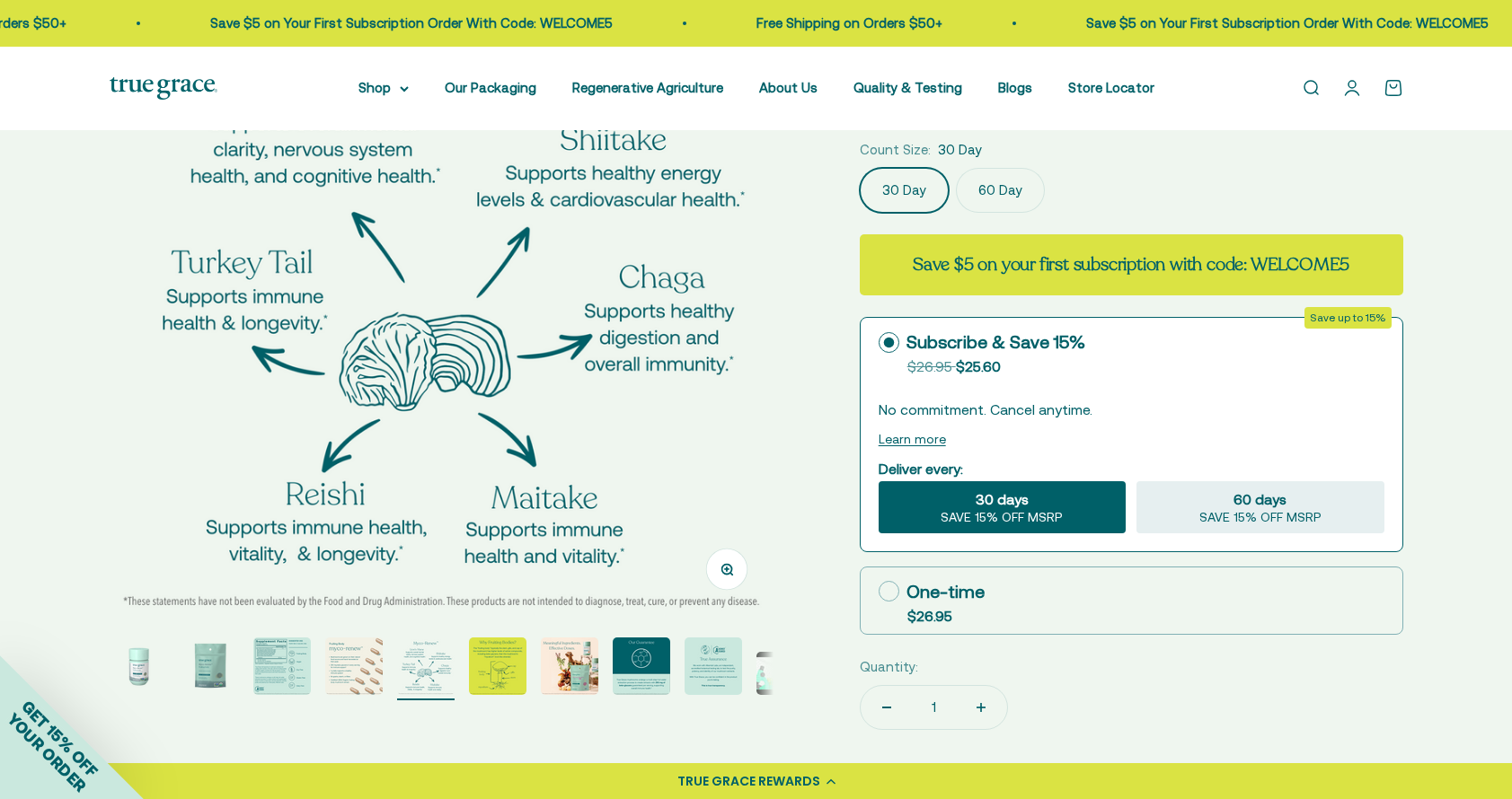
scroll to position [228, 0]
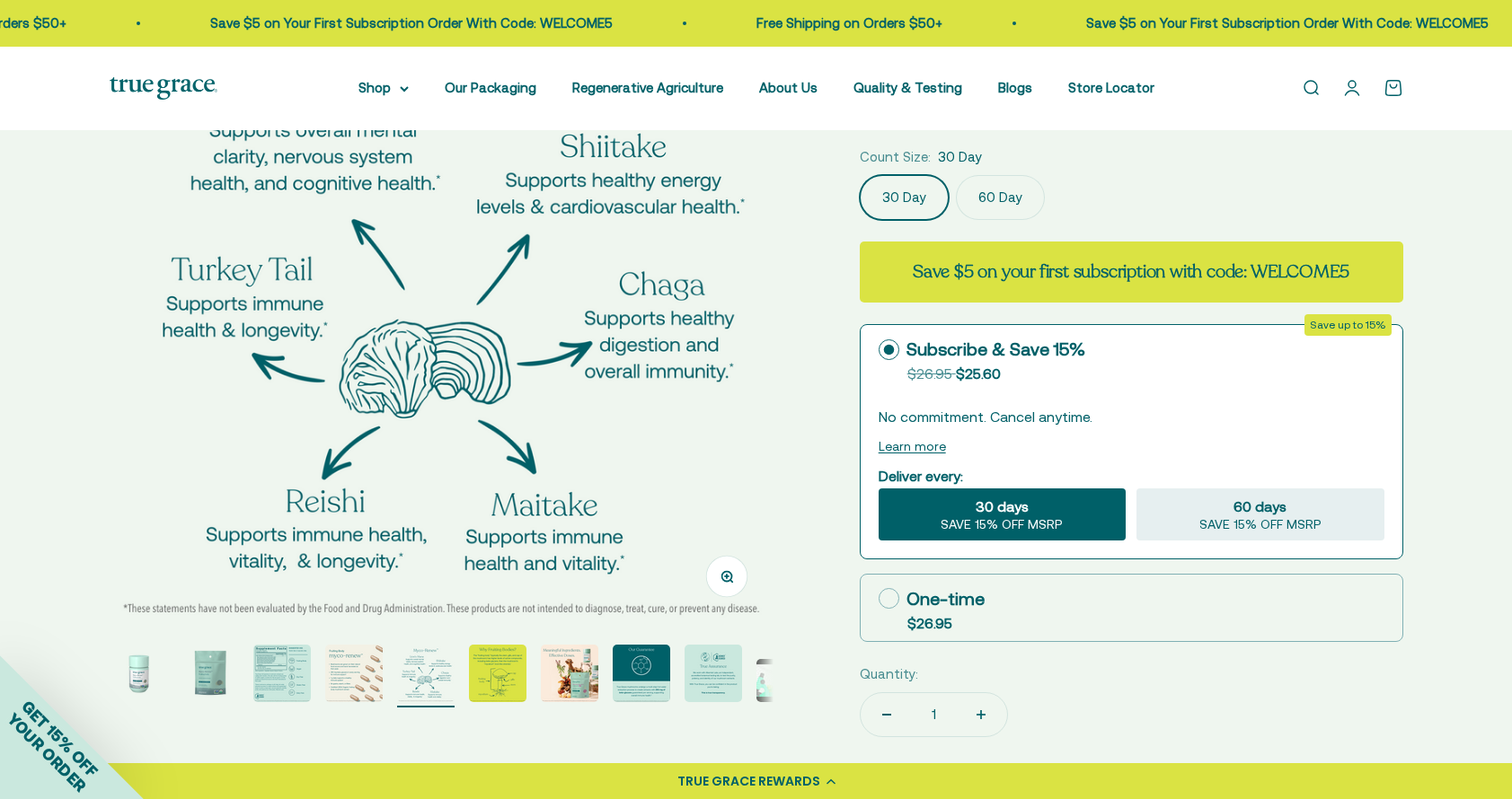
click at [509, 659] on img "Go to item 6" at bounding box center [498, 673] width 58 height 57
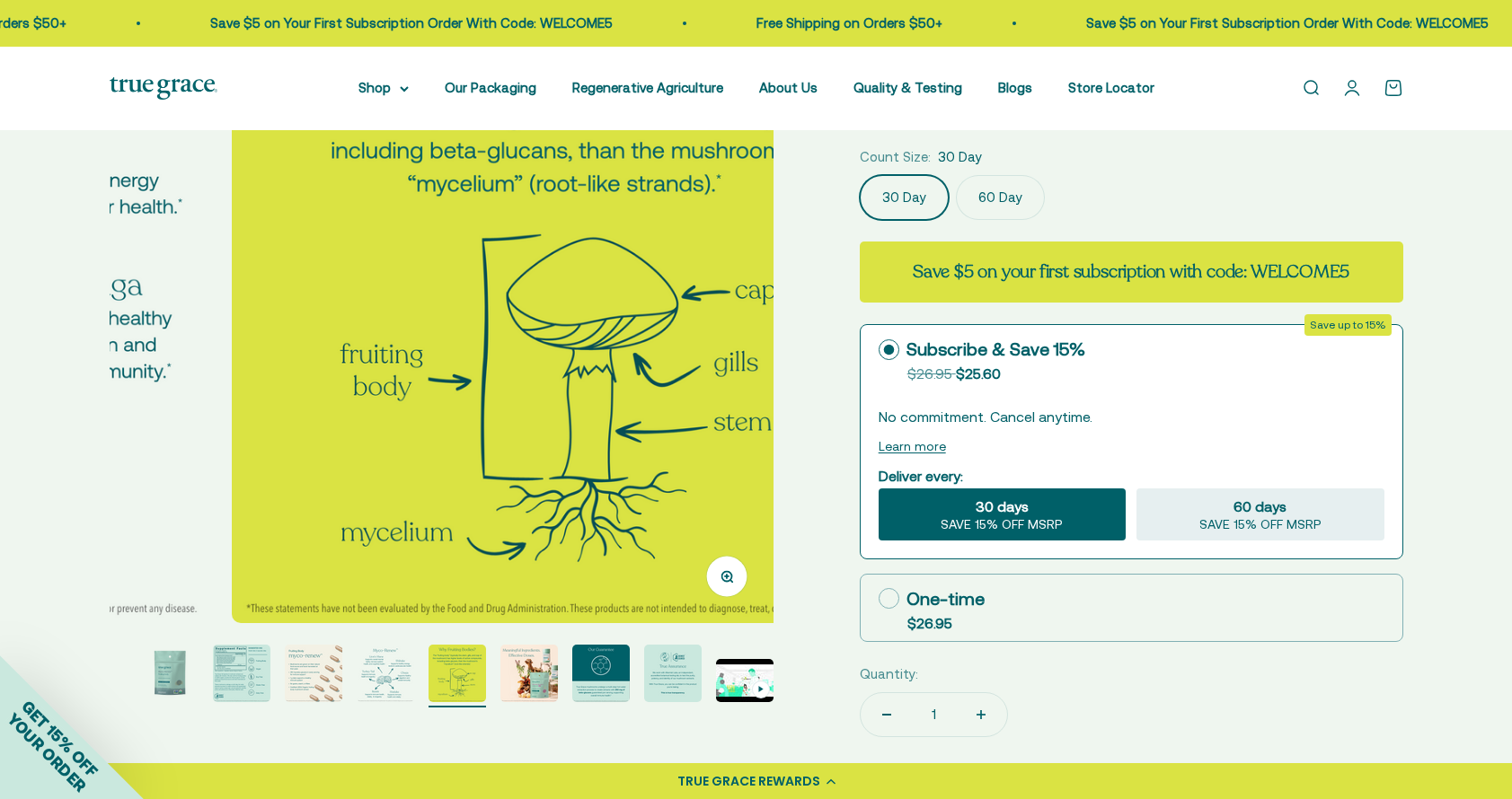
scroll to position [0, 3428]
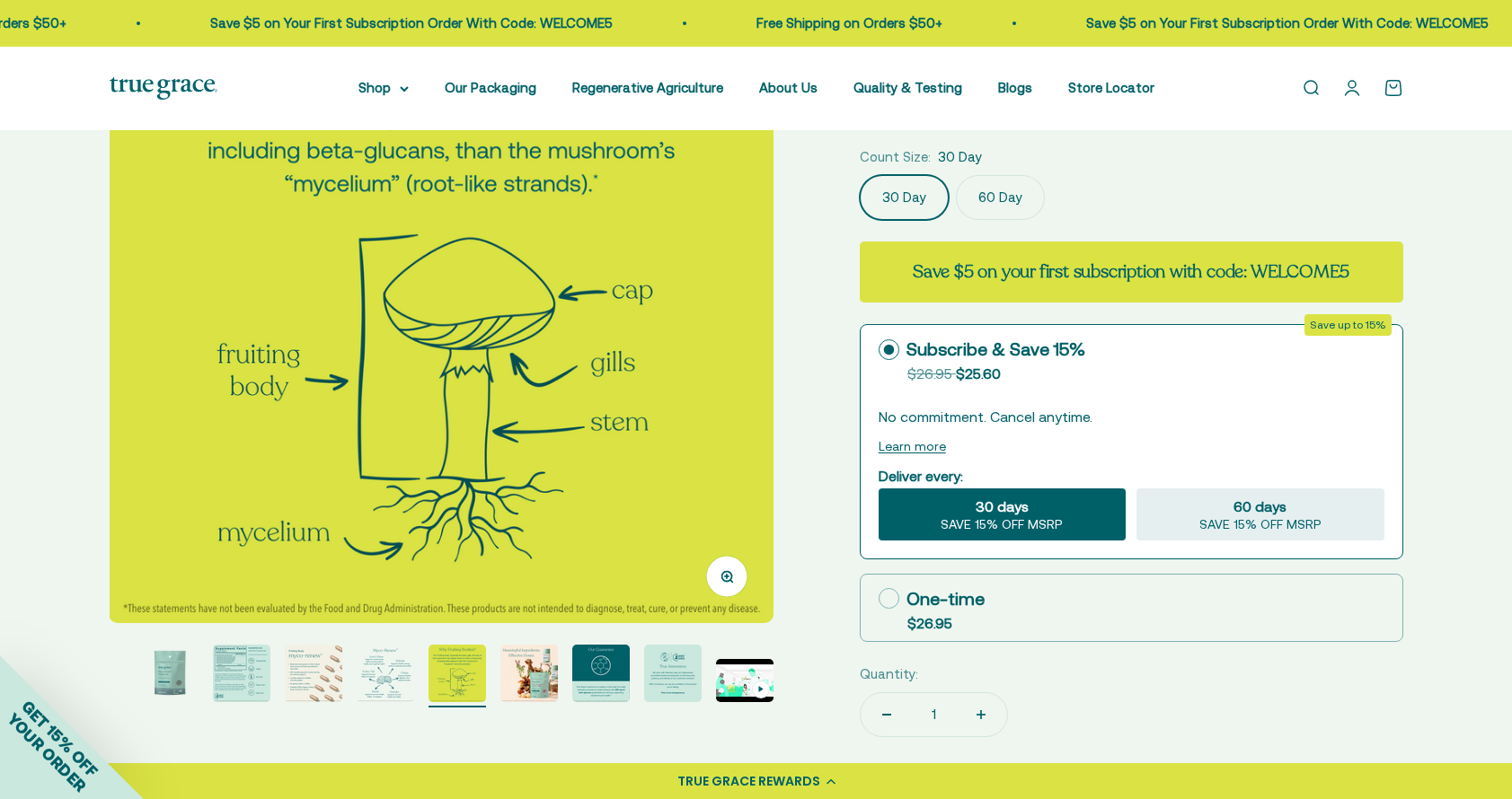
click at [570, 664] on page-dots at bounding box center [441, 675] width 663 height 62
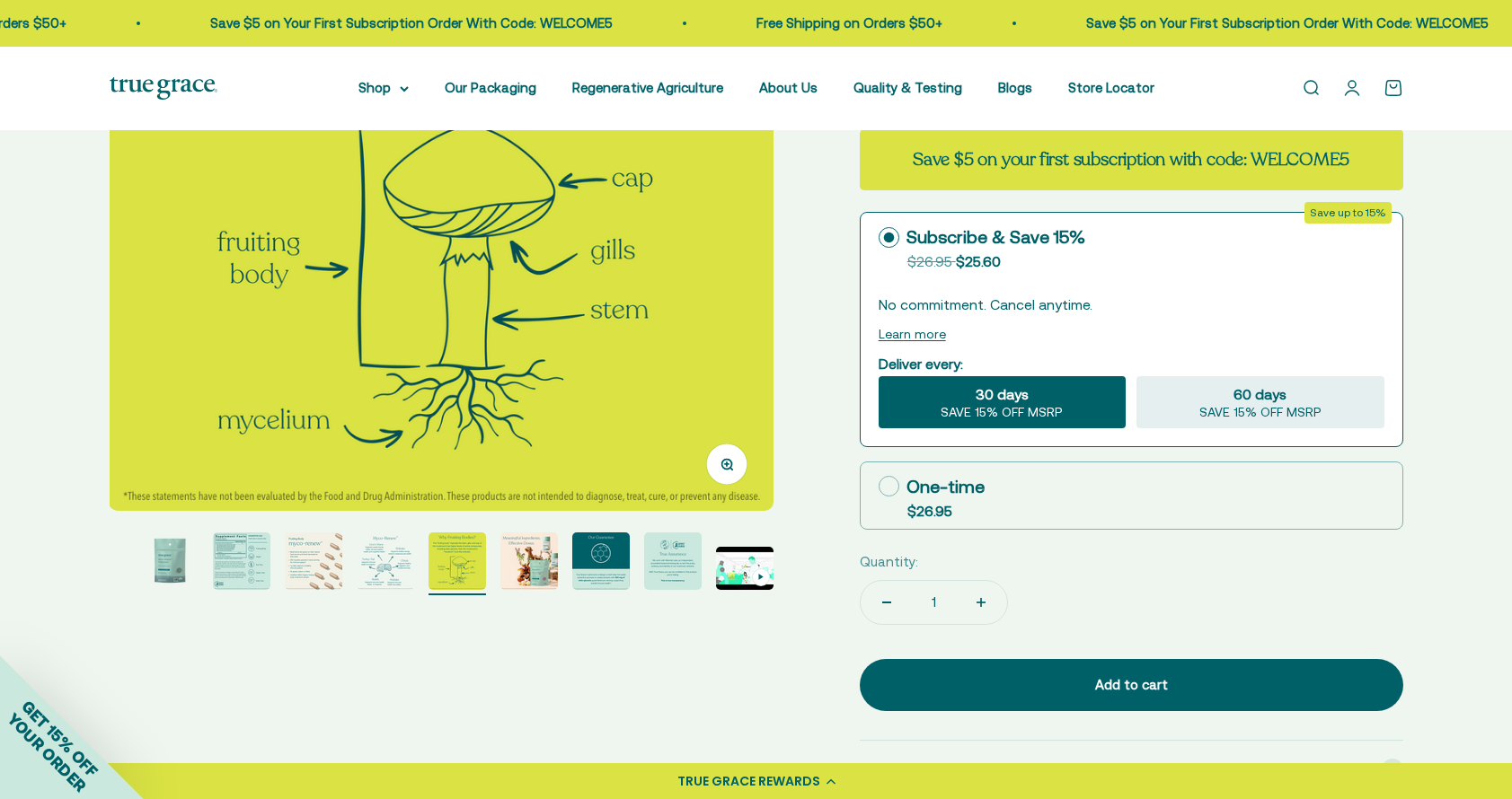
scroll to position [364, 0]
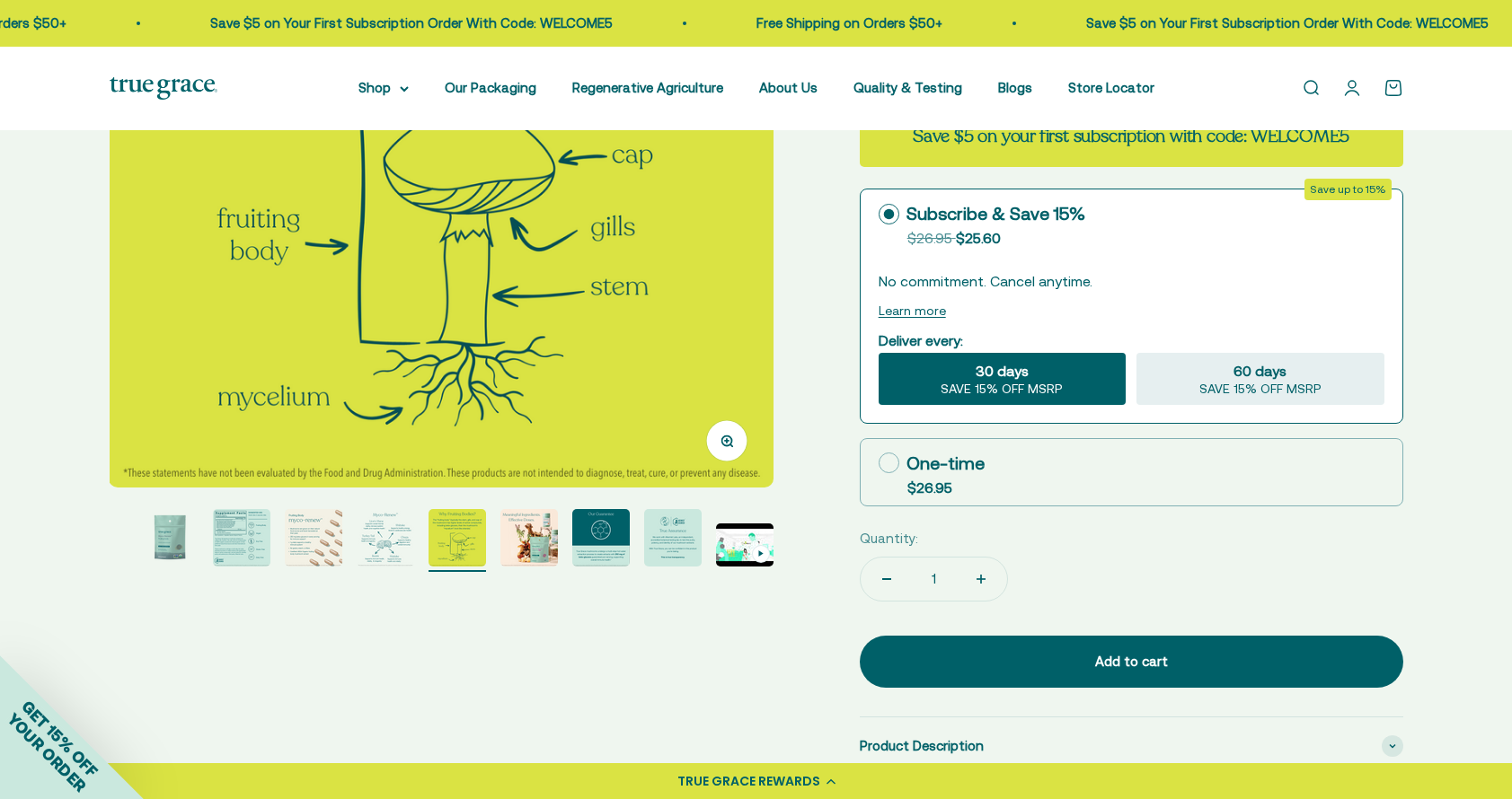
click at [687, 534] on img "Go to item 9" at bounding box center [673, 538] width 58 height 57
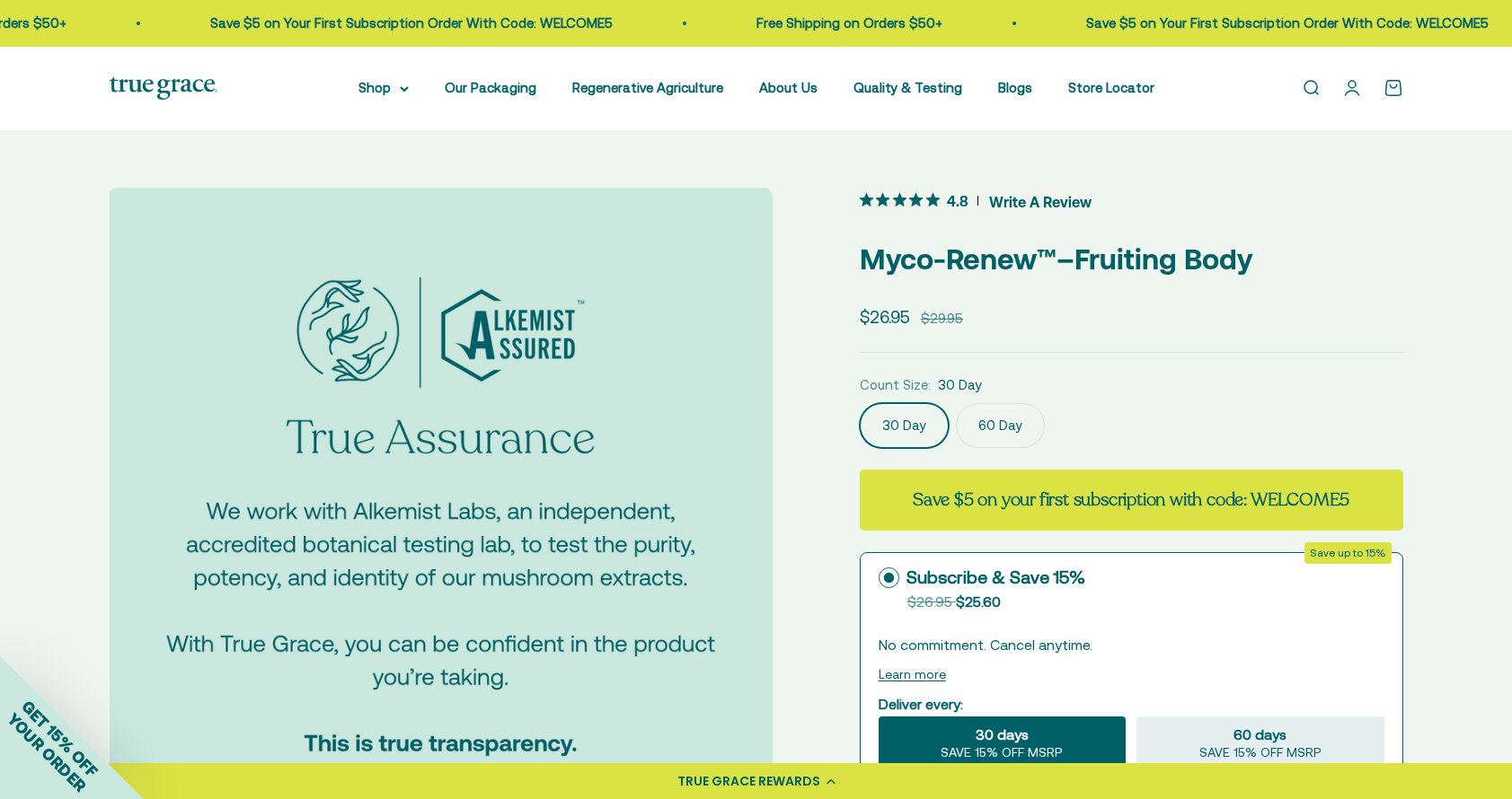
scroll to position [0, 0]
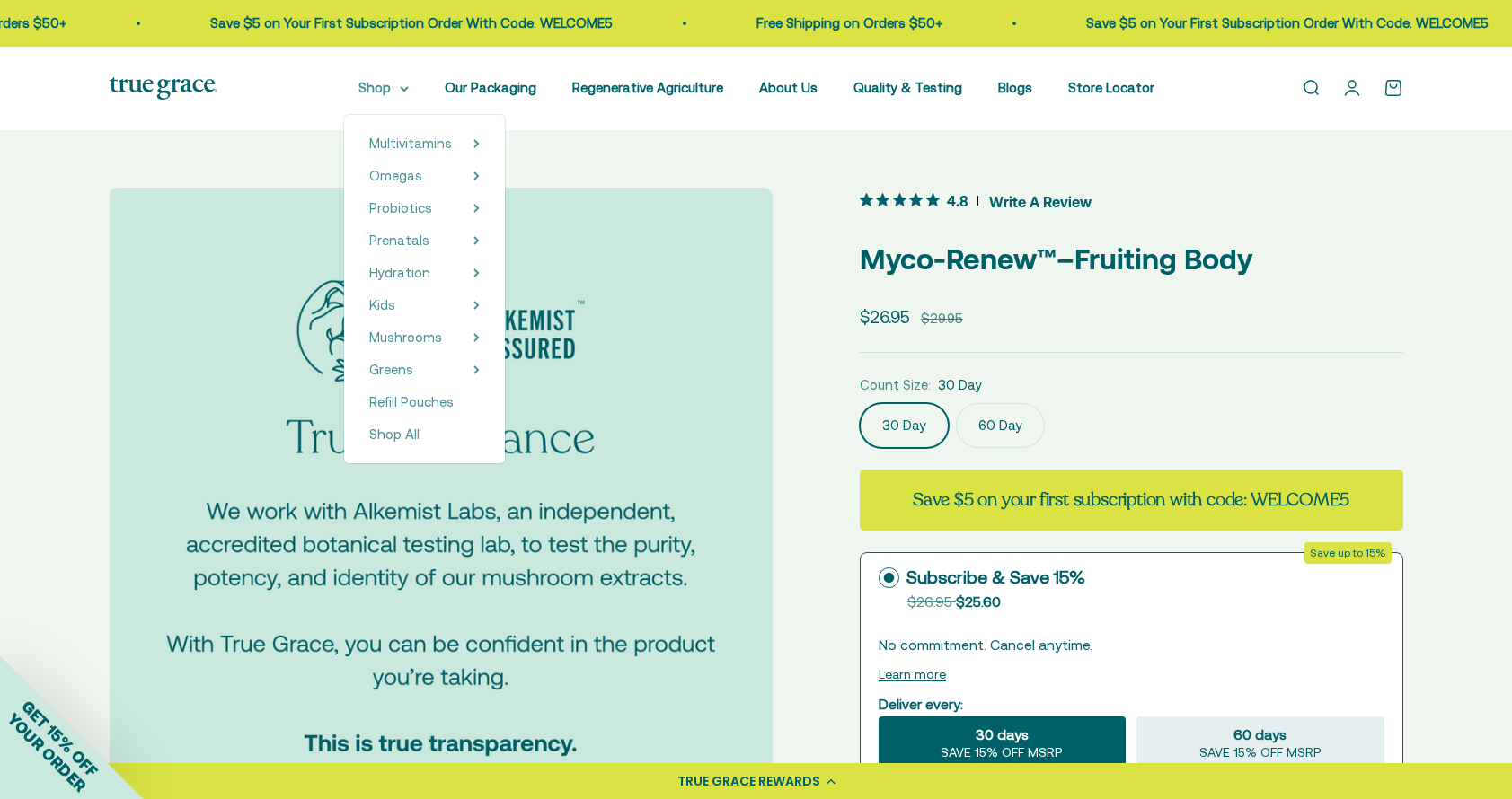
click at [392, 85] on summary "Shop" at bounding box center [383, 88] width 51 height 22
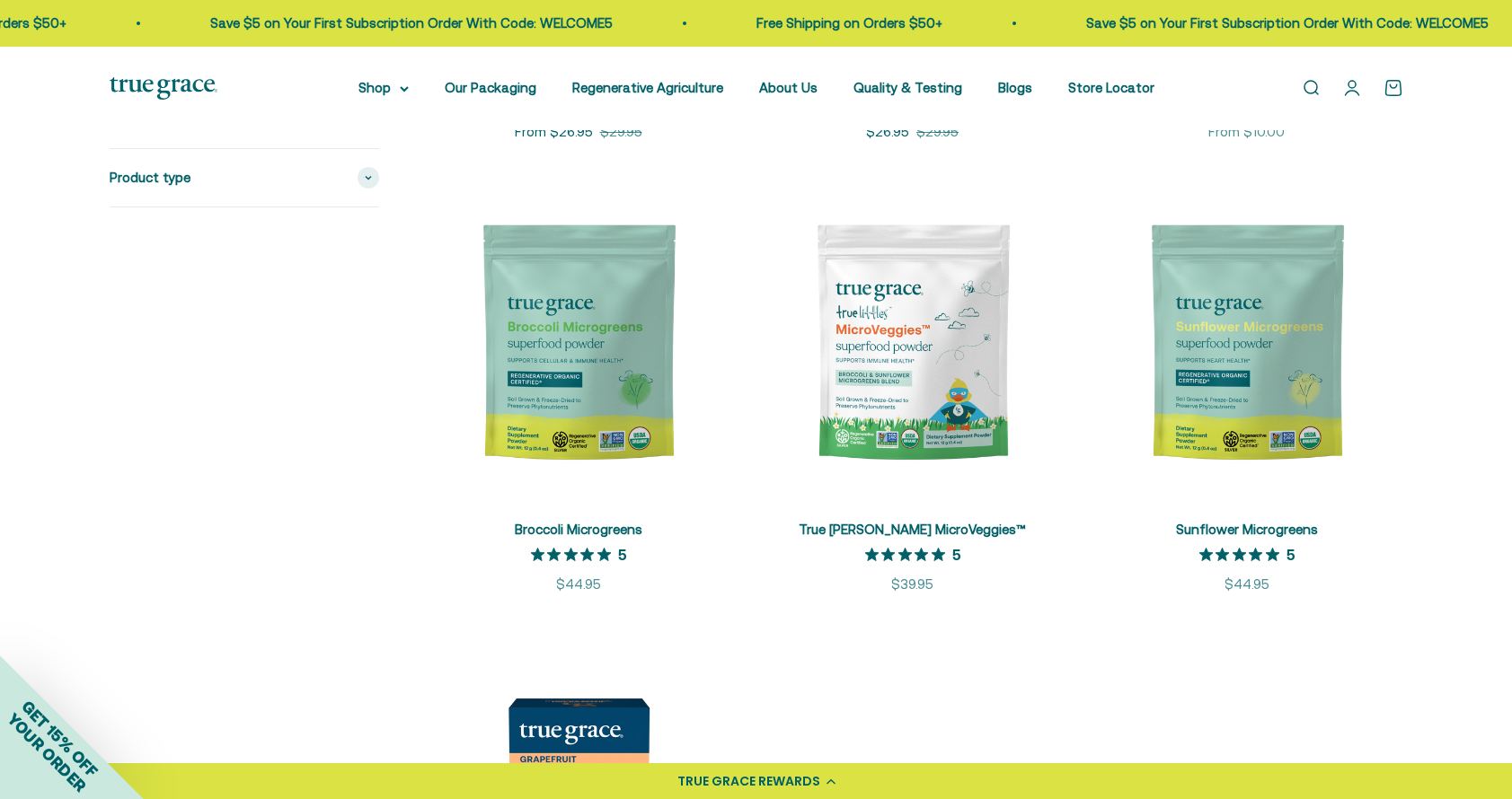
scroll to position [3052, 0]
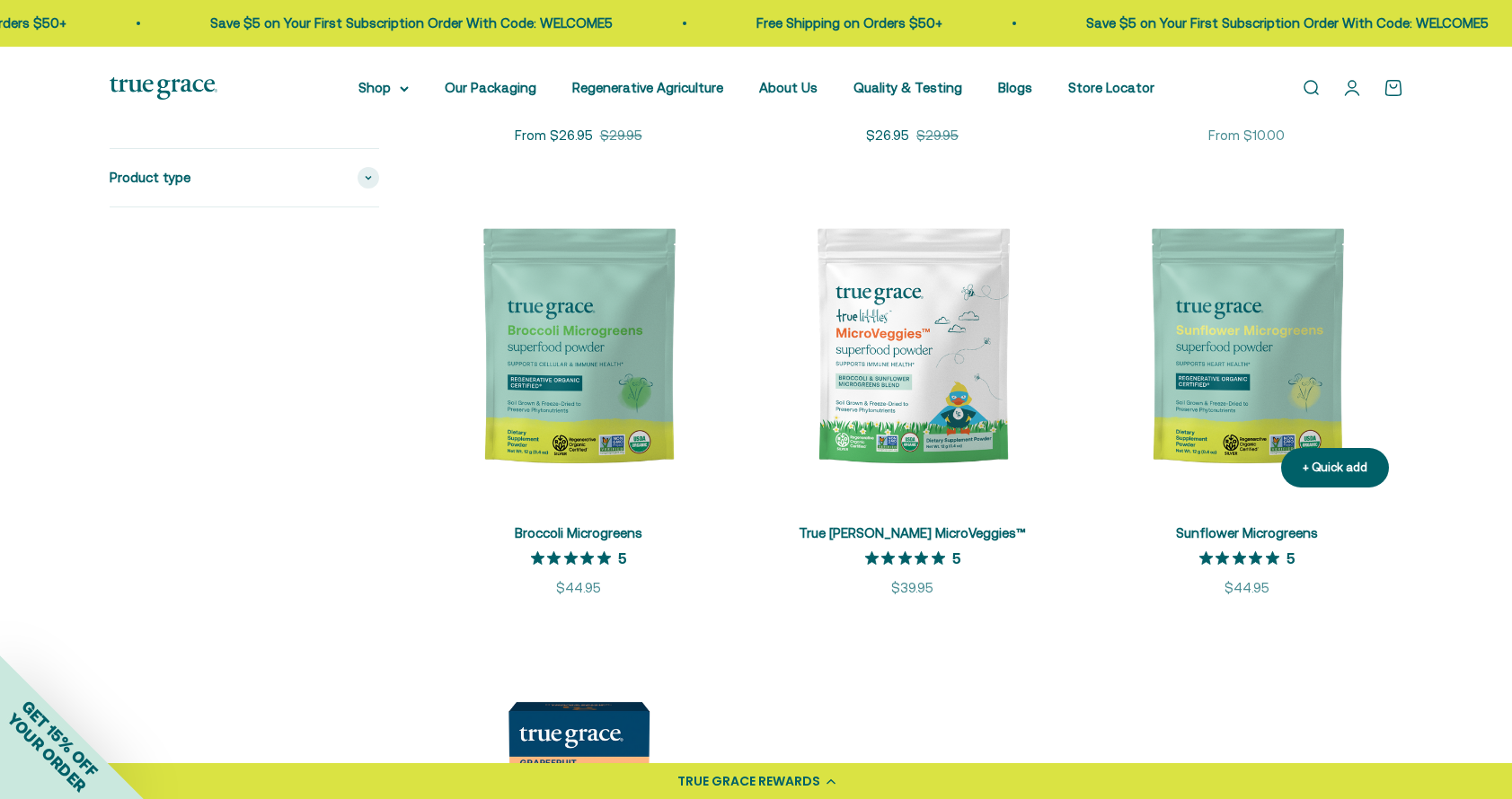
click at [1215, 371] on img at bounding box center [1246, 345] width 312 height 312
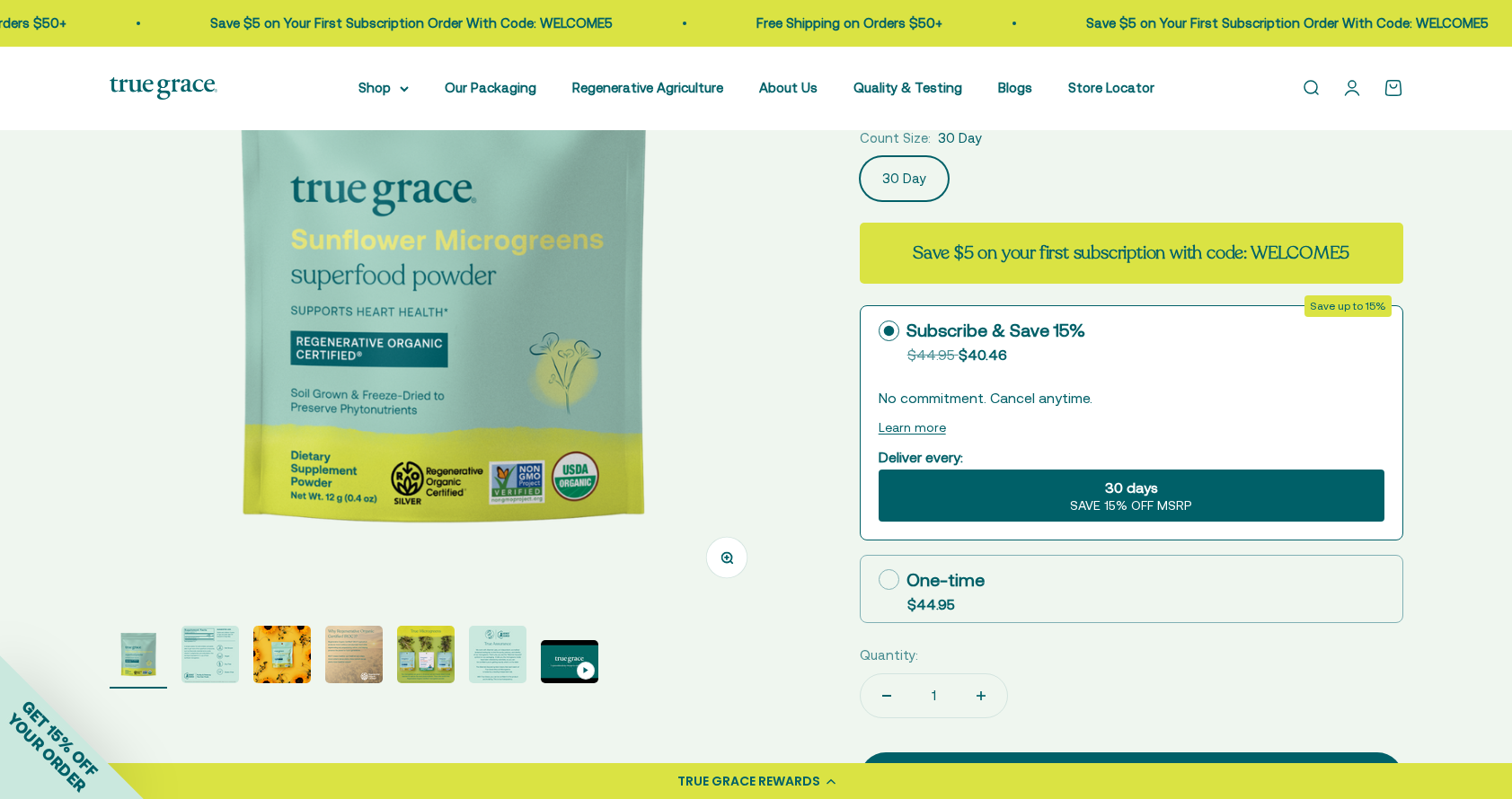
click at [218, 658] on img "Go to item 2" at bounding box center [210, 654] width 58 height 57
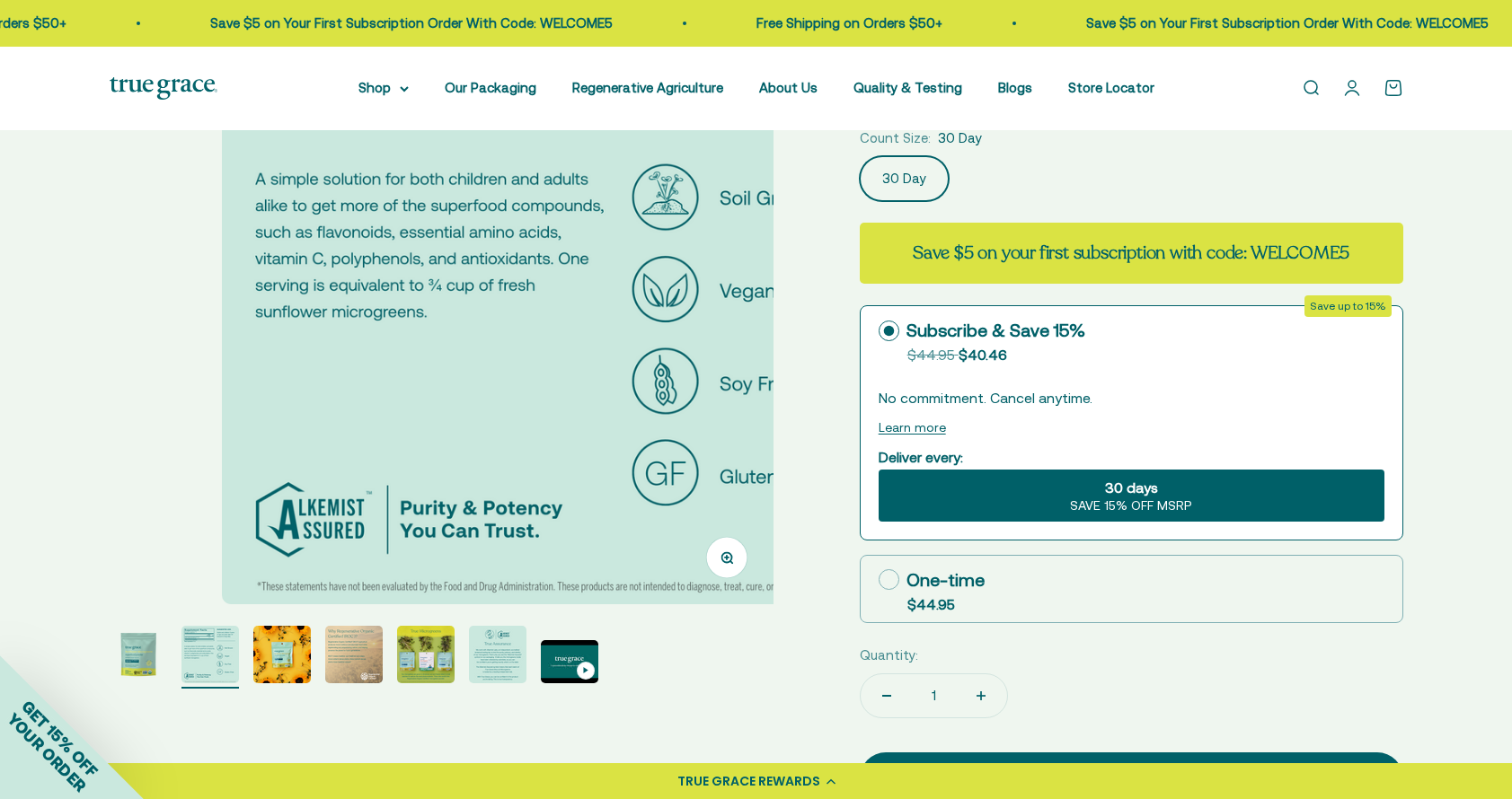
scroll to position [0, 685]
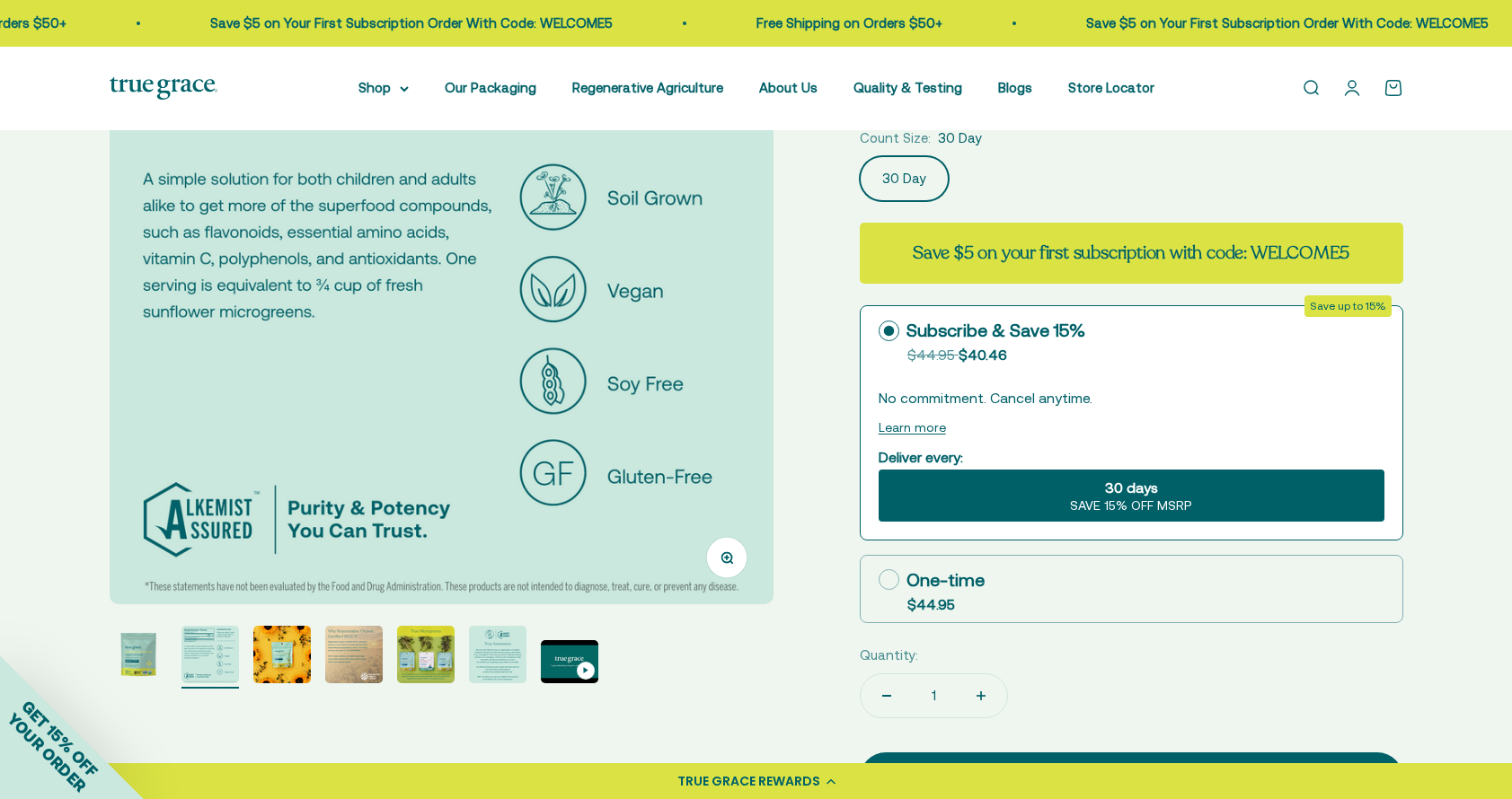
click at [291, 648] on img "Go to item 3" at bounding box center [282, 654] width 58 height 57
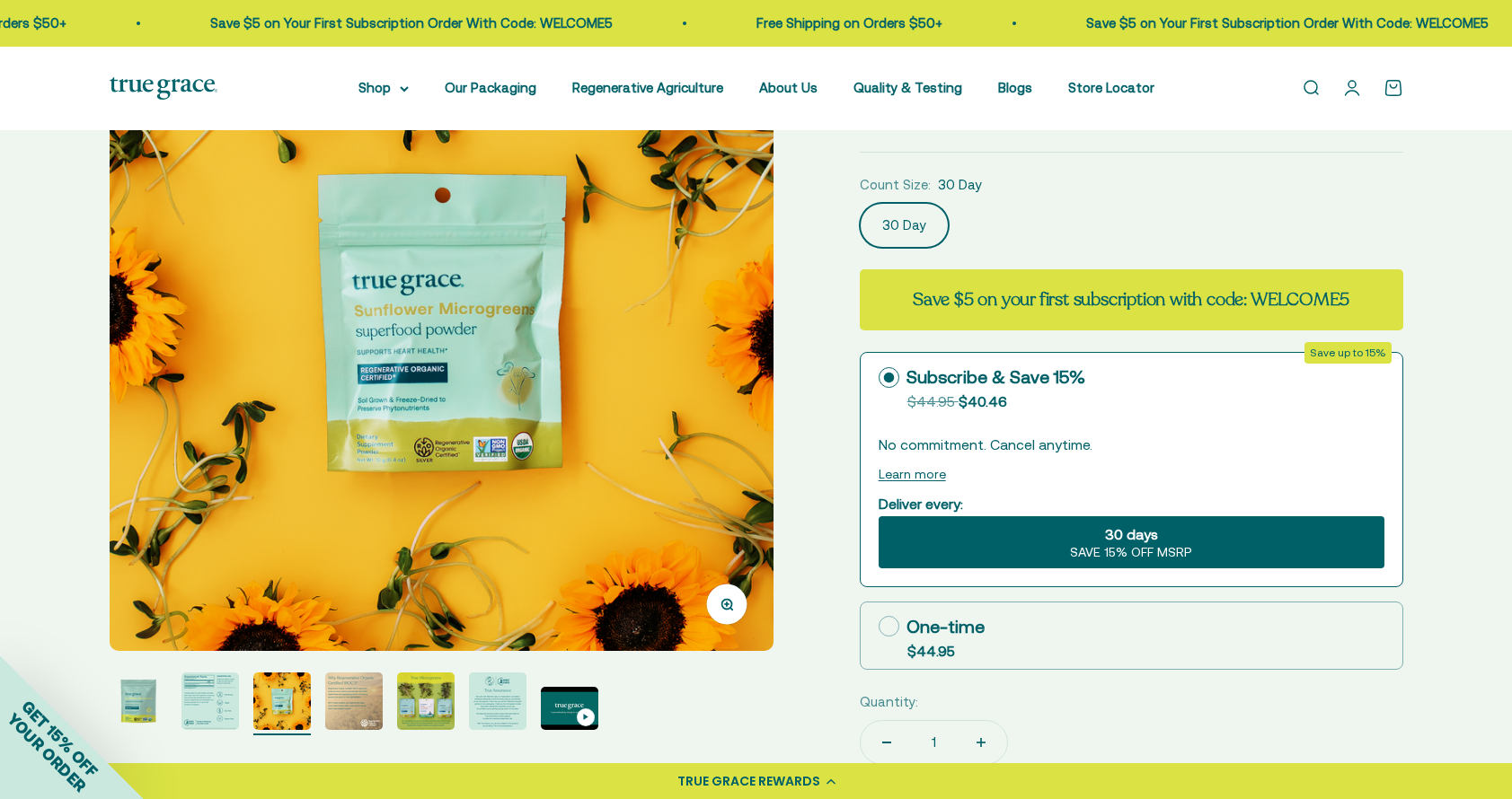
scroll to position [201, 0]
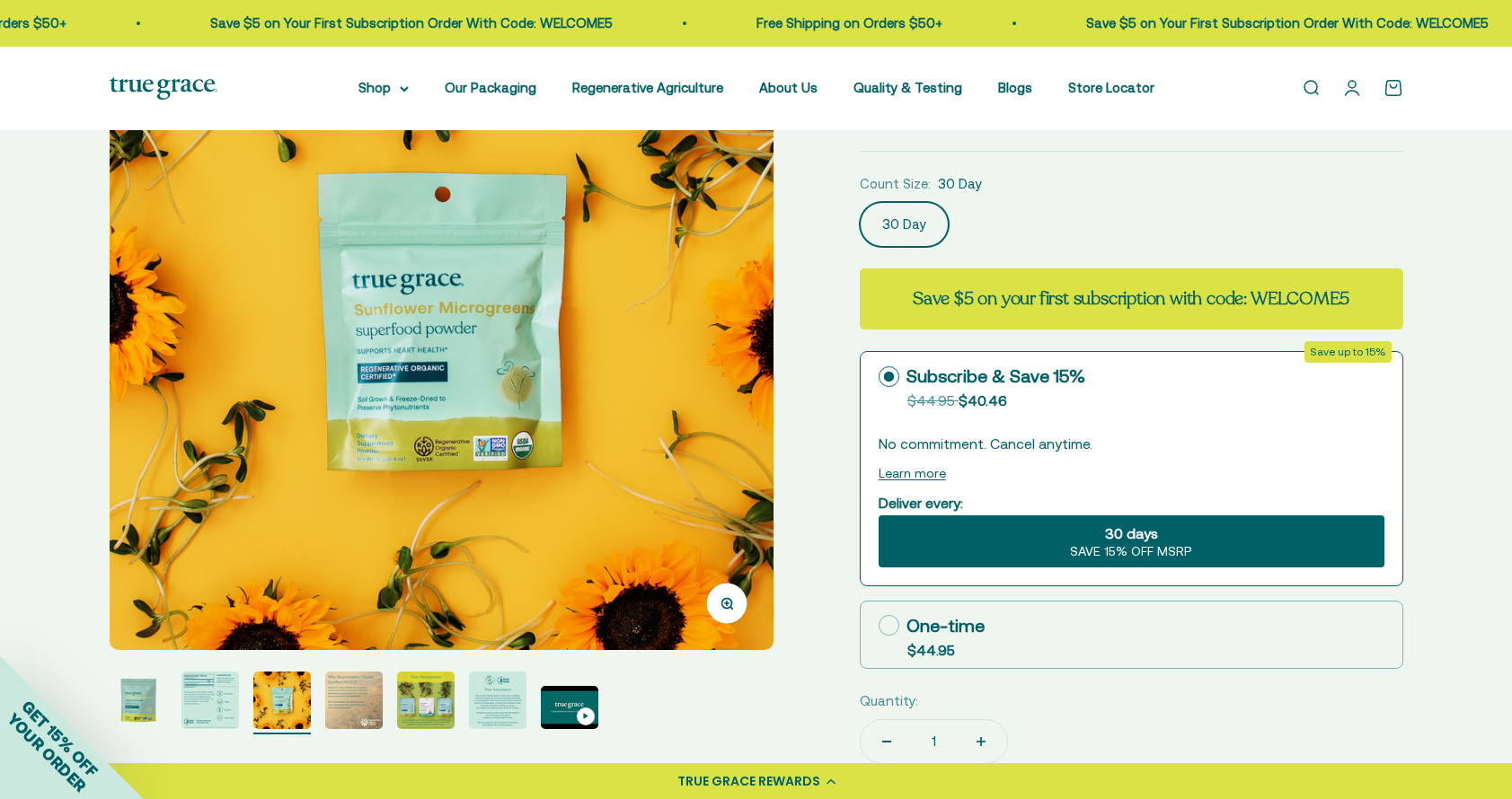
click at [498, 700] on img "Go to item 6" at bounding box center [498, 701] width 58 height 57
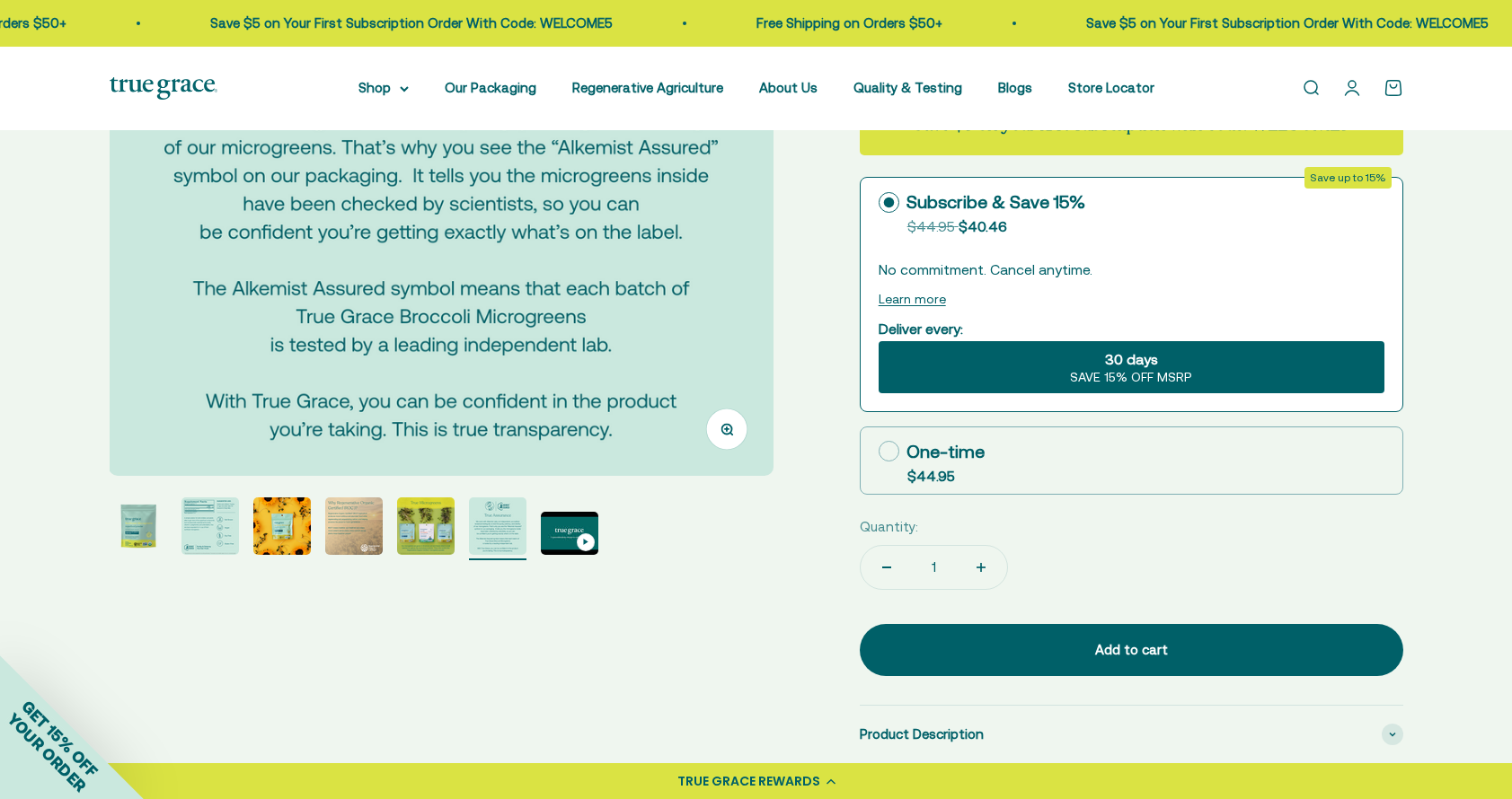
scroll to position [392, 0]
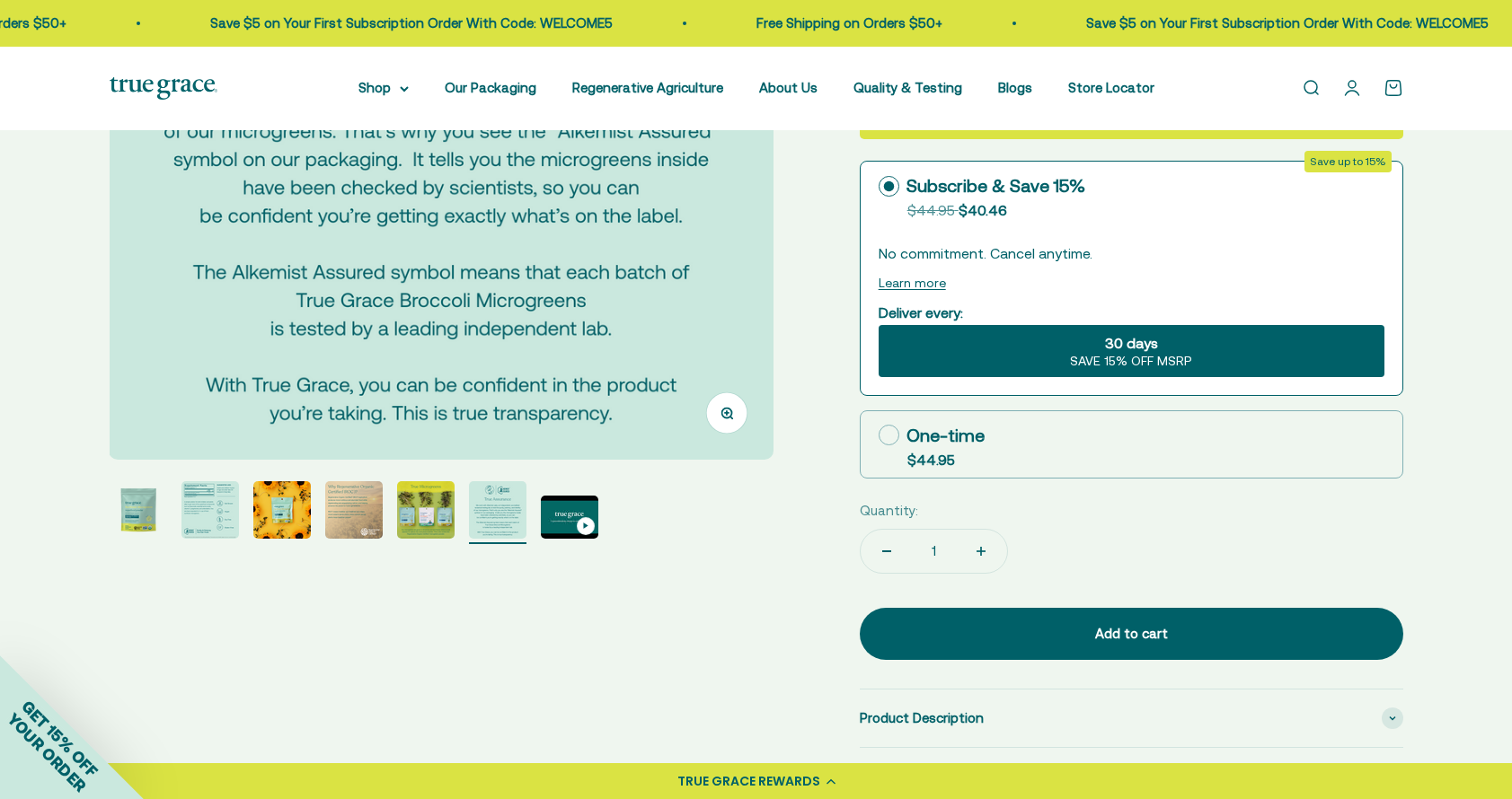
click at [420, 514] on img "Go to item 5" at bounding box center [425, 511] width 58 height 57
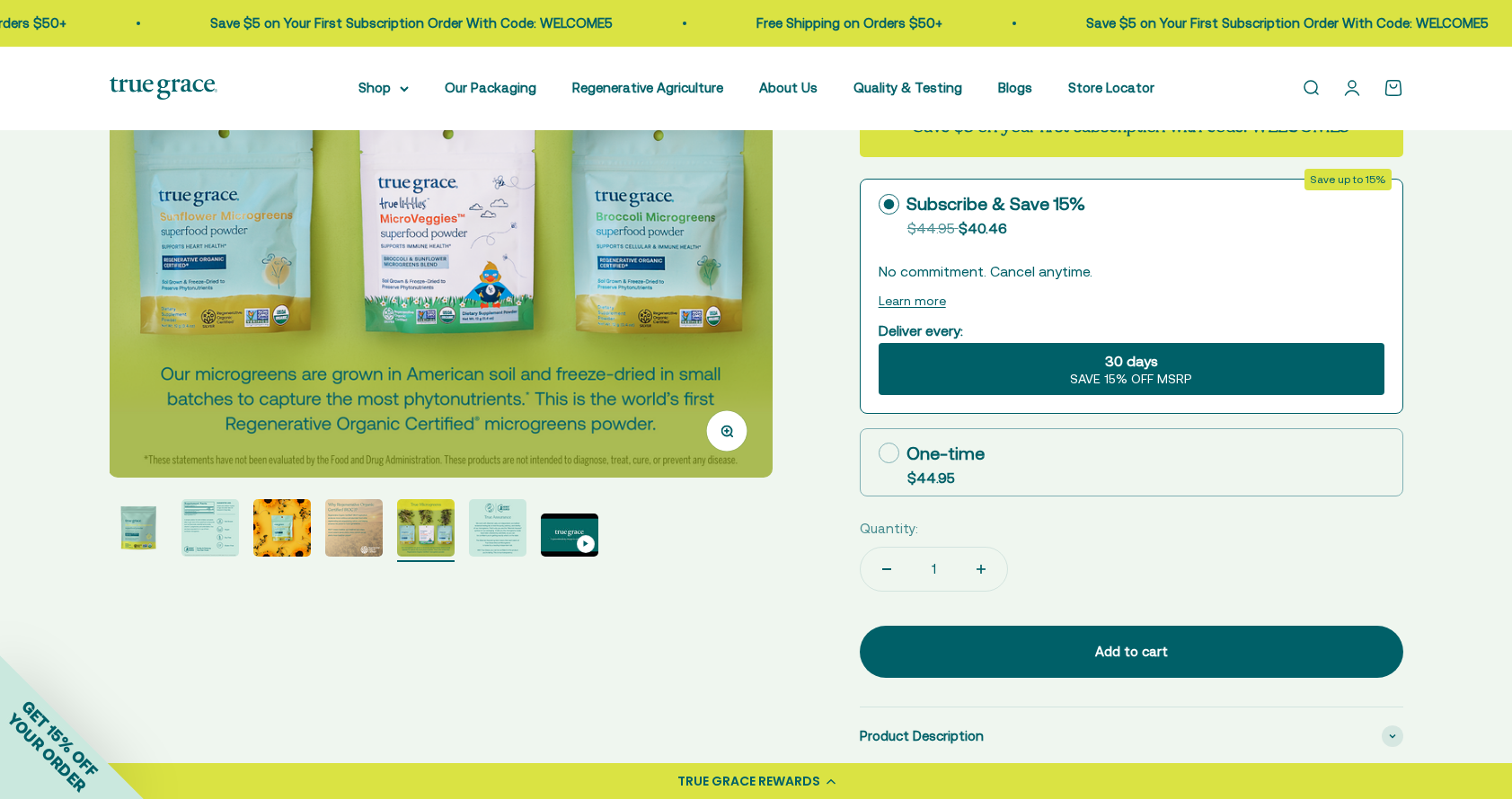
scroll to position [367, 0]
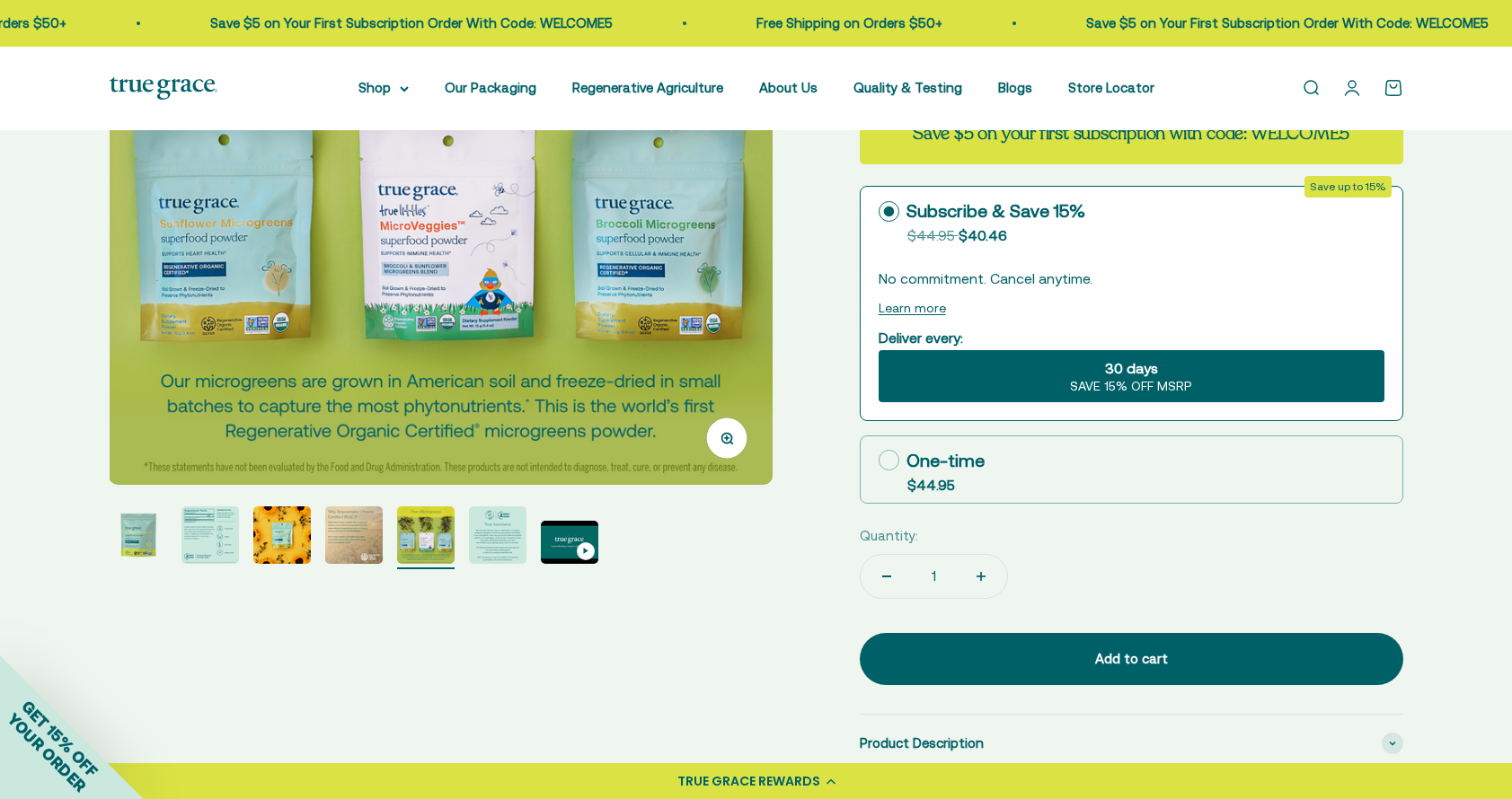
click at [350, 526] on img "Go to item 4" at bounding box center [354, 535] width 58 height 57
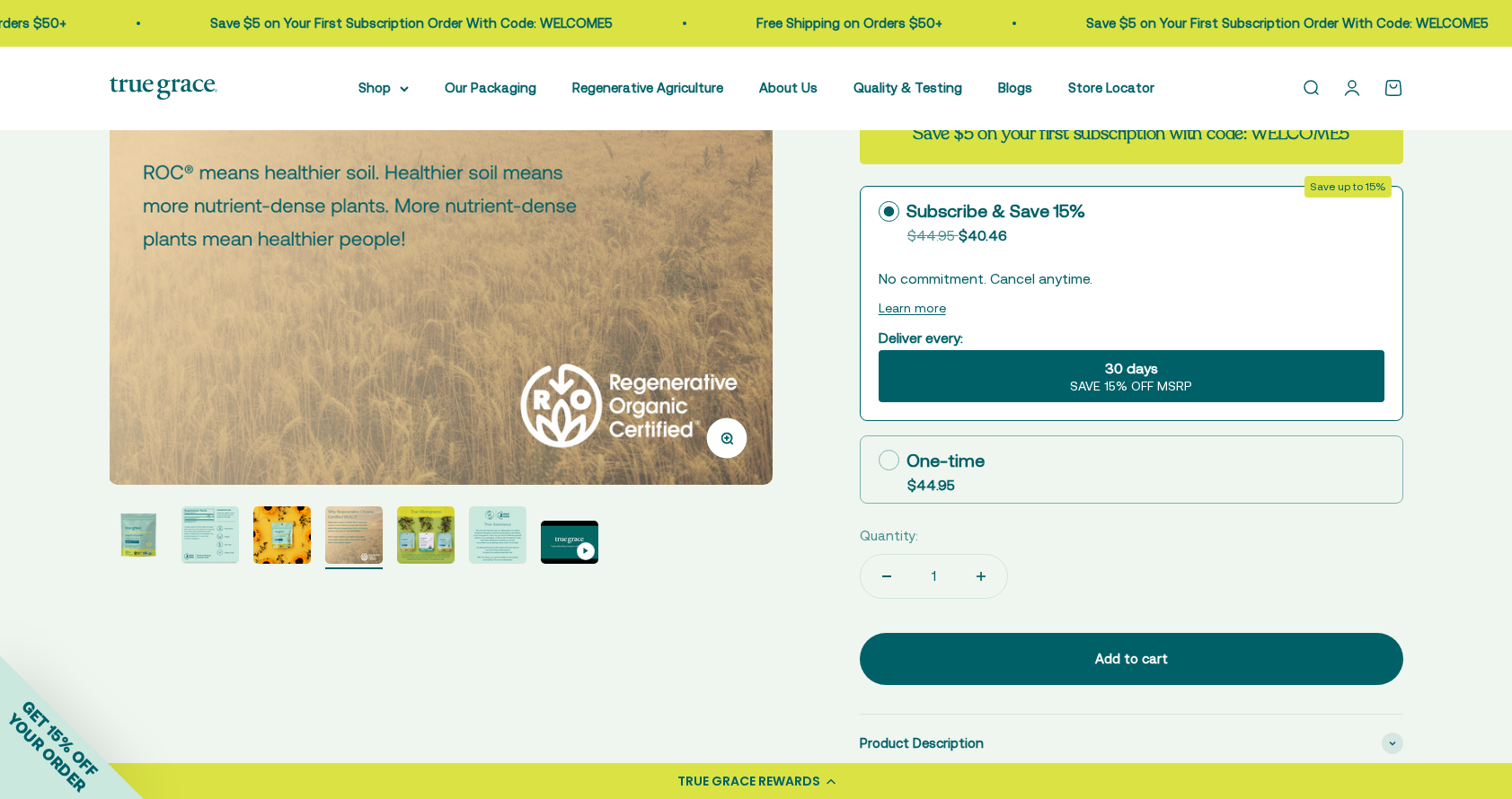
click at [282, 543] on img "Go to item 3" at bounding box center [282, 535] width 58 height 57
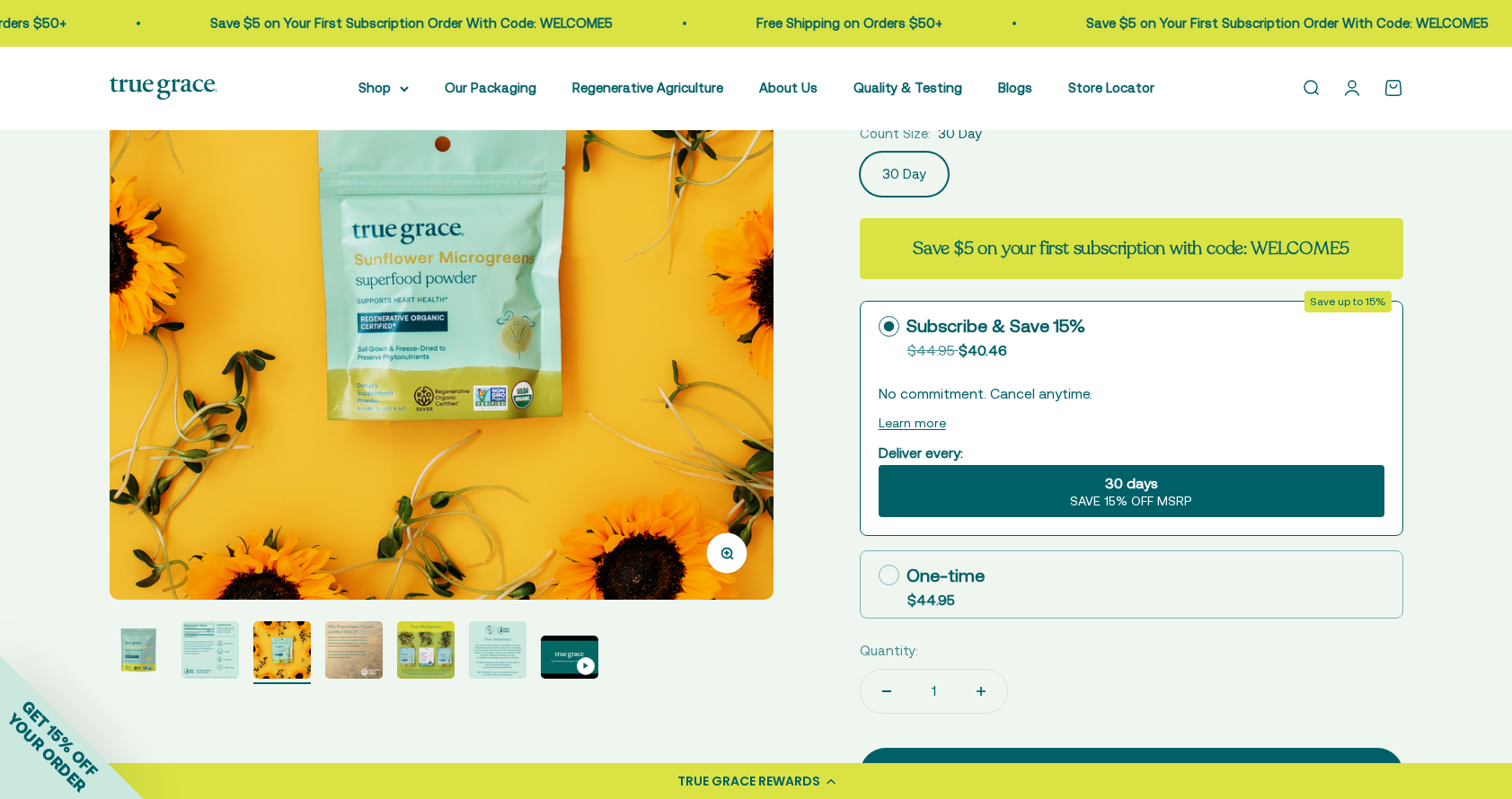
scroll to position [237, 0]
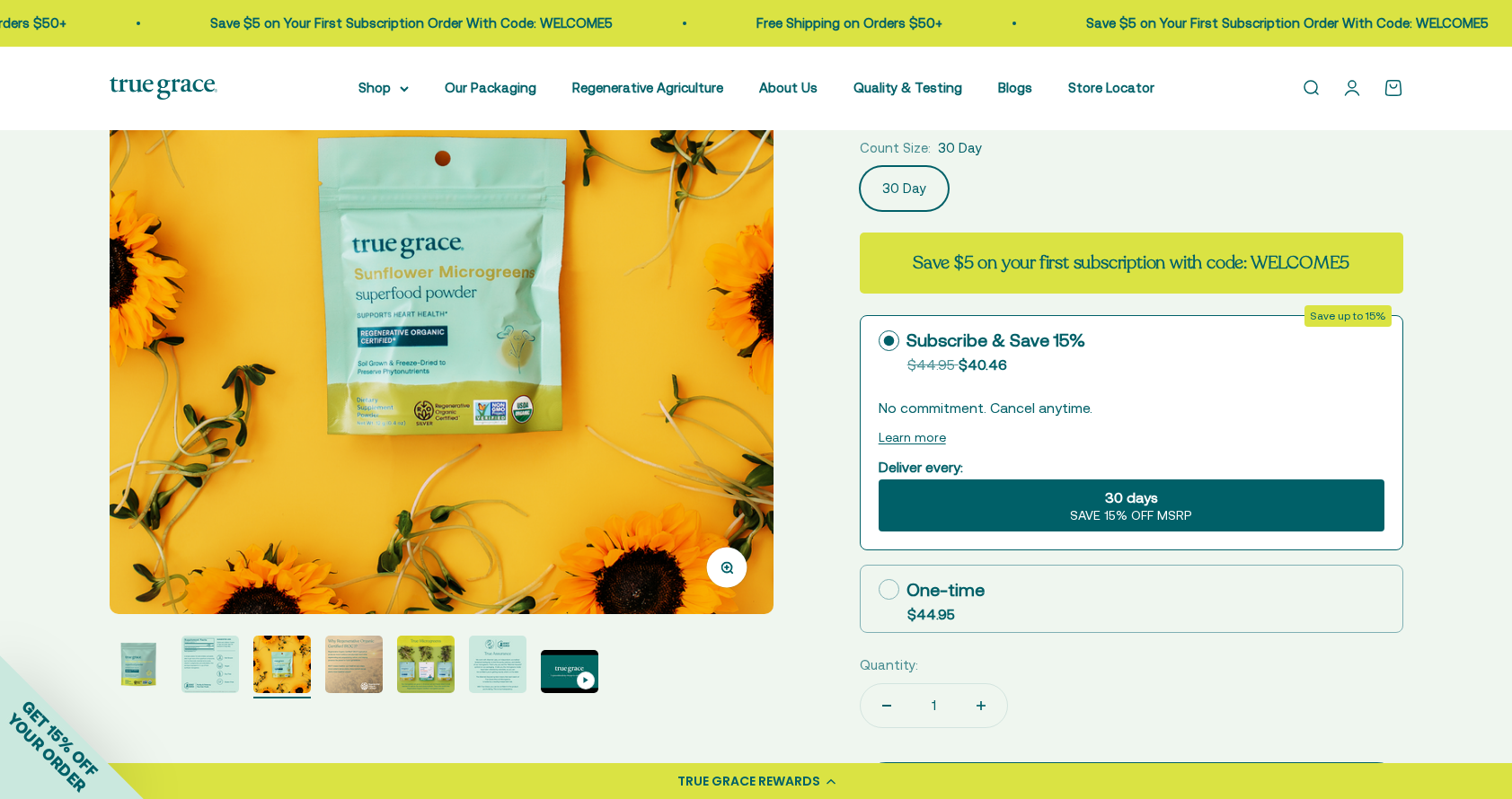
click at [220, 653] on img "Go to item 2" at bounding box center [210, 664] width 58 height 57
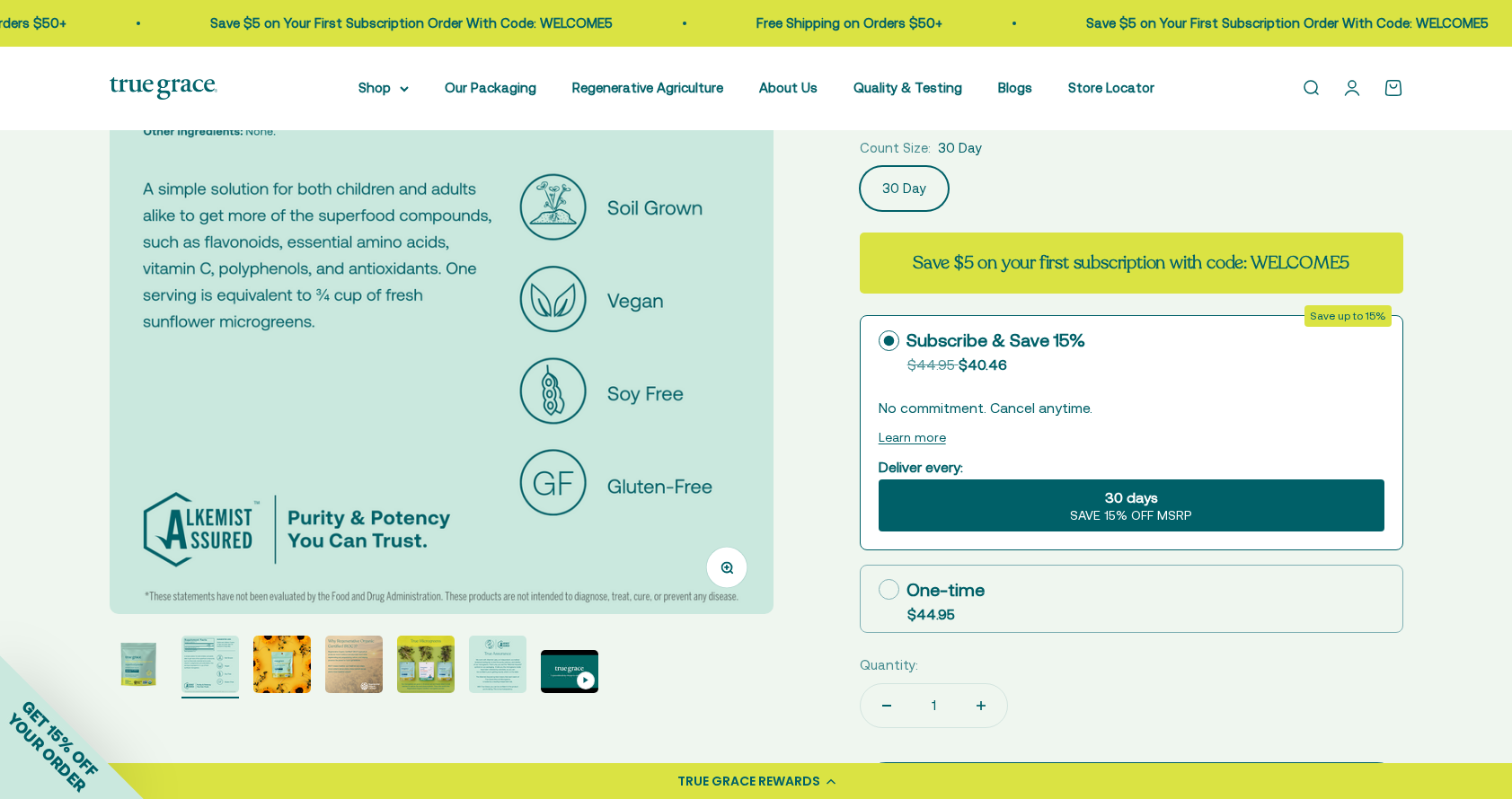
click at [137, 667] on div "GET 15% OFF YOUR ORDER" at bounding box center [71, 727] width 144 height 144
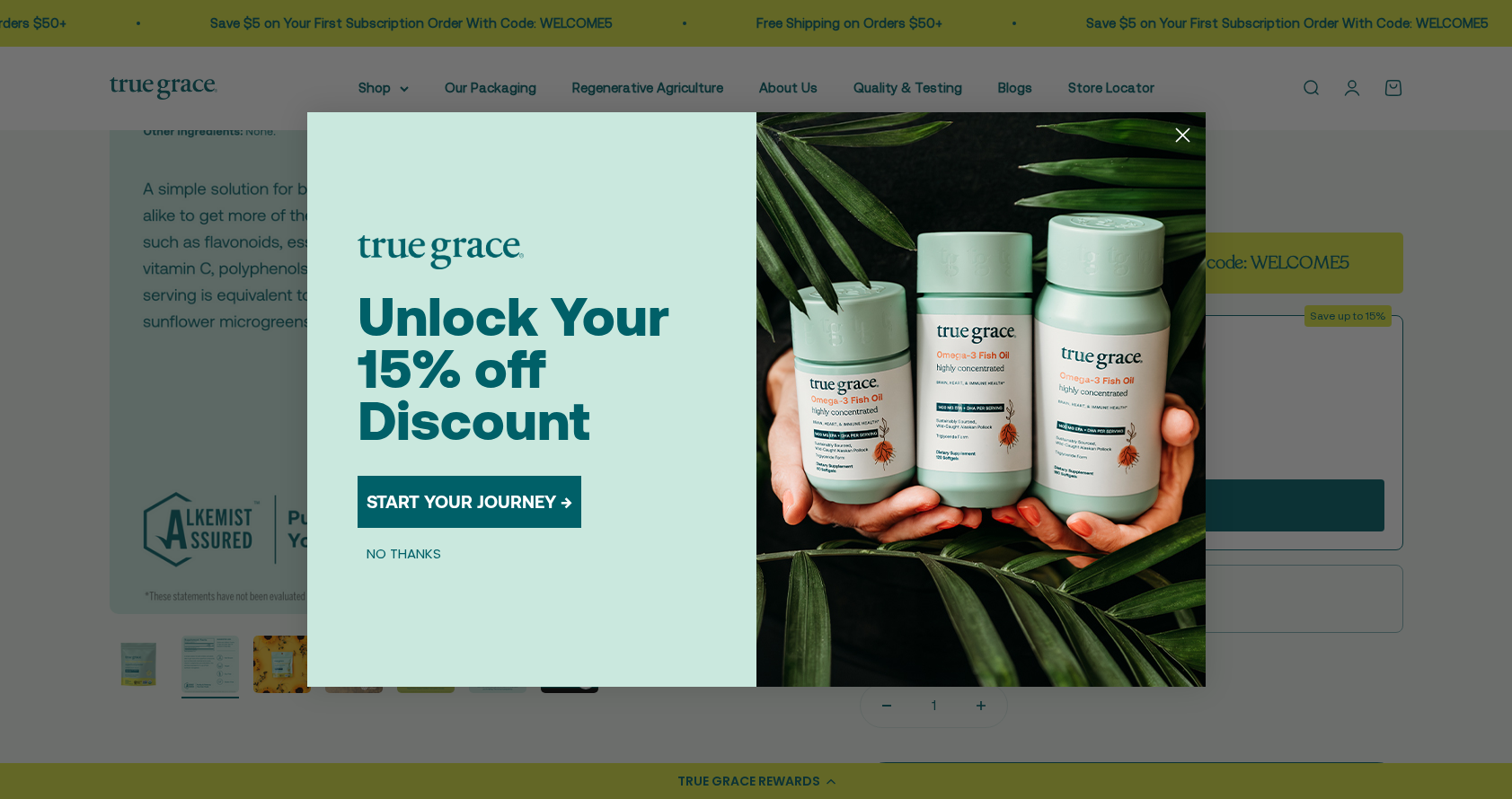
scroll to position [226, 0]
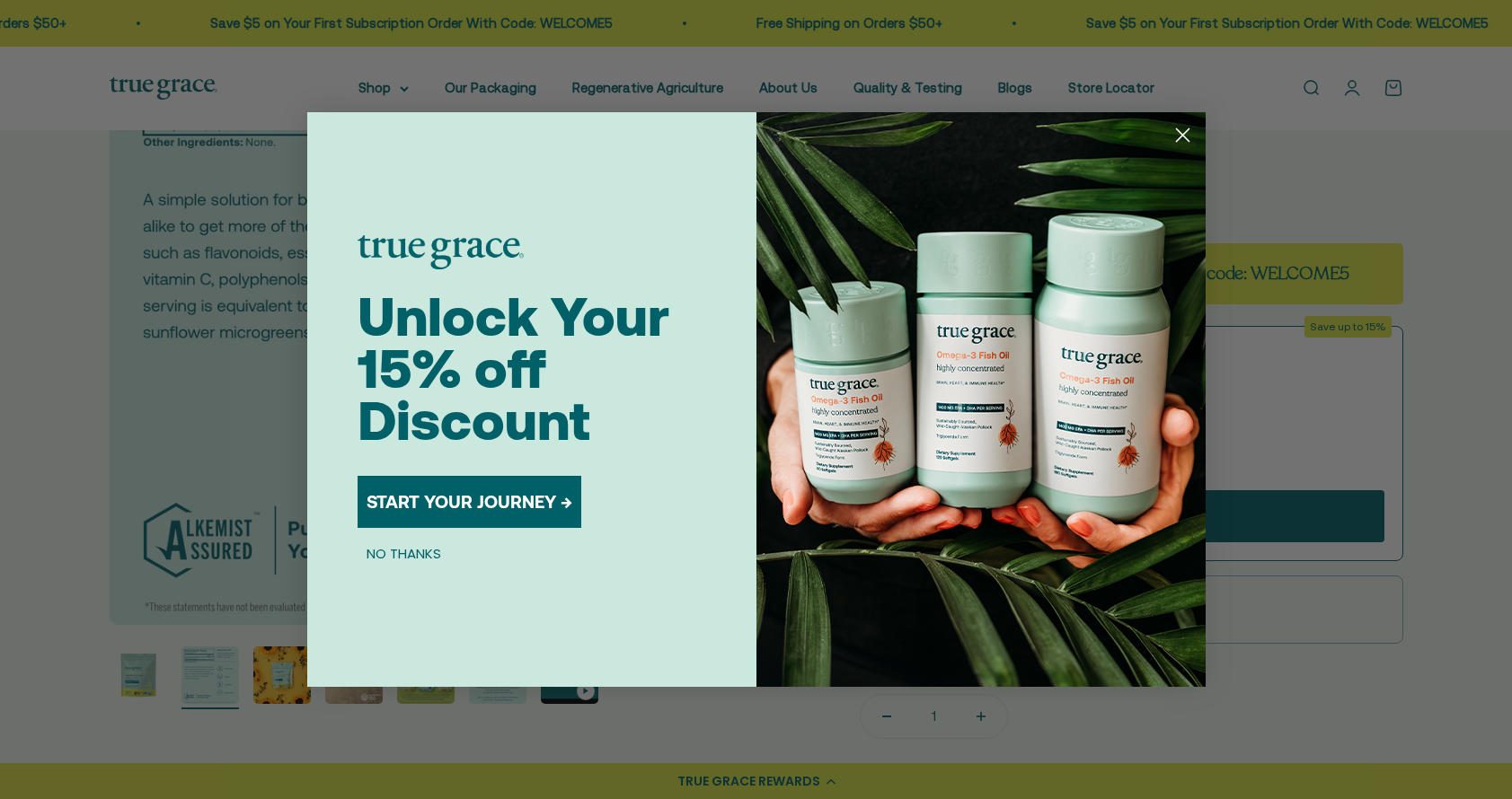
click at [1178, 143] on circle "Close dialog" at bounding box center [1182, 135] width 30 height 30
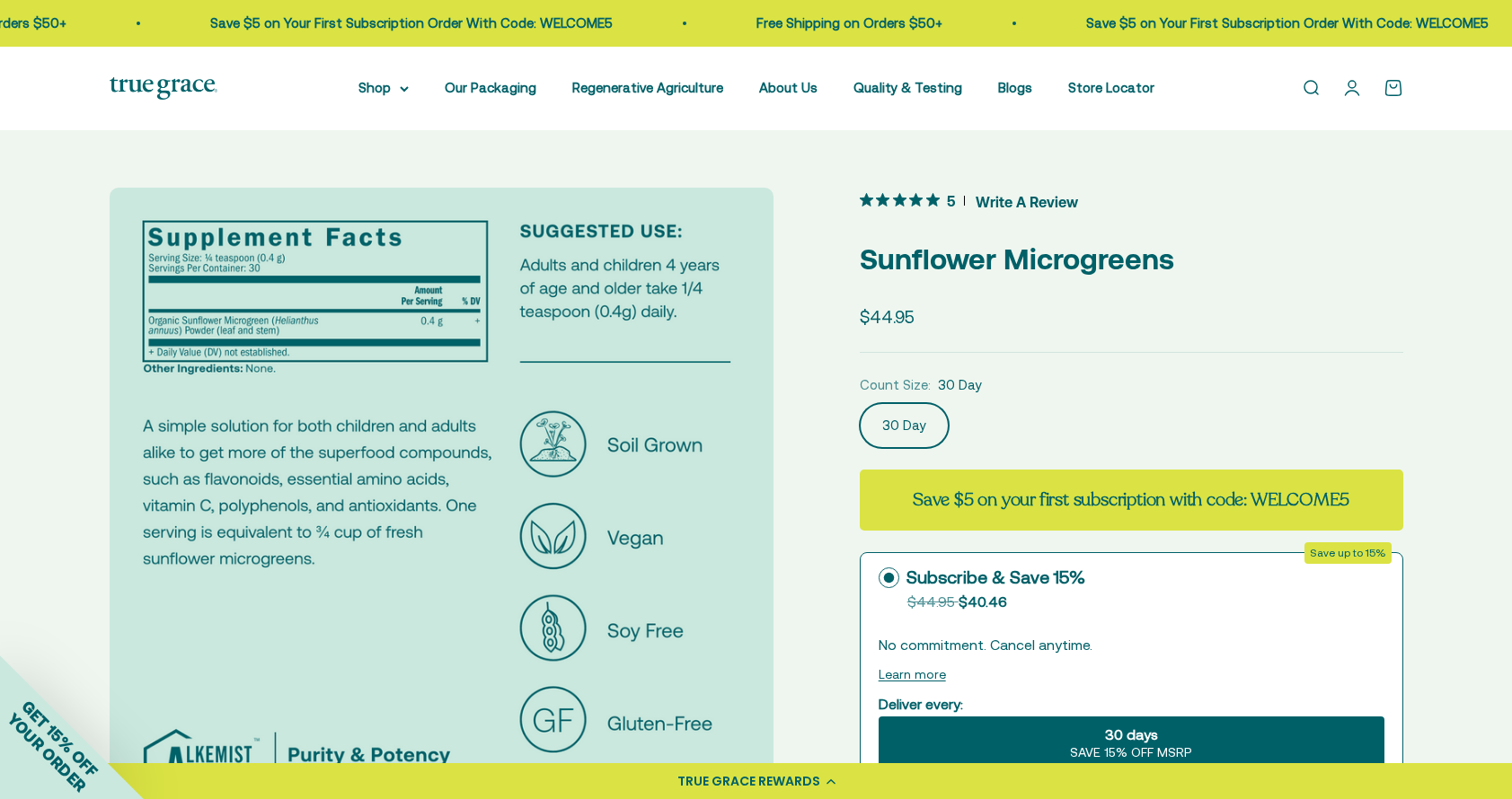
scroll to position [0, 0]
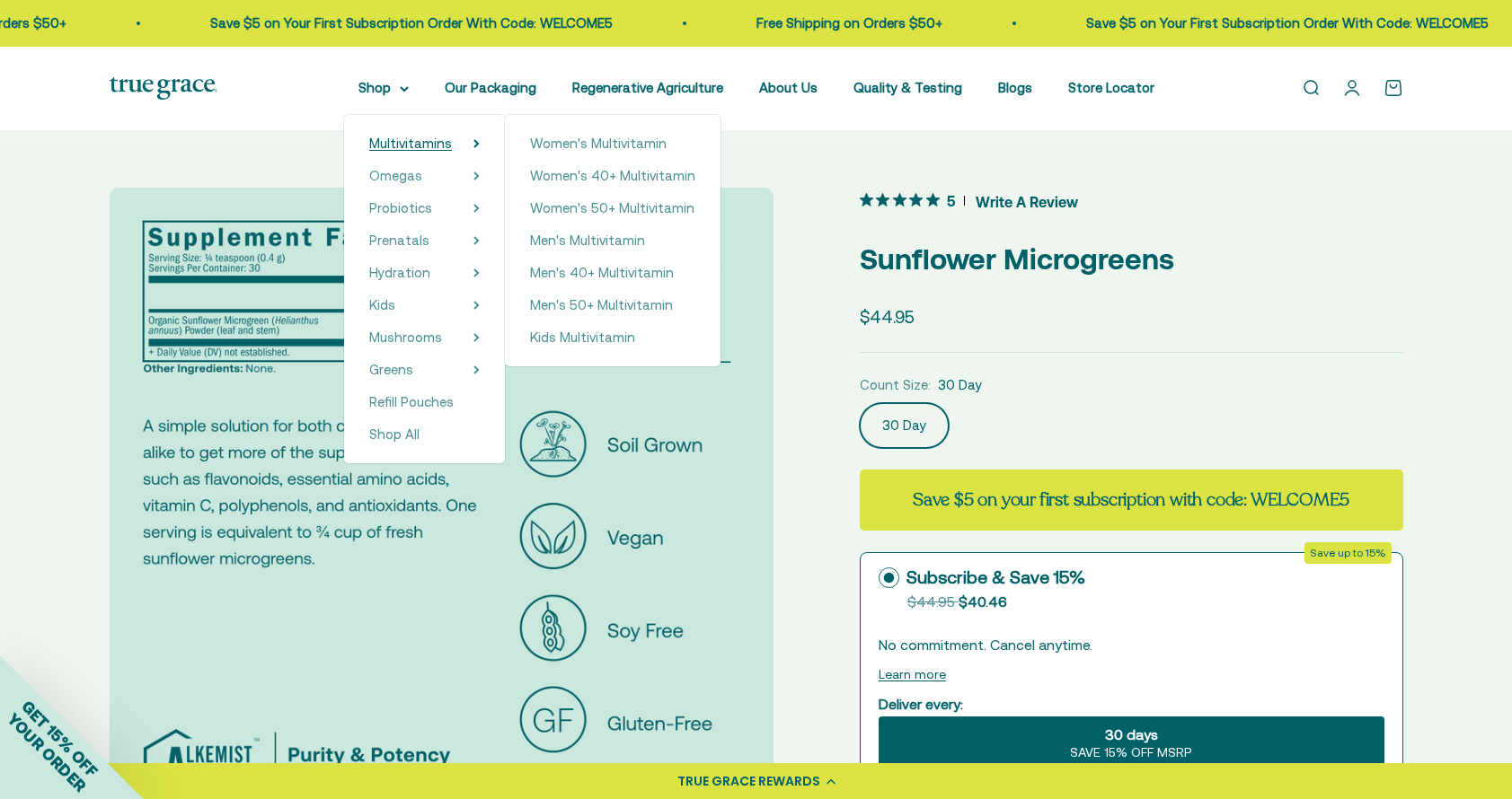
click at [403, 145] on span "Multivitamins" at bounding box center [409, 143] width 82 height 15
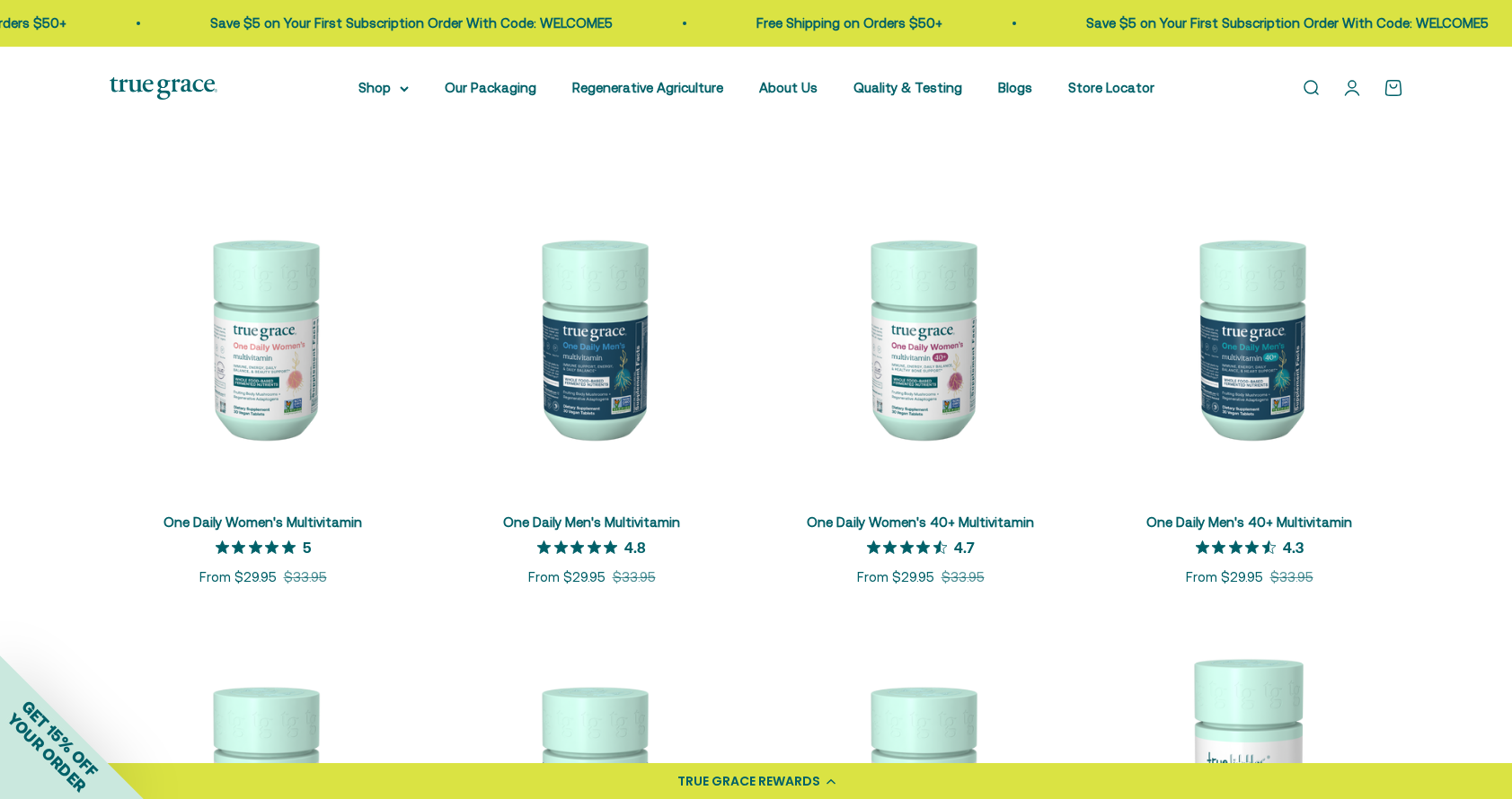
scroll to position [324, 0]
